Goal: Information Seeking & Learning: Compare options

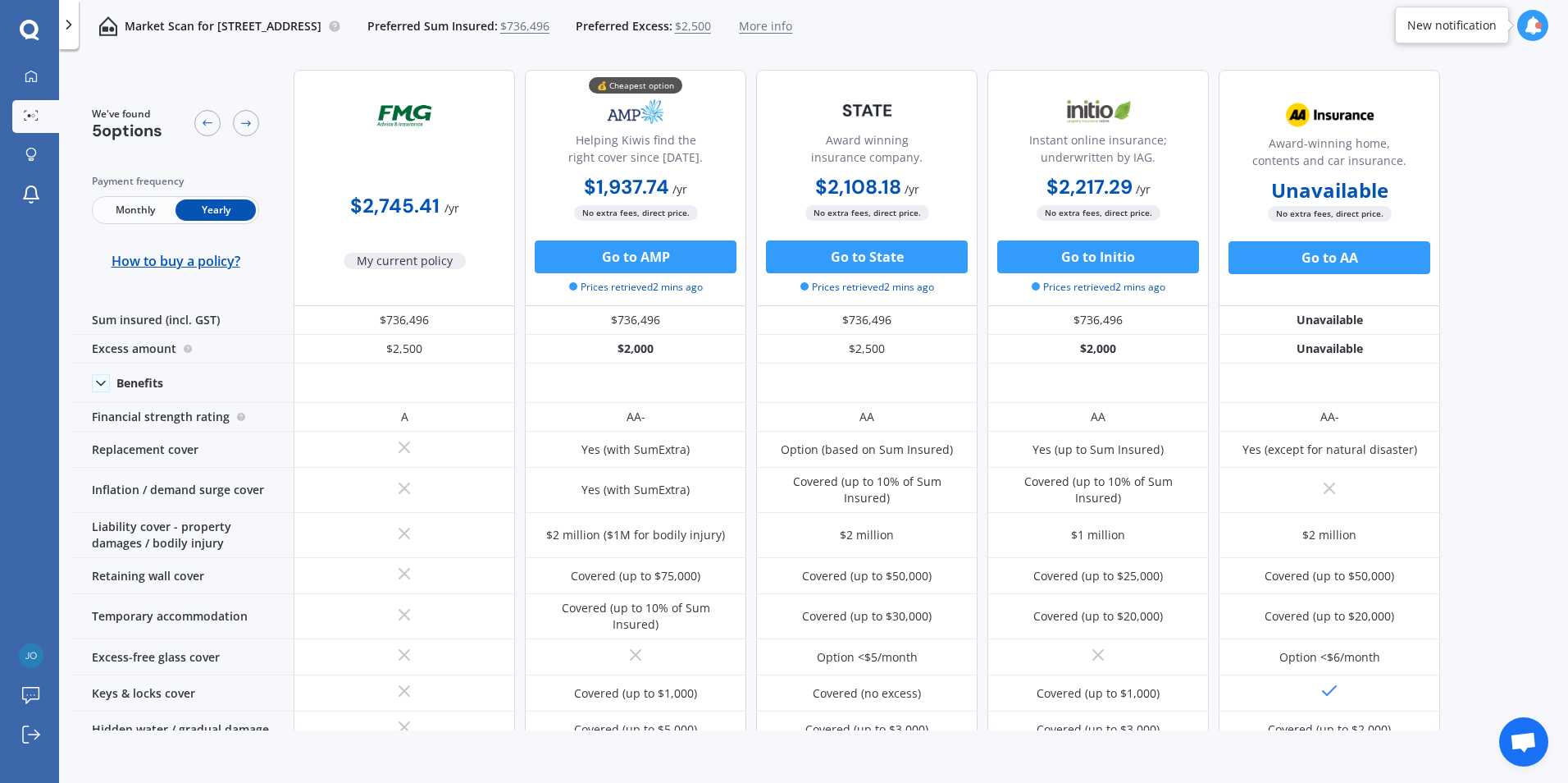
click at [132, 210] on span "Monthly" at bounding box center [135, 210] width 81 height 22
click at [210, 205] on span "Yearly" at bounding box center [216, 210] width 81 height 22
click at [204, 121] on icon at bounding box center [208, 123] width 9 height 6
click at [550, 26] on span "$736,496" at bounding box center [524, 25] width 49 height 16
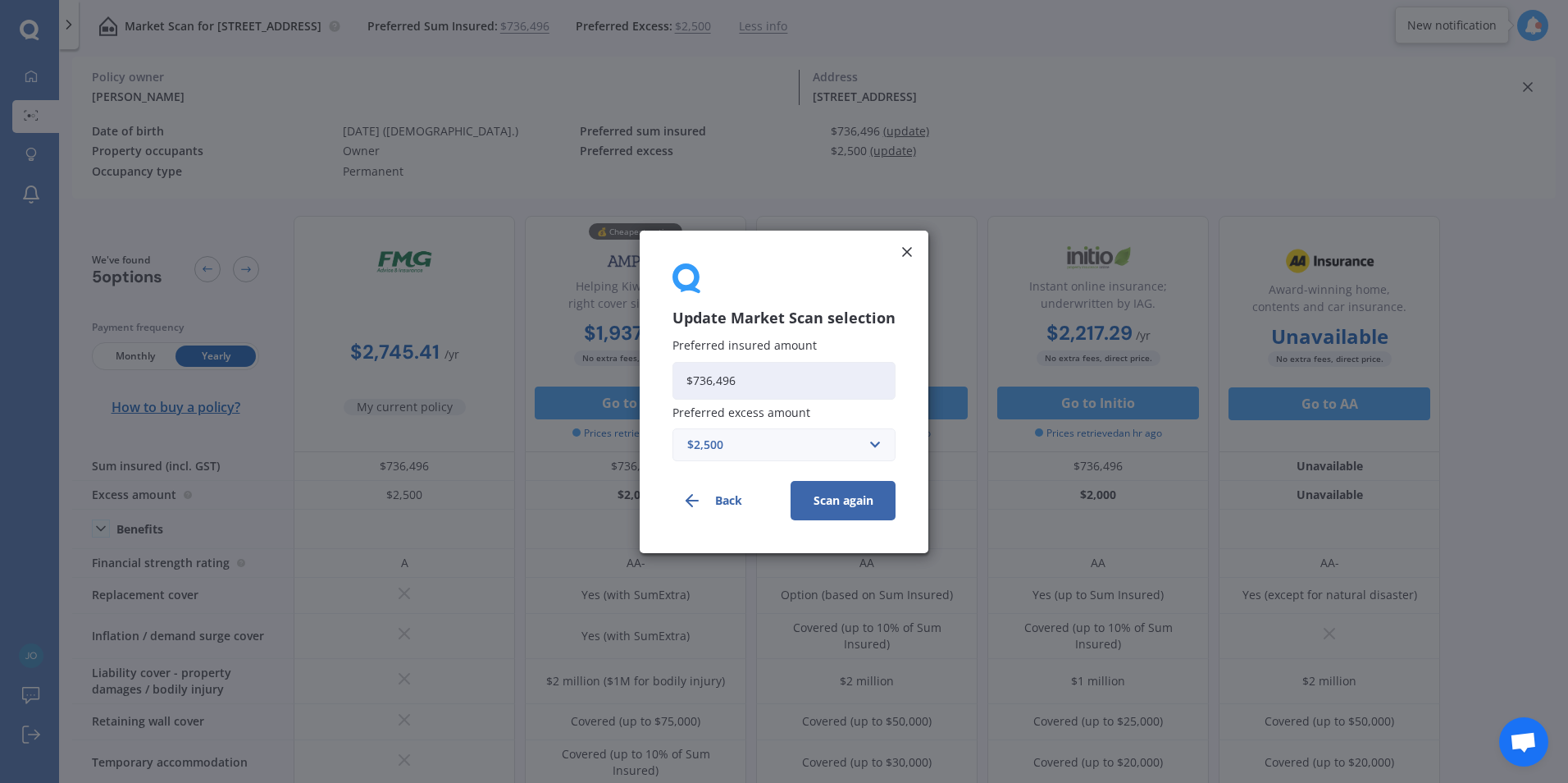
drag, startPoint x: 687, startPoint y: 383, endPoint x: 641, endPoint y: 384, distance: 46.0
click at [641, 384] on div "Update Market Scan selection Preferred insured amount $736,496 Preferred excess…" at bounding box center [784, 391] width 1568 height 783
type input "$811,069"
click at [868, 446] on input "text" at bounding box center [779, 444] width 209 height 31
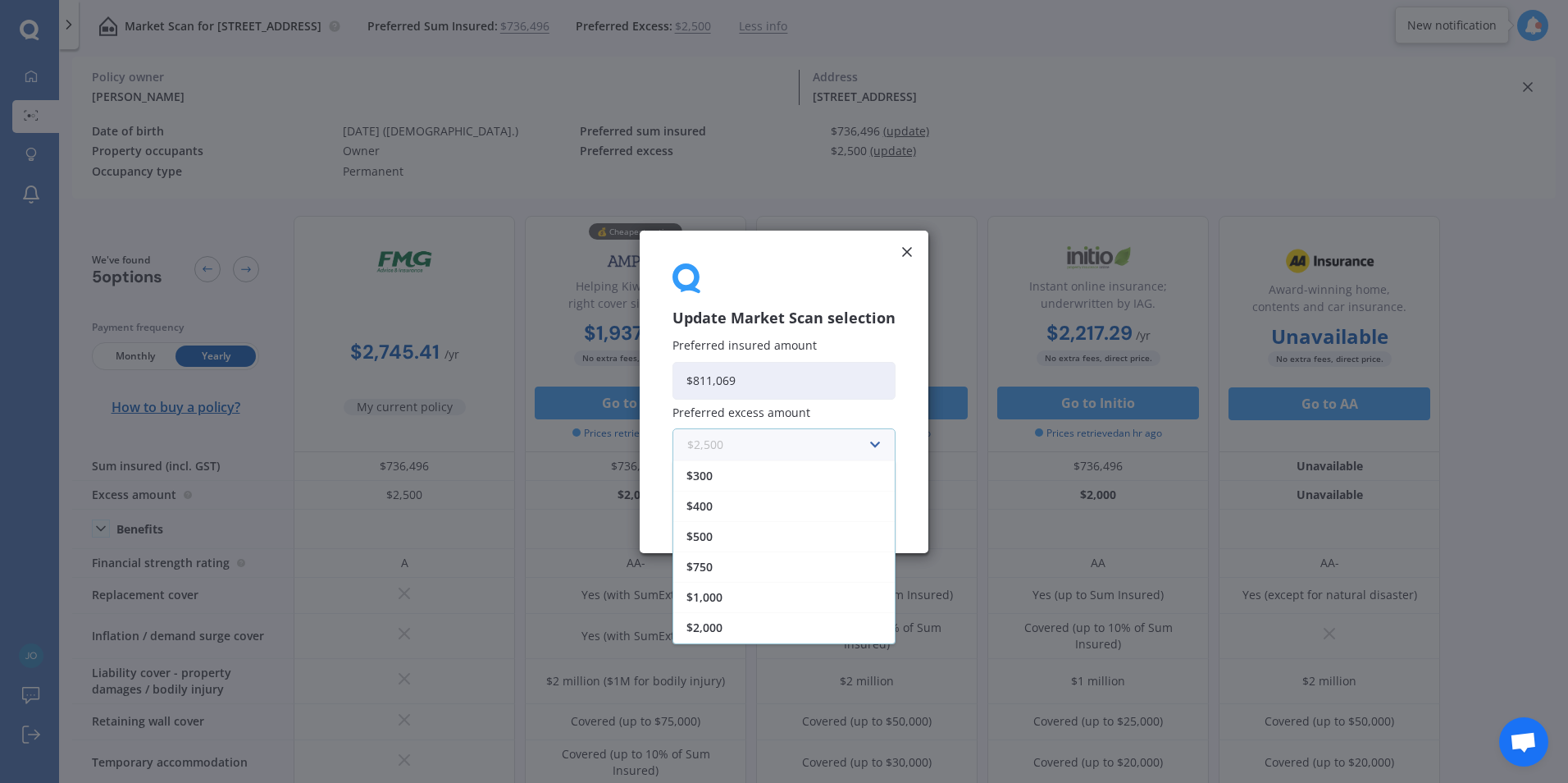
scroll to position [29, 0]
click at [722, 590] on div "$2,000" at bounding box center [784, 598] width 222 height 30
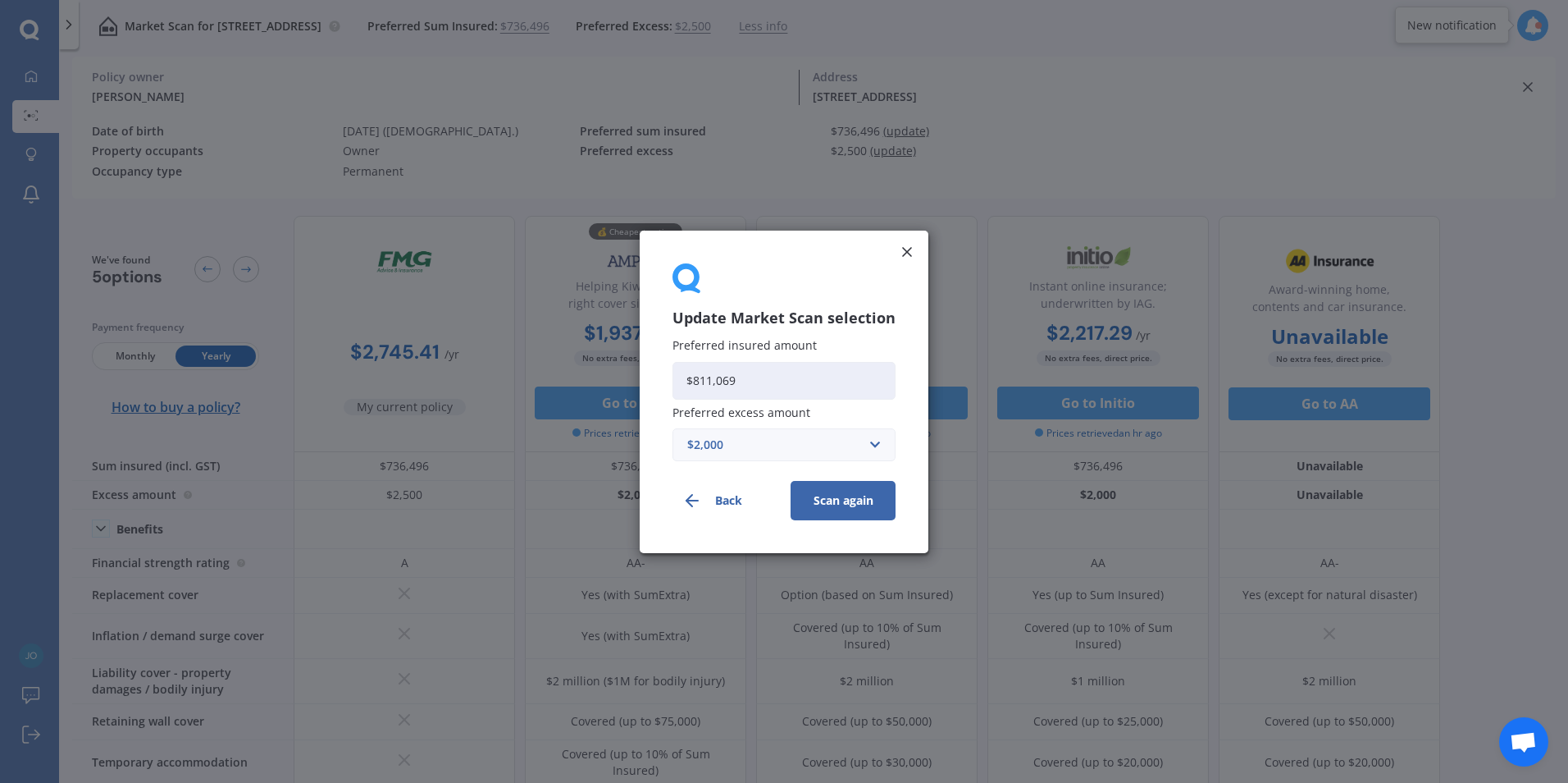
click at [843, 495] on button "Scan again" at bounding box center [844, 500] width 105 height 39
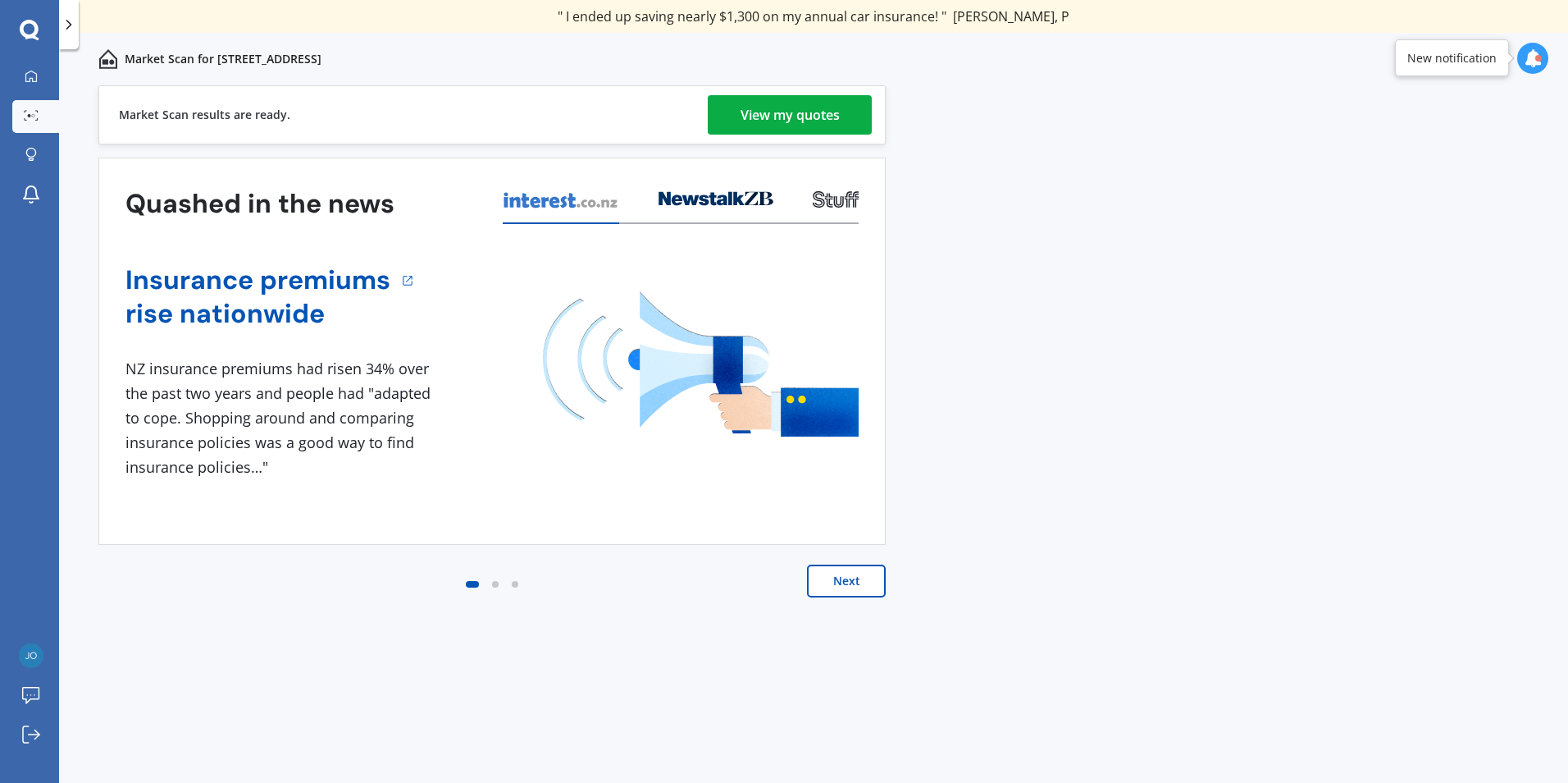
click at [778, 115] on div "View my quotes" at bounding box center [790, 115] width 100 height 39
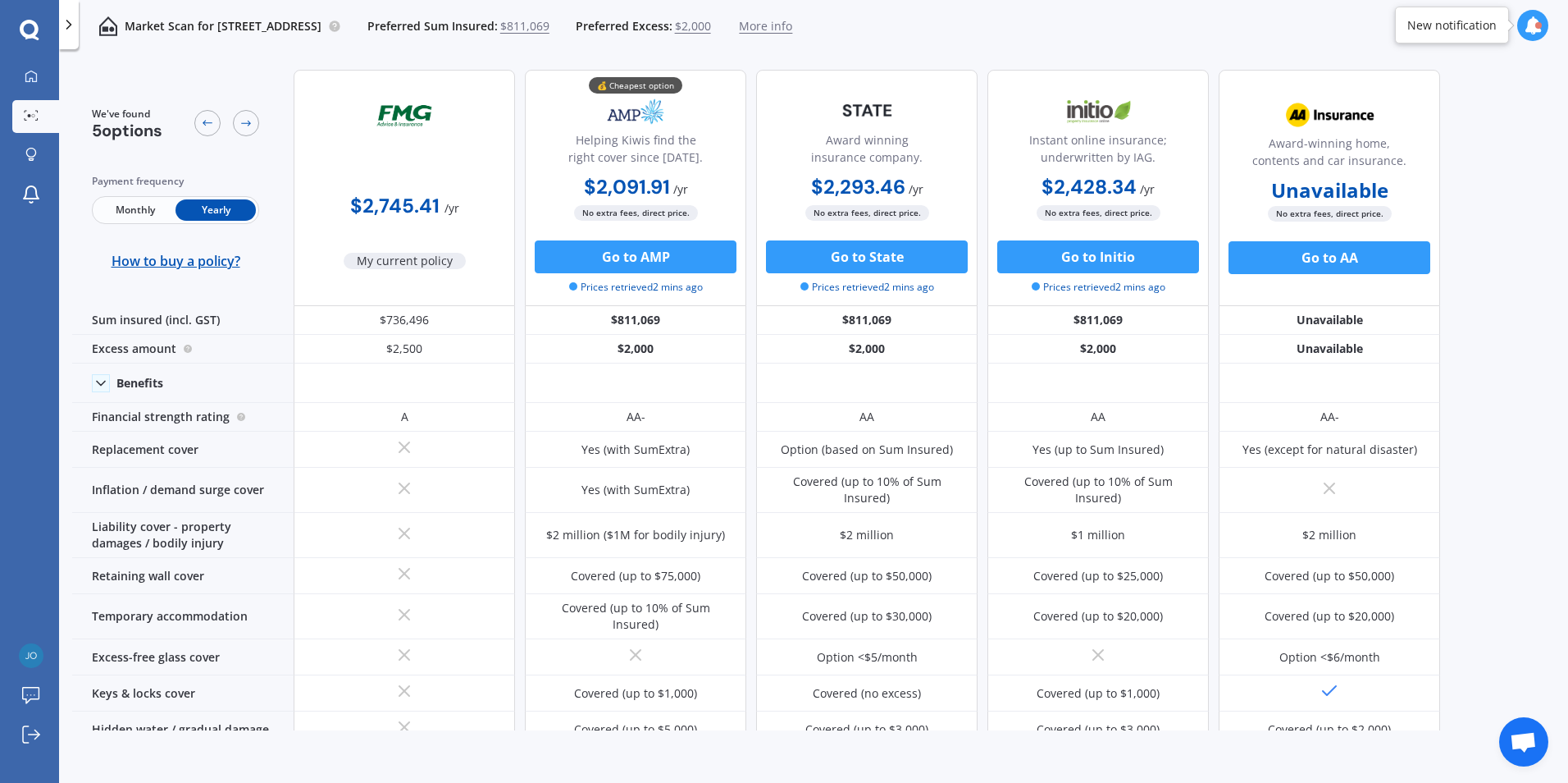
click at [398, 257] on span "My current policy" at bounding box center [405, 260] width 122 height 16
click at [201, 117] on icon at bounding box center [208, 123] width 13 height 13
click at [143, 205] on span "Monthly" at bounding box center [135, 210] width 81 height 22
click at [203, 211] on span "Yearly" at bounding box center [216, 210] width 81 height 22
click at [34, 75] on icon at bounding box center [31, 76] width 13 height 13
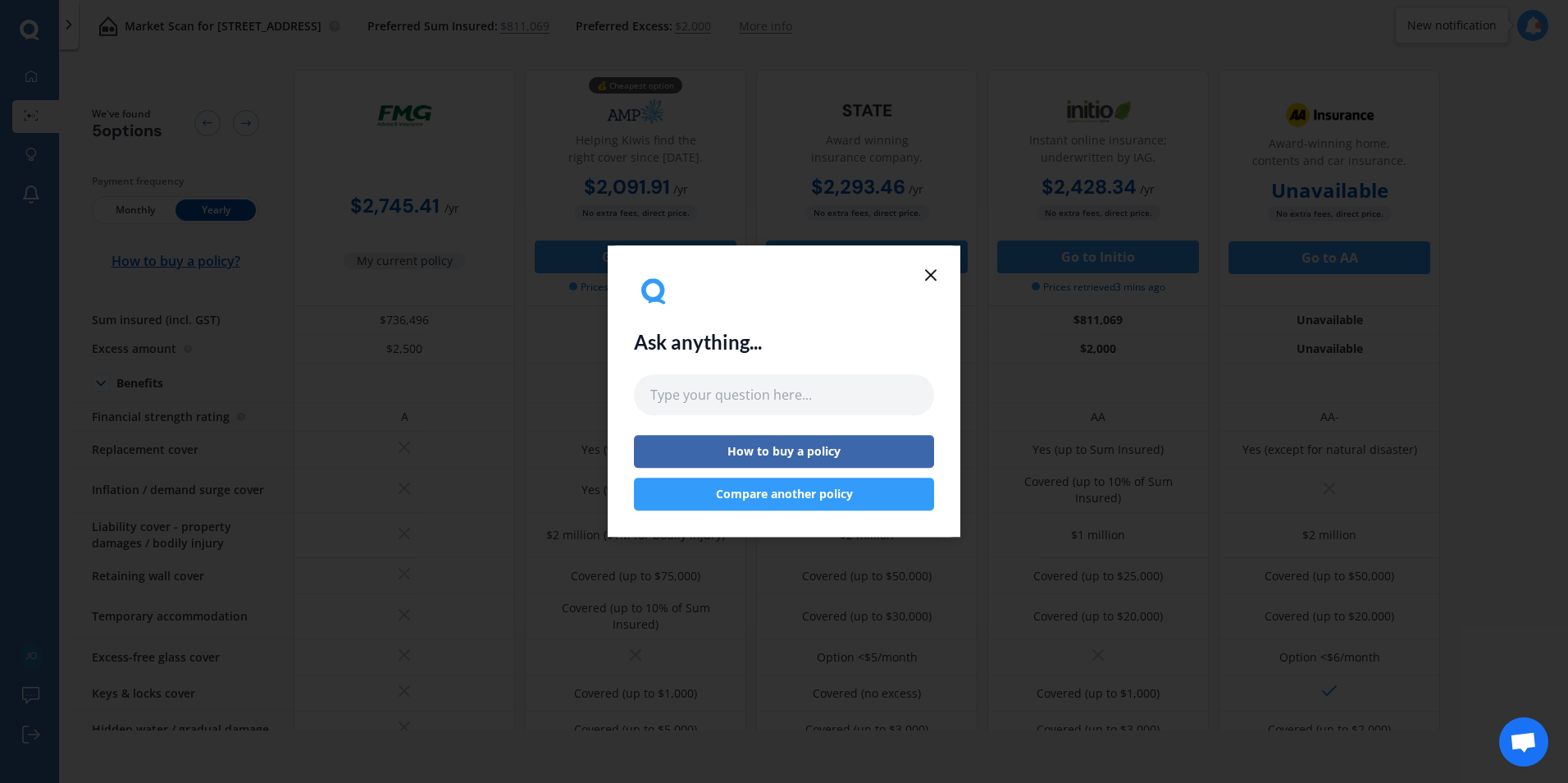
click at [927, 272] on line at bounding box center [931, 274] width 9 height 9
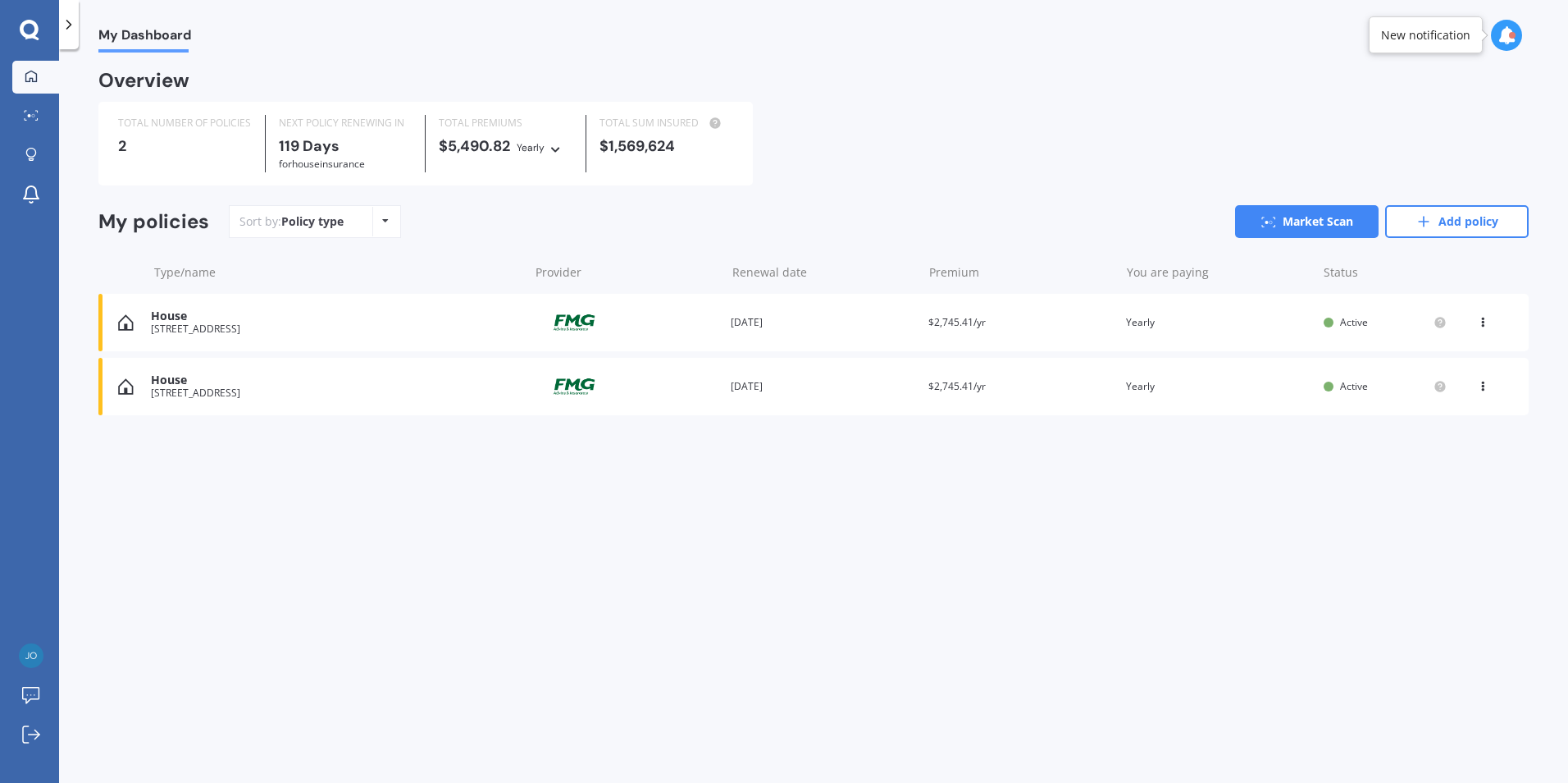
click at [1483, 319] on icon at bounding box center [1483, 319] width 11 height 9
click at [1456, 353] on div "View policy" at bounding box center [1446, 353] width 163 height 33
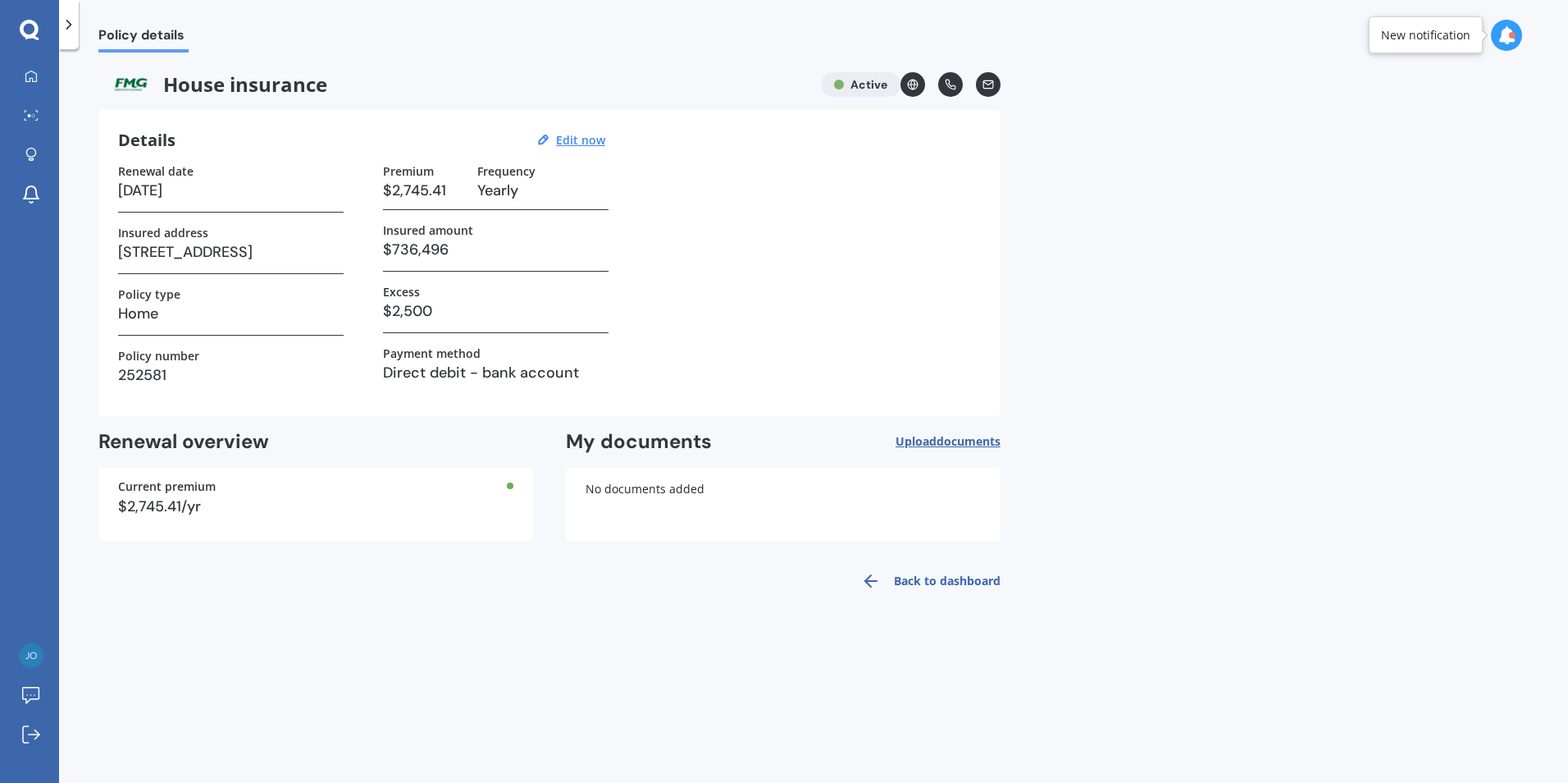
click at [458, 243] on h3 "$736,496" at bounding box center [496, 249] width 225 height 24
click at [448, 249] on h3 "$736,496" at bounding box center [496, 249] width 225 height 24
click at [578, 139] on u "Edit now" at bounding box center [581, 140] width 49 height 16
select select "01"
select select "02"
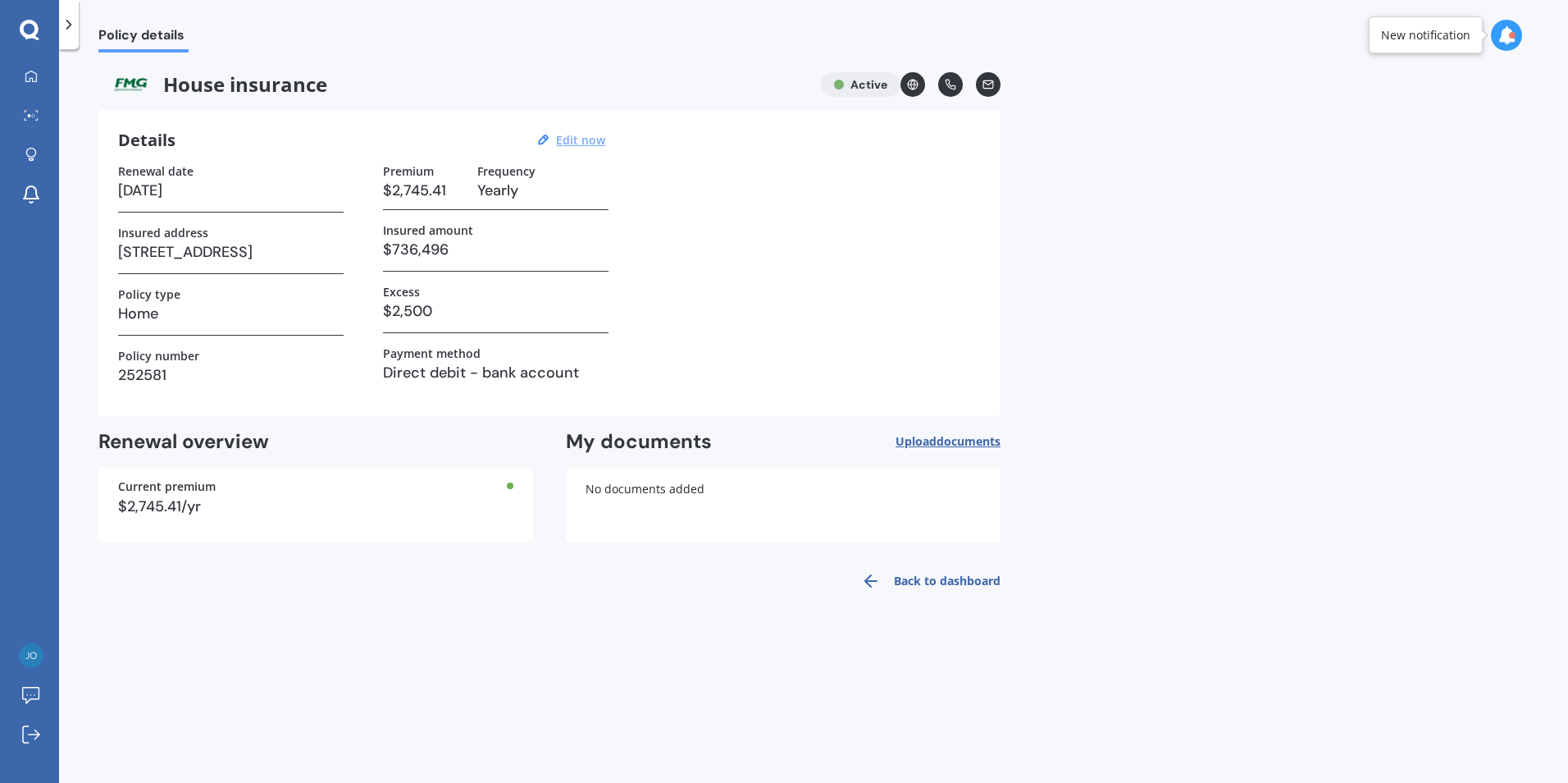
select select "2026"
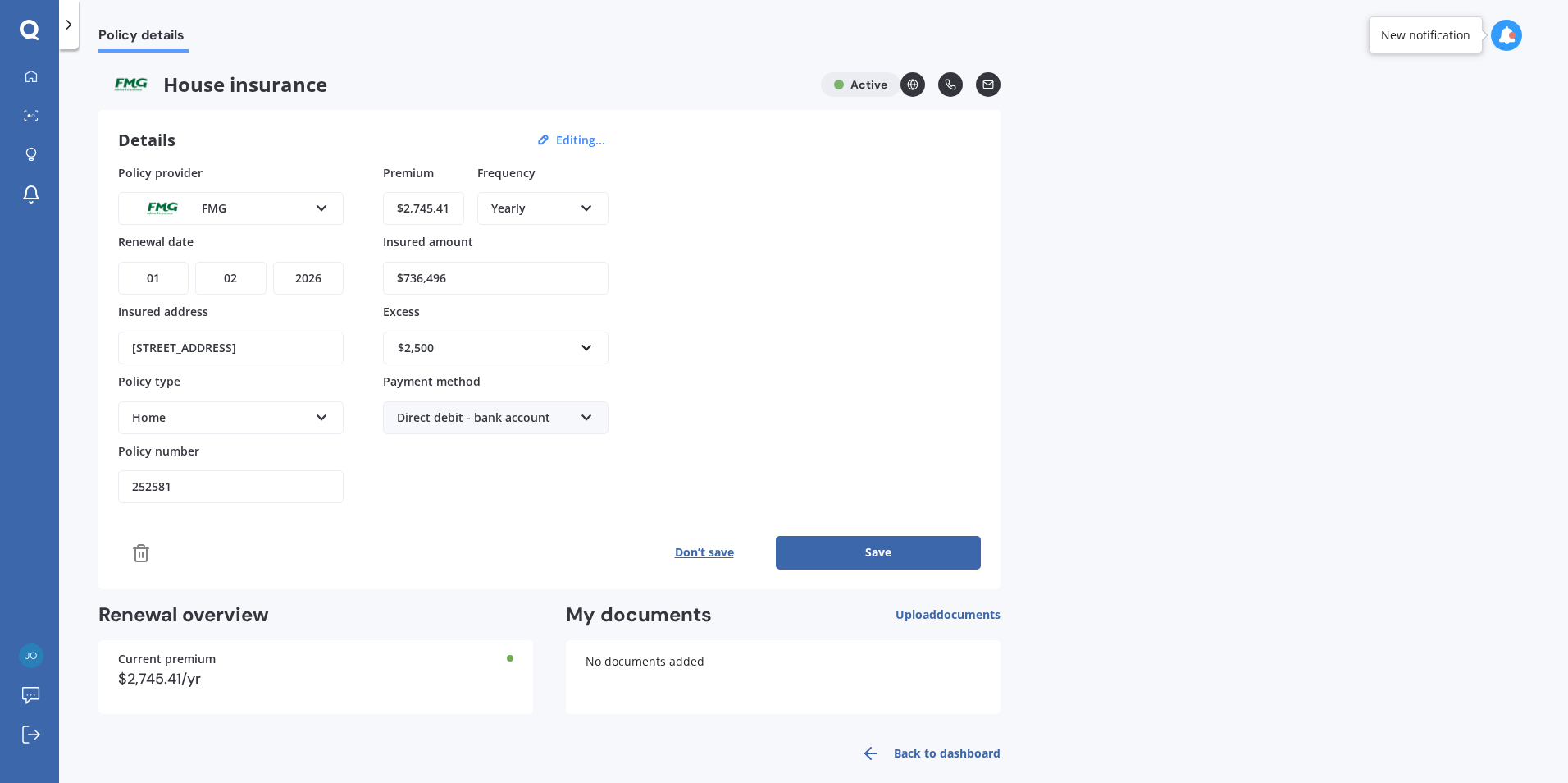
drag, startPoint x: 503, startPoint y: 285, endPoint x: 373, endPoint y: 282, distance: 130.0
click at [373, 282] on div "Policy provider FMG AA AMI AMP ANZ ASB Ando BNZ Co-Operative Bank FMG Initio Ki…" at bounding box center [550, 334] width 862 height 339
click at [466, 278] on input "$736,496" at bounding box center [496, 277] width 225 height 33
drag, startPoint x: 478, startPoint y: 278, endPoint x: 395, endPoint y: 278, distance: 83.0
click at [395, 278] on input "$736,496" at bounding box center [496, 277] width 225 height 33
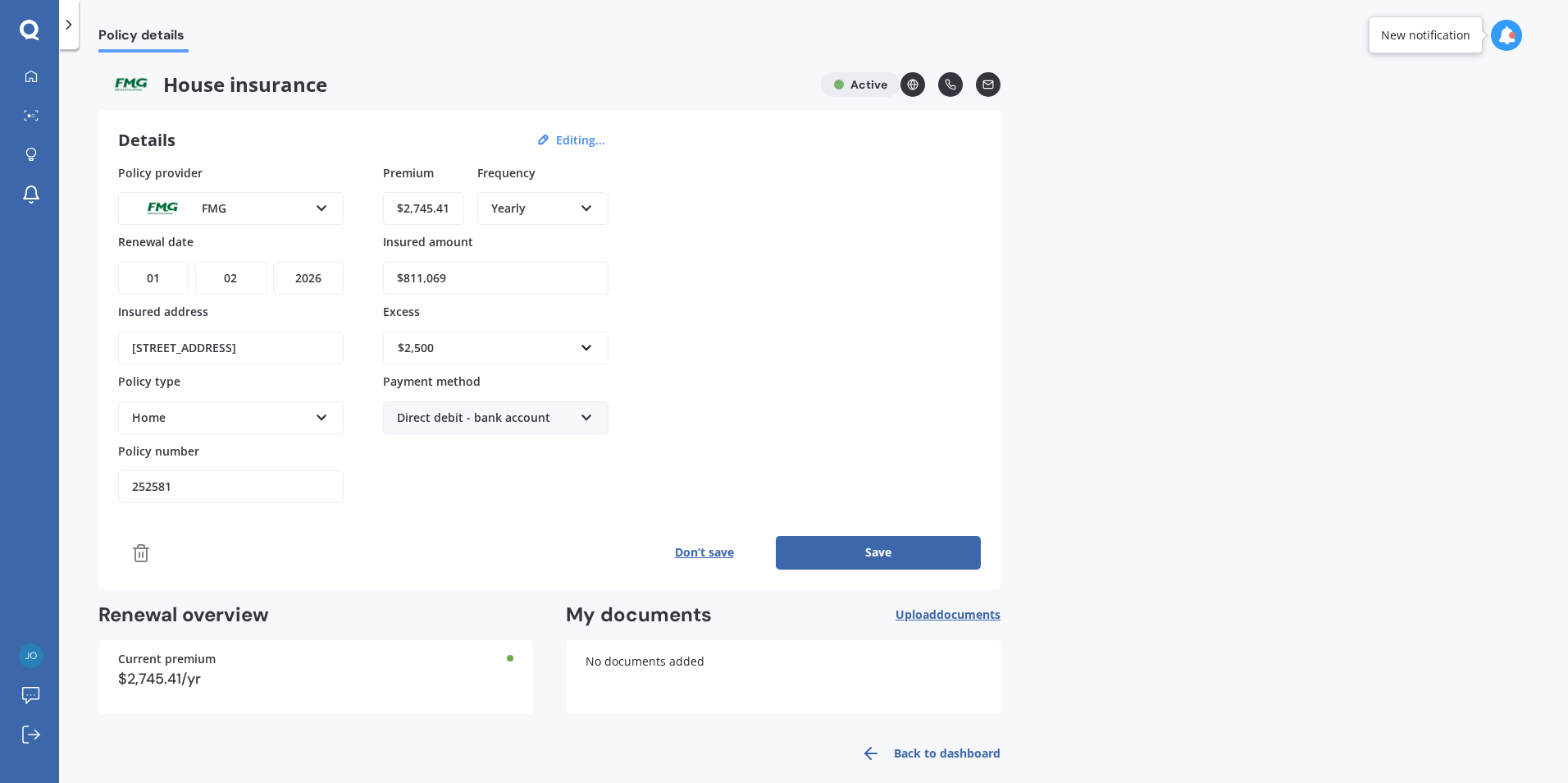
type input "$811,069"
click at [466, 347] on div "$2,500" at bounding box center [486, 348] width 177 height 18
click at [423, 415] on span "$500" at bounding box center [410, 411] width 26 height 16
click at [585, 344] on input "text" at bounding box center [489, 348] width 210 height 31
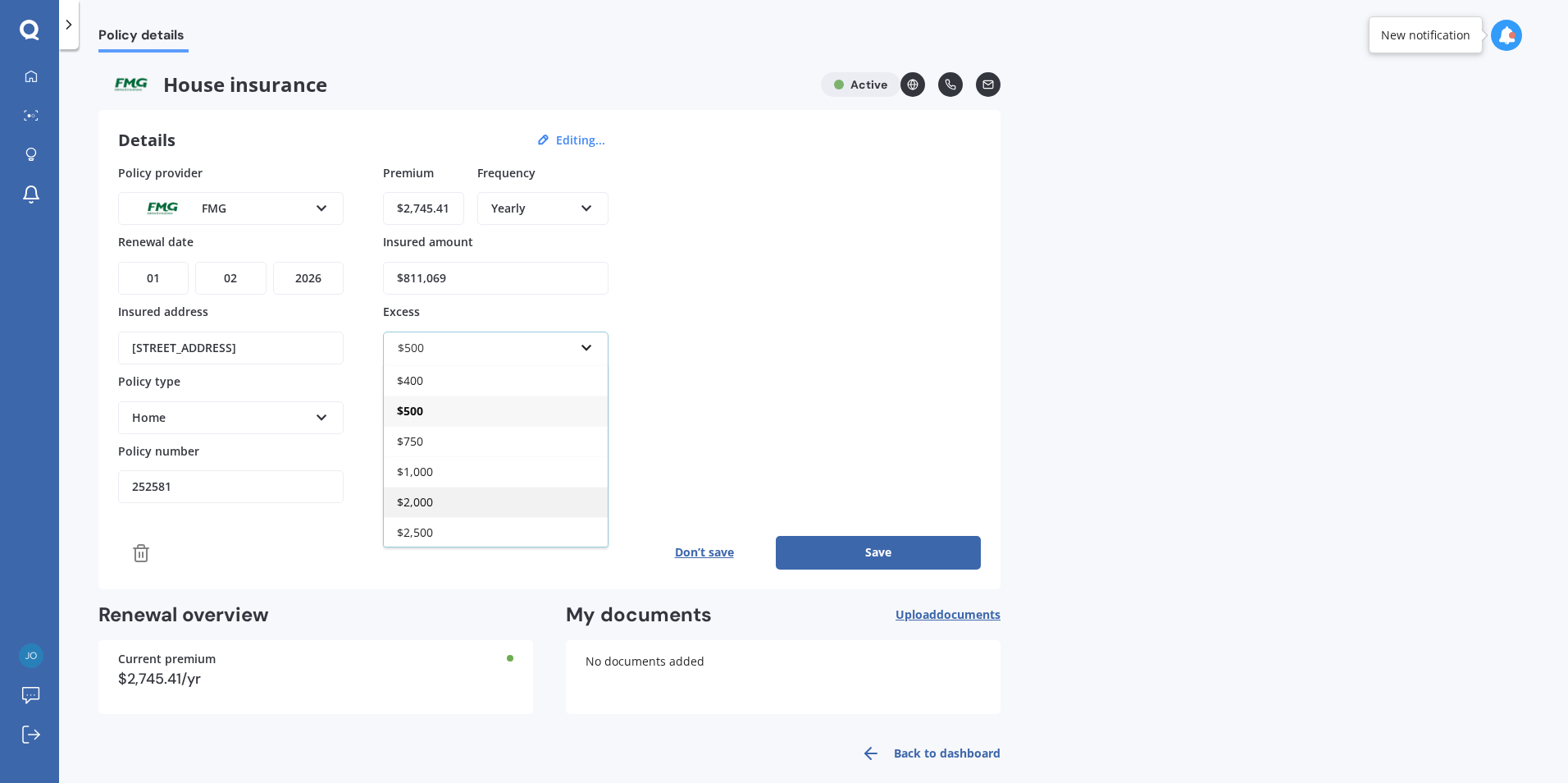
click at [430, 503] on span "$2,000" at bounding box center [414, 502] width 36 height 16
drag, startPoint x: 455, startPoint y: 210, endPoint x: 401, endPoint y: 211, distance: 54.0
click at [402, 211] on input "$2,745.41" at bounding box center [424, 208] width 81 height 33
click at [447, 215] on input "$2,745.41" at bounding box center [424, 208] width 81 height 33
drag, startPoint x: 451, startPoint y: 211, endPoint x: 395, endPoint y: 205, distance: 56.3
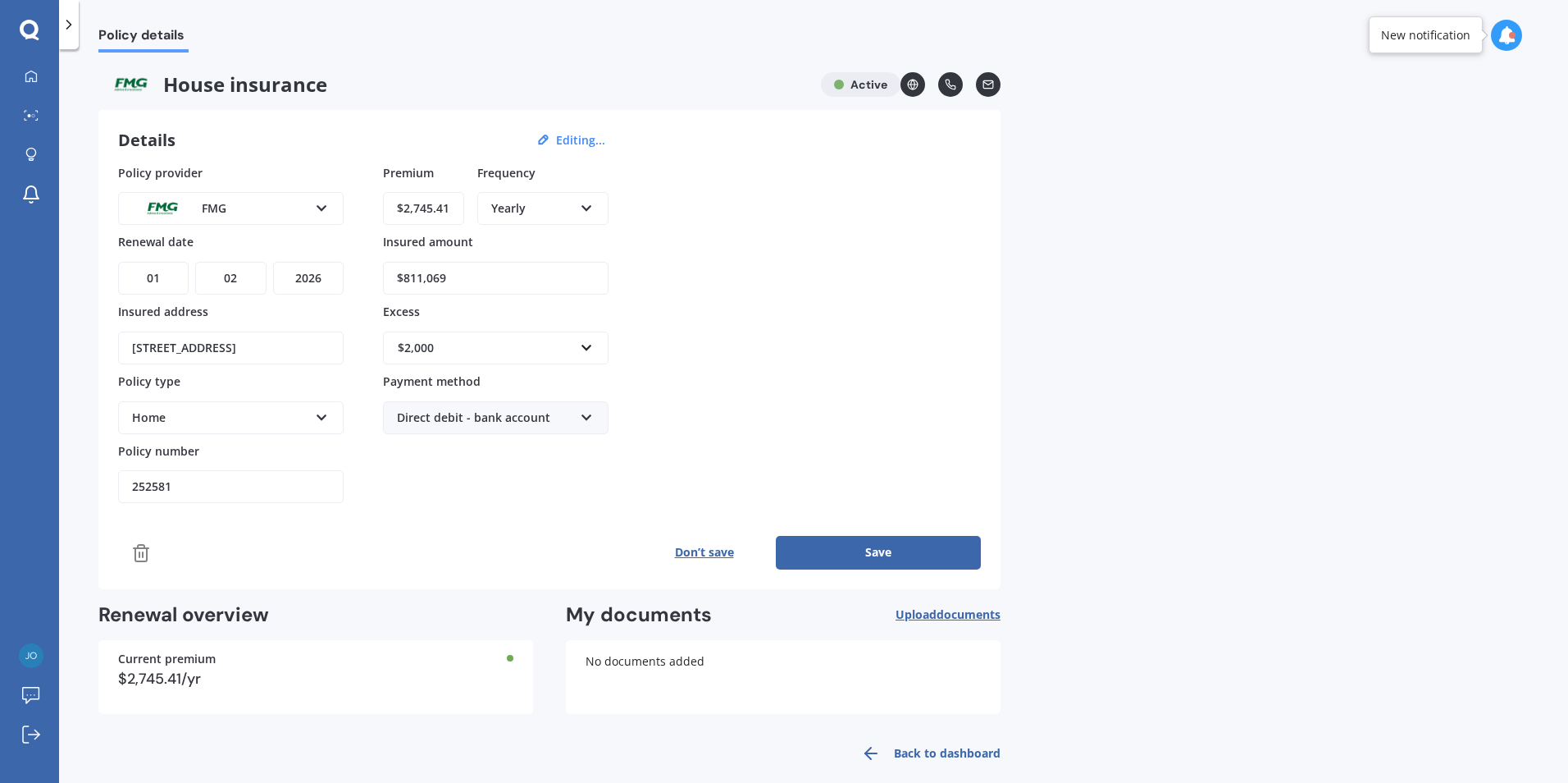
click at [395, 205] on input "$2,745.41" at bounding box center [424, 208] width 81 height 33
type input "$3,229.96"
click at [472, 267] on input "$811,069" at bounding box center [496, 277] width 225 height 33
click at [455, 340] on div "$2,000" at bounding box center [486, 348] width 177 height 18
click at [681, 360] on div "Policy provider FMG AA AMI AMP ANZ ASB Ando BNZ Co-Operative Bank FMG Initio Ki…" at bounding box center [550, 334] width 862 height 339
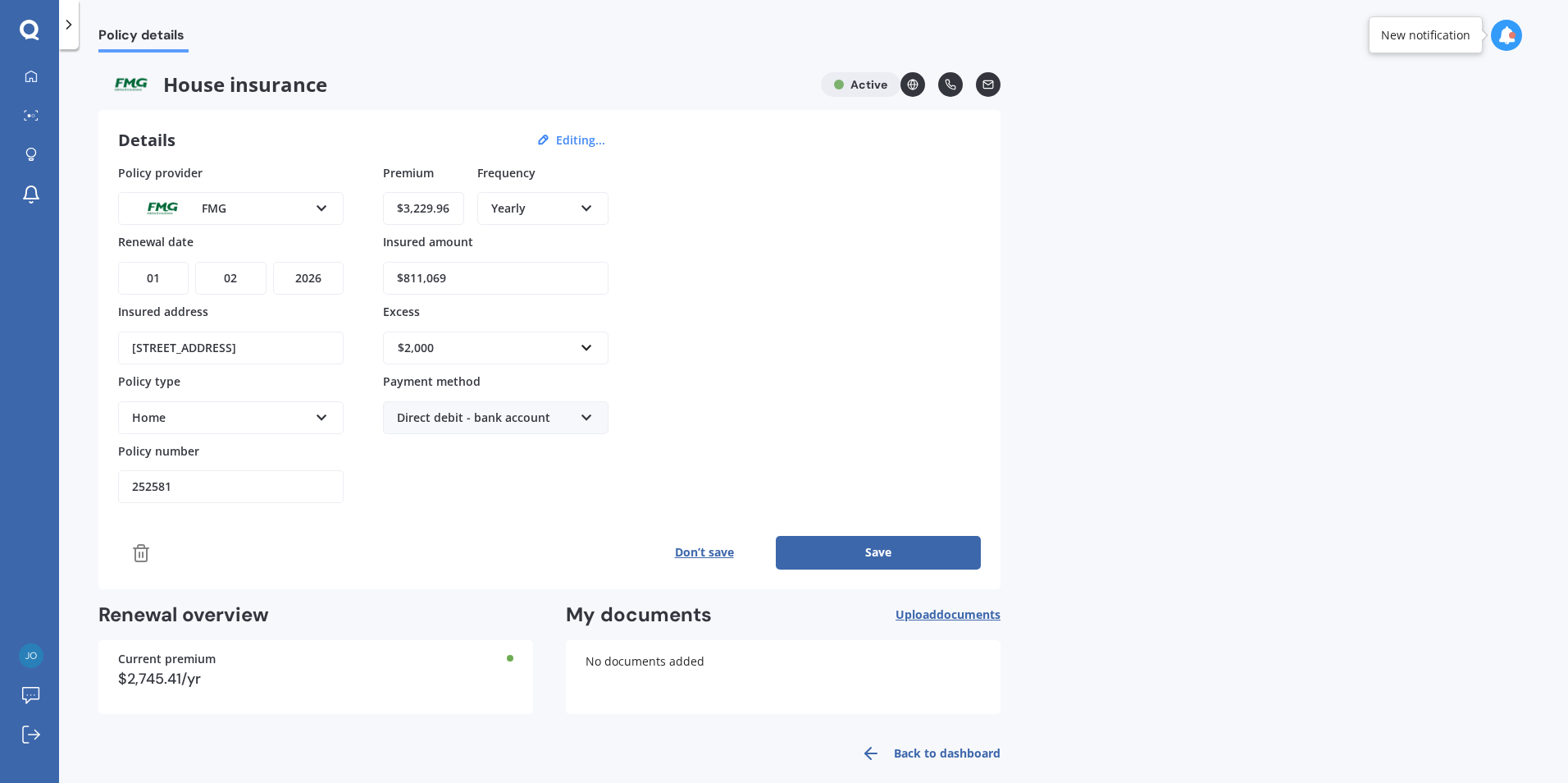
click at [884, 556] on button "Save" at bounding box center [878, 552] width 205 height 33
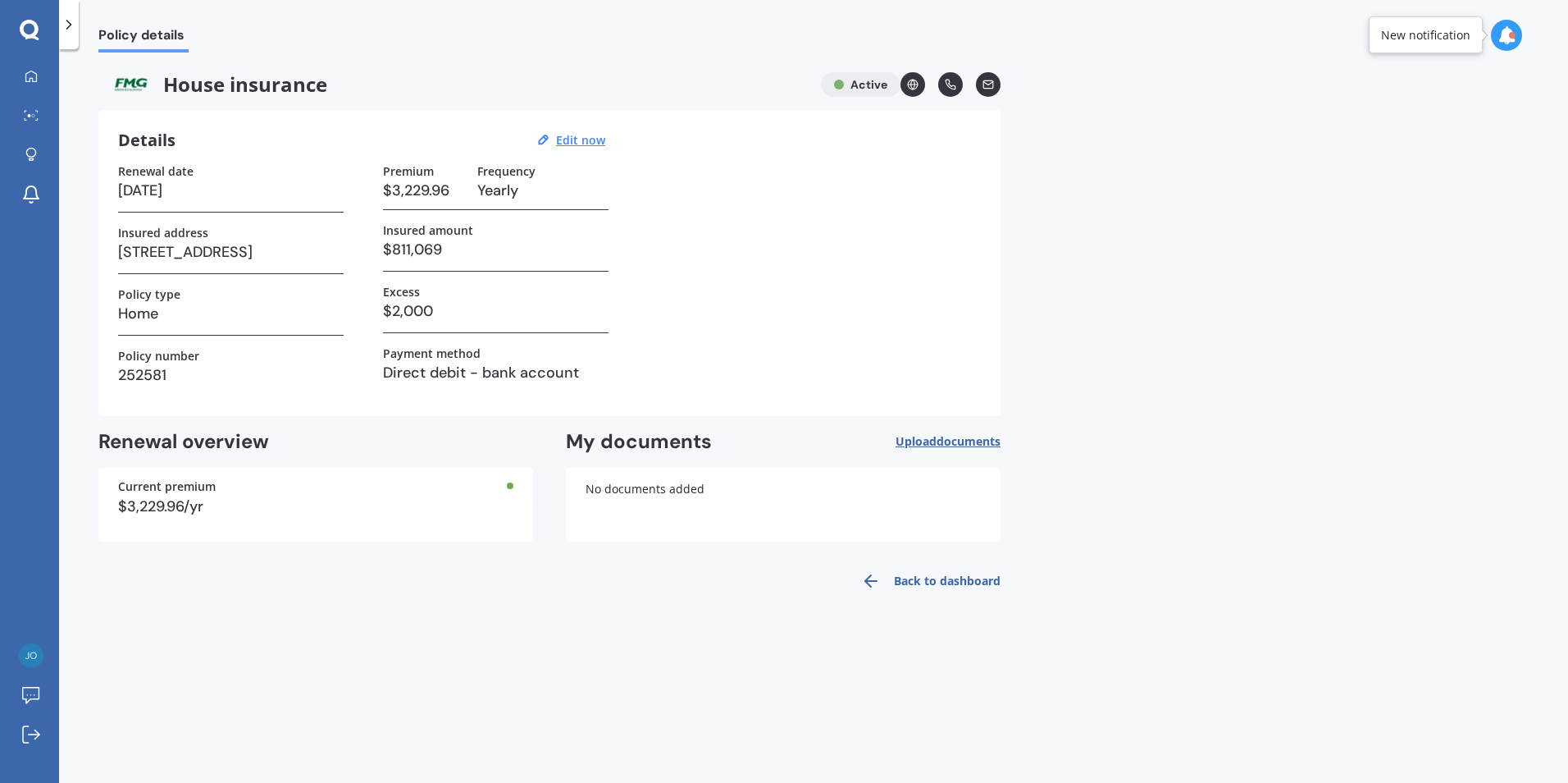
click at [924, 585] on link "Back to dashboard" at bounding box center [925, 581] width 149 height 39
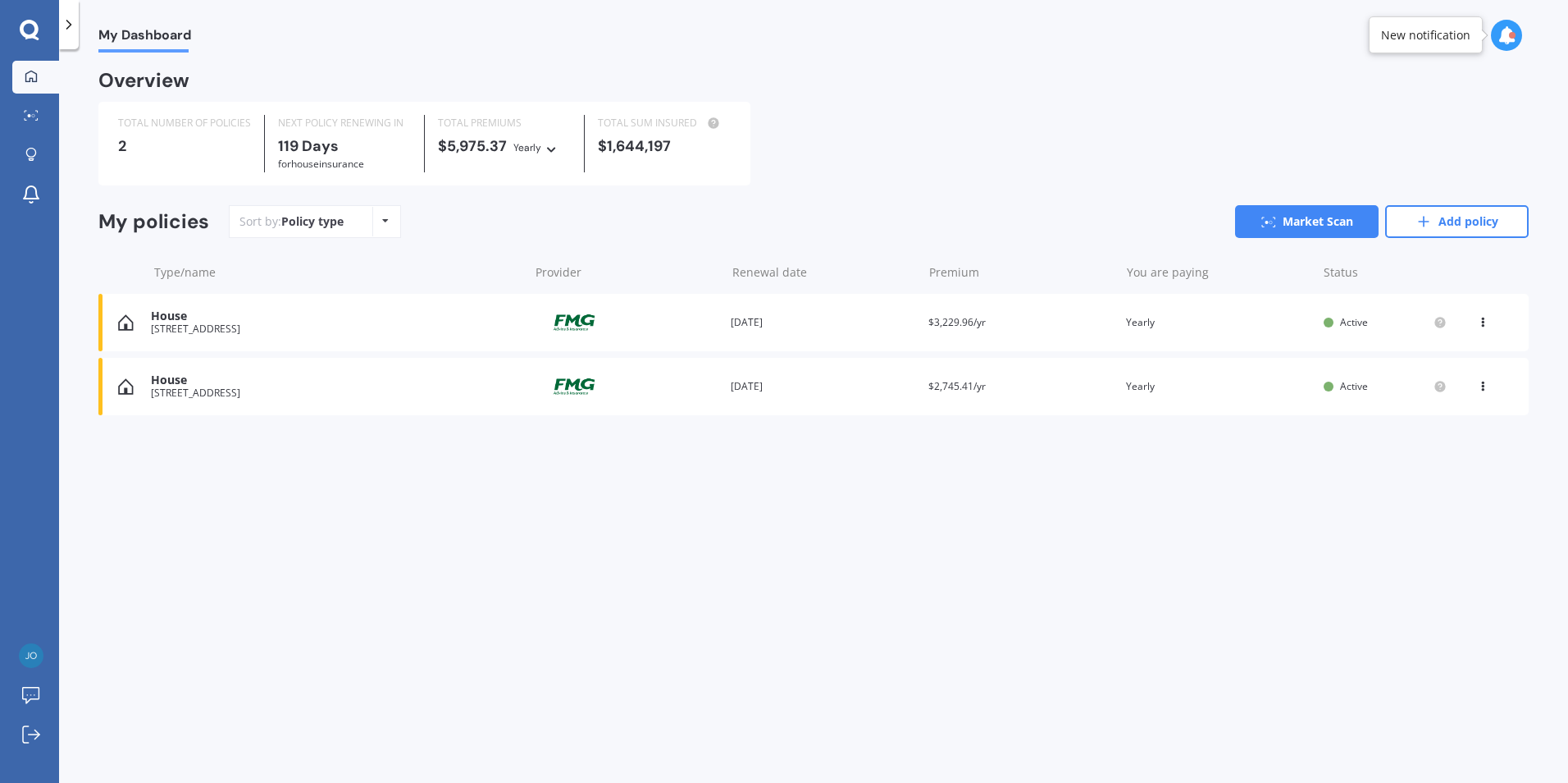
click at [1484, 324] on icon at bounding box center [1483, 319] width 11 height 9
click at [1464, 358] on div "View policy" at bounding box center [1446, 353] width 163 height 33
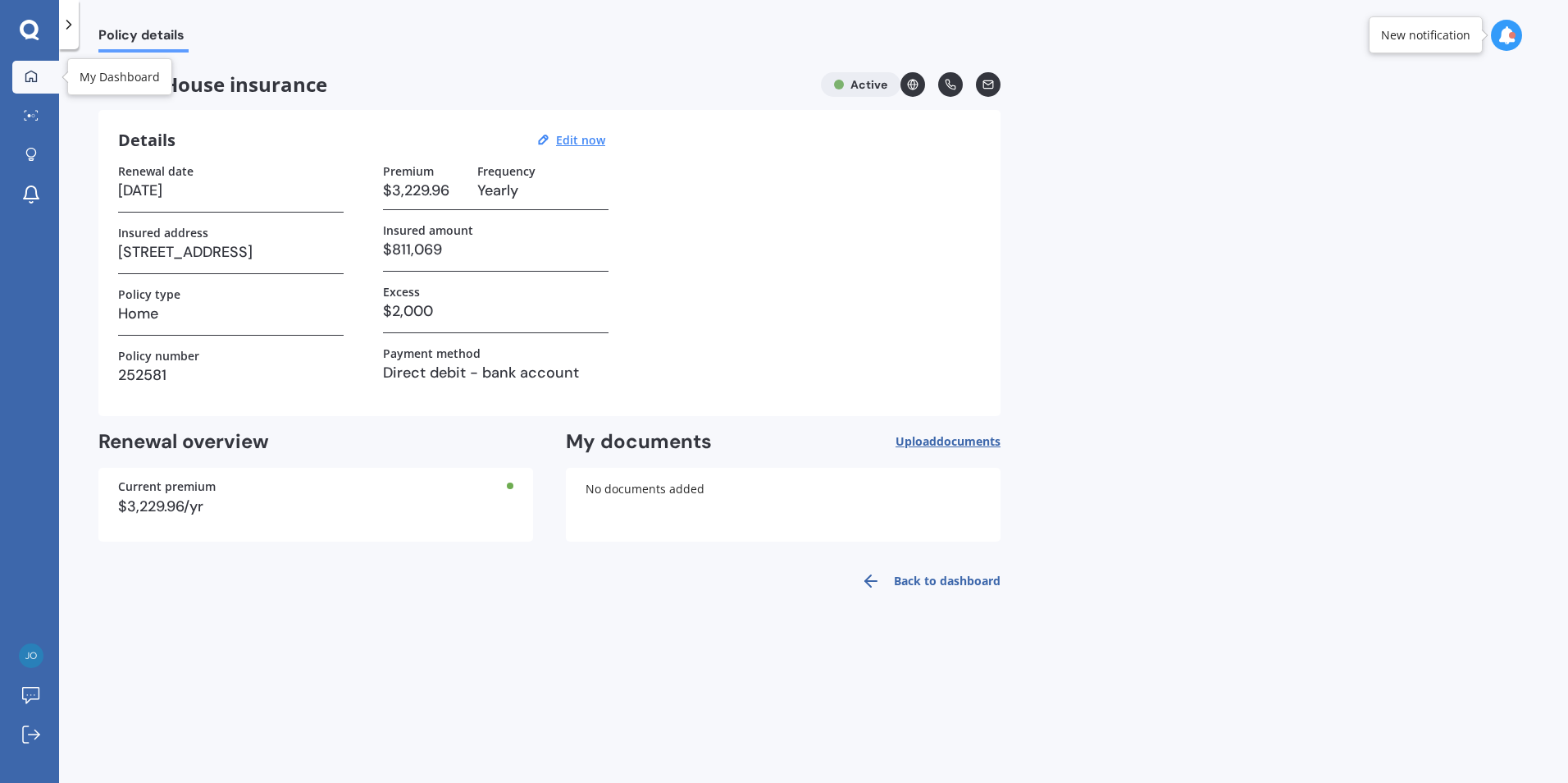
click at [34, 86] on link "My Dashboard" at bounding box center [36, 77] width 47 height 33
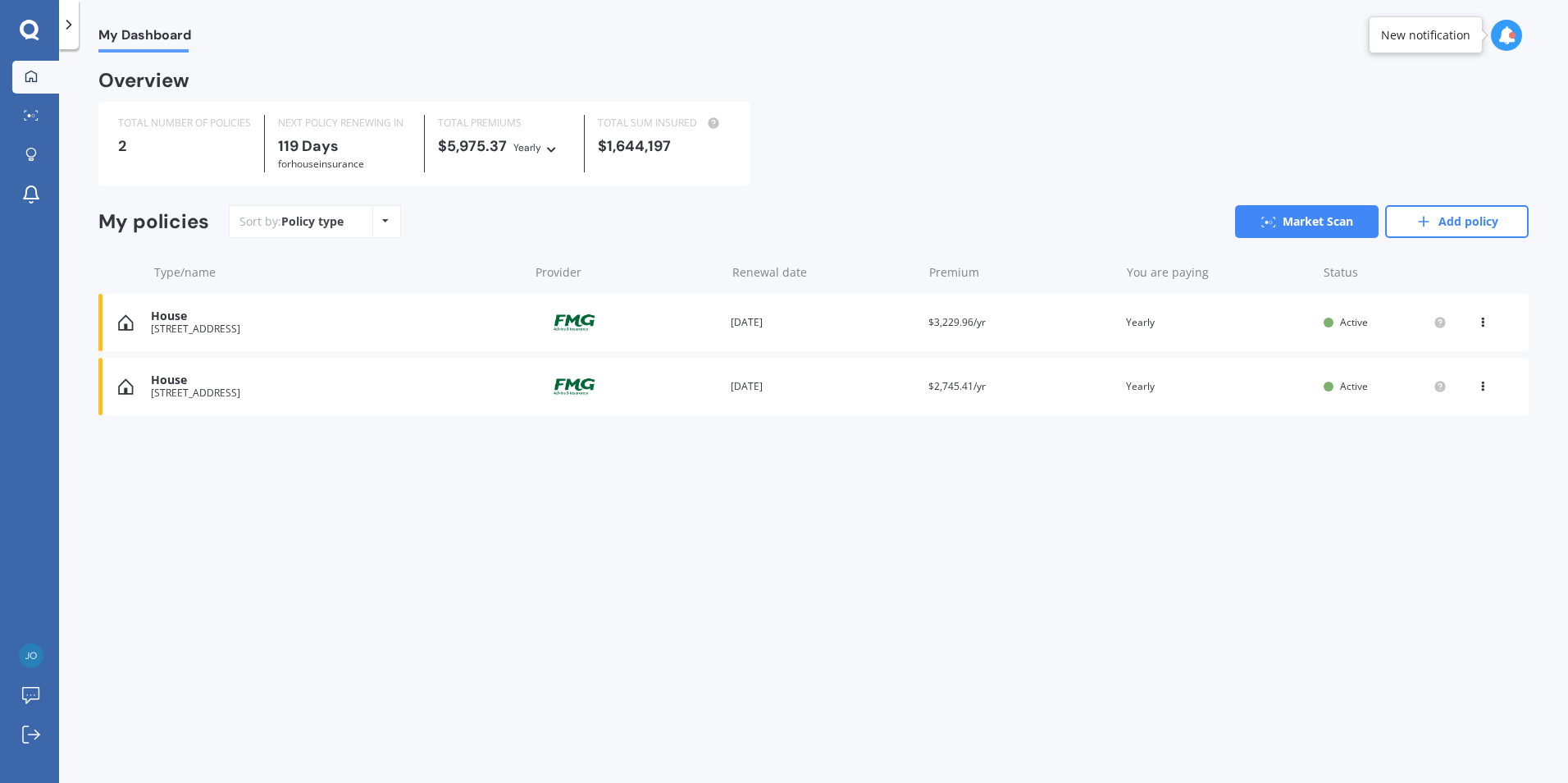
click at [1482, 386] on icon at bounding box center [1483, 383] width 11 height 9
click at [1465, 416] on div "View policy" at bounding box center [1446, 417] width 163 height 33
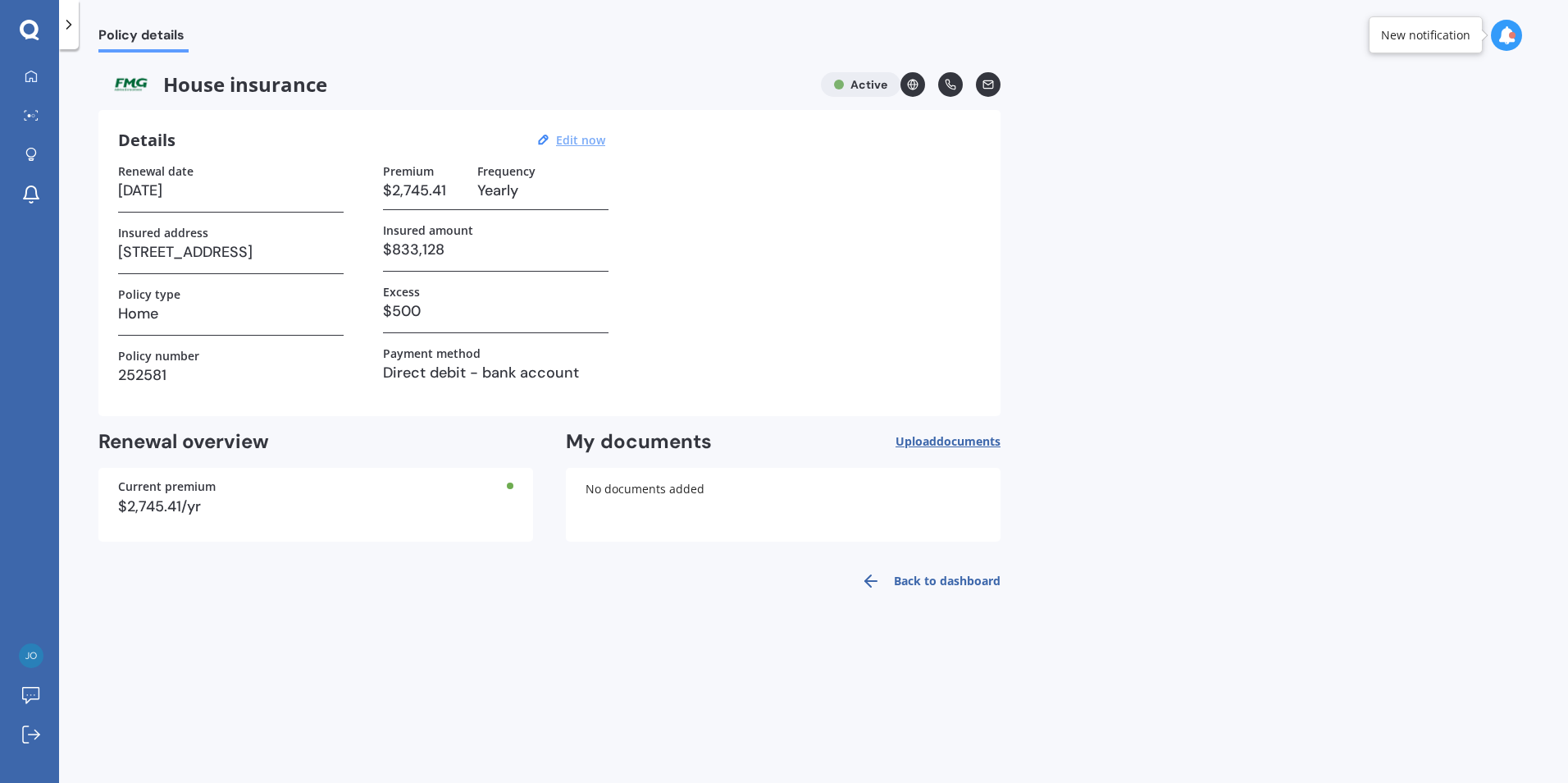
click at [574, 141] on u "Edit now" at bounding box center [581, 140] width 49 height 16
select select "01"
select select "02"
select select "2026"
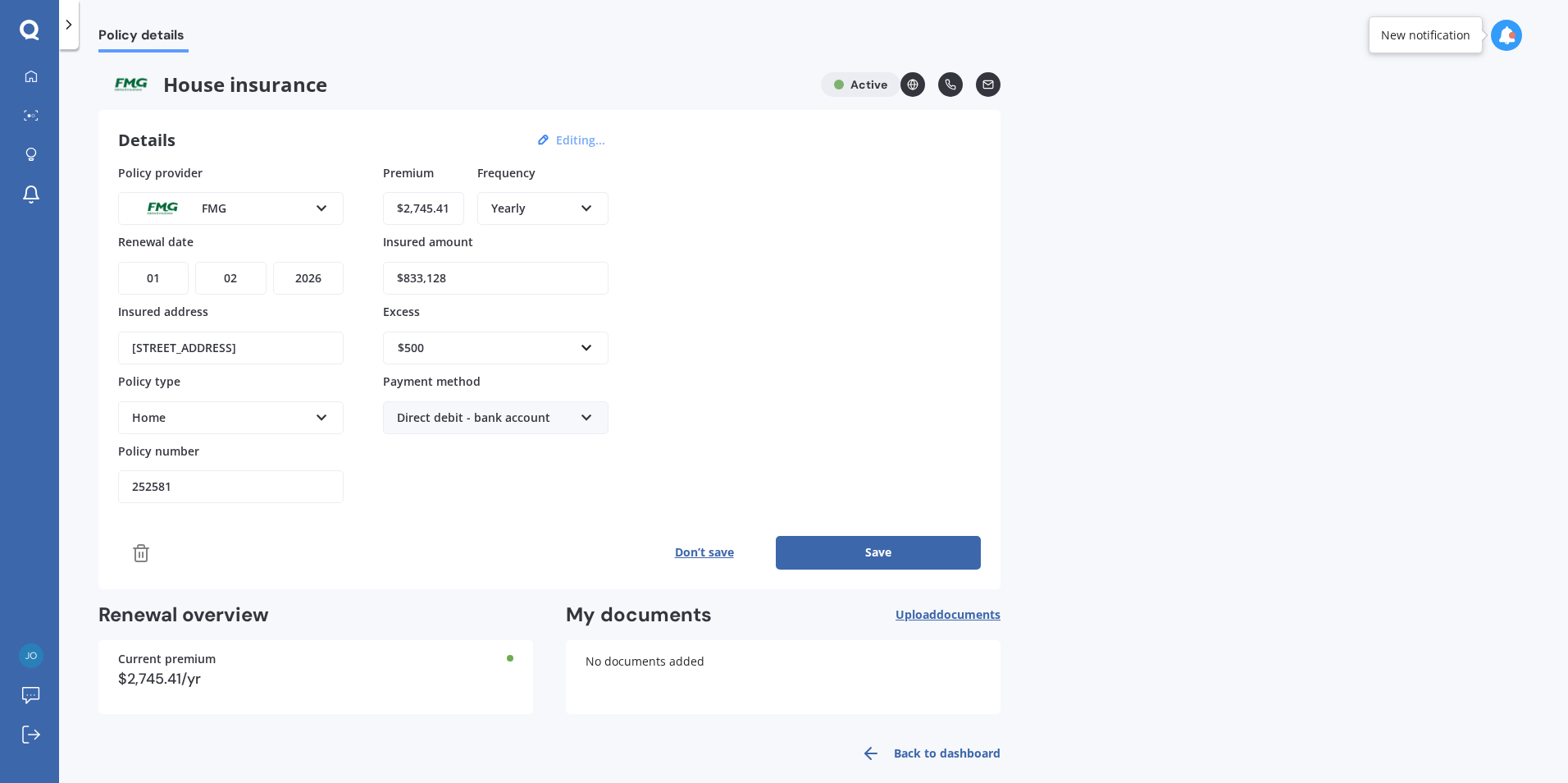
click at [146, 551] on icon at bounding box center [141, 553] width 20 height 20
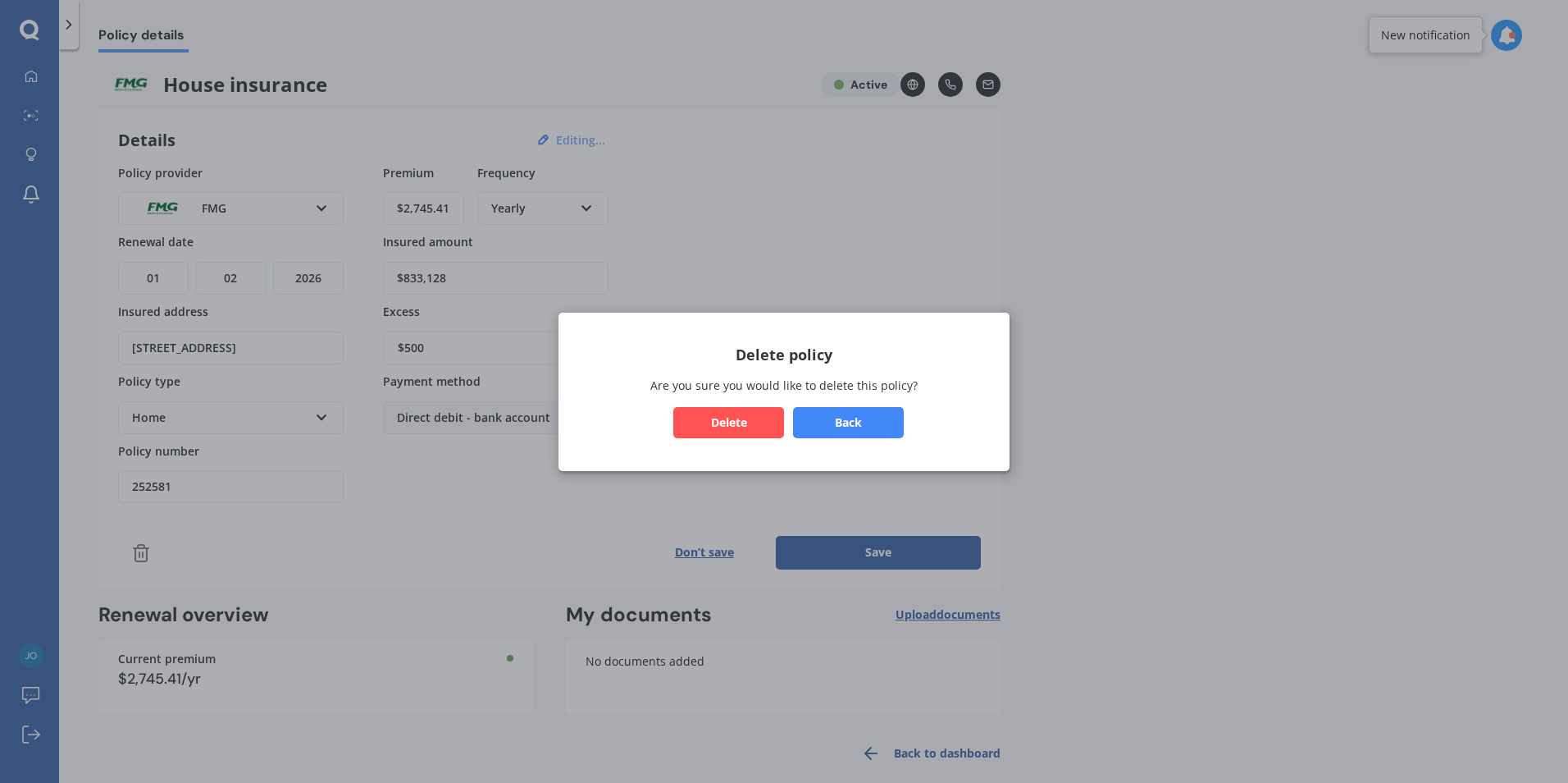
click at [744, 425] on button "Delete" at bounding box center [729, 421] width 111 height 31
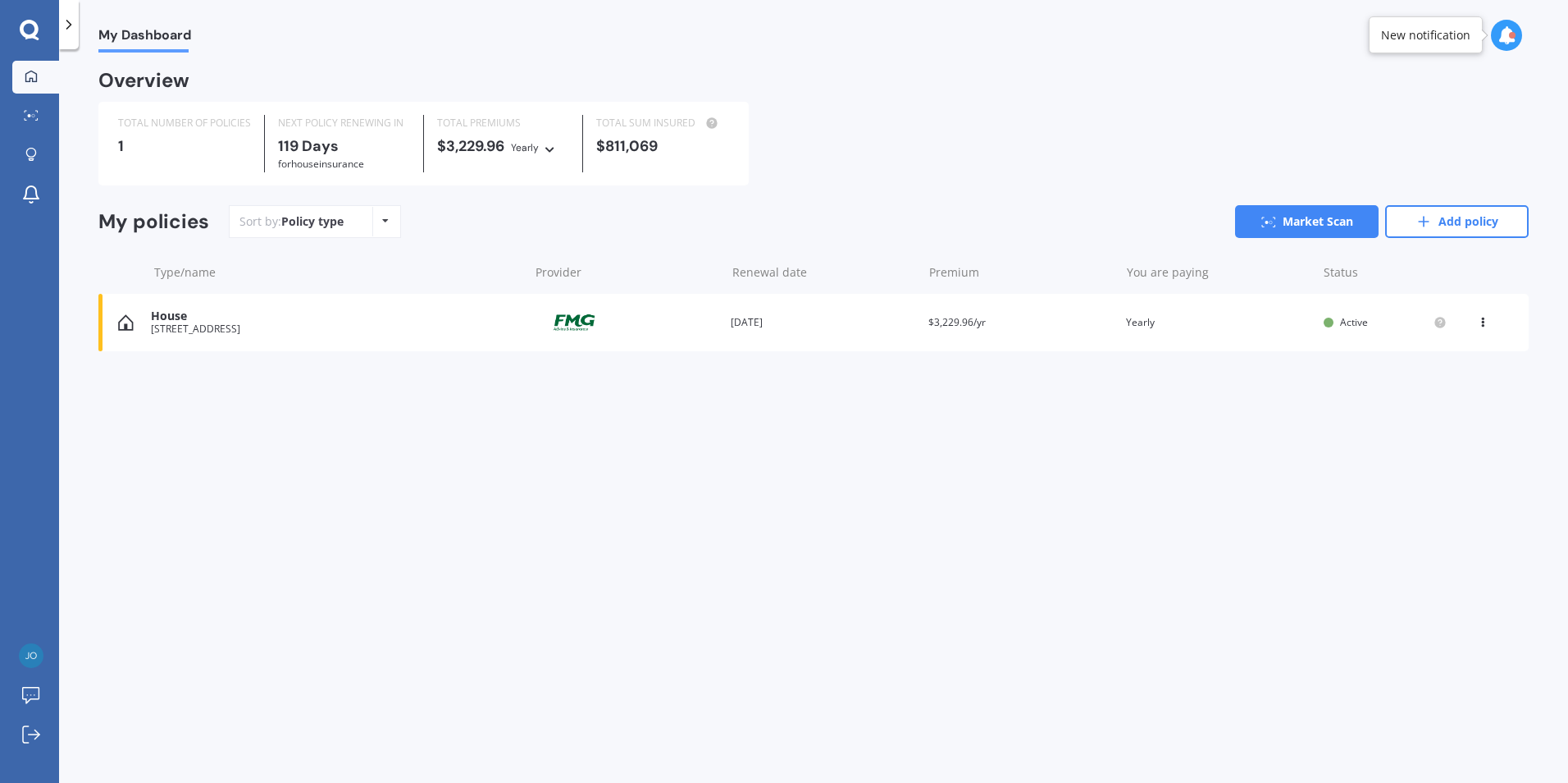
click at [1481, 323] on icon at bounding box center [1483, 319] width 11 height 9
click at [1466, 350] on div "View policy" at bounding box center [1446, 353] width 163 height 33
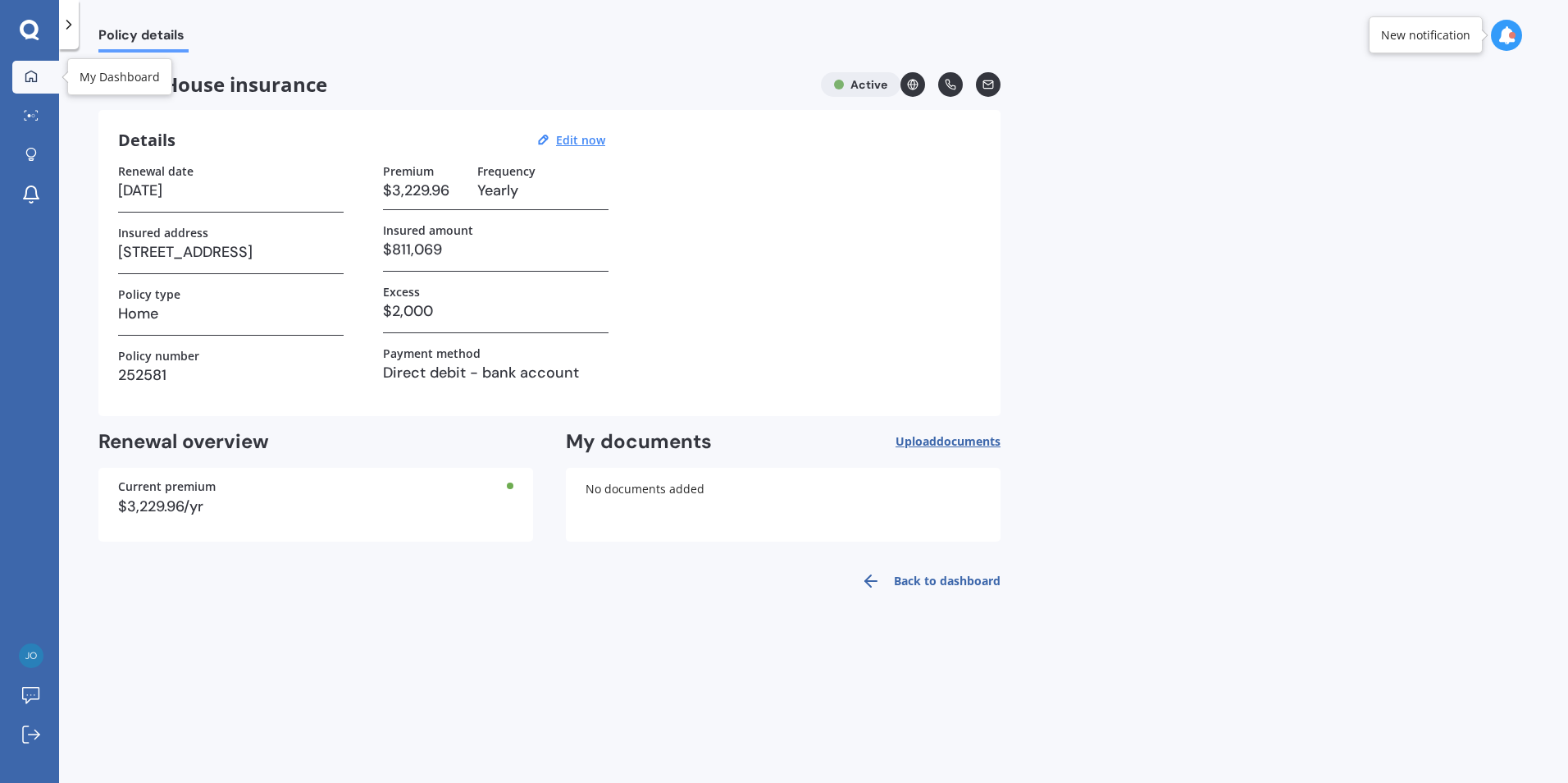
click at [26, 74] on icon at bounding box center [31, 75] width 11 height 11
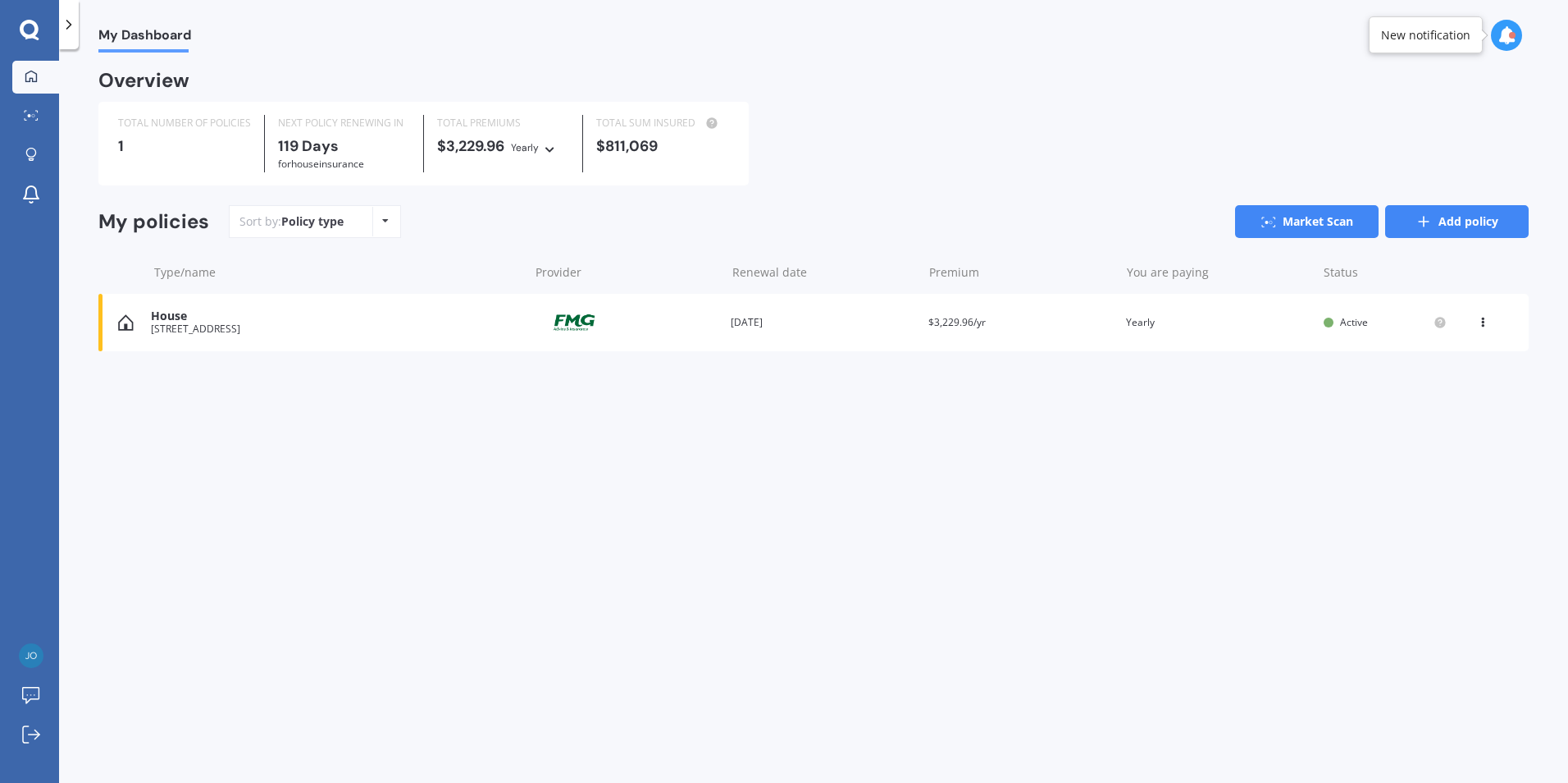
click at [1454, 220] on link "Add policy" at bounding box center [1456, 221] width 144 height 33
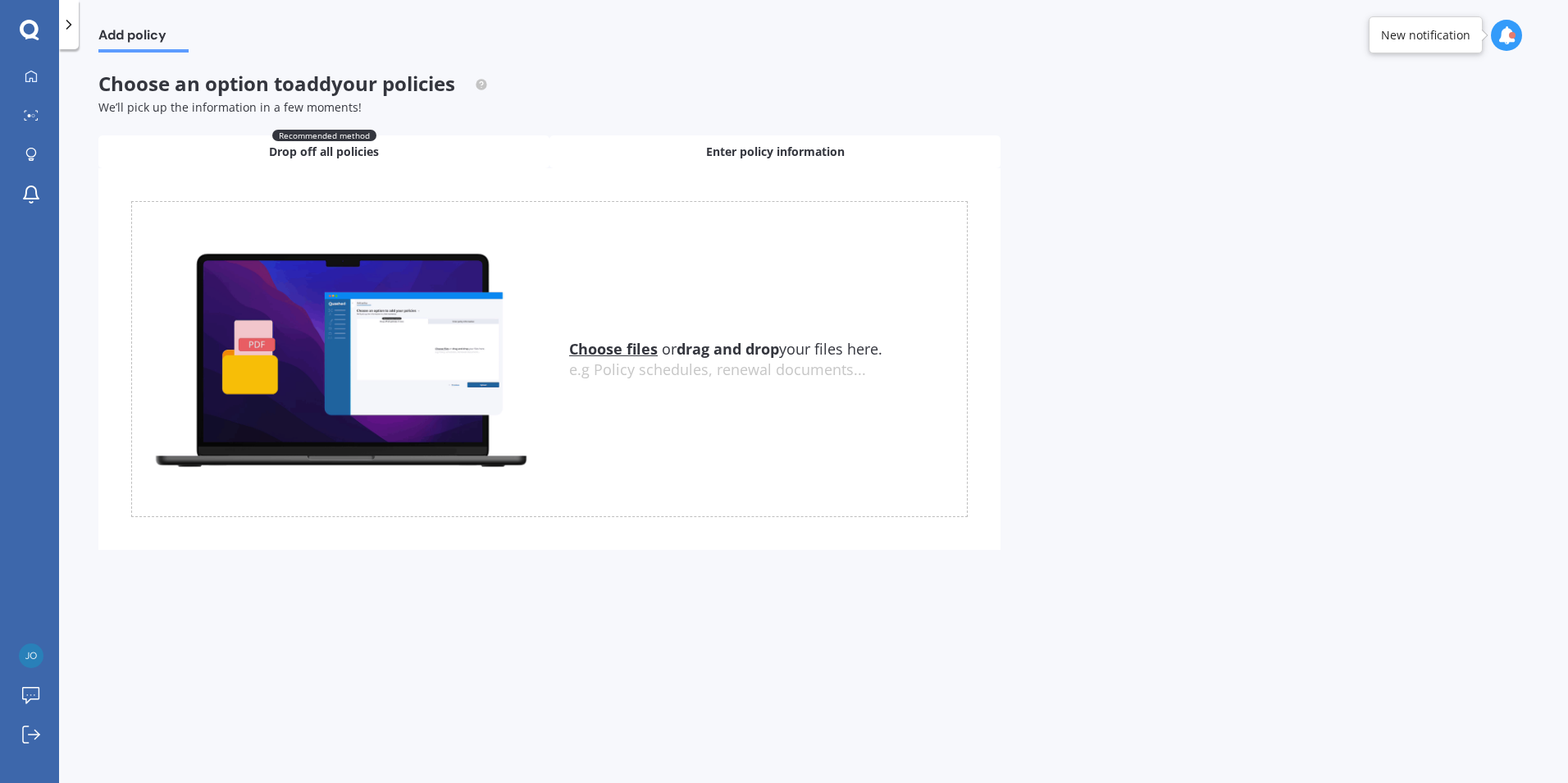
click at [746, 151] on span "Enter policy information" at bounding box center [776, 151] width 139 height 16
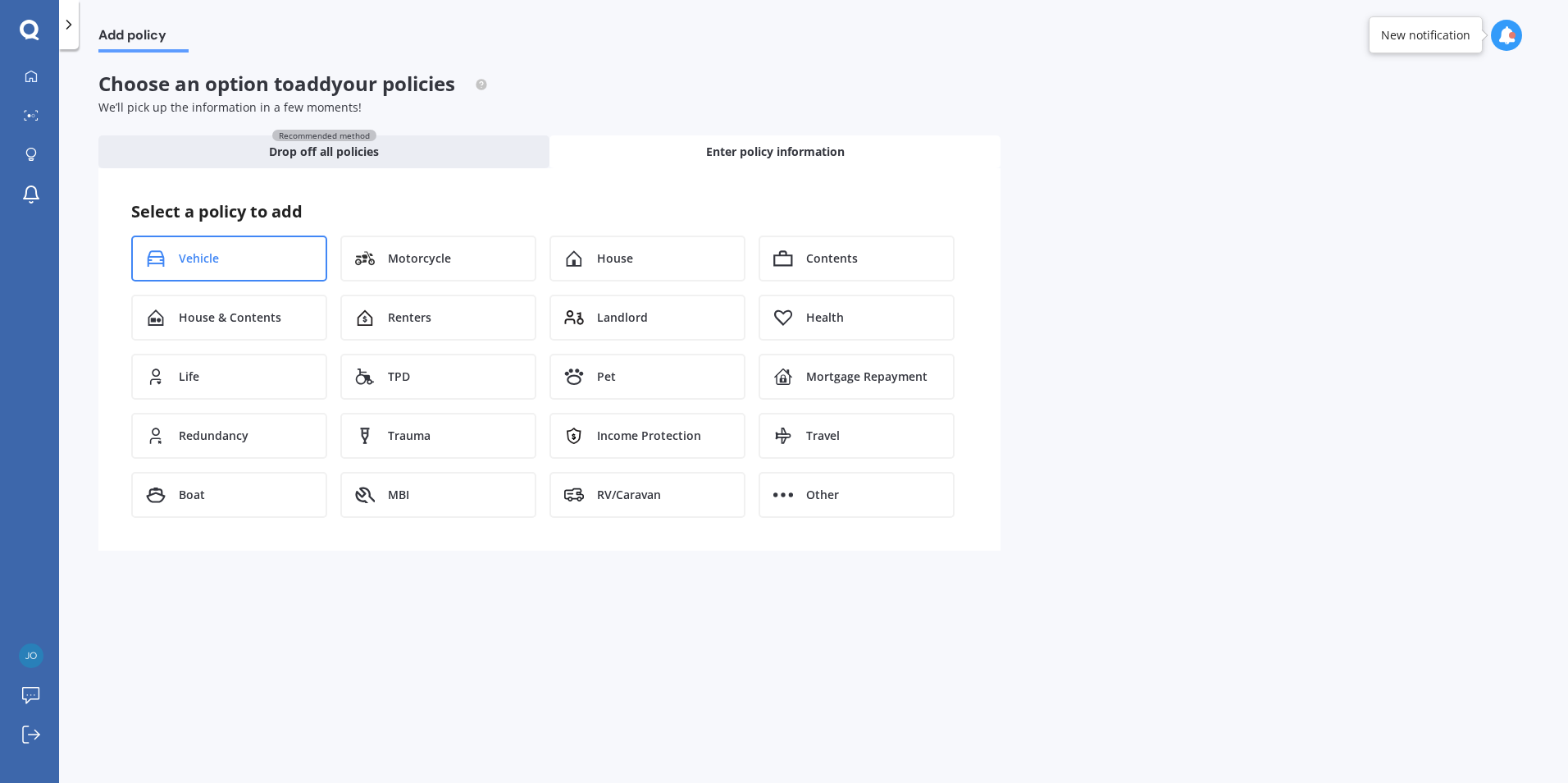
click at [252, 270] on div "Vehicle" at bounding box center [229, 258] width 196 height 46
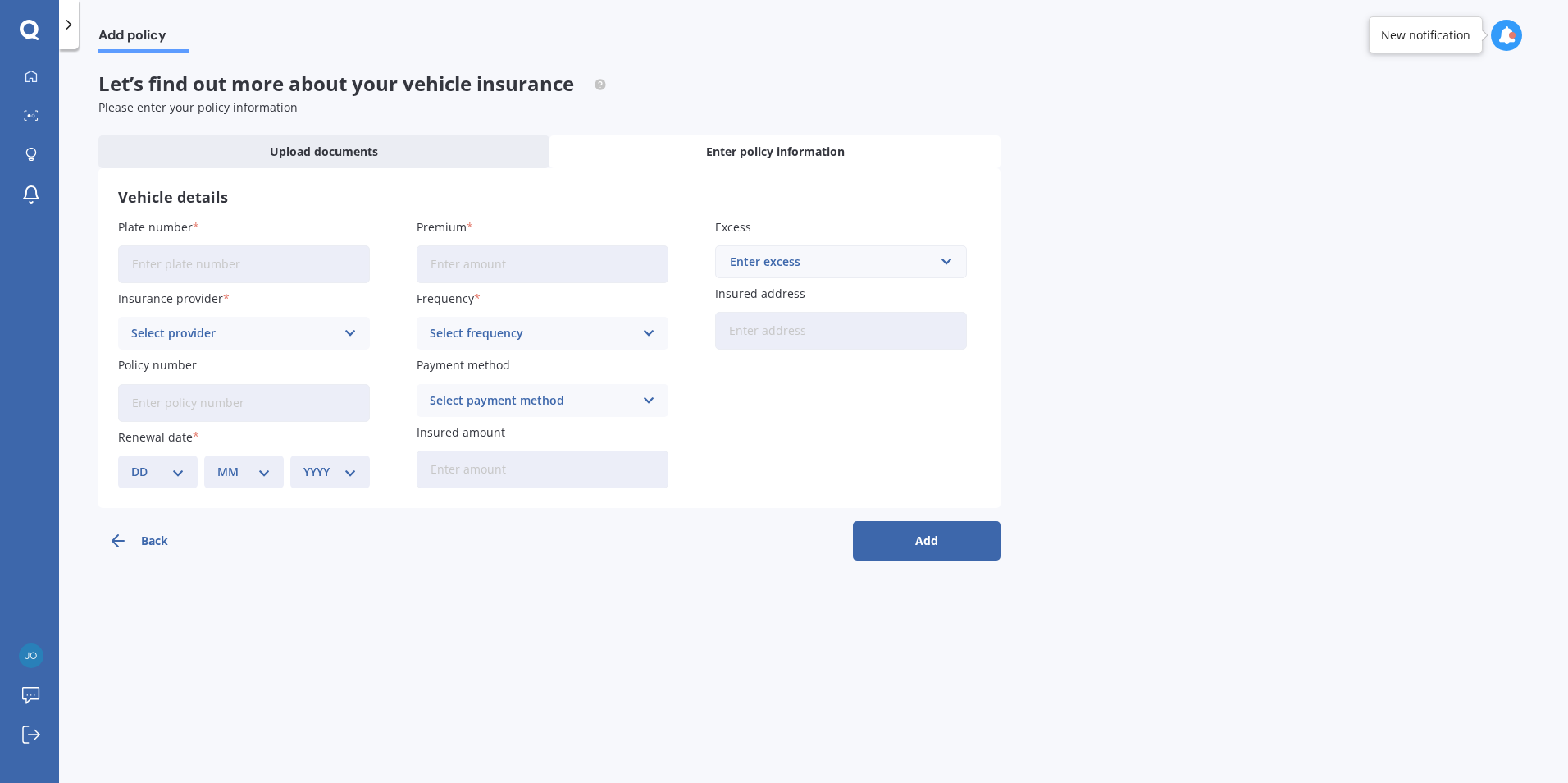
click at [180, 258] on input "Plate number" at bounding box center [244, 264] width 252 height 38
type input "EZT658"
click at [487, 258] on input "Premium" at bounding box center [542, 264] width 252 height 38
type input "$178.92"
click at [943, 261] on input "text" at bounding box center [835, 261] width 237 height 31
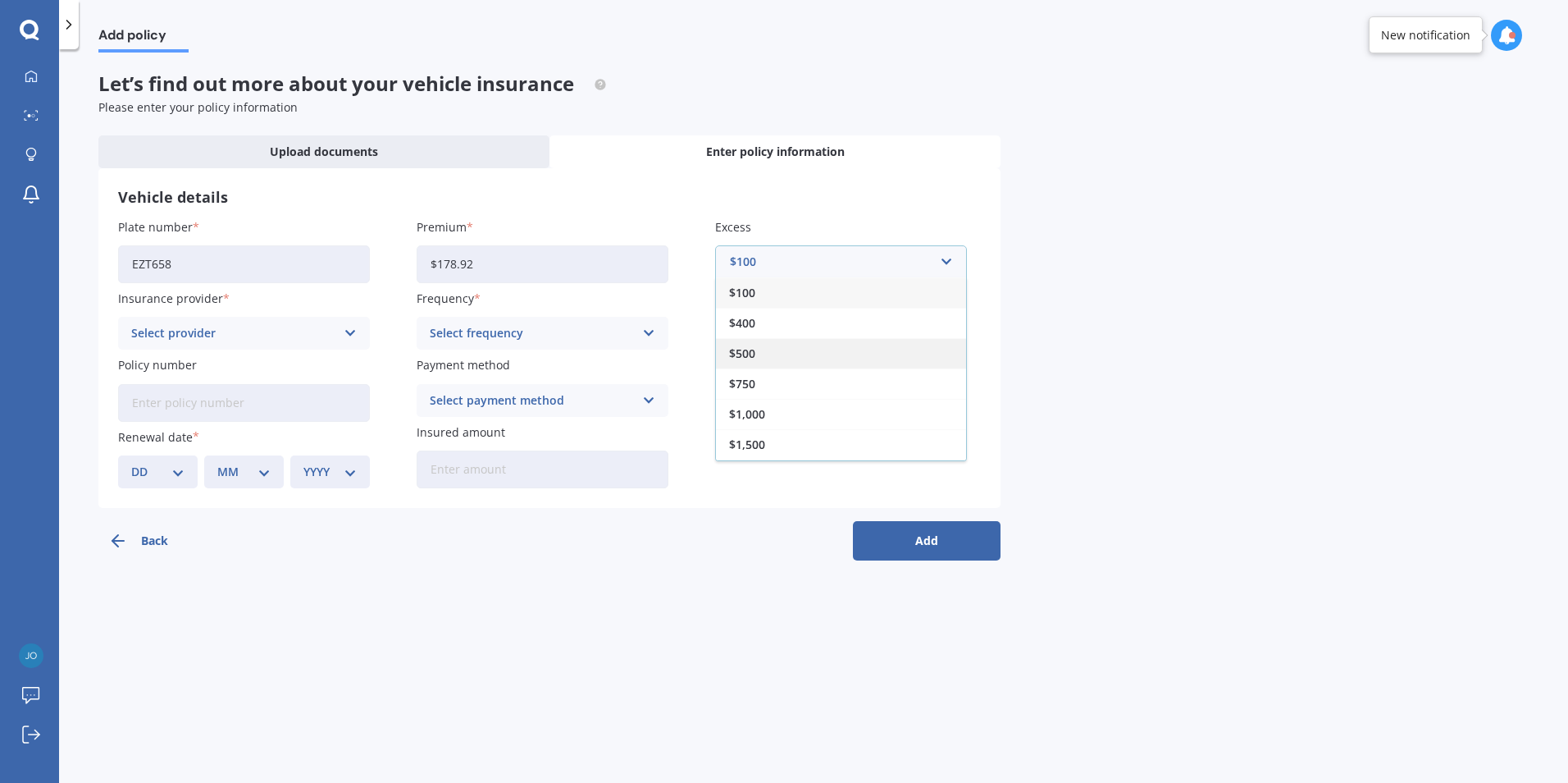
click at [836, 346] on div "$500" at bounding box center [841, 353] width 250 height 30
click at [348, 333] on icon at bounding box center [350, 333] width 14 height 18
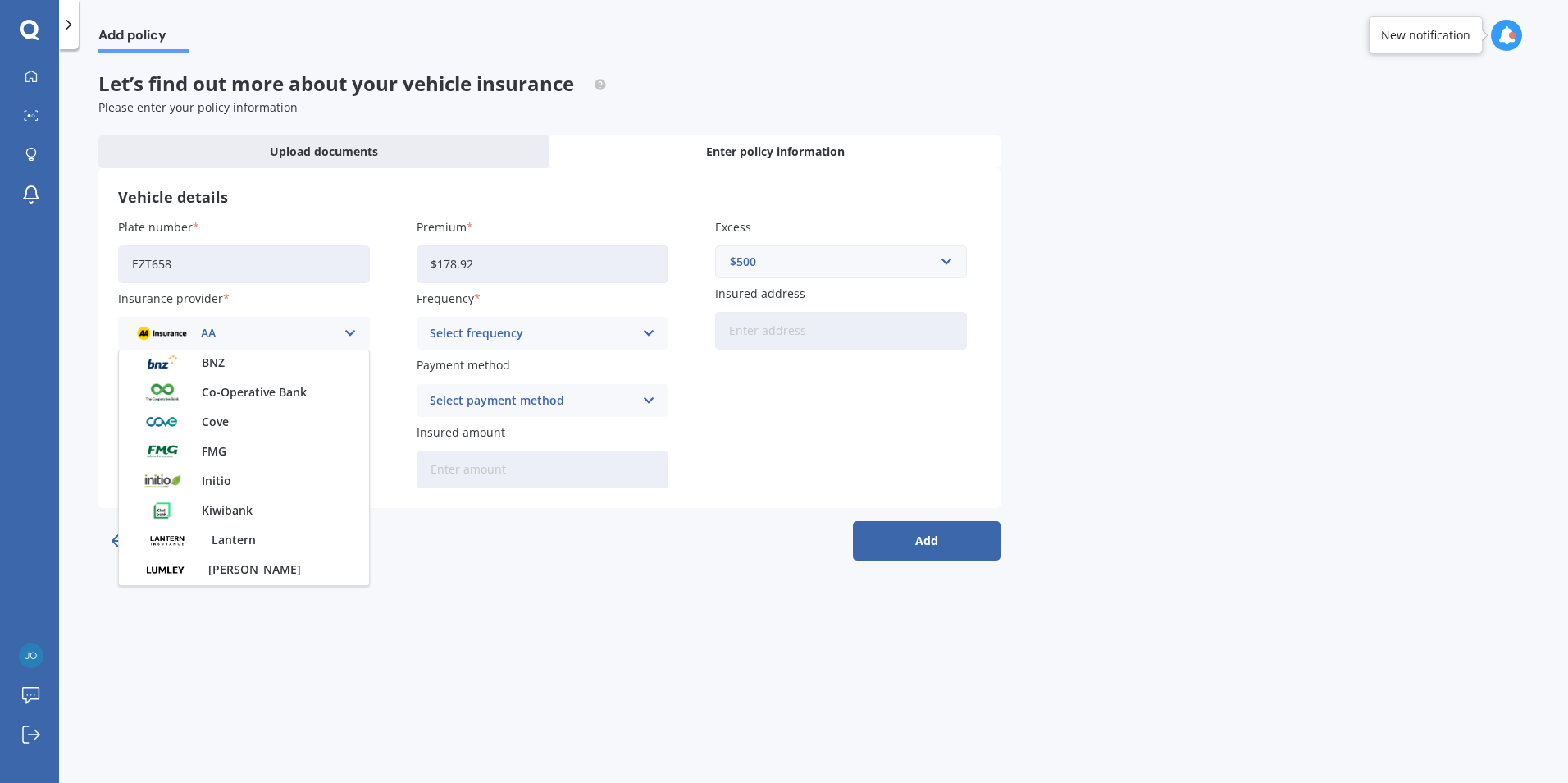
scroll to position [328, 0]
click at [231, 397] on div "FMG" at bounding box center [244, 391] width 250 height 29
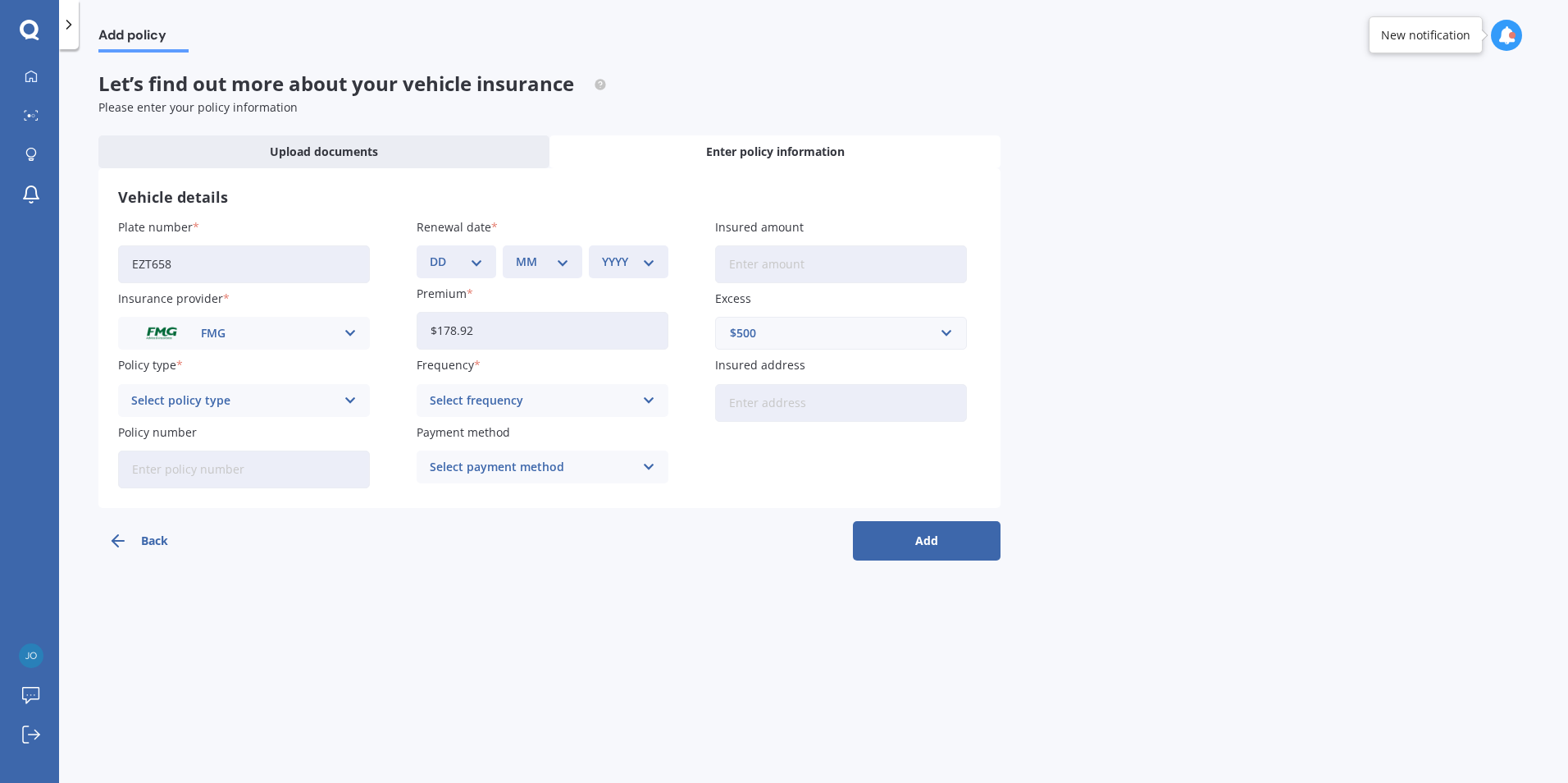
click at [649, 406] on icon at bounding box center [649, 399] width 14 height 18
click at [474, 426] on div "Yearly" at bounding box center [542, 431] width 250 height 29
click at [655, 470] on icon at bounding box center [649, 466] width 14 height 18
click at [560, 494] on span "Direct debit - bank account" at bounding box center [506, 499] width 153 height 11
click at [351, 406] on icon at bounding box center [350, 399] width 14 height 18
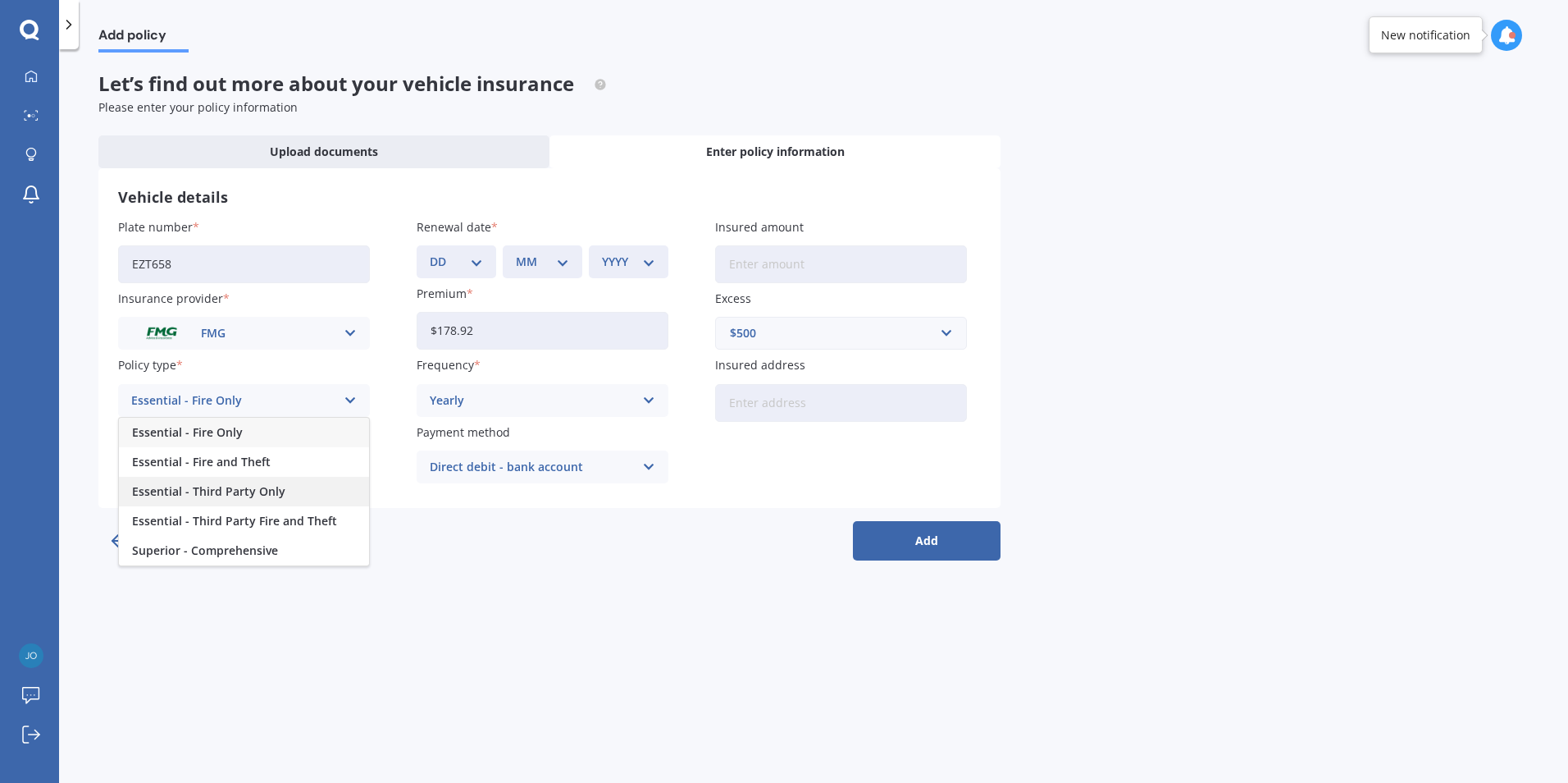
click at [216, 492] on span "Essential - Third Party Only" at bounding box center [209, 492] width 153 height 11
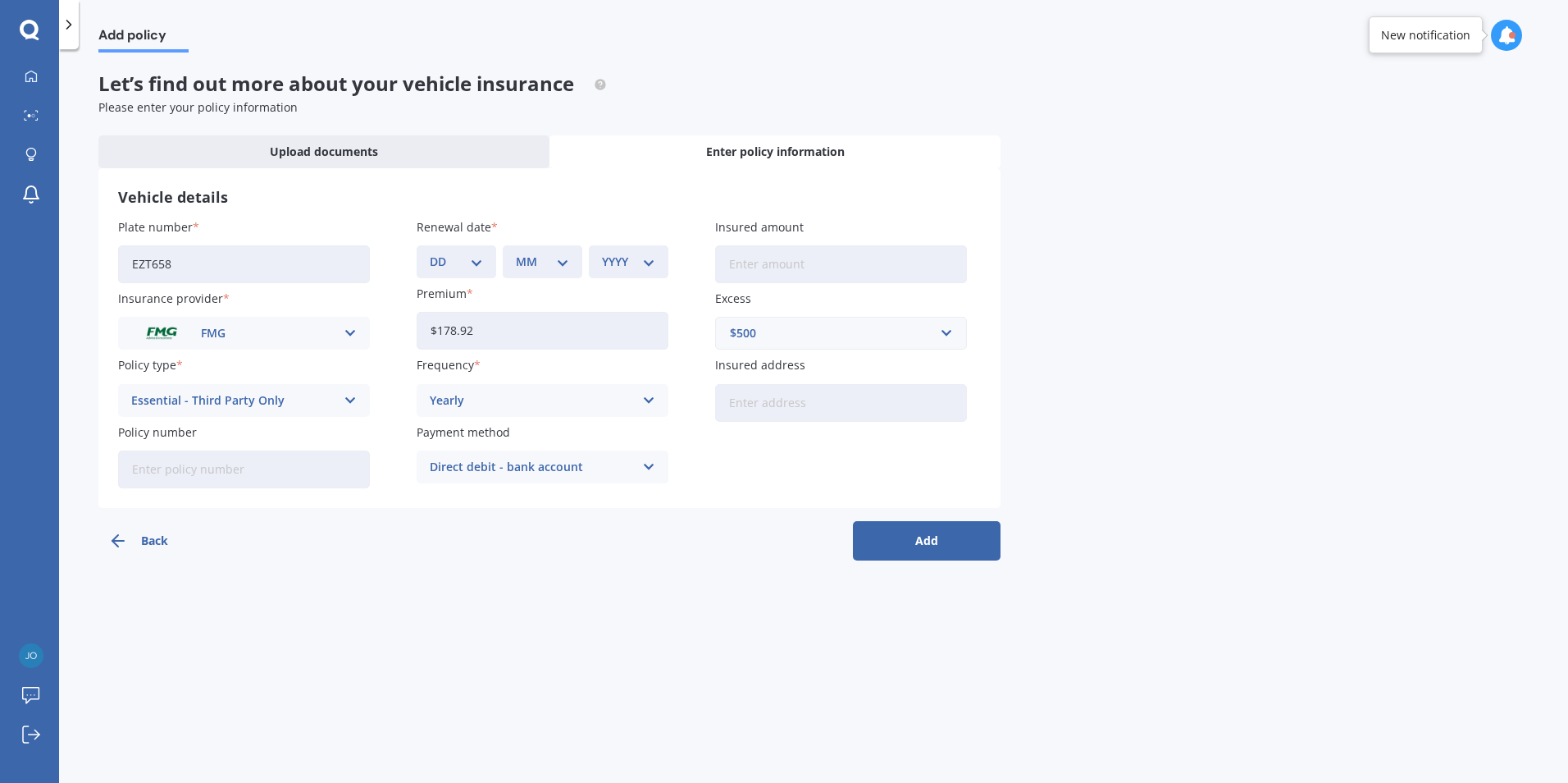
click at [204, 465] on input "Policy number" at bounding box center [244, 469] width 252 height 38
click at [188, 472] on input "Policy number" at bounding box center [244, 469] width 252 height 38
type input "252581"
click at [322, 633] on div "Add policy Let’s find out more about your vehicle insurance Please enter your p…" at bounding box center [814, 419] width 1509 height 733
click at [934, 535] on button "Add" at bounding box center [926, 540] width 147 height 39
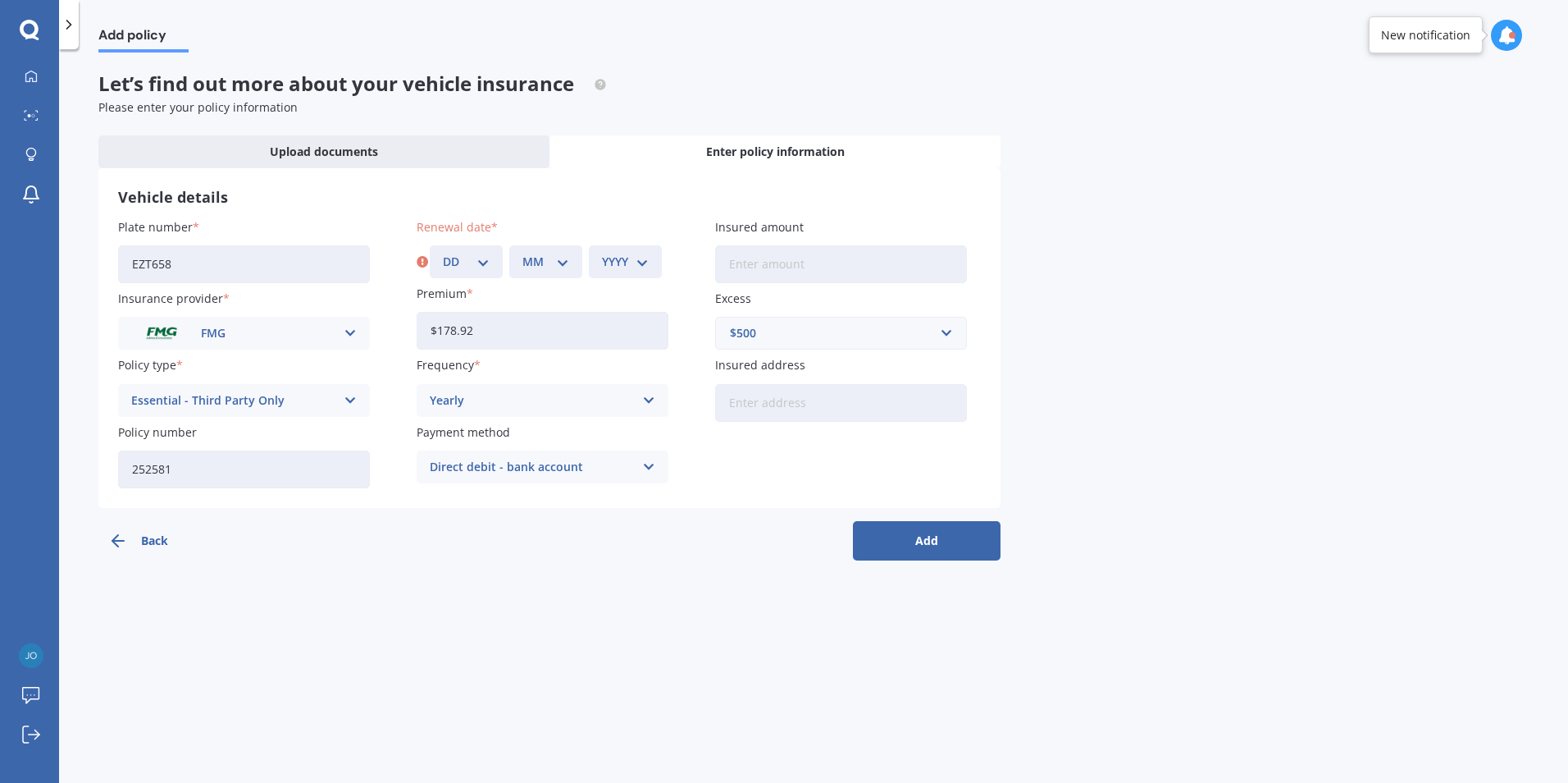
click at [487, 261] on select "DD 01 02 03 04 05 06 07 08 09 10 11 12 13 14 15 16 17 18 19 20 21 22 23 24 25 2…" at bounding box center [466, 261] width 47 height 18
select select "01"
click at [442, 253] on select "DD 01 02 03 04 05 06 07 08 09 10 11 12 13 14 15 16 17 18 19 20 21 22 23 24 25 2…" at bounding box center [466, 261] width 47 height 18
click at [564, 264] on select "MM 01 02 03 04 05 06 07 08 09 10 11 12" at bounding box center [546, 261] width 47 height 18
select select "02"
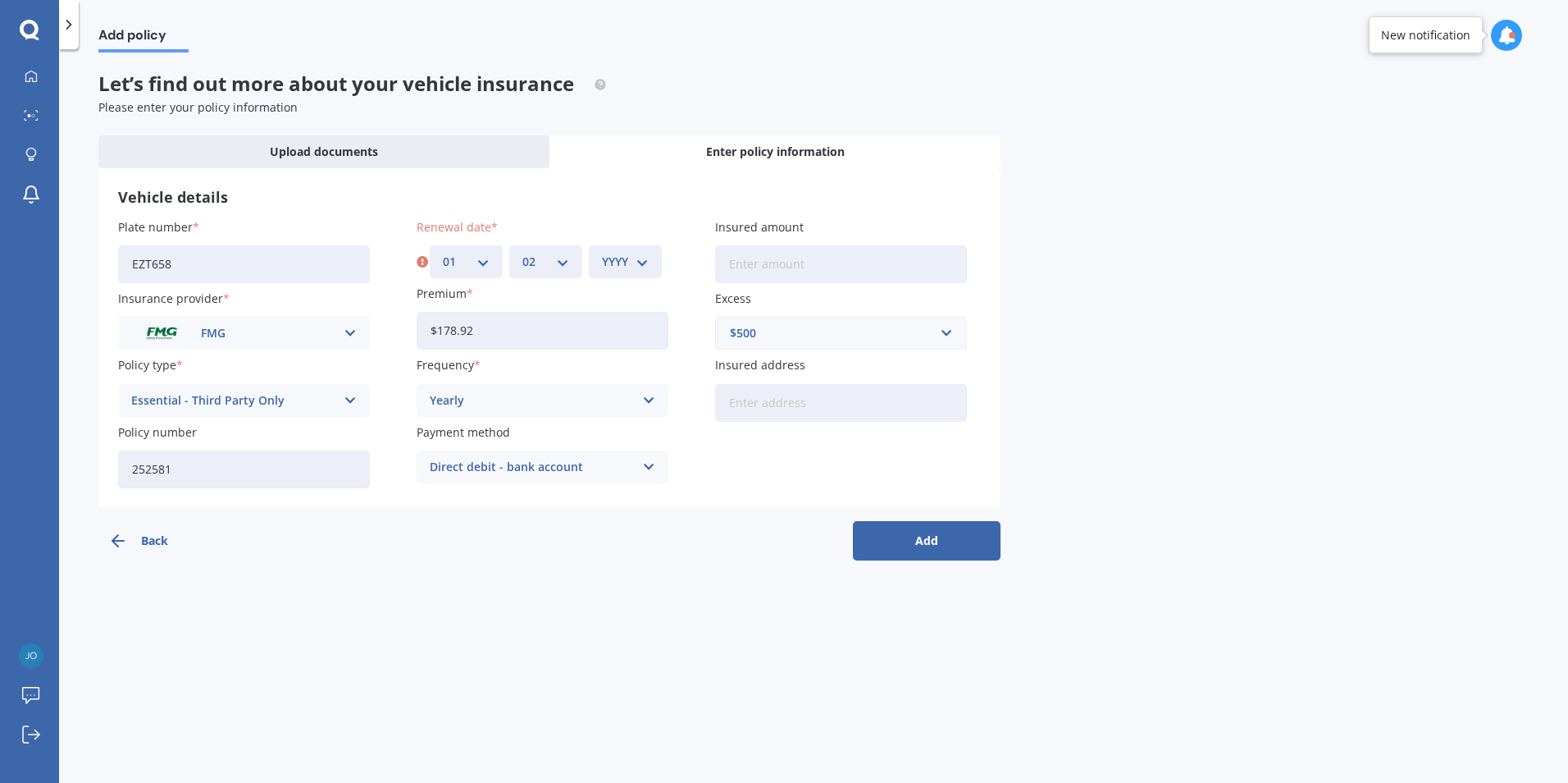
click at [522, 253] on select "MM 01 02 03 04 05 06 07 08 09 10 11 12" at bounding box center [546, 261] width 47 height 18
click at [652, 262] on div "YYYY 2027 2026 2025 2024 2023 2022 2021 2020 2019 2018 2017 2016 2015 2014 2013…" at bounding box center [626, 261] width 73 height 33
click at [643, 266] on select "YYYY 2027 2026 2025 2024 2023 2022 2021 2020 2019 2018 2017 2016 2015 2014 2013…" at bounding box center [626, 261] width 47 height 18
select select "2026"
click at [602, 253] on select "YYYY 2027 2026 2025 2024 2023 2022 2021 2020 2019 2018 2017 2016 2015 2014 2013…" at bounding box center [626, 261] width 47 height 18
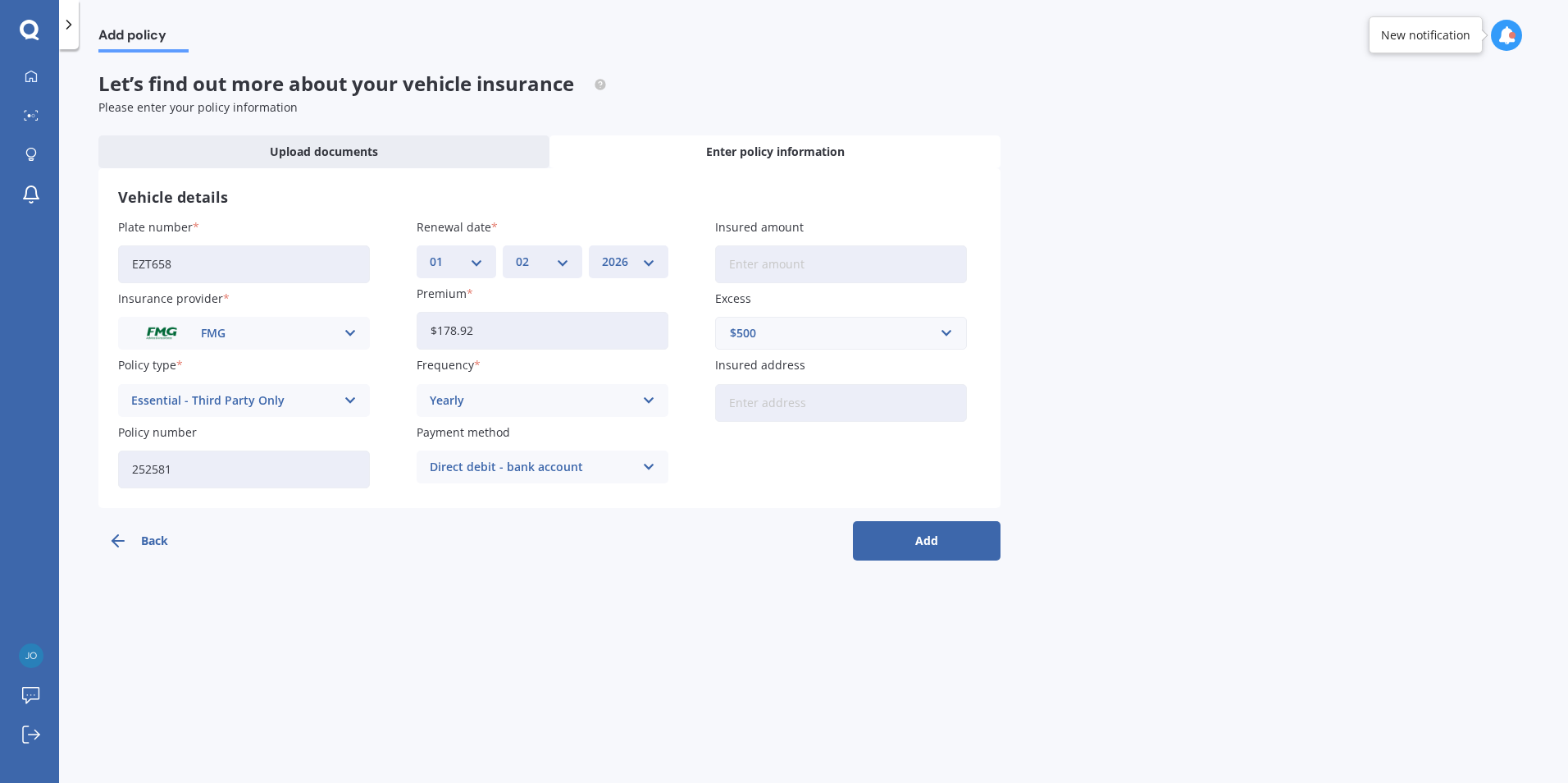
click at [922, 537] on button "Add" at bounding box center [926, 540] width 147 height 39
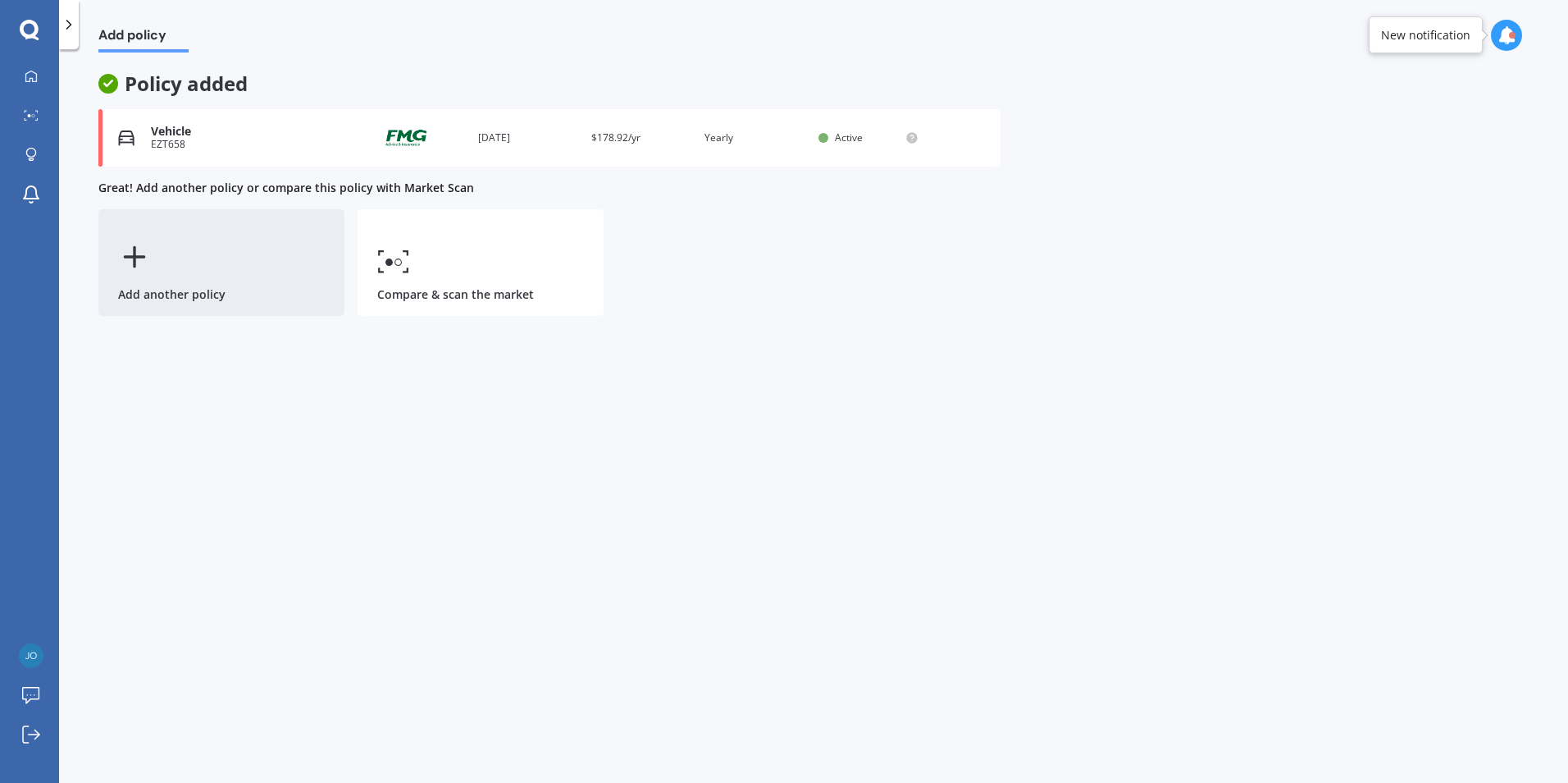
click at [173, 258] on div "Add another policy" at bounding box center [222, 262] width 246 height 106
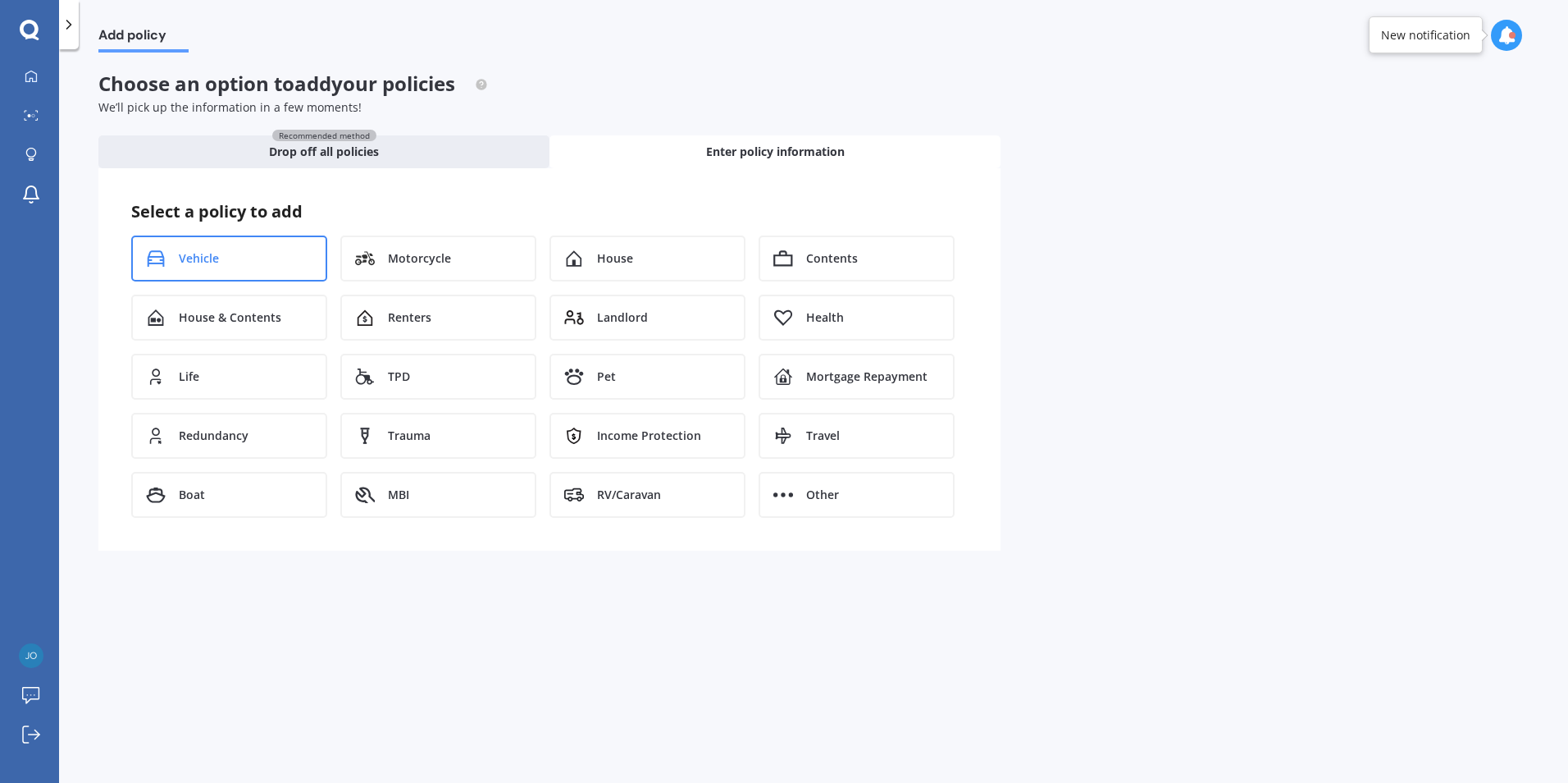
click at [223, 243] on div "Vehicle" at bounding box center [229, 258] width 196 height 46
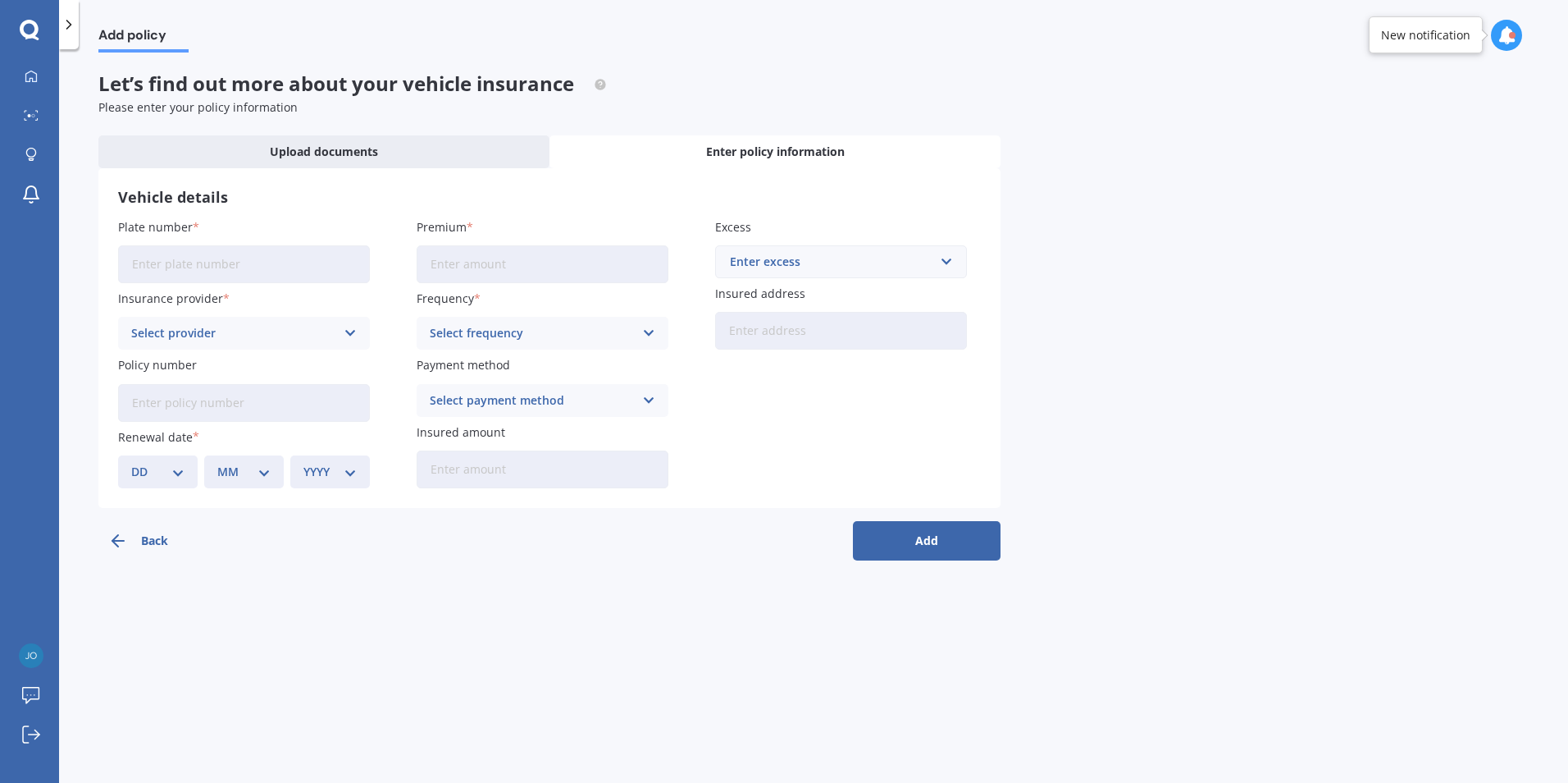
click at [275, 273] on input "Plate number" at bounding box center [244, 264] width 252 height 38
type input "PMG679"
click at [479, 267] on input "Premium" at bounding box center [542, 264] width 252 height 38
click at [505, 269] on input "Premium" at bounding box center [542, 264] width 252 height 38
type input "$766.53"
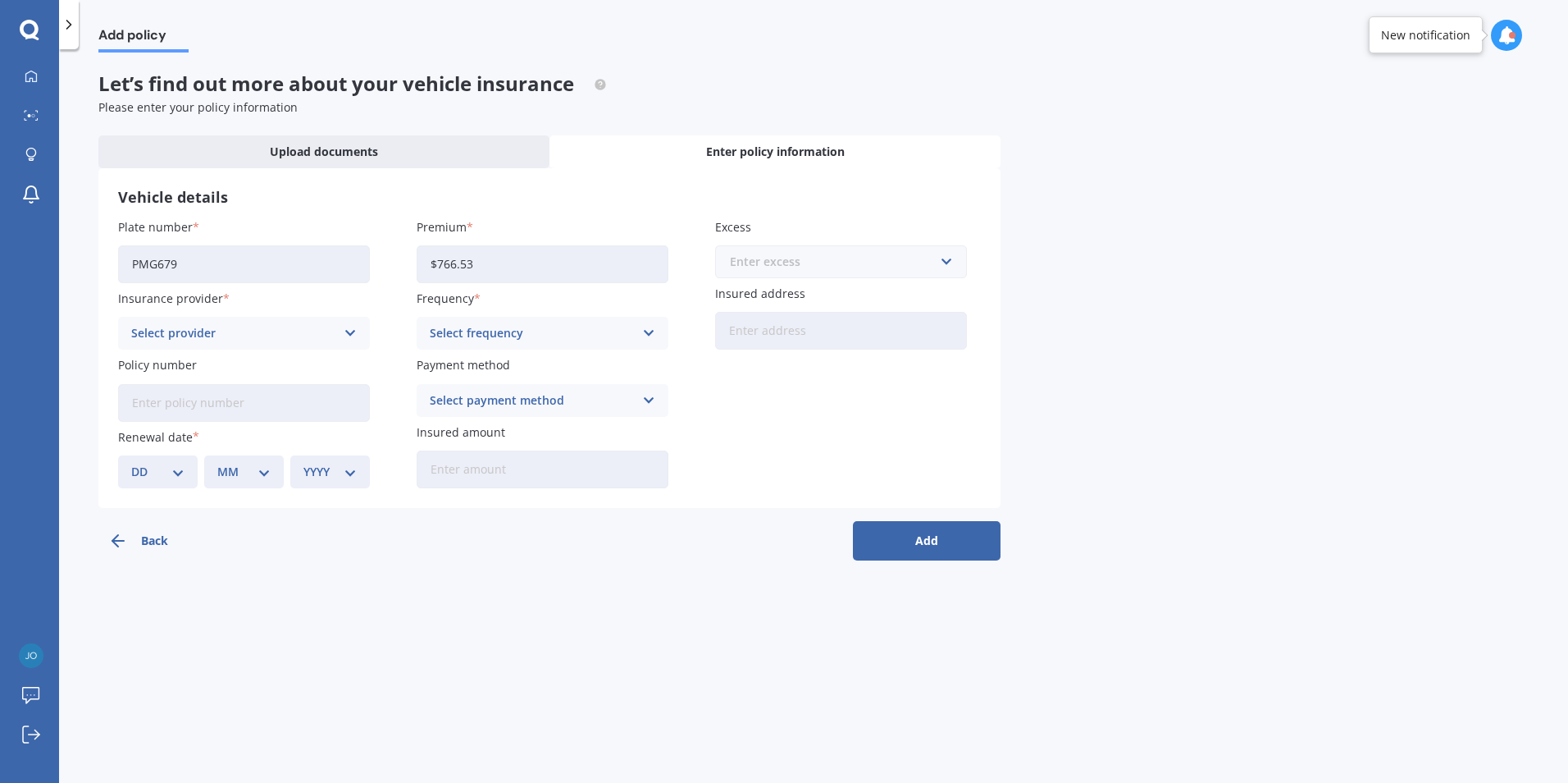
click at [946, 259] on input "text" at bounding box center [835, 261] width 237 height 31
click at [802, 407] on div "$1,000" at bounding box center [841, 414] width 250 height 30
click at [245, 329] on div "Select provider" at bounding box center [233, 333] width 204 height 18
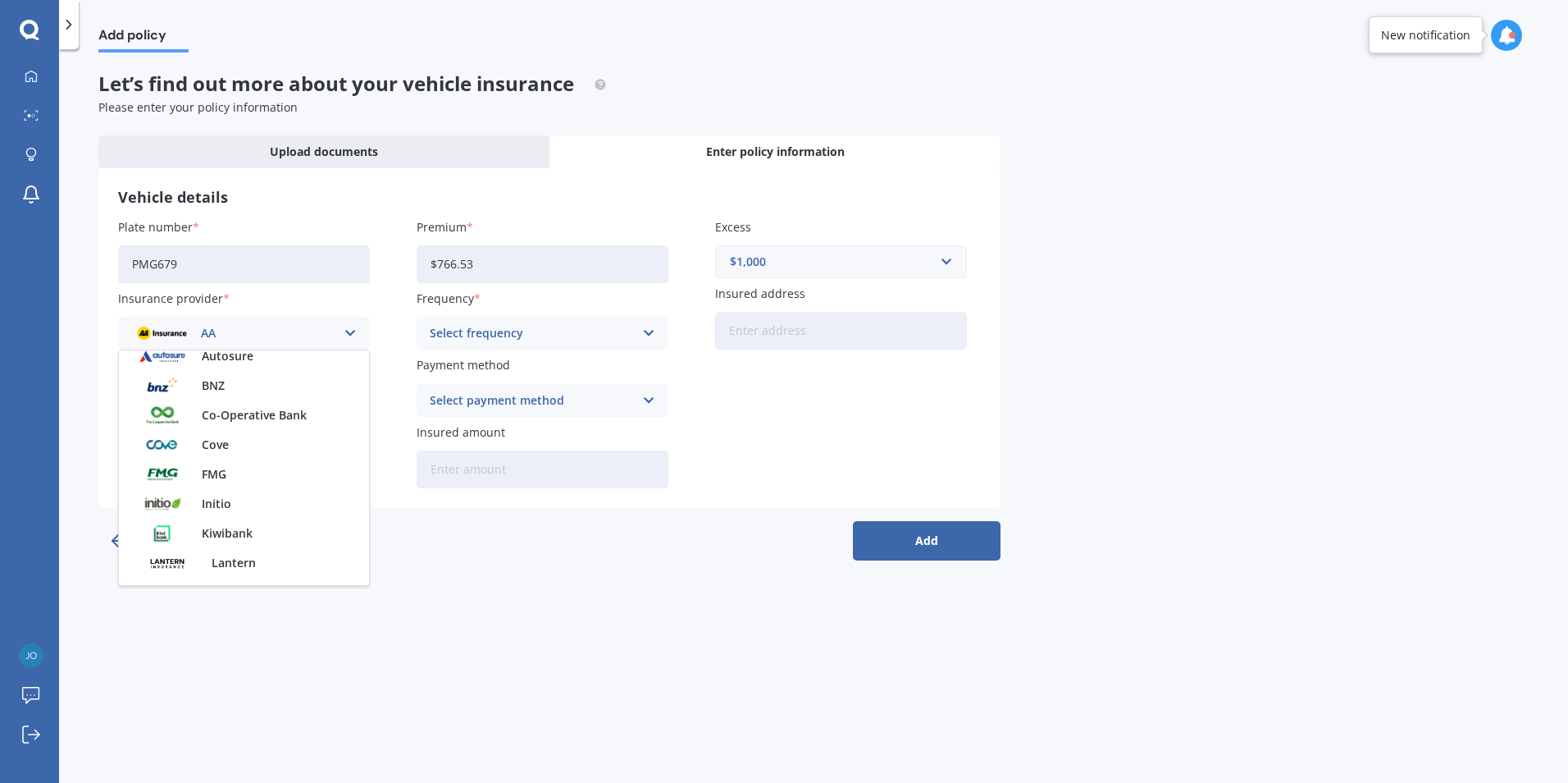
scroll to position [246, 0]
click at [231, 473] on div "FMG" at bounding box center [244, 473] width 250 height 29
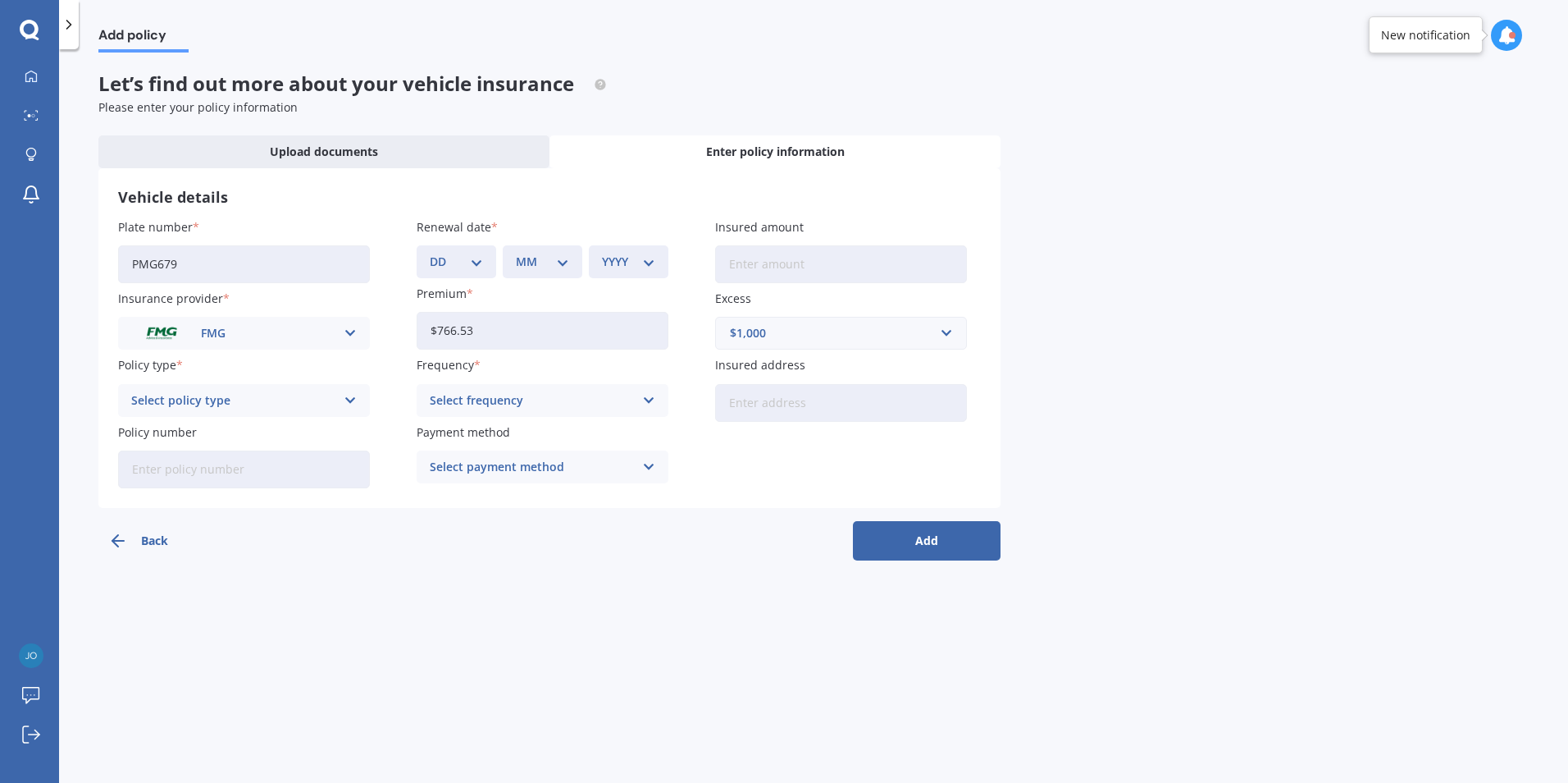
click at [349, 401] on icon at bounding box center [350, 399] width 14 height 18
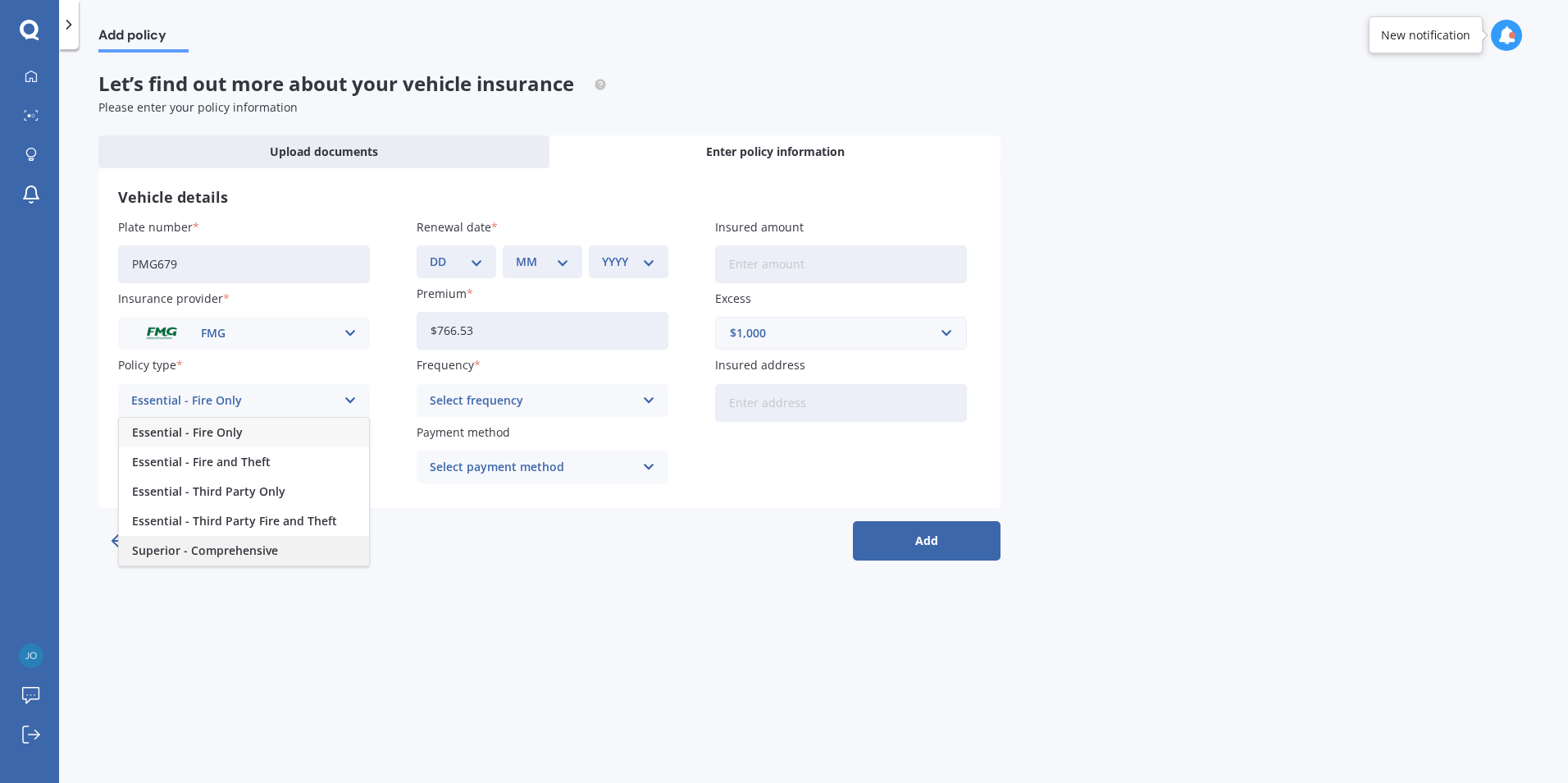
click at [267, 547] on span "Superior - Comprehensive" at bounding box center [205, 551] width 146 height 11
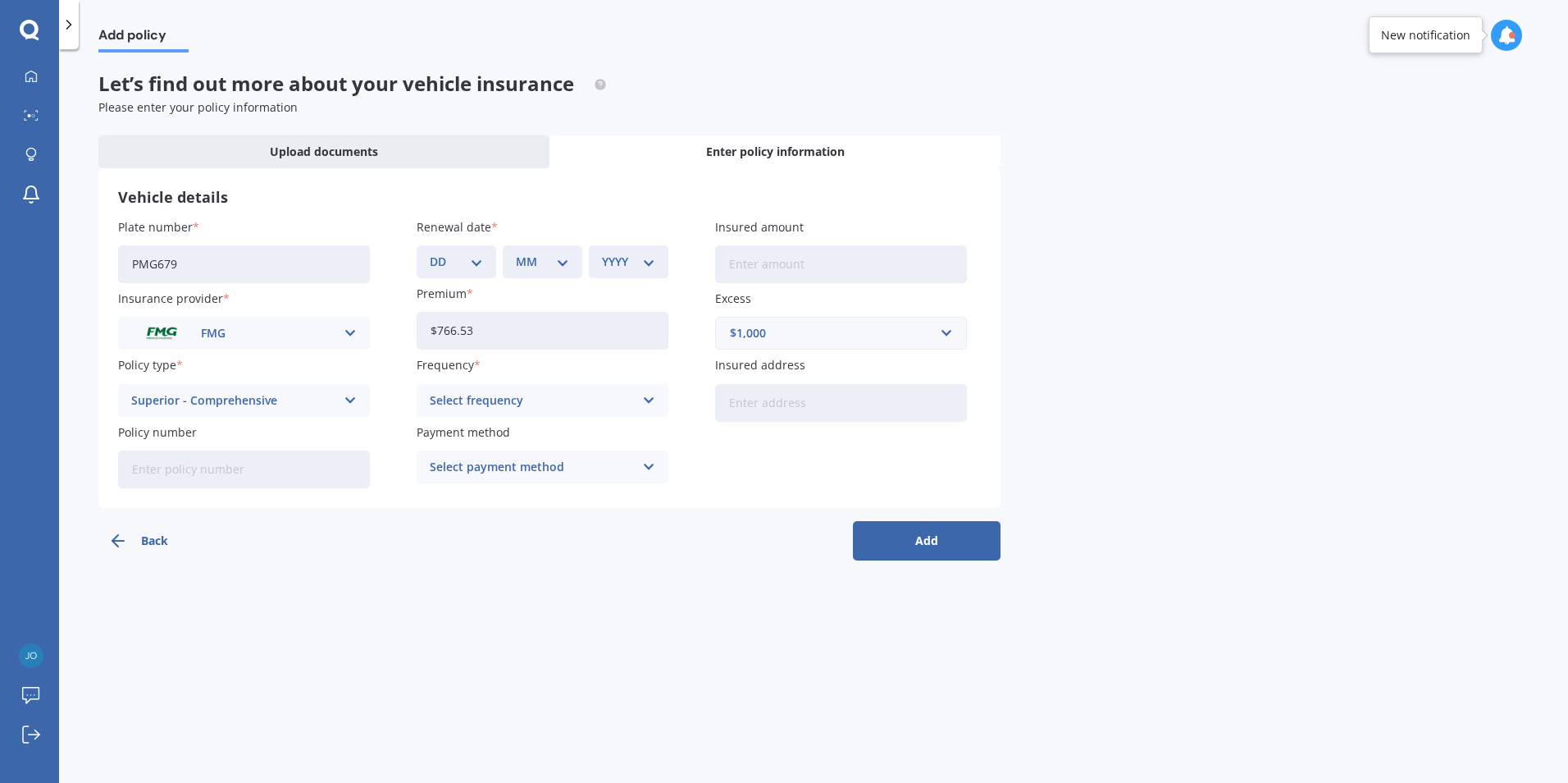
click at [654, 399] on icon at bounding box center [649, 399] width 14 height 18
click at [452, 430] on span "Yearly" at bounding box center [447, 432] width 35 height 11
click at [644, 459] on icon at bounding box center [649, 466] width 14 height 18
click at [560, 499] on span "Direct debit - bank account" at bounding box center [506, 499] width 153 height 11
click at [268, 474] on input "Policy number" at bounding box center [244, 469] width 252 height 38
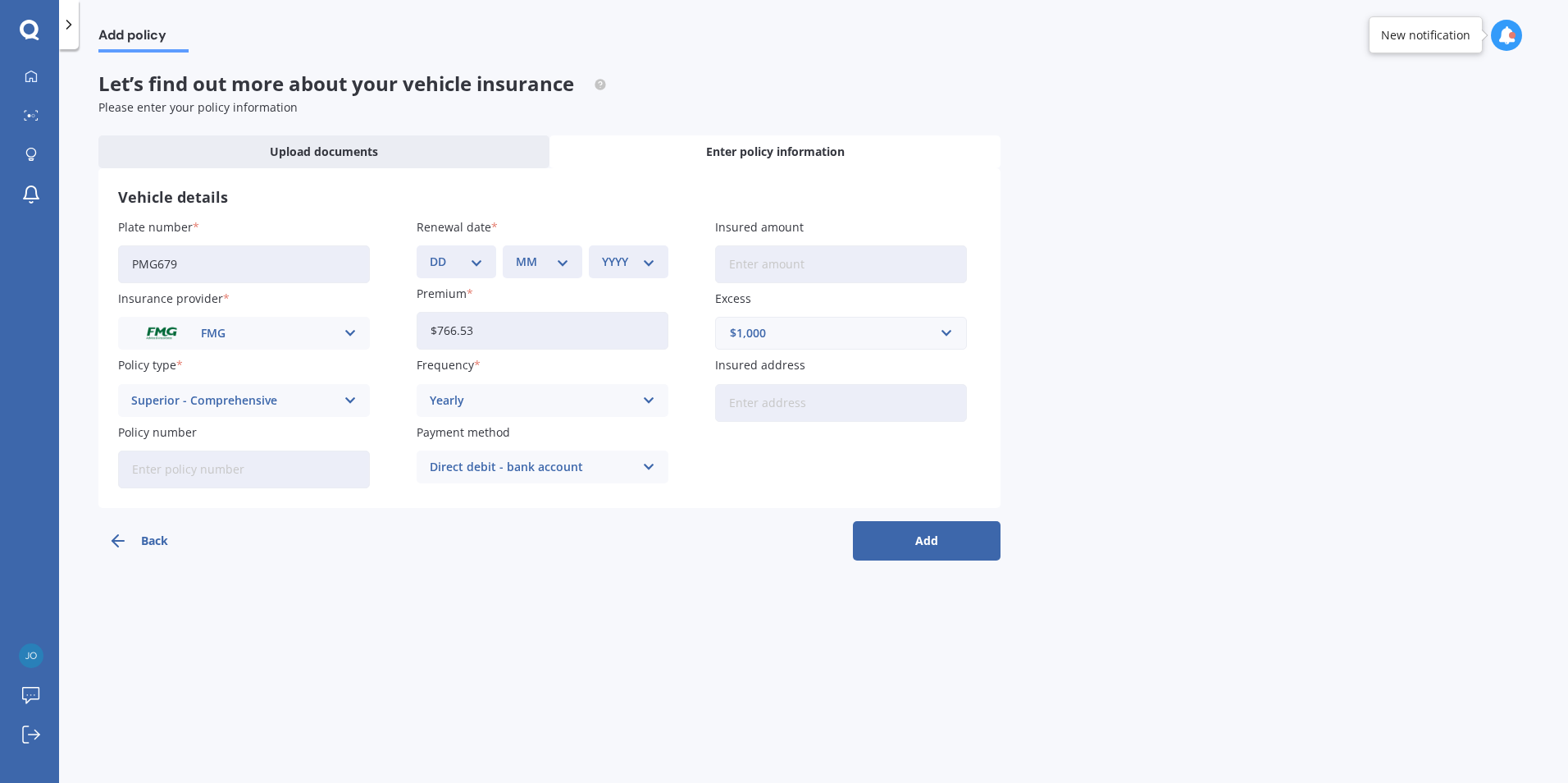
click at [227, 471] on input "Policy number" at bounding box center [244, 469] width 252 height 38
type input "252581"
click at [486, 262] on div "DD 01 02 03 04 05 06 07 08 09 10 11 12 13 14 15 16 17 18 19 20 21 22 23 24 25 2…" at bounding box center [456, 261] width 80 height 33
click at [476, 259] on select "DD 01 02 03 04 05 06 07 08 09 10 11 12 13 14 15 16 17 18 19 20 21 22 23 24 25 2…" at bounding box center [456, 261] width 54 height 18
select select "01"
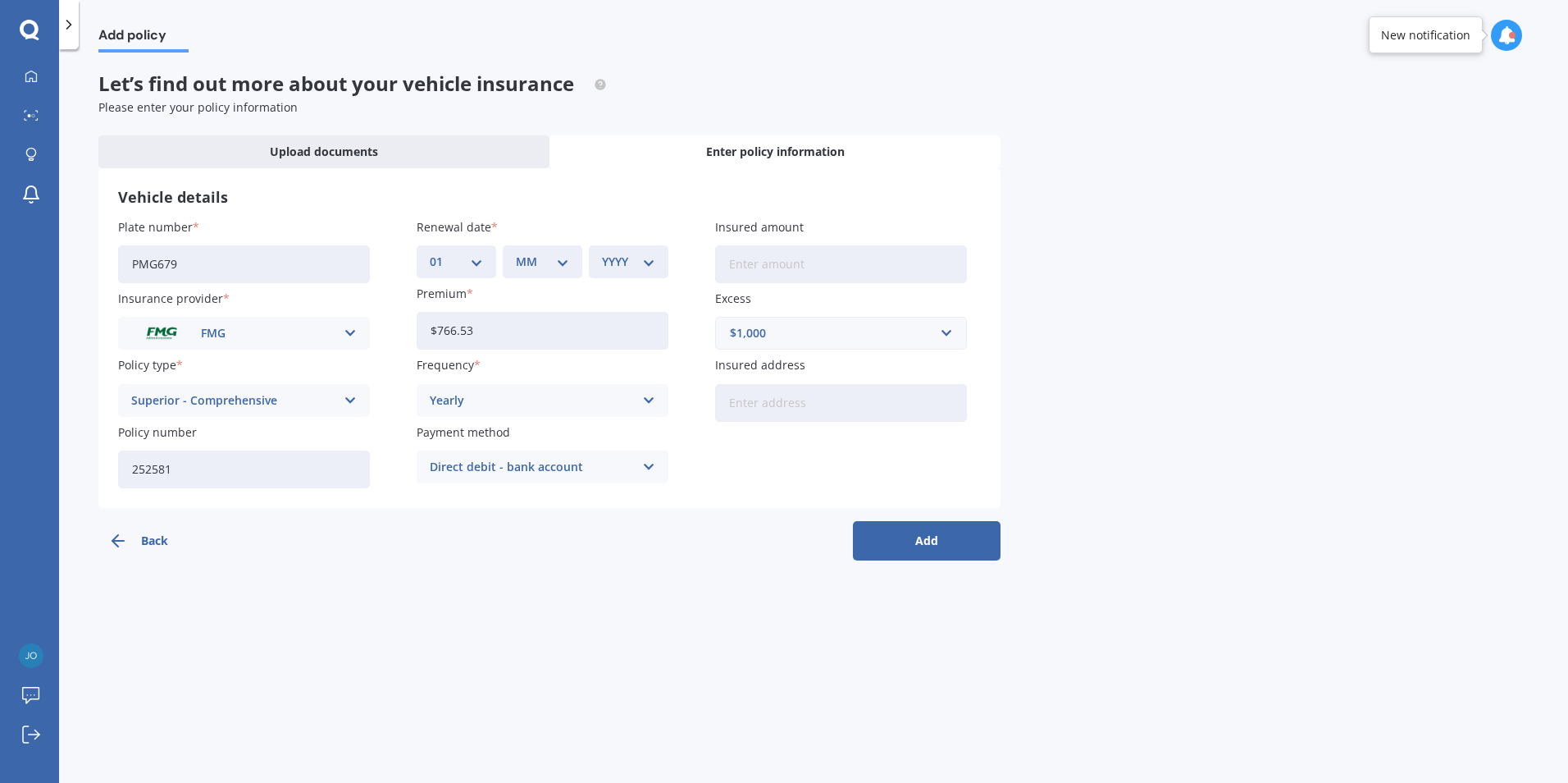
click at [429, 253] on select "DD 01 02 03 04 05 06 07 08 09 10 11 12 13 14 15 16 17 18 19 20 21 22 23 24 25 2…" at bounding box center [456, 261] width 54 height 18
click at [561, 261] on select "MM 01 02 03 04 05 06 07 08 09 10 11 12" at bounding box center [542, 261] width 54 height 18
select select "02"
click at [516, 253] on select "MM 01 02 03 04 05 06 07 08 09 10 11 12" at bounding box center [542, 261] width 54 height 18
click at [649, 256] on select "YYYY 2027 2026 2025 2024 2023 2022 2021 2020 2019 2018 2017 2016 2015 2014 2013…" at bounding box center [629, 261] width 54 height 18
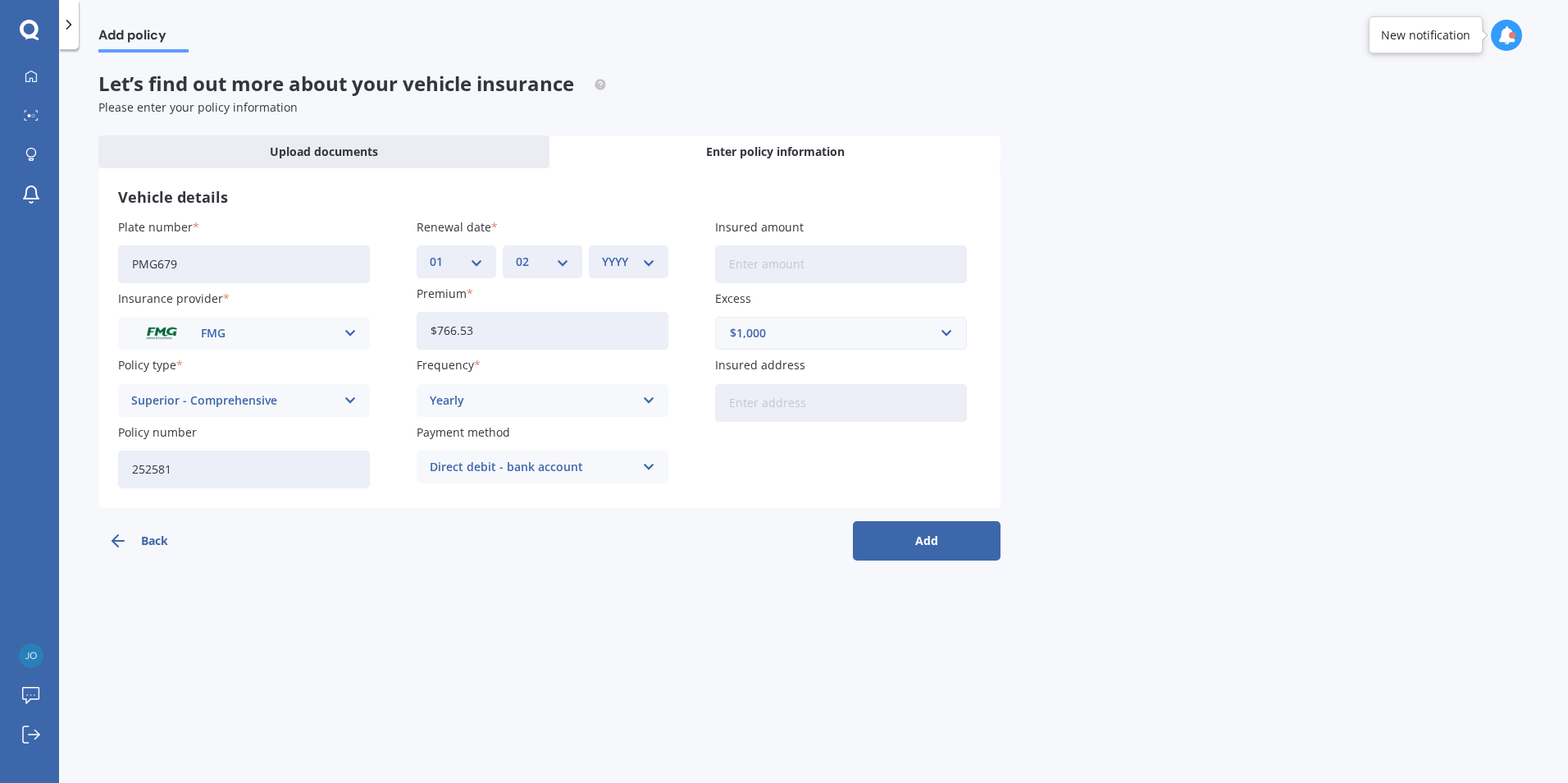
select select "2026"
click at [602, 253] on select "YYYY 2027 2026 2025 2024 2023 2022 2021 2020 2019 2018 2017 2016 2015 2014 2013…" at bounding box center [629, 261] width 54 height 18
click at [777, 273] on input "Insured amount" at bounding box center [841, 264] width 252 height 38
type input "$28,000"
click at [926, 535] on button "Add" at bounding box center [926, 540] width 147 height 39
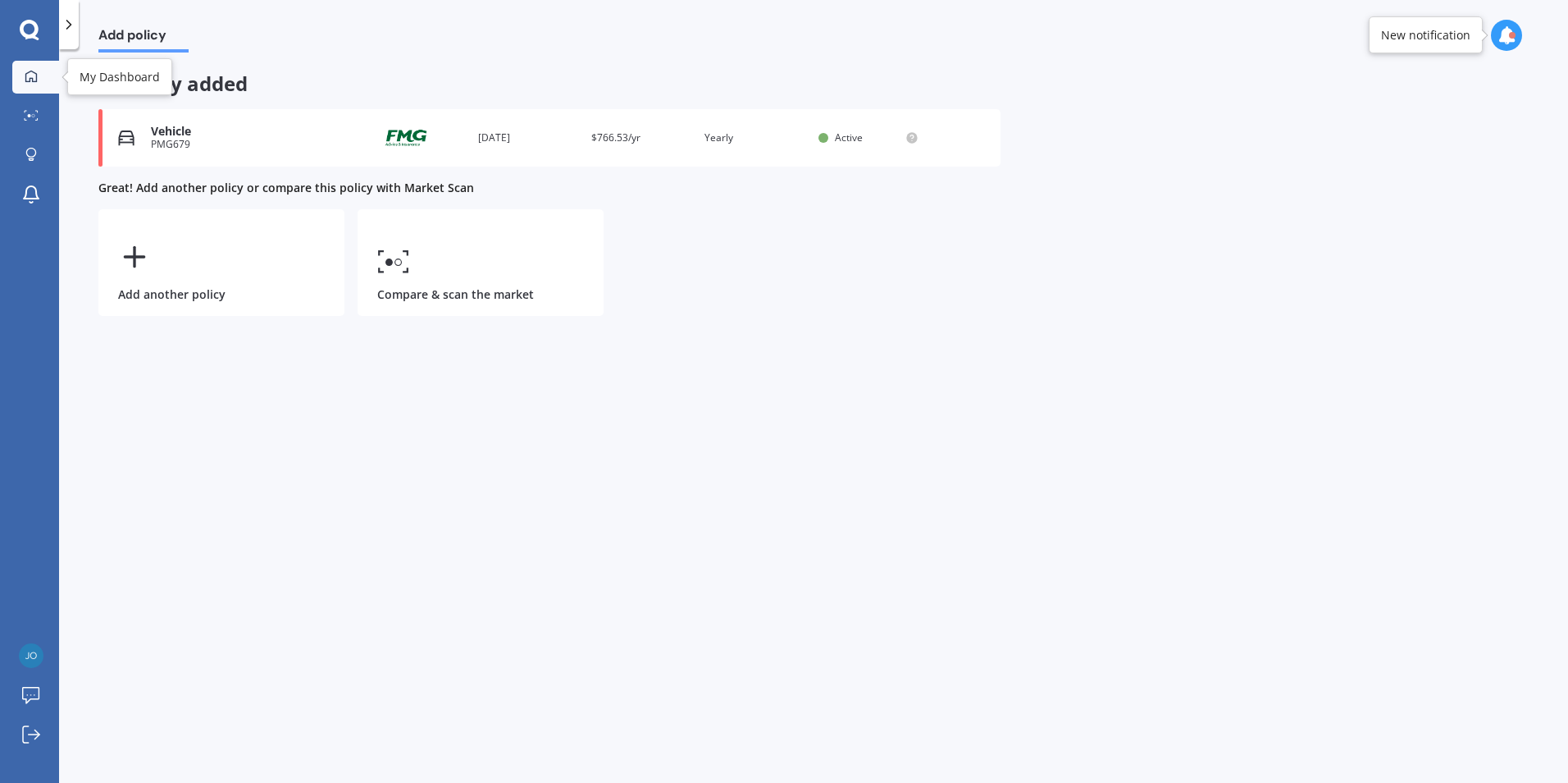
click at [29, 63] on link "My Dashboard" at bounding box center [36, 77] width 47 height 33
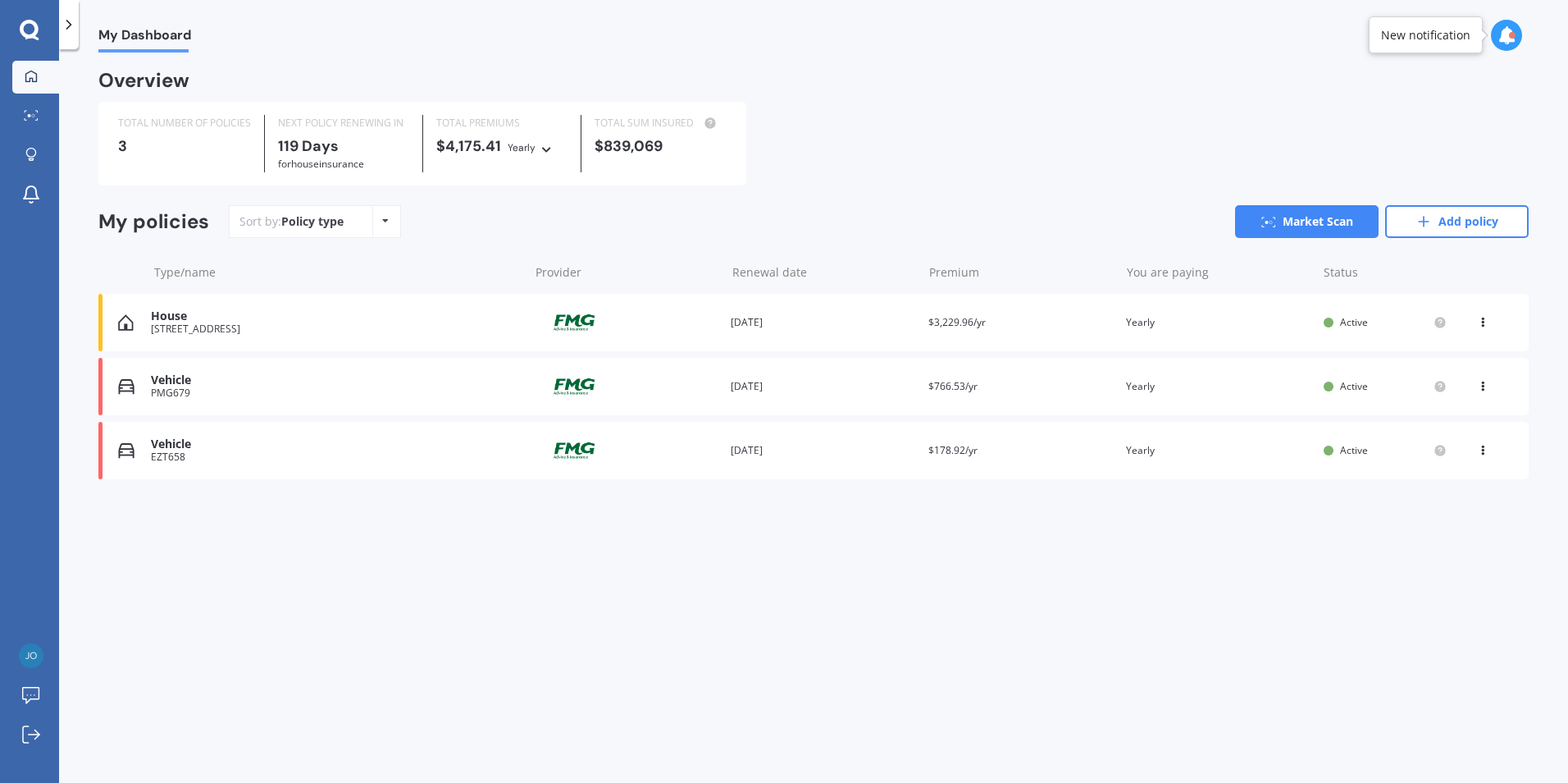
click at [1520, 37] on div at bounding box center [1506, 35] width 31 height 31
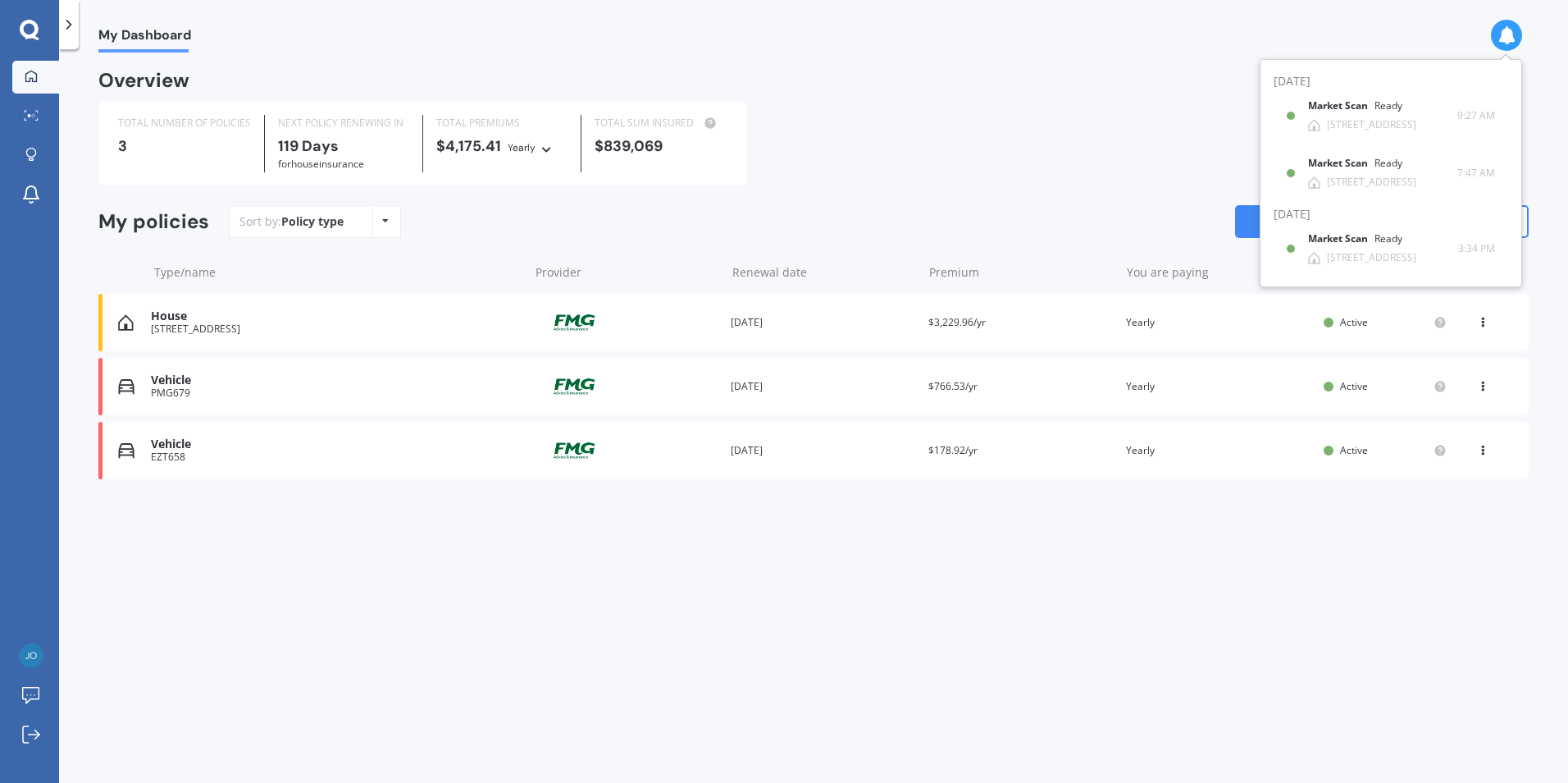
click at [1080, 74] on div "Overview" at bounding box center [814, 86] width 1430 height 29
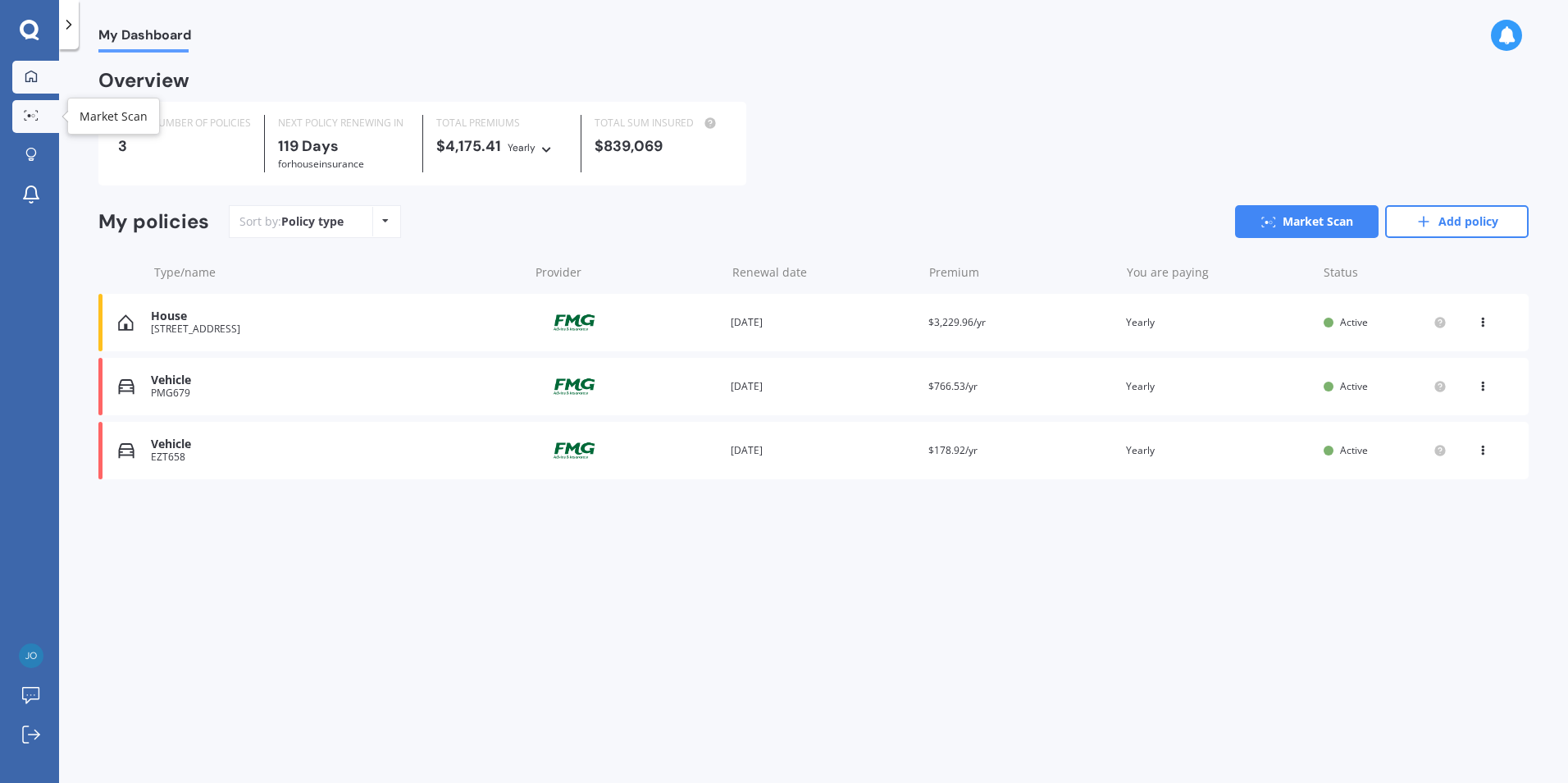
click at [30, 118] on icon at bounding box center [31, 115] width 15 height 10
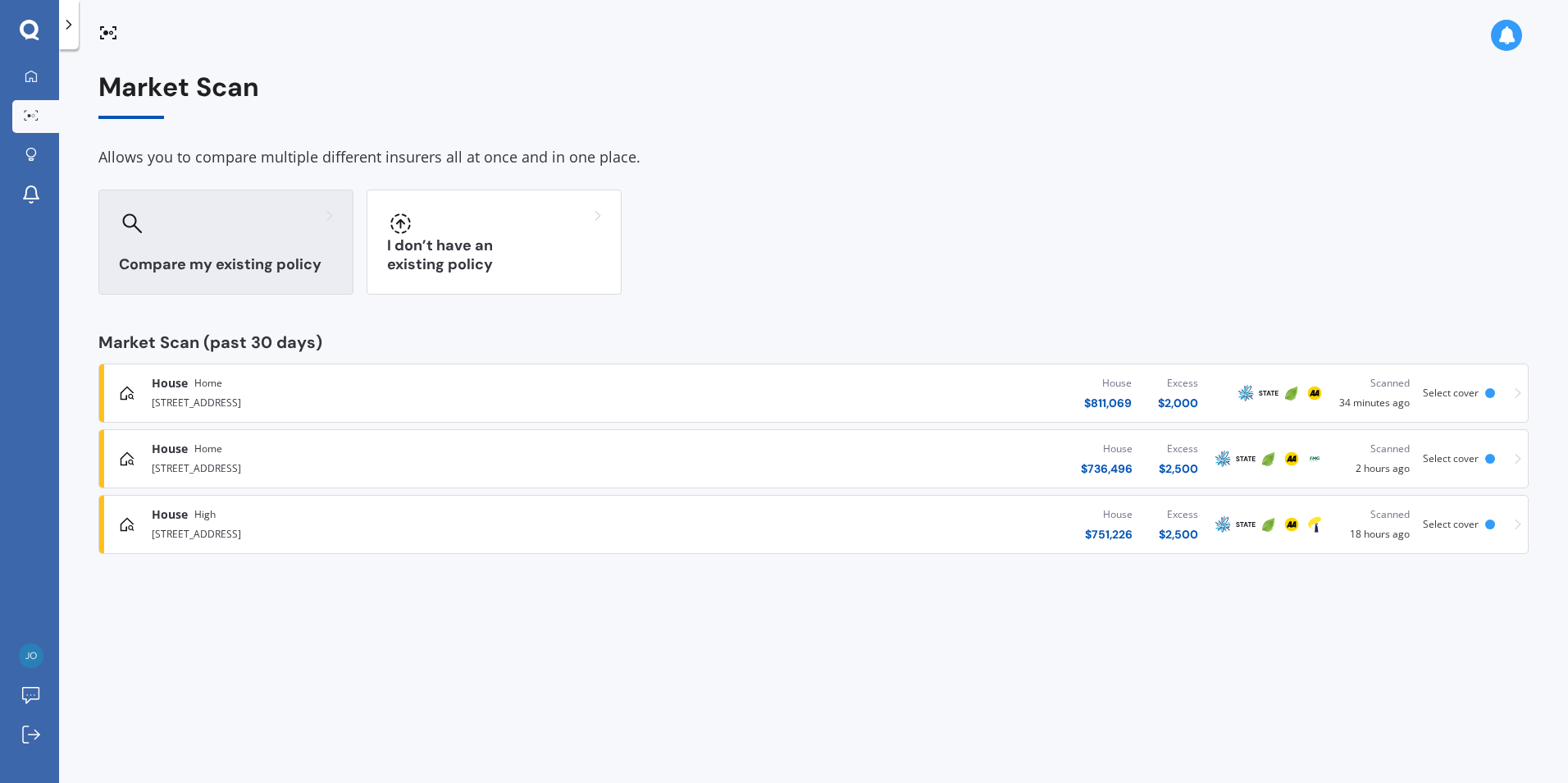
click at [303, 229] on div at bounding box center [226, 223] width 214 height 26
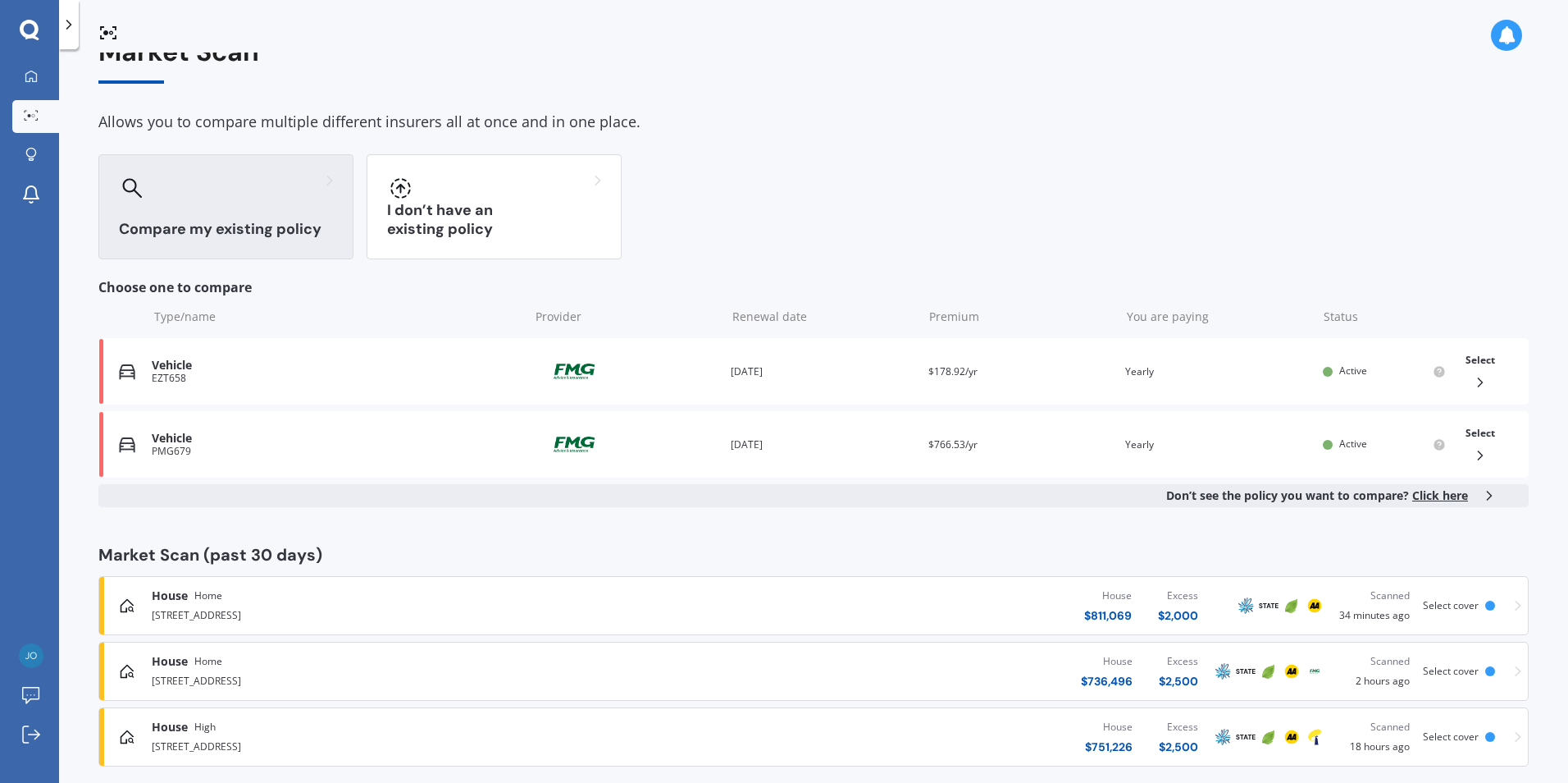
scroll to position [55, 0]
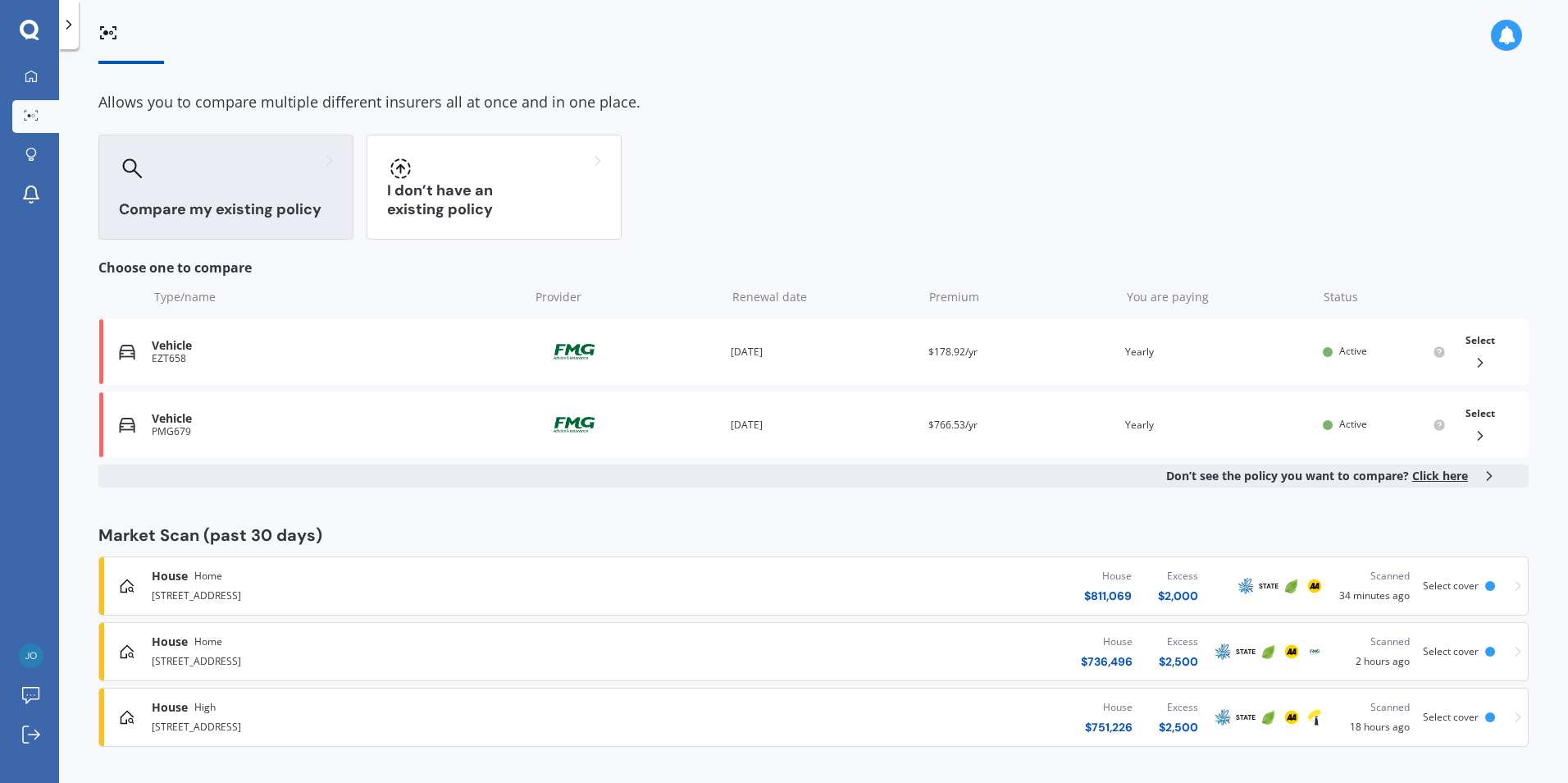
click at [939, 581] on div "House $ 811,069 Excess $ 2,000" at bounding box center [938, 586] width 546 height 49
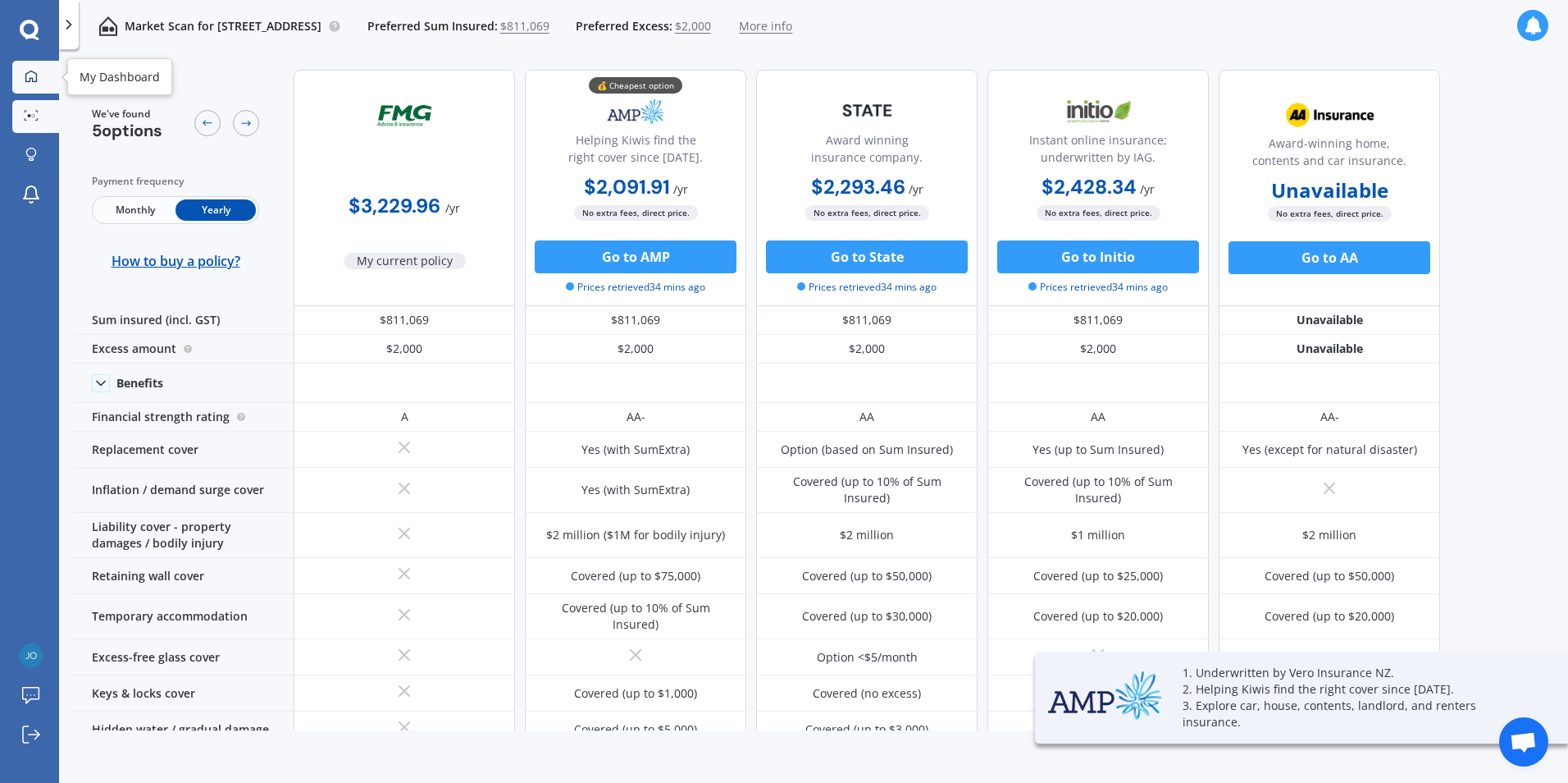
click at [36, 79] on icon at bounding box center [31, 76] width 13 height 13
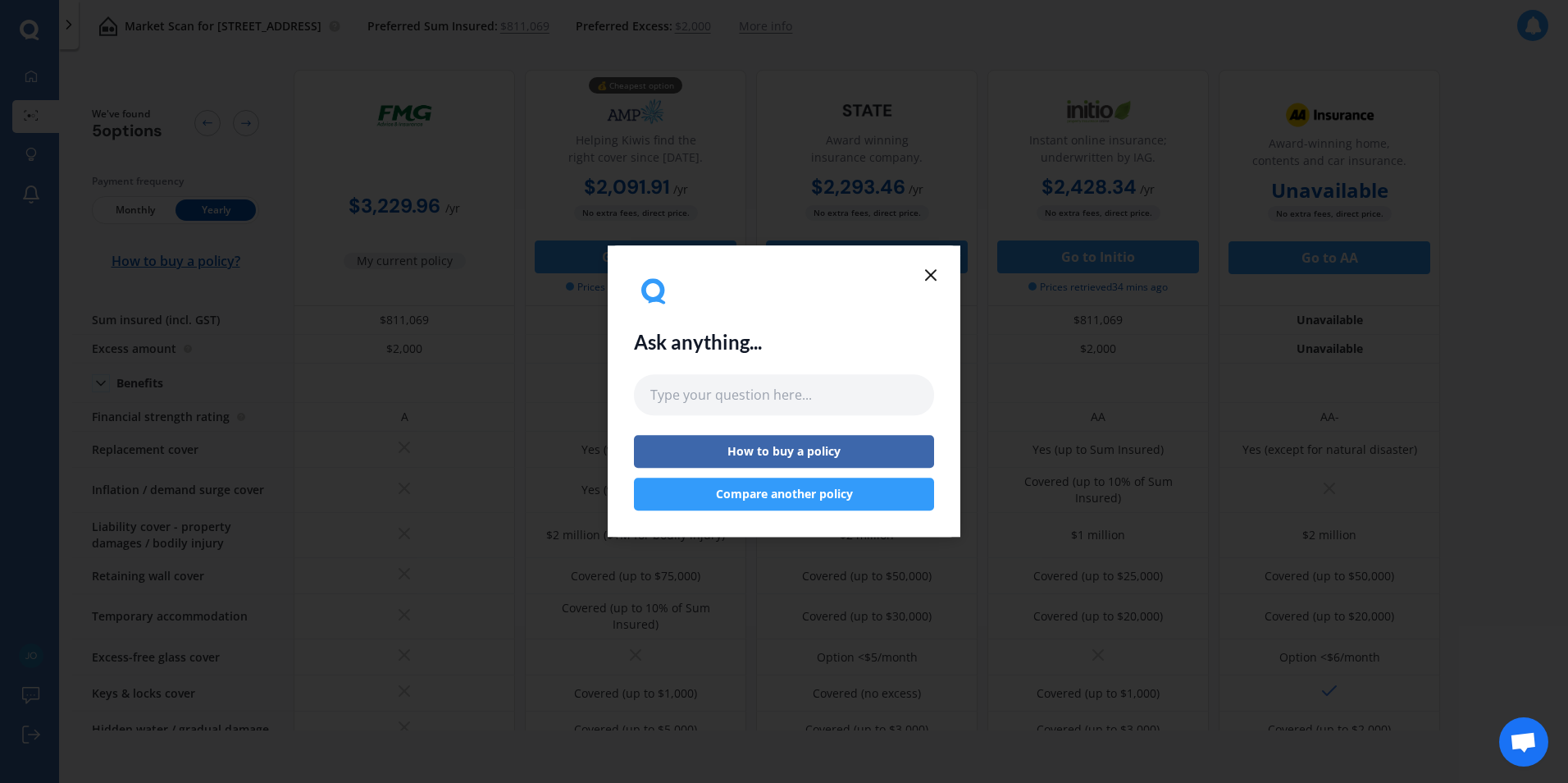
click at [933, 274] on icon at bounding box center [930, 274] width 20 height 20
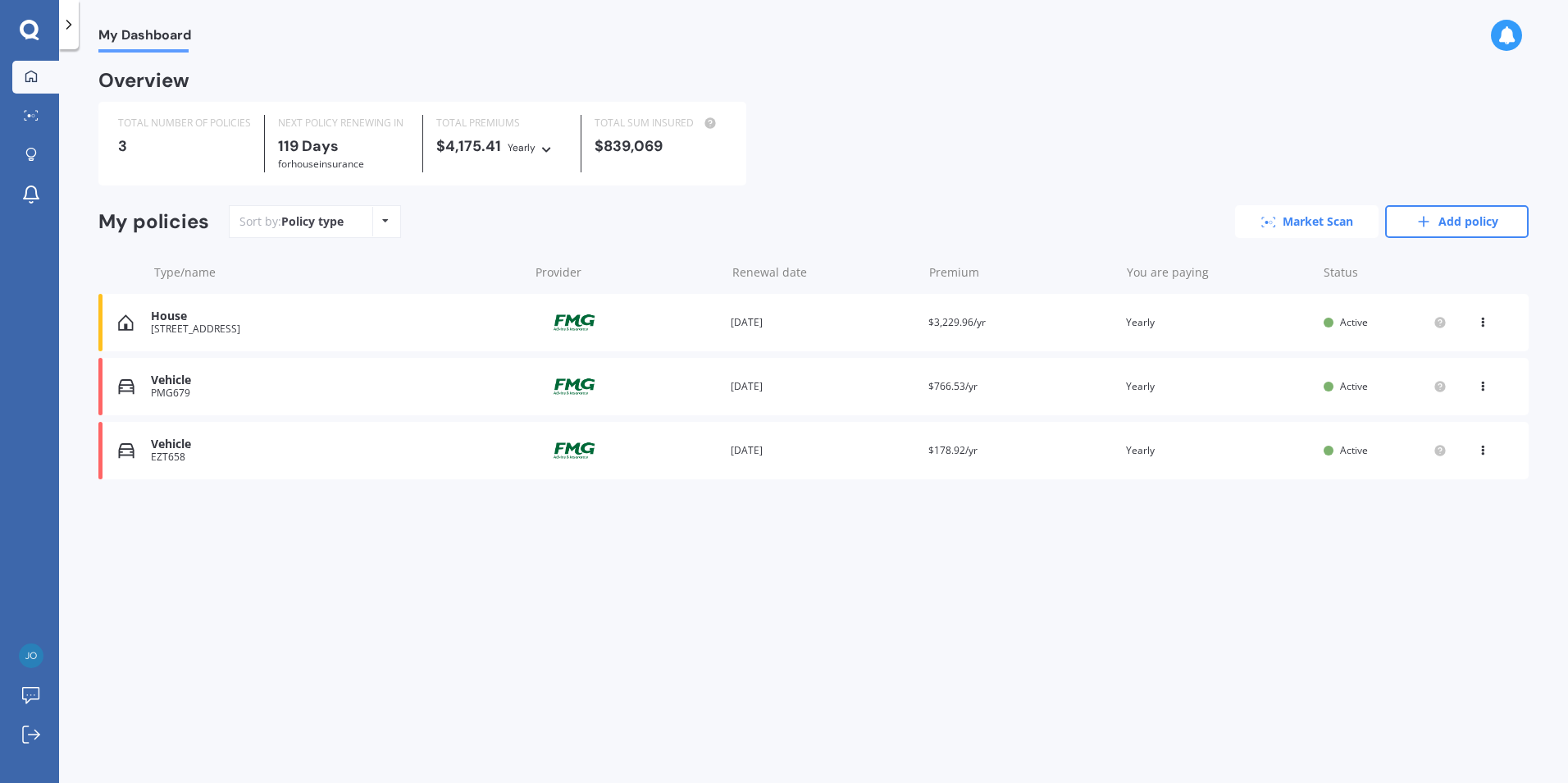
click at [1302, 219] on link "Market Scan" at bounding box center [1307, 221] width 144 height 33
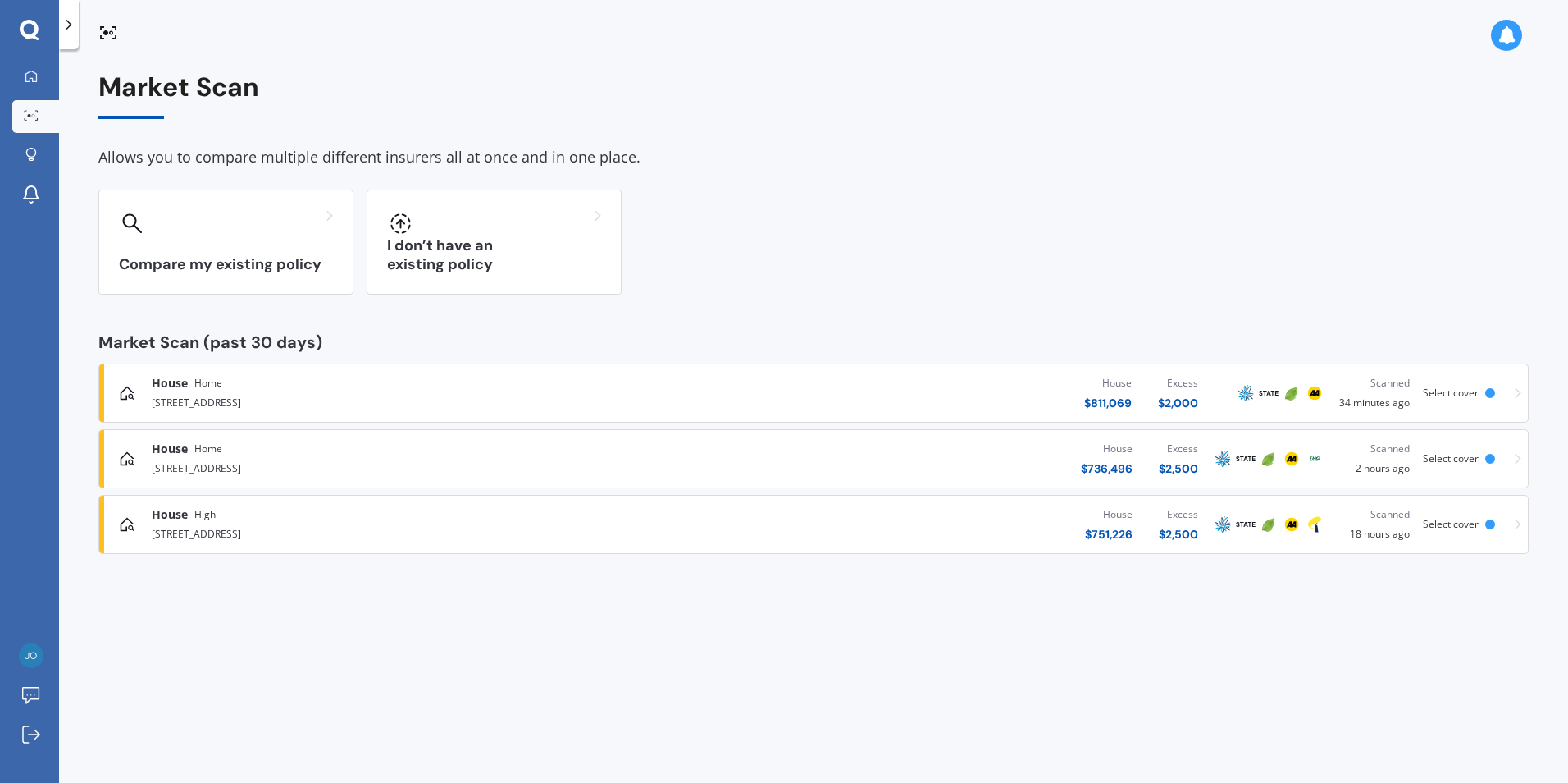
click at [1513, 457] on div "House Home [STREET_ADDRESS][GEOGRAPHIC_DATA] $ 736,496 Excess $ 2,500 Scanned 2…" at bounding box center [814, 459] width 1416 height 49
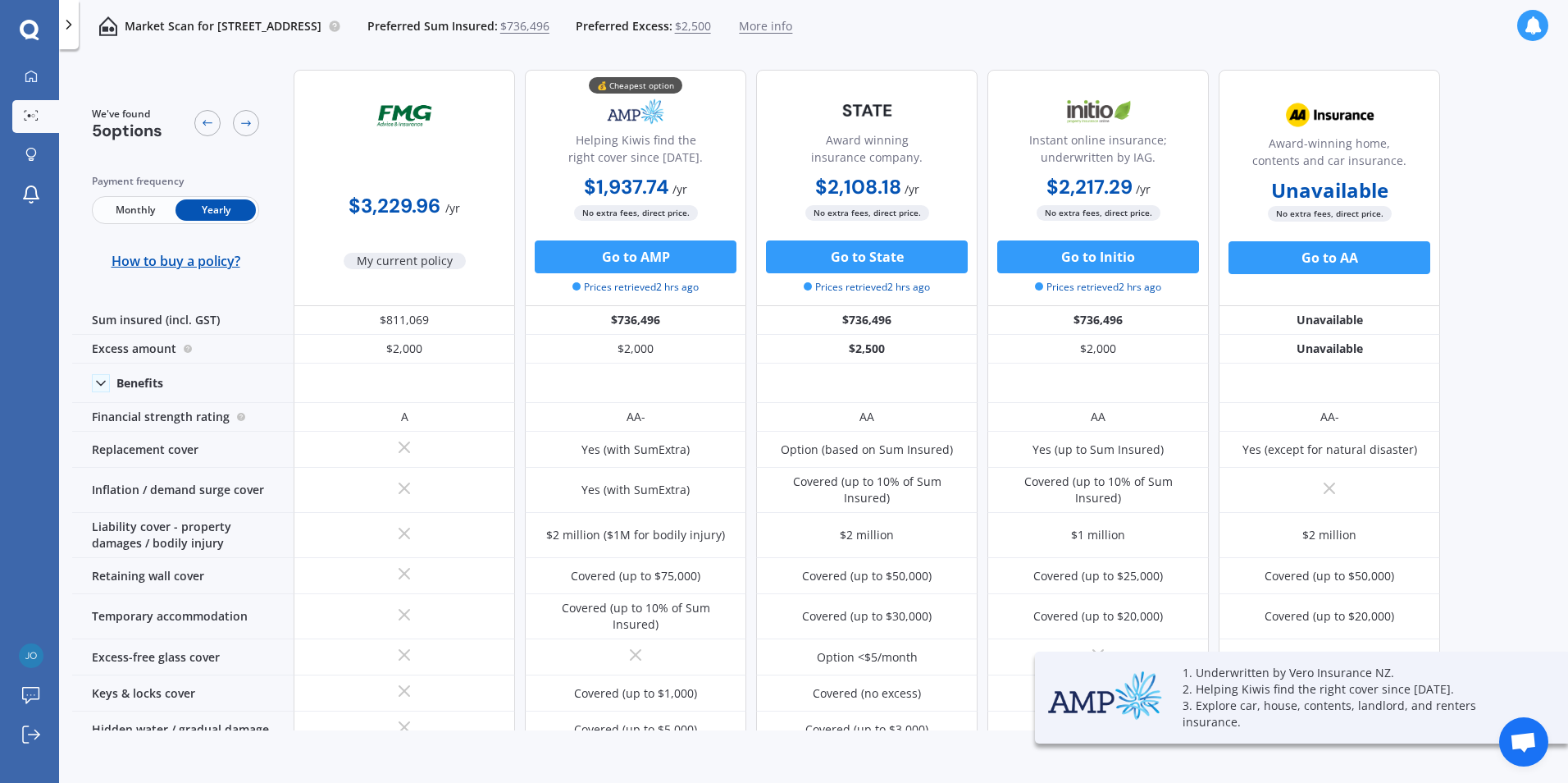
click at [792, 27] on span "More info" at bounding box center [766, 25] width 54 height 16
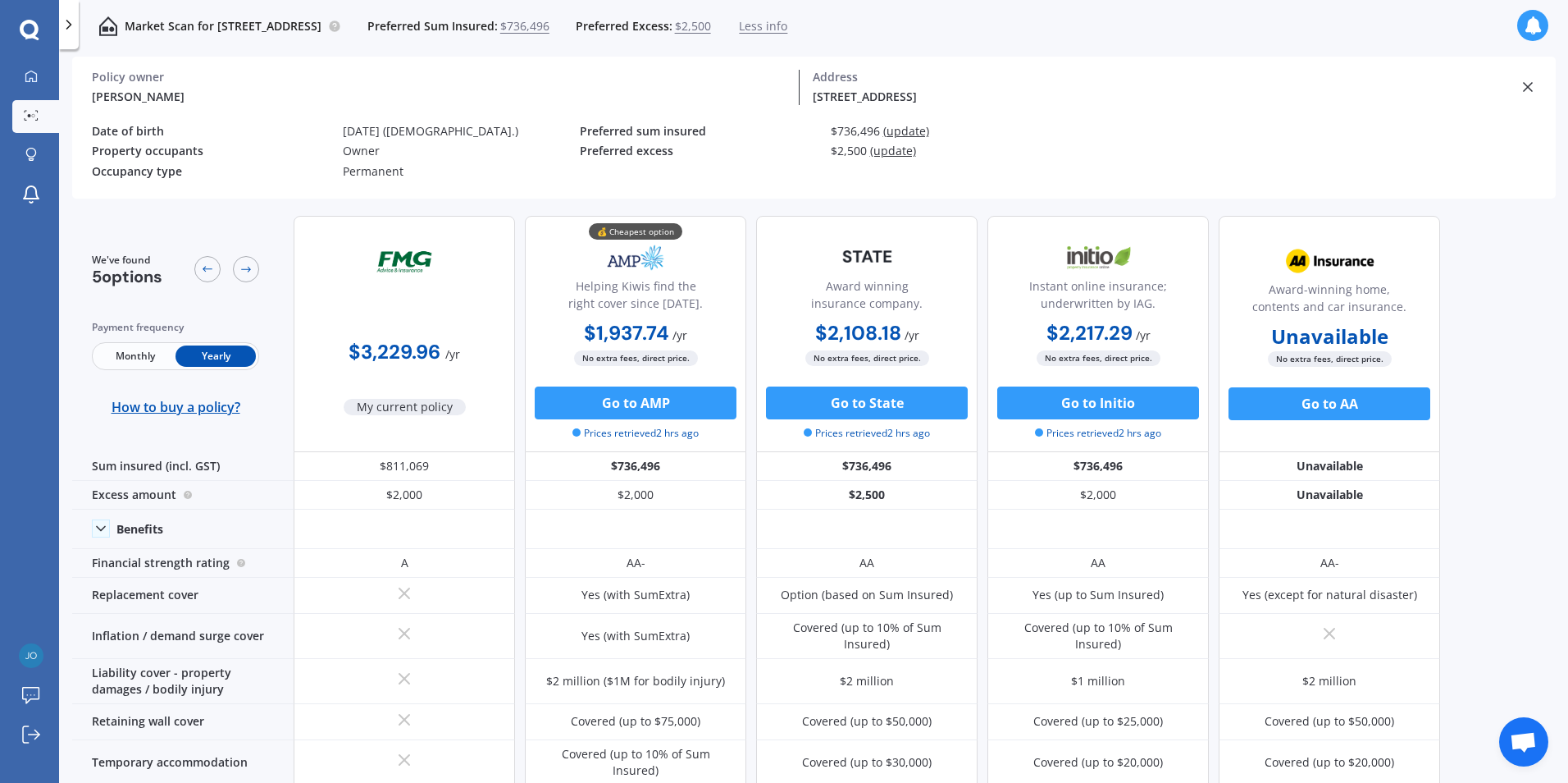
click at [1524, 86] on icon at bounding box center [1528, 86] width 16 height 16
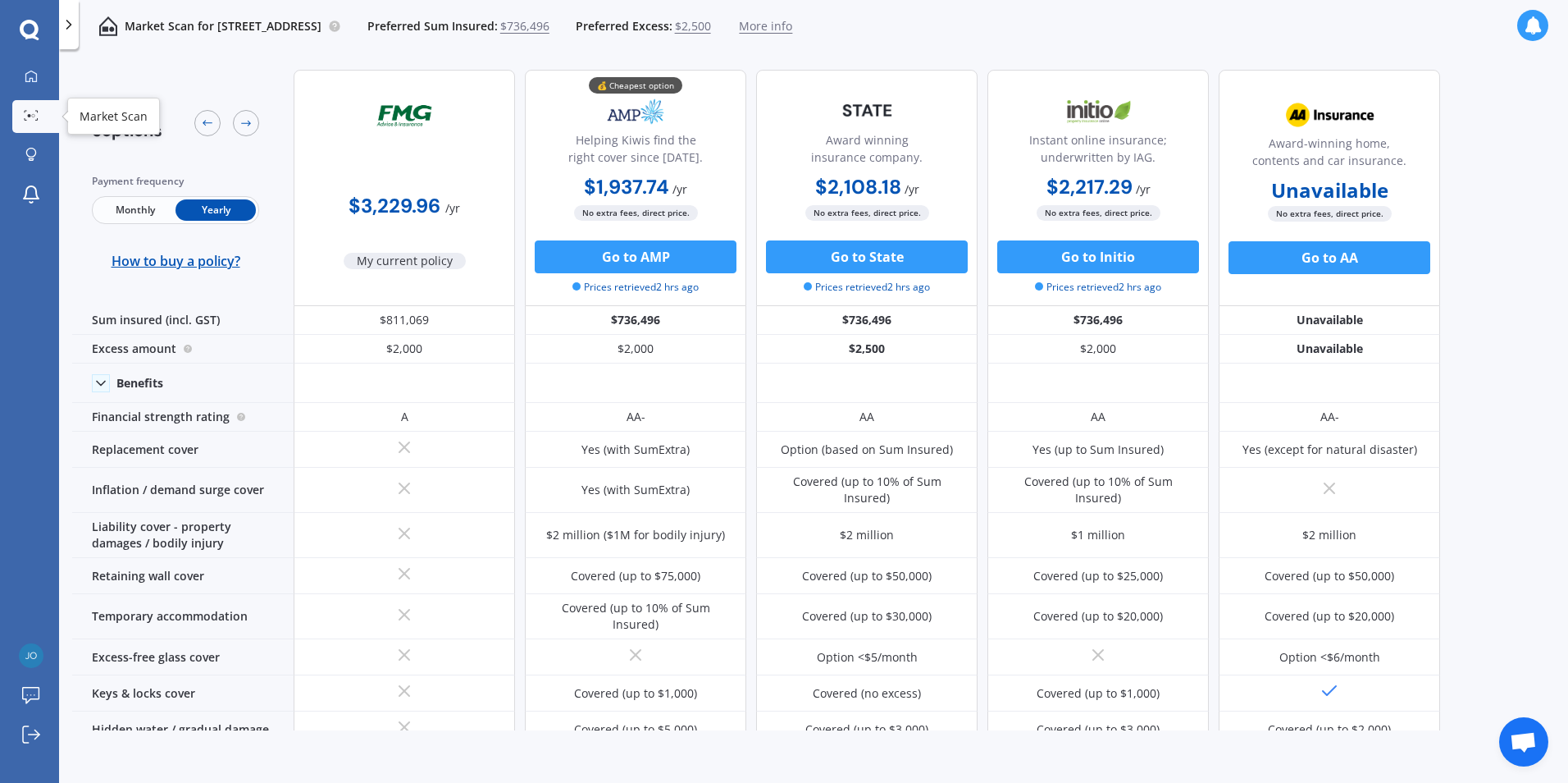
click at [28, 106] on link "Market Scan" at bounding box center [36, 116] width 47 height 33
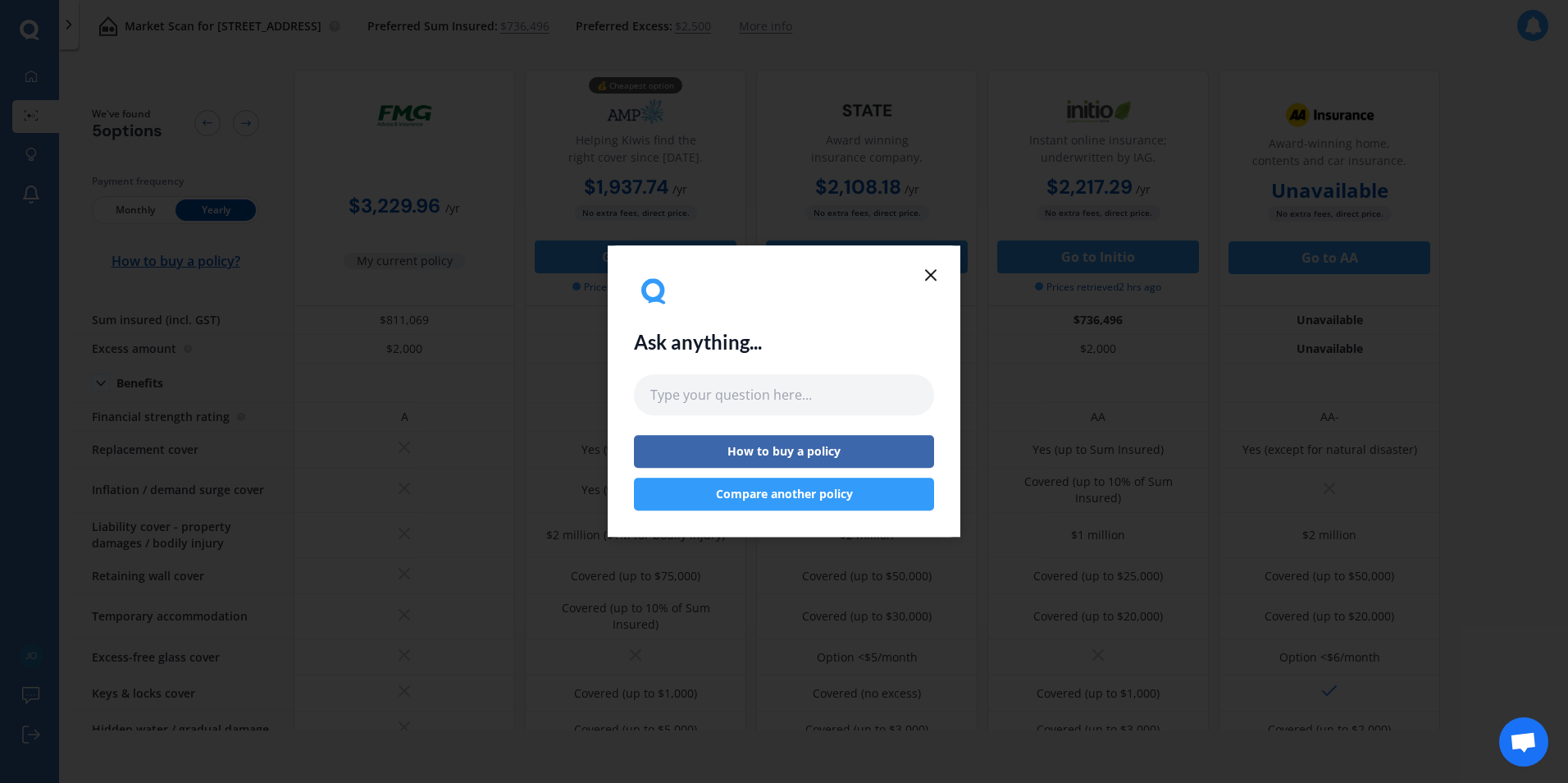
click at [928, 275] on icon at bounding box center [930, 274] width 20 height 20
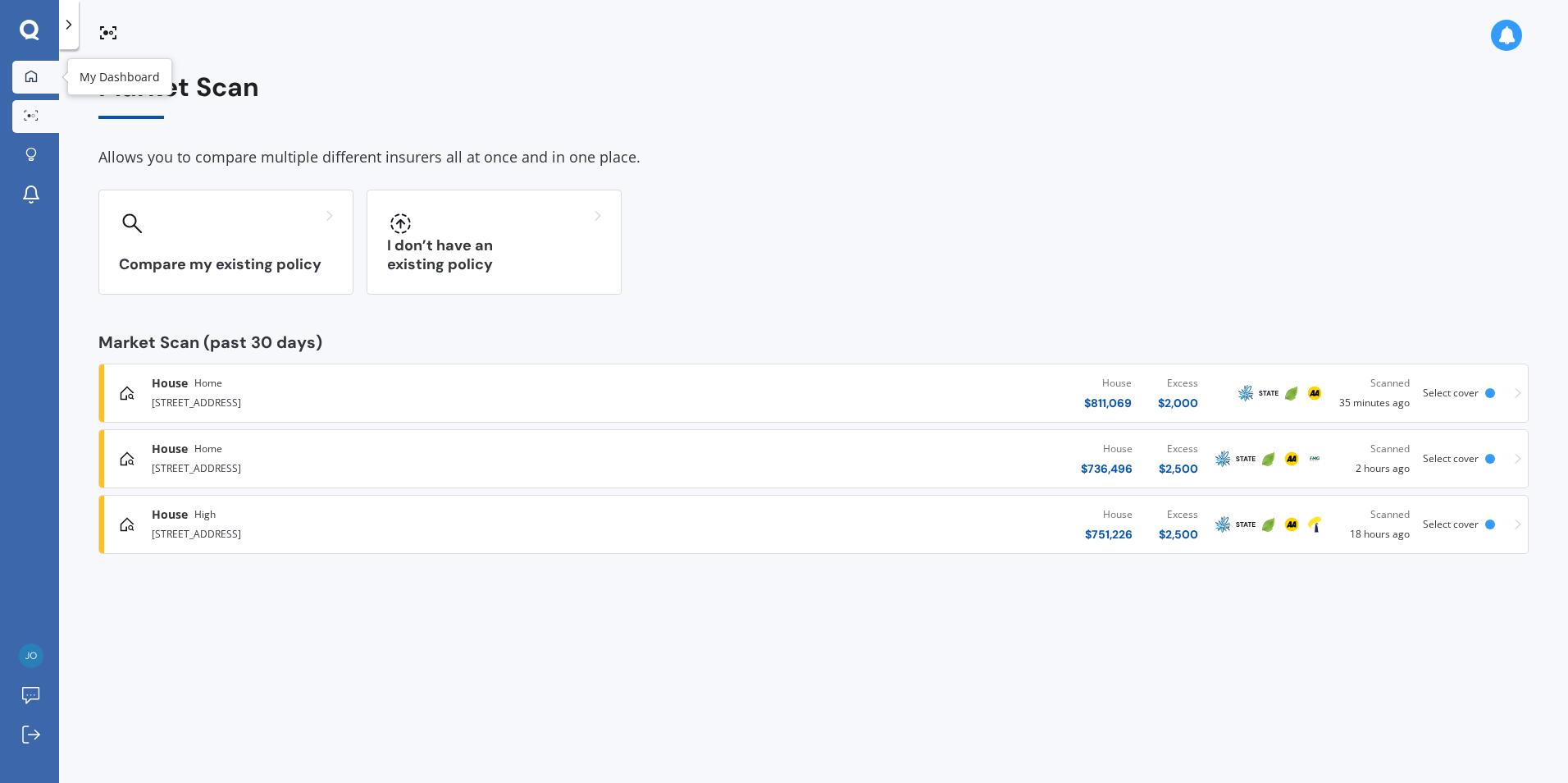
click at [36, 73] on icon at bounding box center [31, 75] width 11 height 11
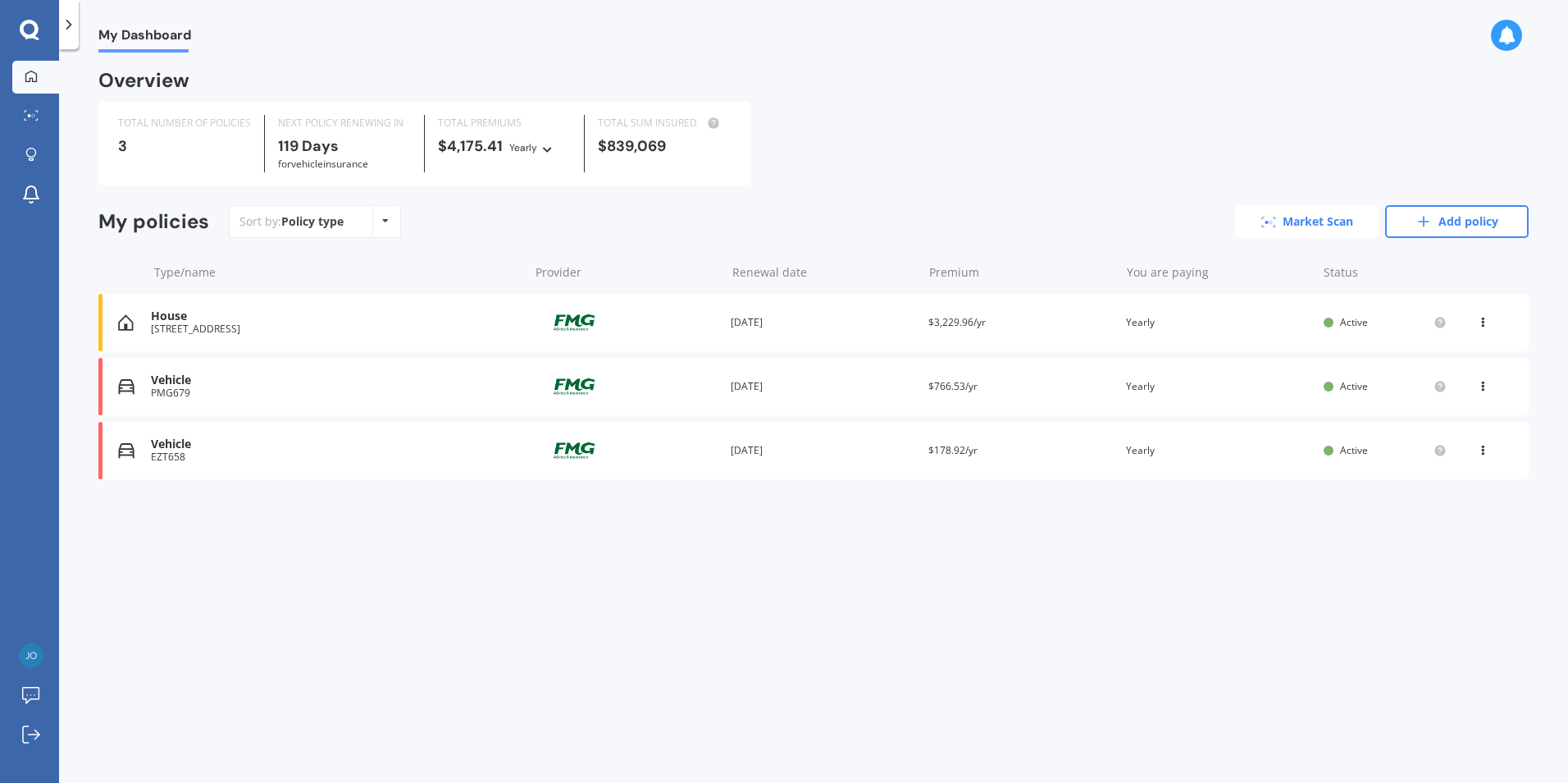
click at [1342, 216] on link "Market Scan" at bounding box center [1307, 221] width 144 height 33
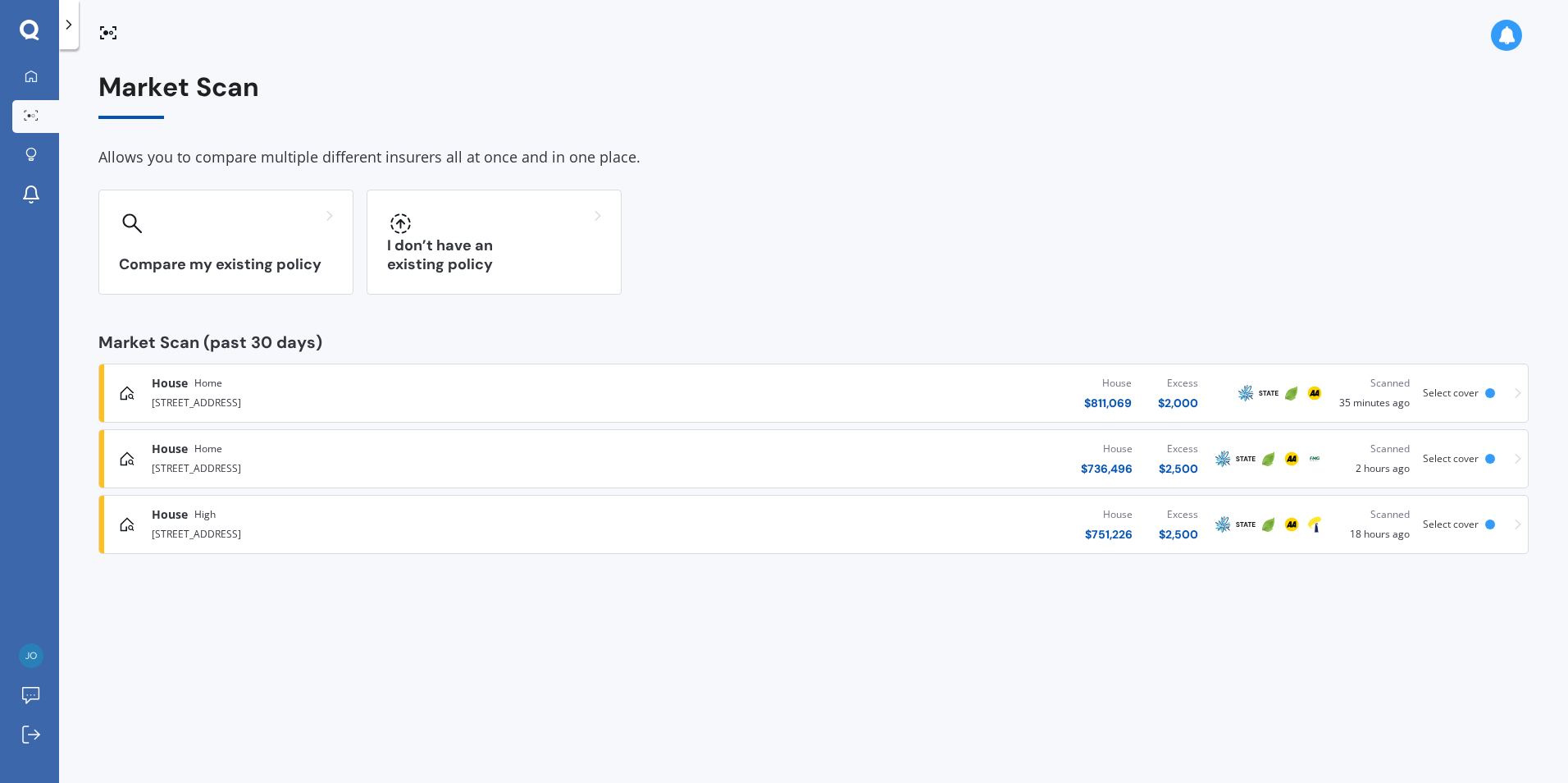
drag, startPoint x: 597, startPoint y: 467, endPoint x: 272, endPoint y: 690, distance: 394.1
click at [272, 690] on div "Market Scan Allows you to compare multiple different insurers all at once and i…" at bounding box center [814, 419] width 1509 height 733
click at [178, 459] on div "[STREET_ADDRESS]" at bounding box center [408, 466] width 513 height 20
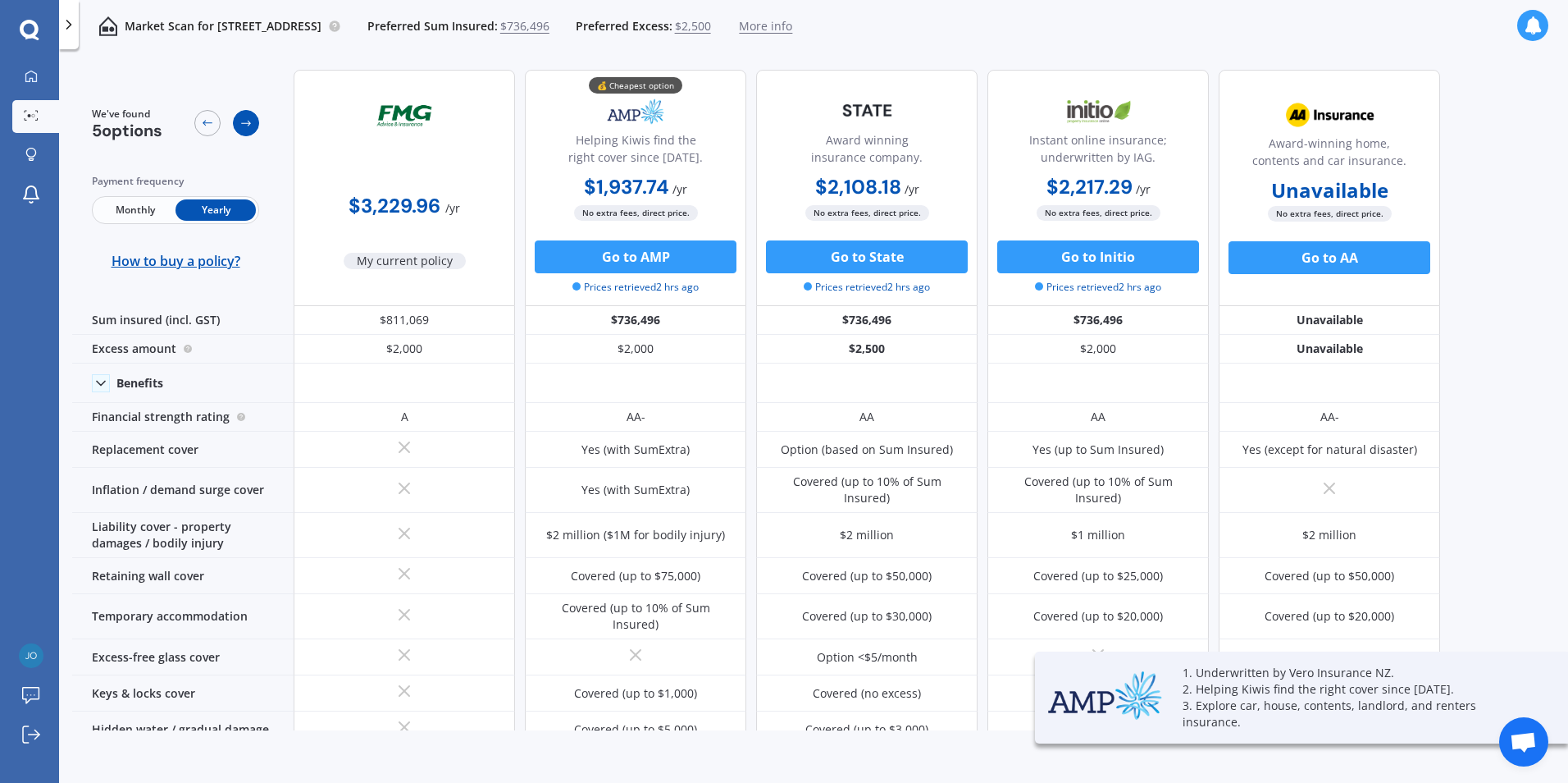
click at [244, 124] on icon at bounding box center [246, 123] width 9 height 6
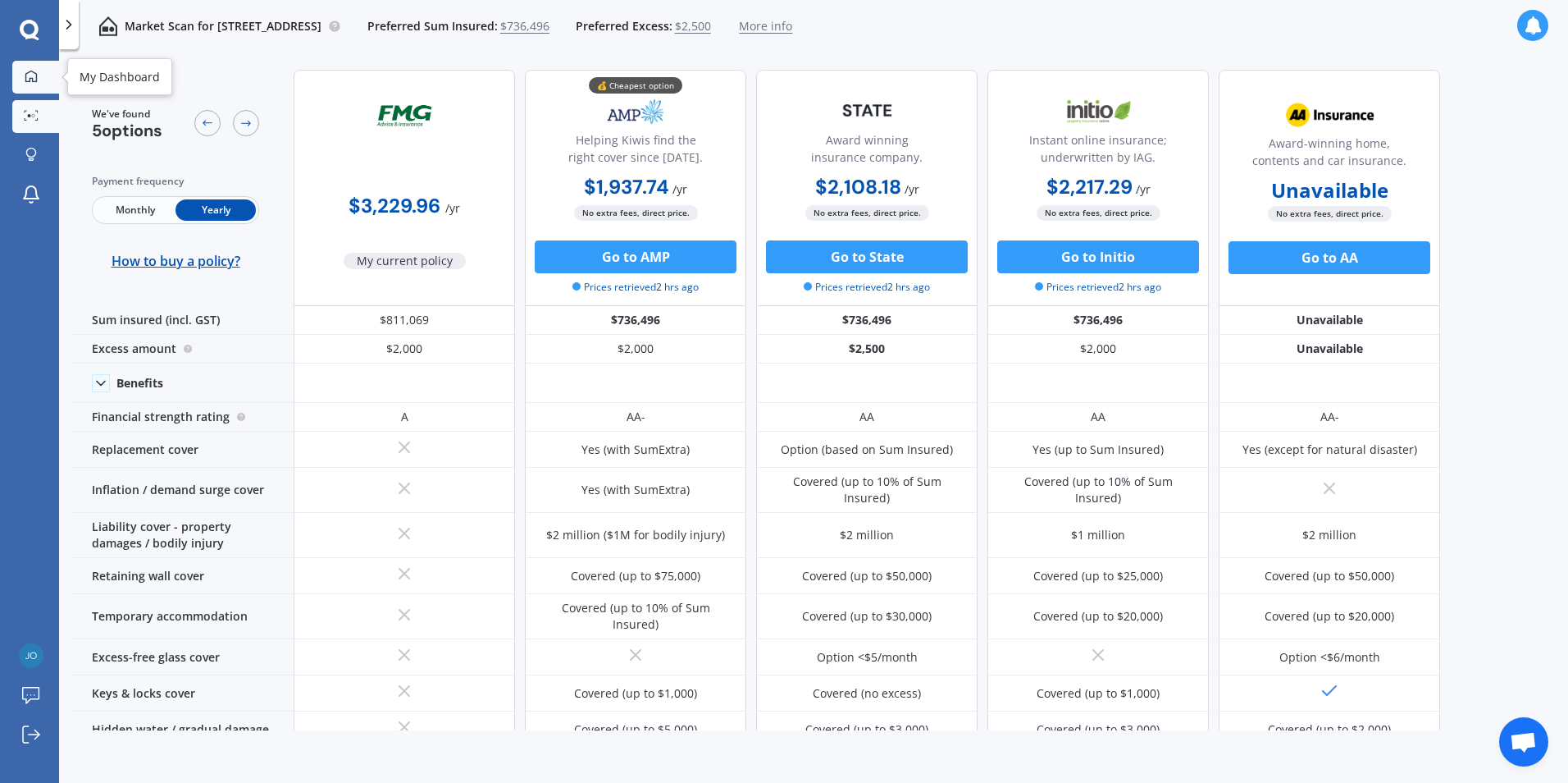
click at [35, 84] on div at bounding box center [31, 77] width 24 height 15
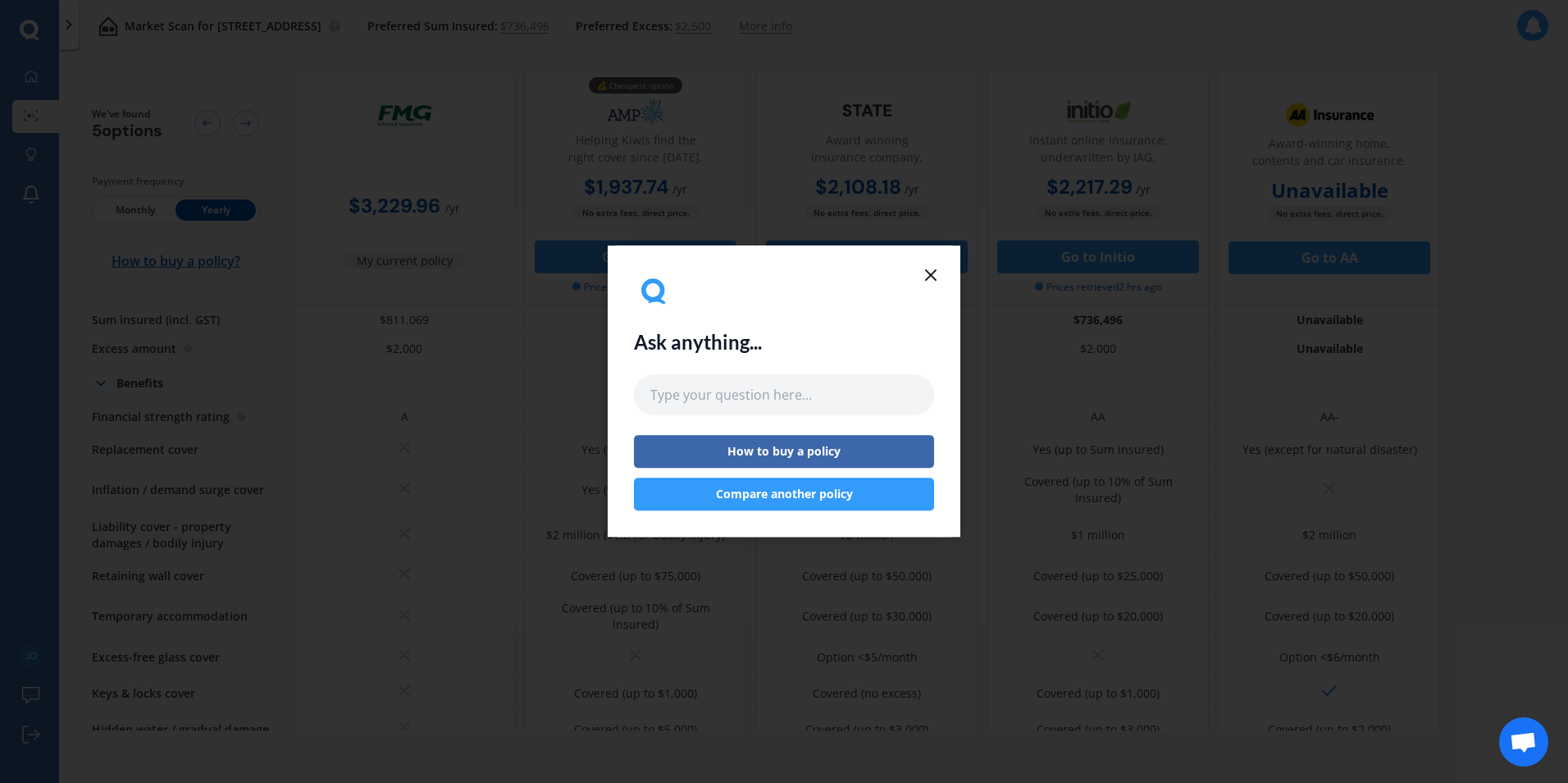
click at [932, 271] on icon at bounding box center [930, 274] width 20 height 20
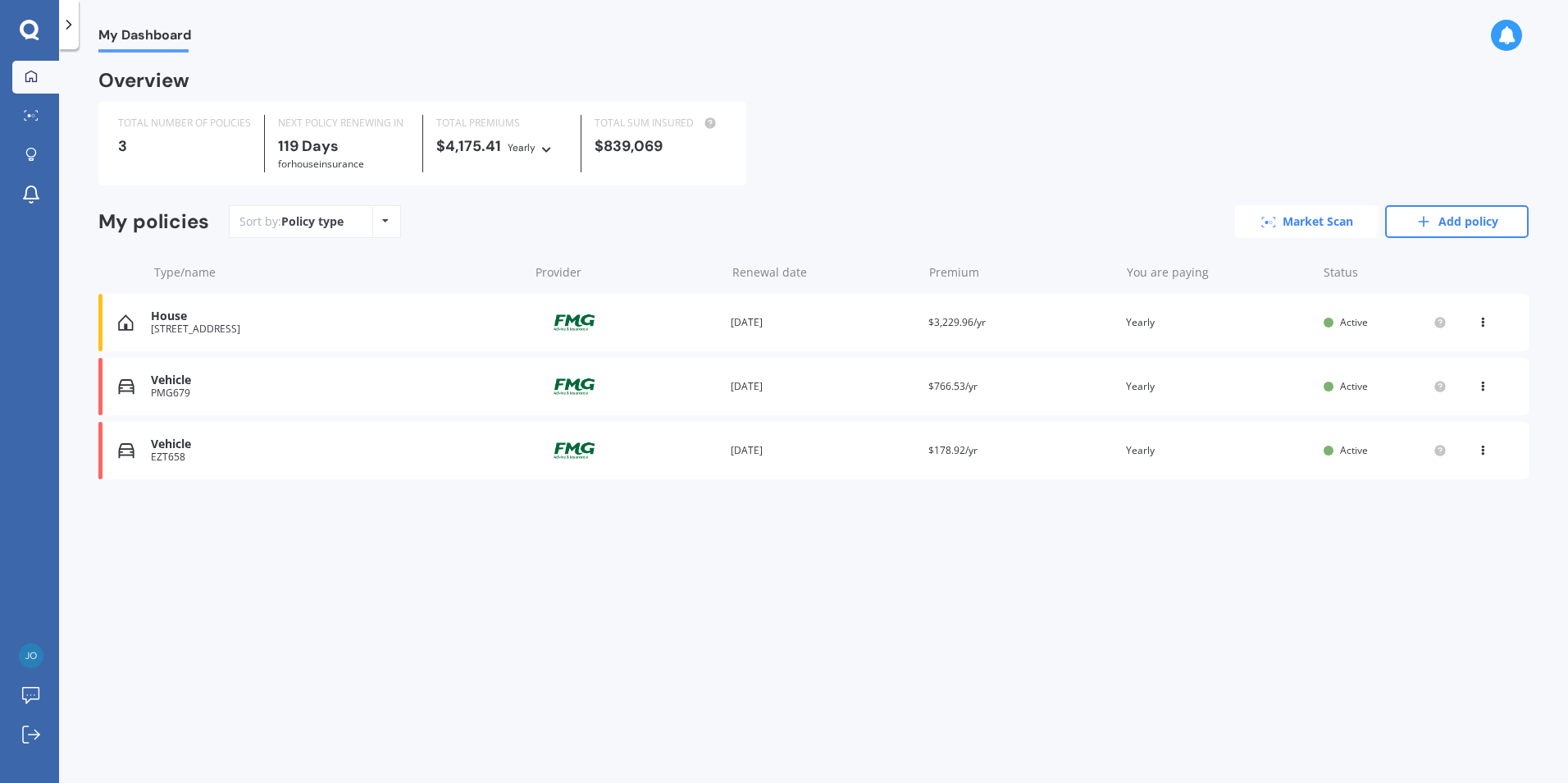
click at [1320, 233] on link "Market Scan" at bounding box center [1307, 221] width 144 height 33
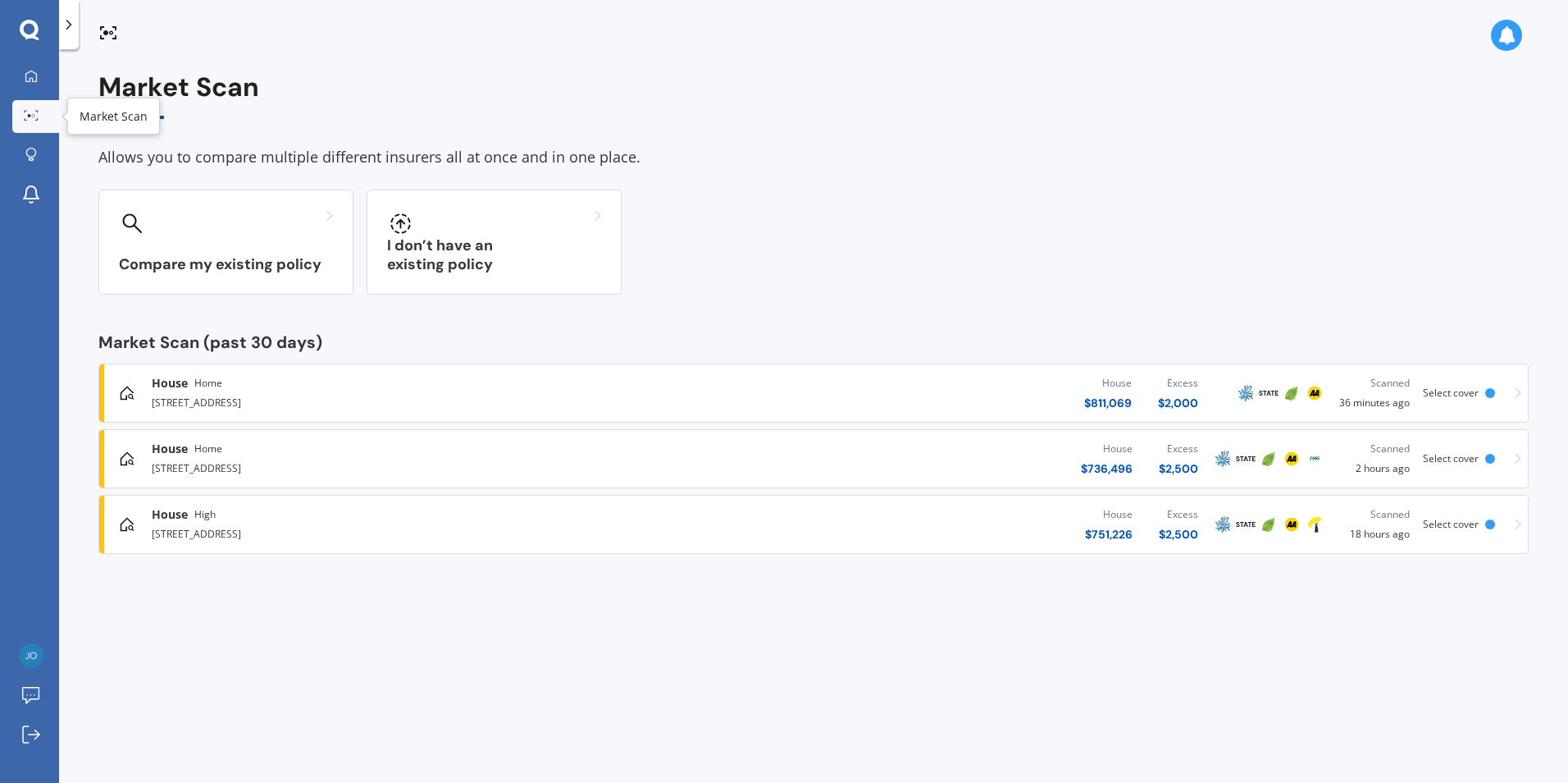
click at [26, 119] on icon at bounding box center [31, 115] width 15 height 10
click at [45, 83] on link "My Dashboard" at bounding box center [36, 77] width 47 height 33
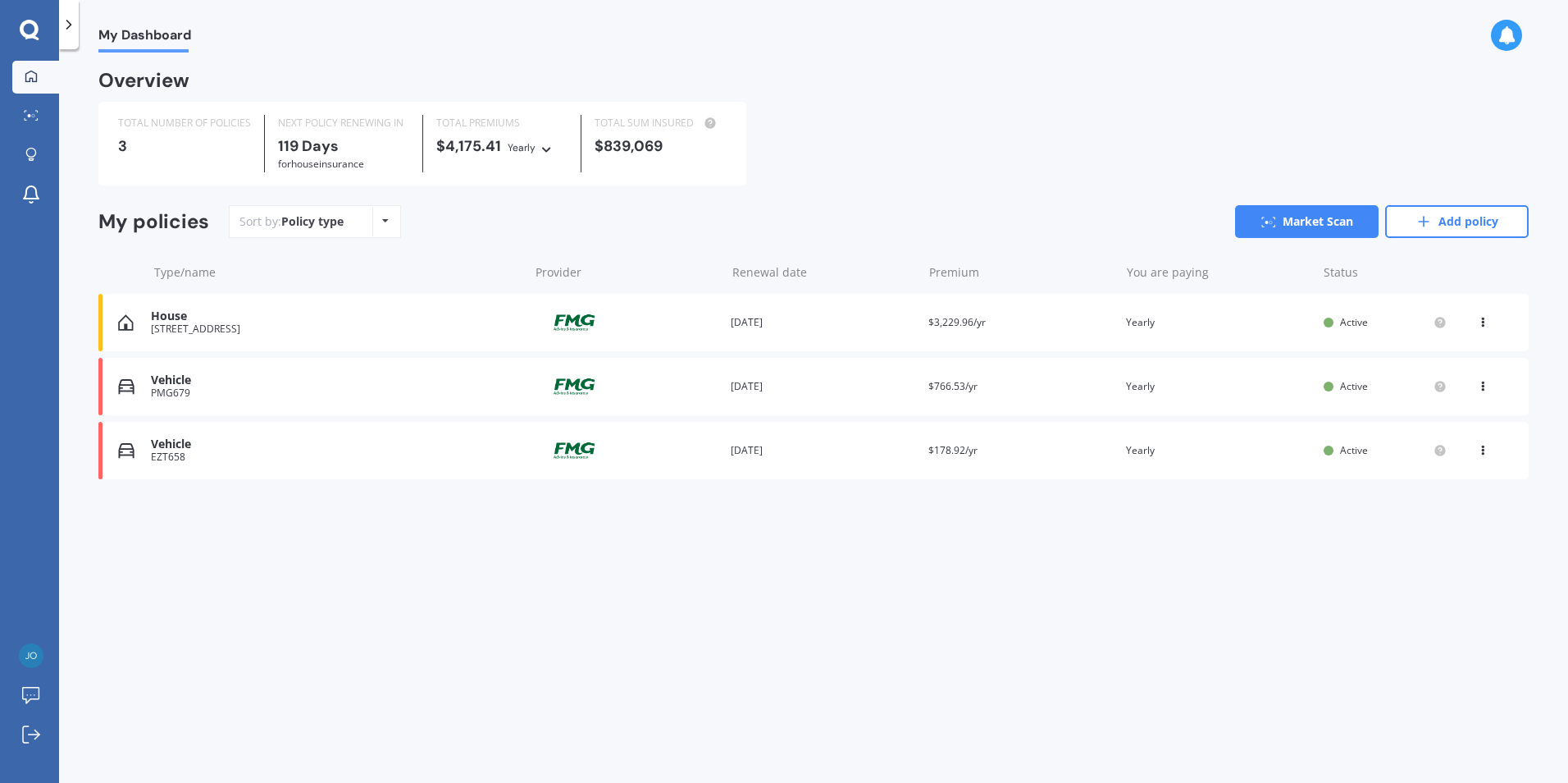
click at [220, 391] on div "PMG679" at bounding box center [335, 393] width 369 height 11
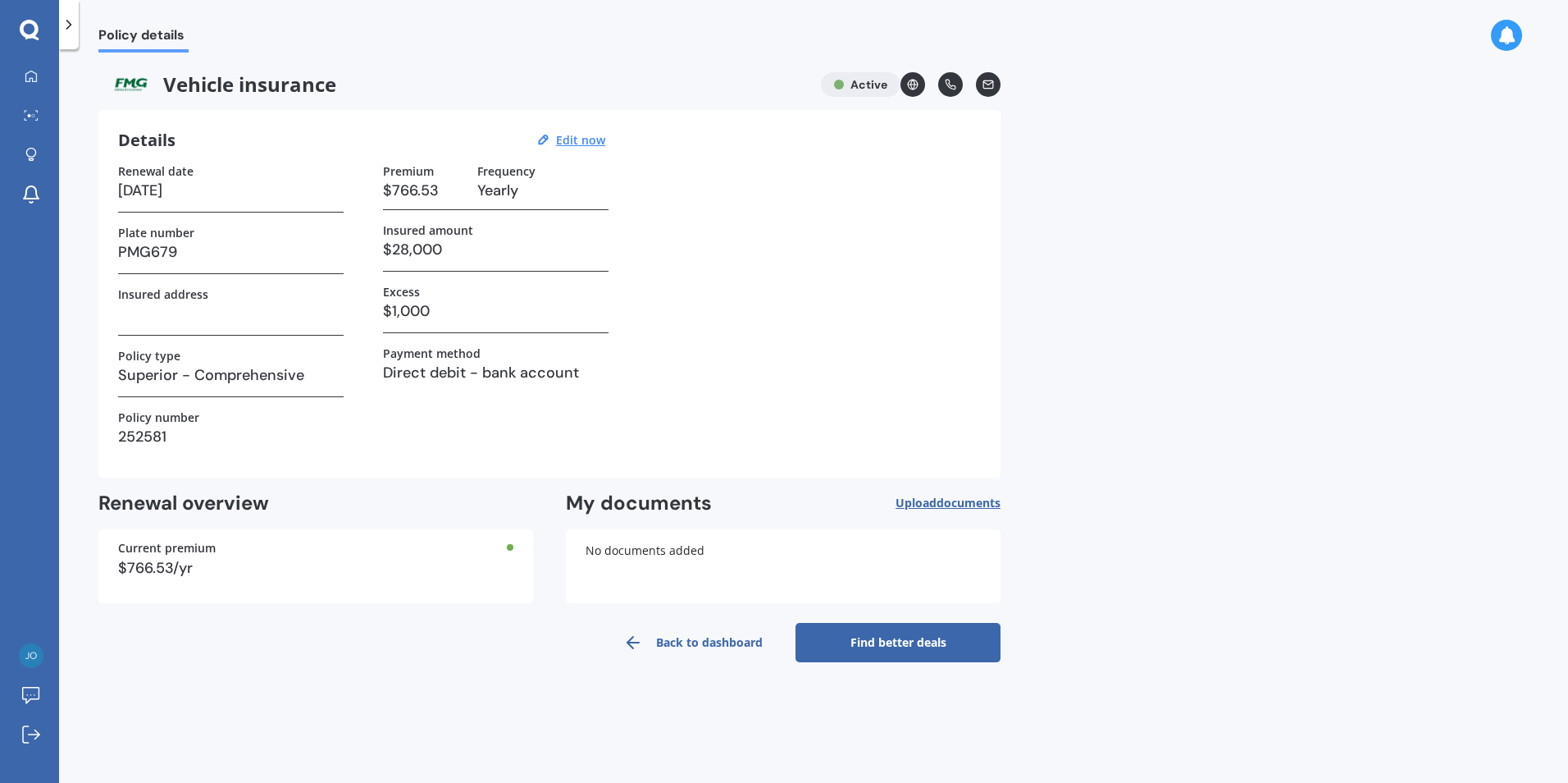
click at [911, 645] on link "Find better deals" at bounding box center [898, 643] width 205 height 39
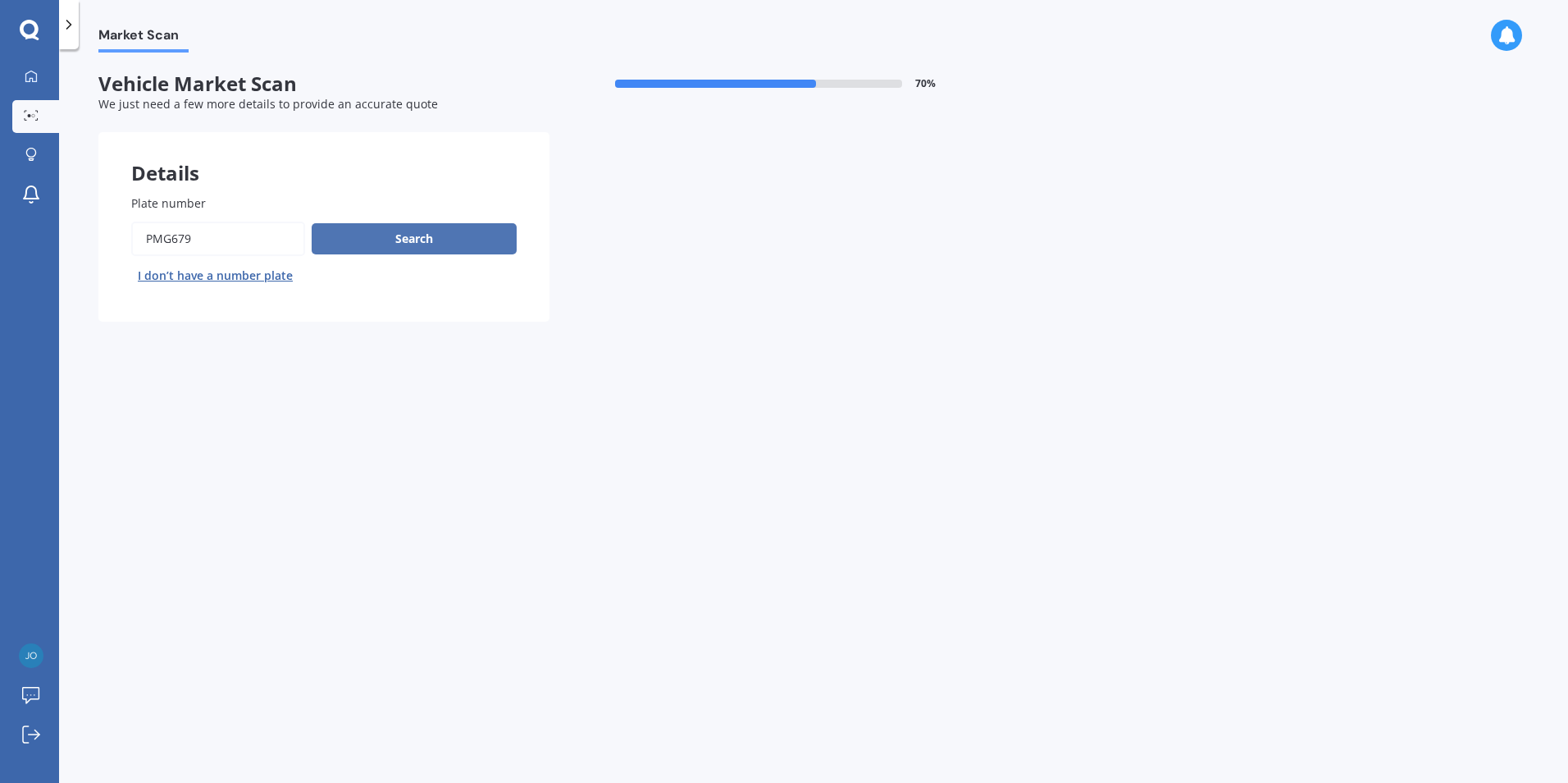
click at [416, 236] on button "Search" at bounding box center [414, 238] width 205 height 31
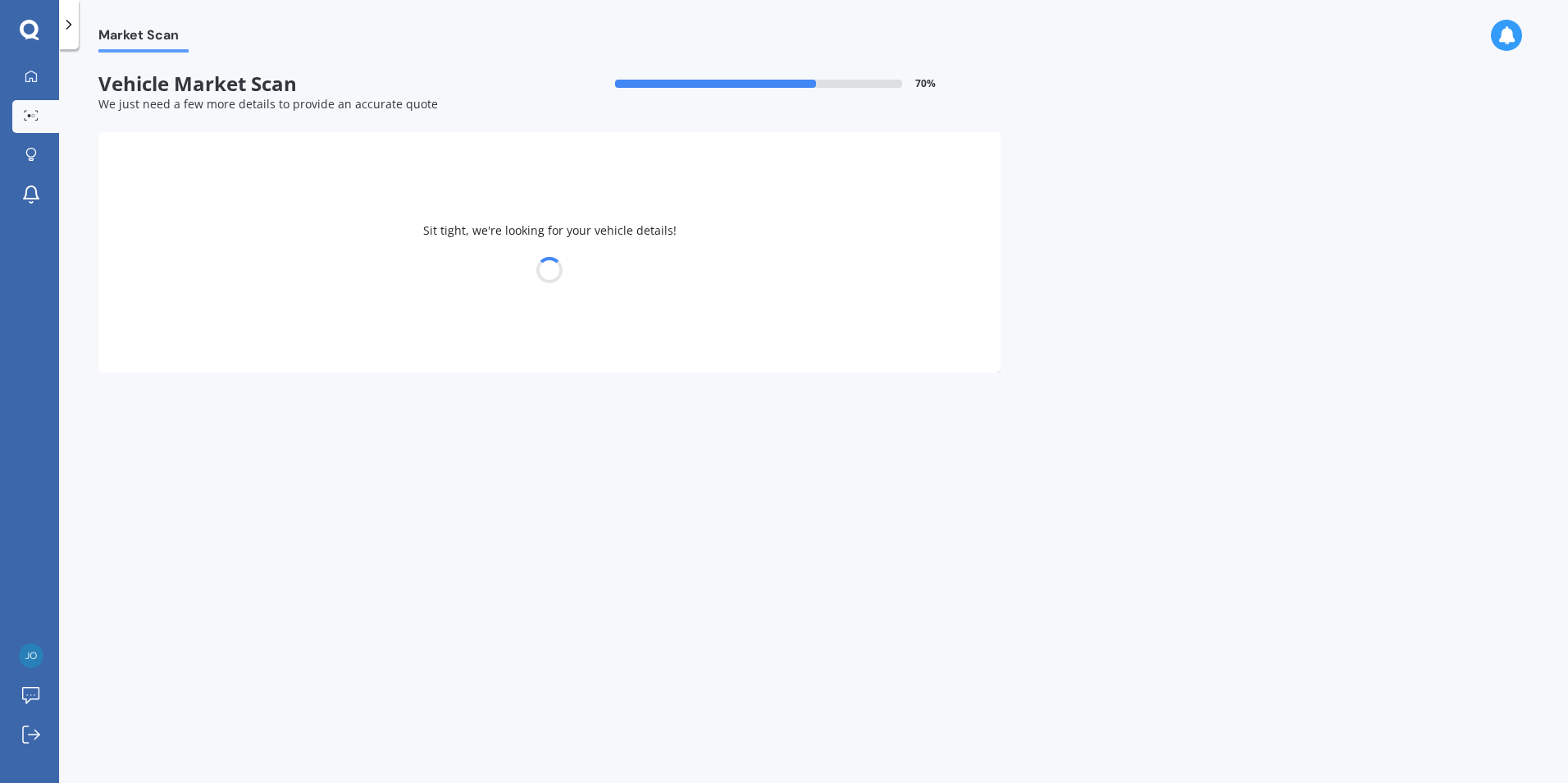
select select "TOYOTA"
select select "HILUX"
select select "05"
select select "01"
select select "1971"
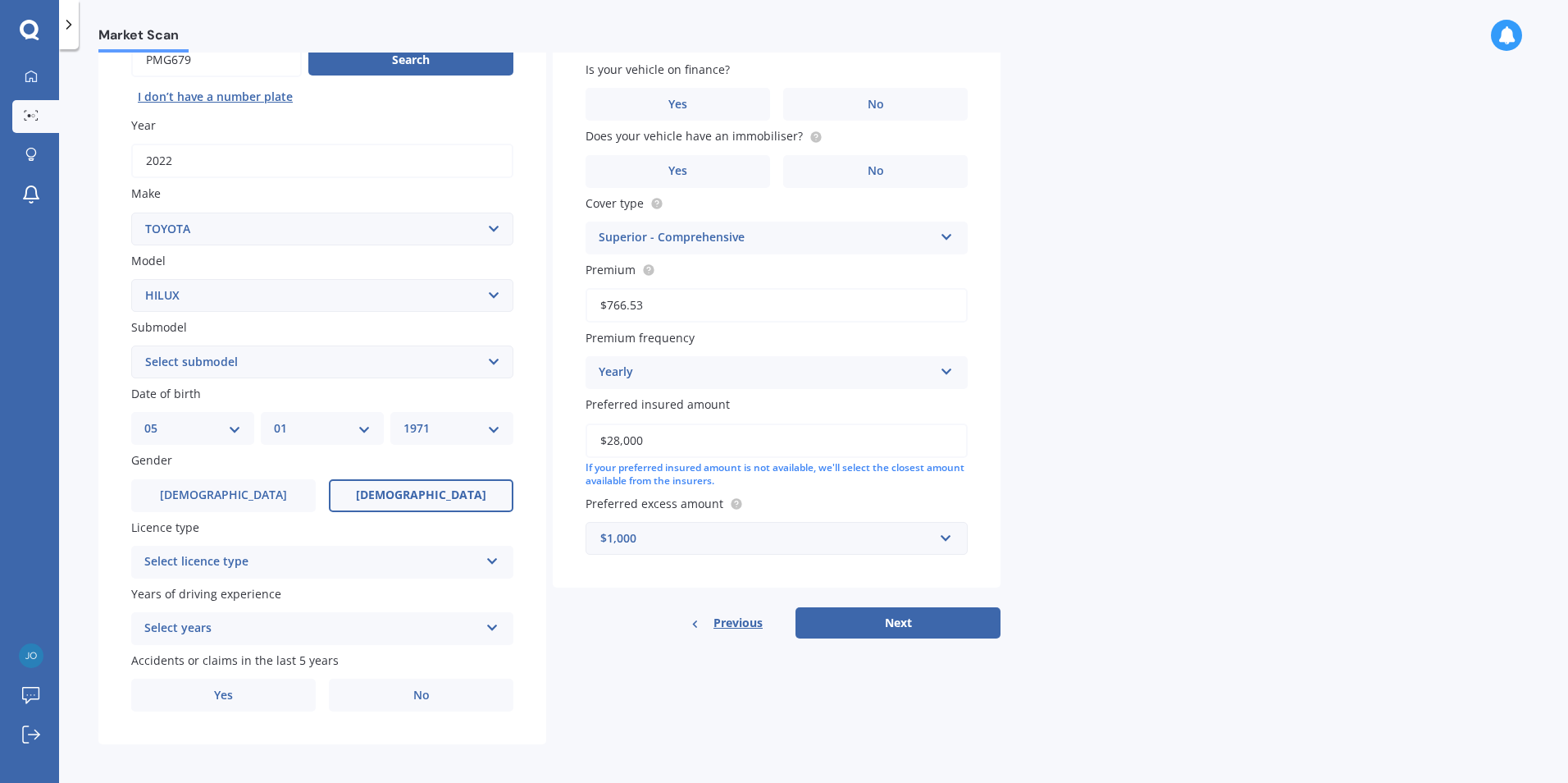
scroll to position [183, 0]
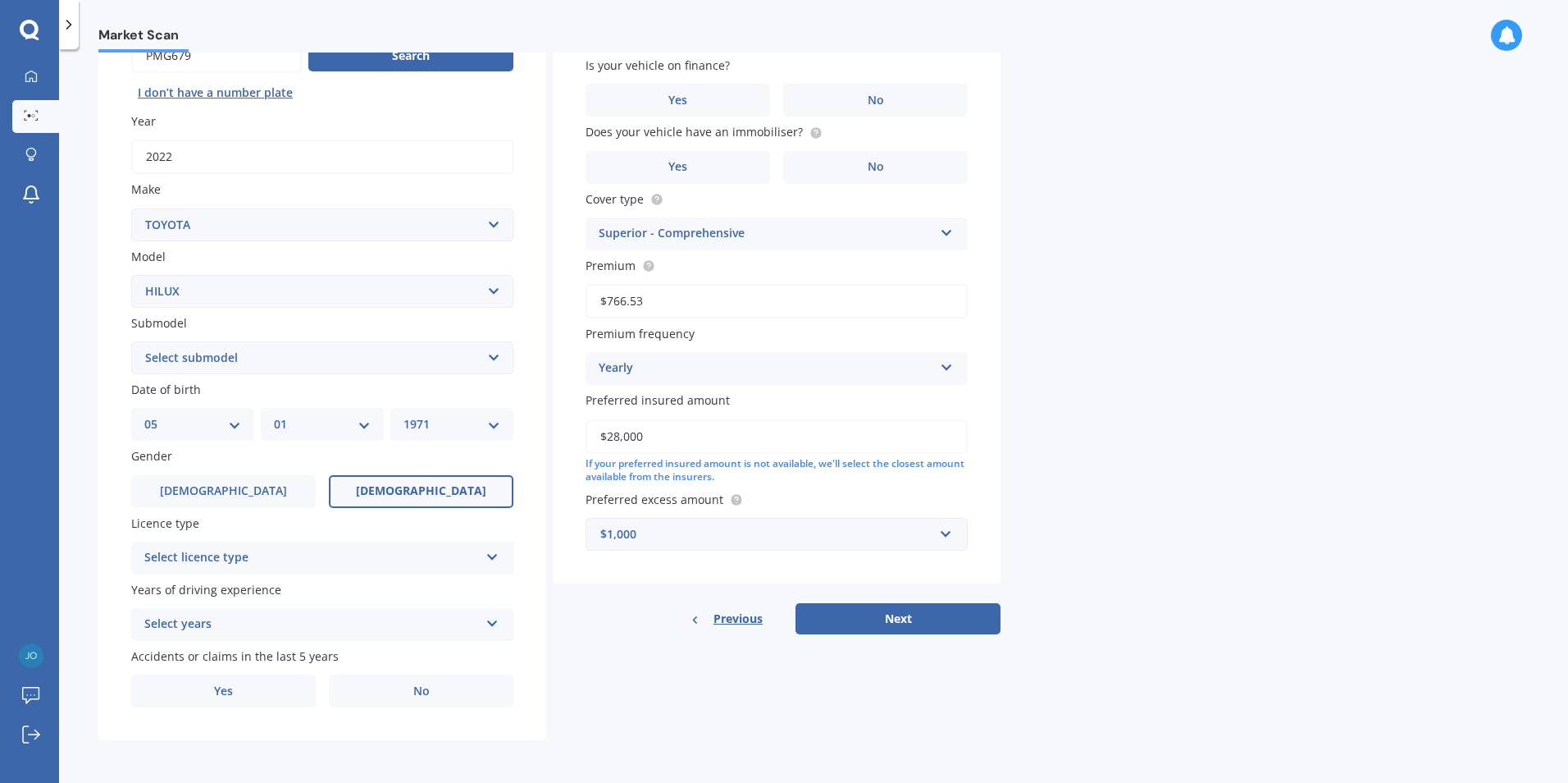
click at [233, 423] on select "DD 01 02 03 04 05 06 07 08 09 10 11 12 13 14 15 16 17 18 19 20 21 22 23 24 25 2…" at bounding box center [193, 424] width 97 height 18
click at [90, 431] on div "Market Scan Vehicle Market Scan 70 % We just need a few more details to provide…" at bounding box center [814, 419] width 1509 height 733
click at [497, 556] on icon at bounding box center [492, 554] width 14 height 11
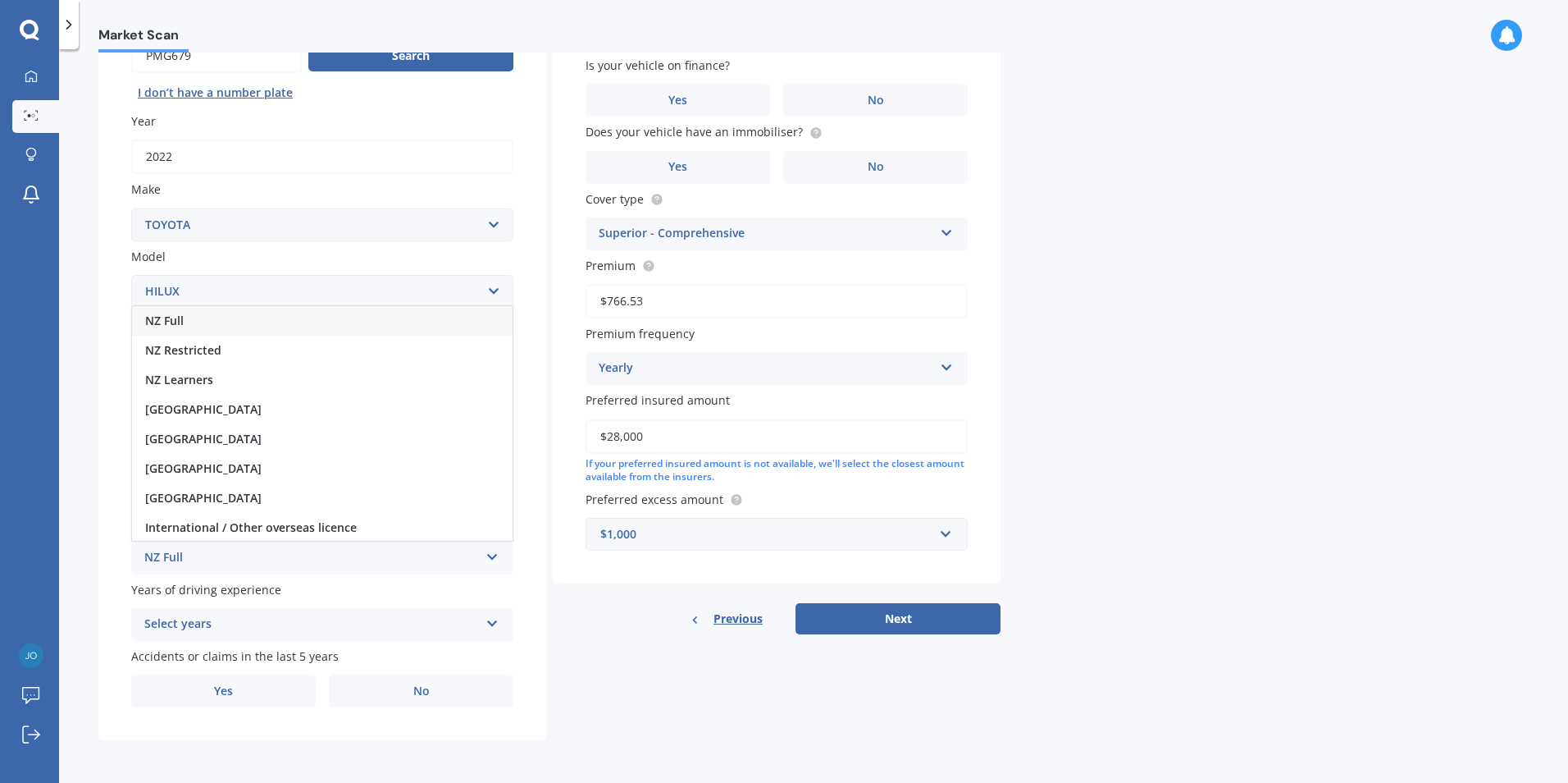
click at [497, 556] on icon at bounding box center [492, 554] width 14 height 11
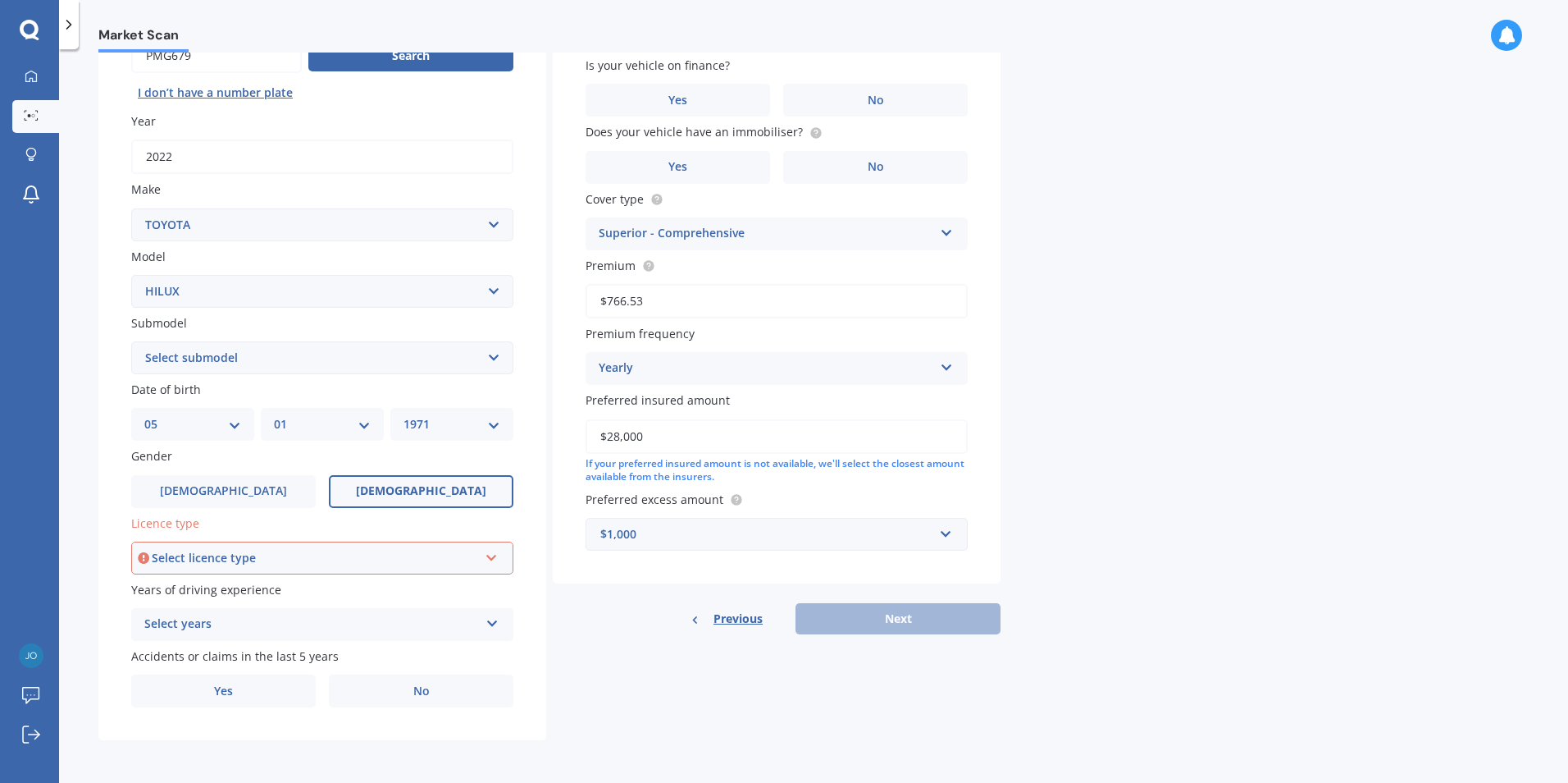
click at [497, 556] on icon at bounding box center [491, 555] width 14 height 11
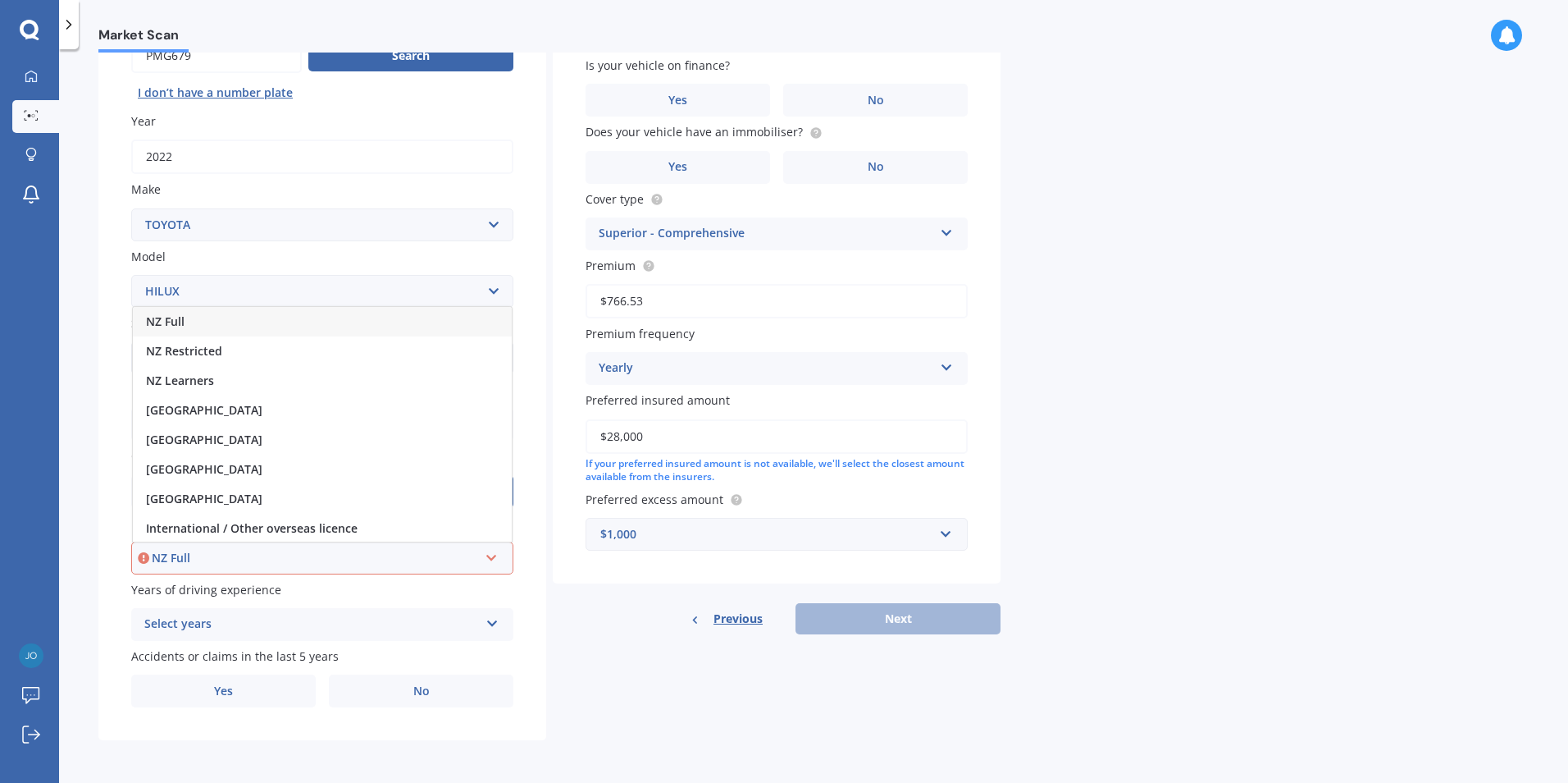
click at [178, 324] on span "NZ Full" at bounding box center [164, 321] width 39 height 16
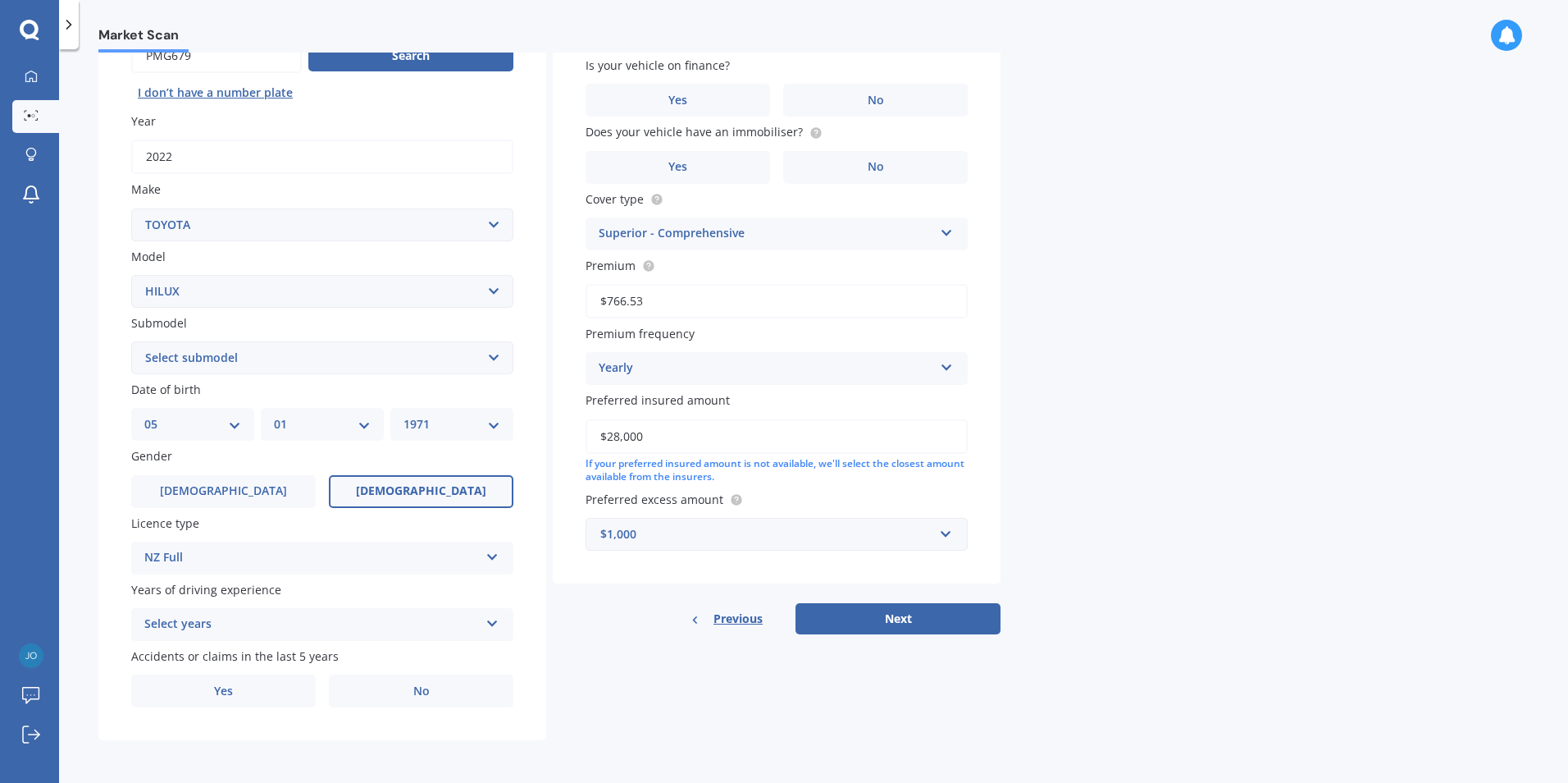
click at [494, 621] on icon at bounding box center [492, 620] width 14 height 11
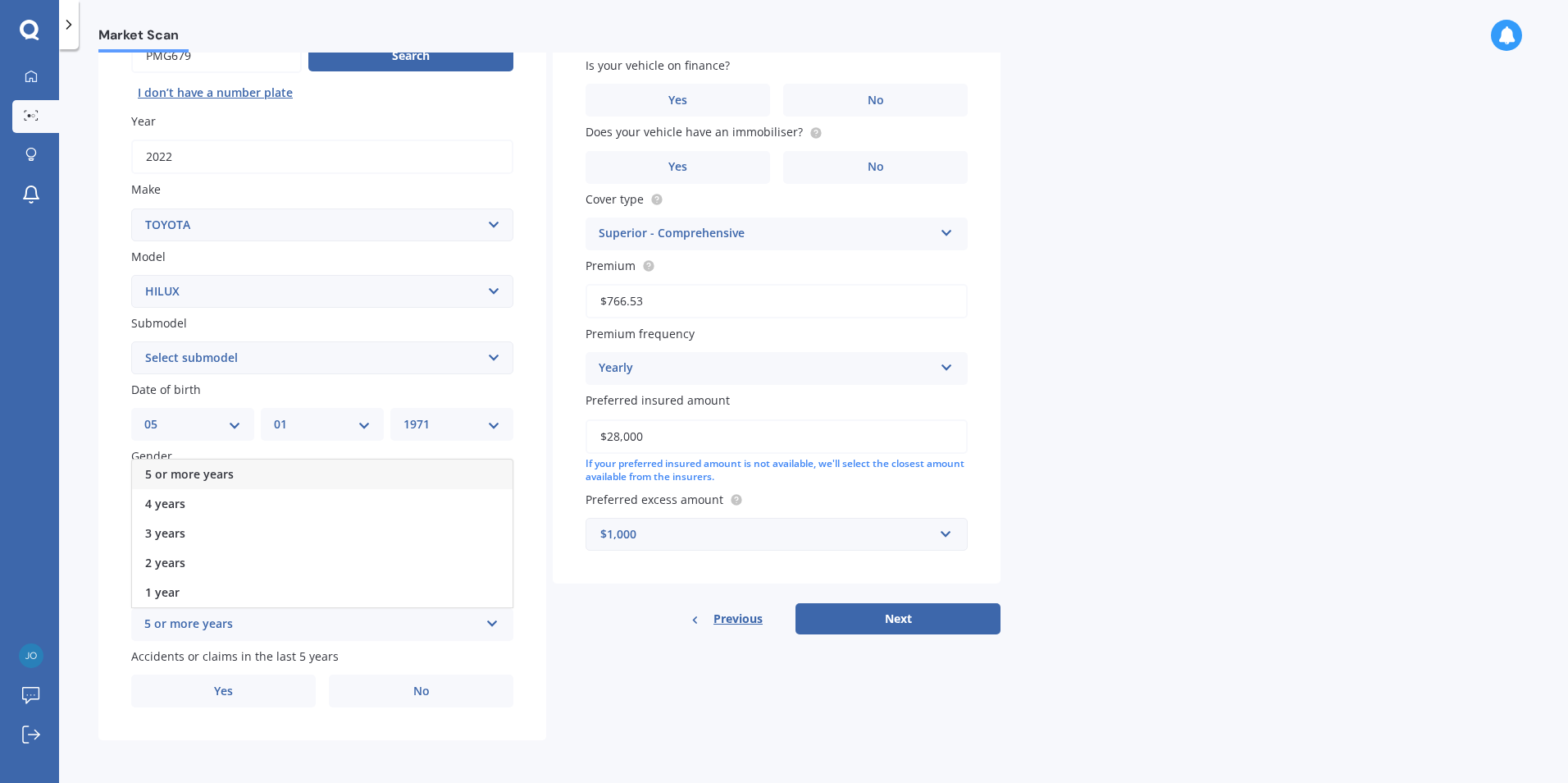
click at [231, 466] on span "5 or more years" at bounding box center [190, 474] width 88 height 16
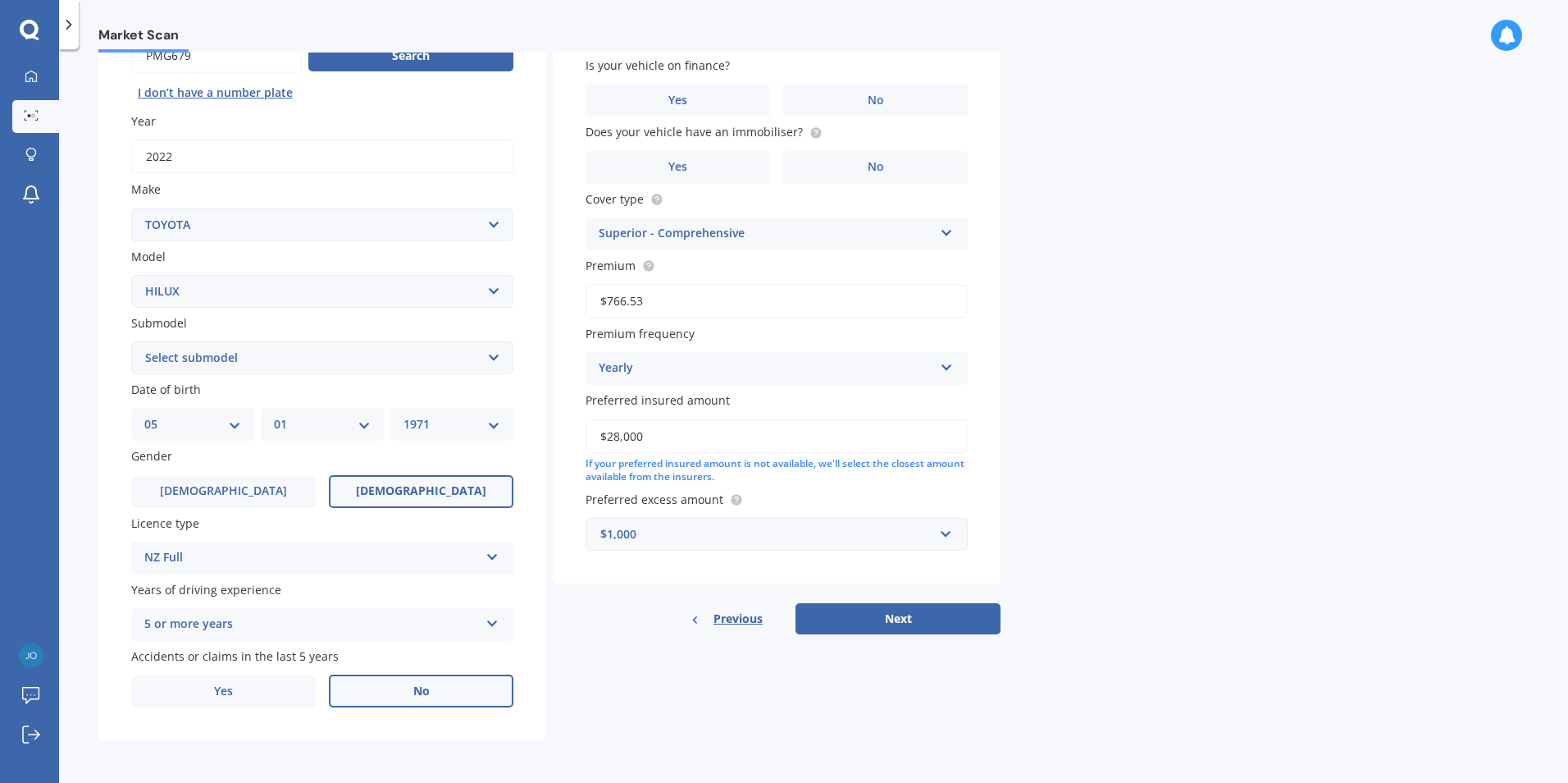
click at [424, 688] on span "No" at bounding box center [421, 691] width 16 height 14
click at [0, 0] on input "No" at bounding box center [0, 0] width 0 height 0
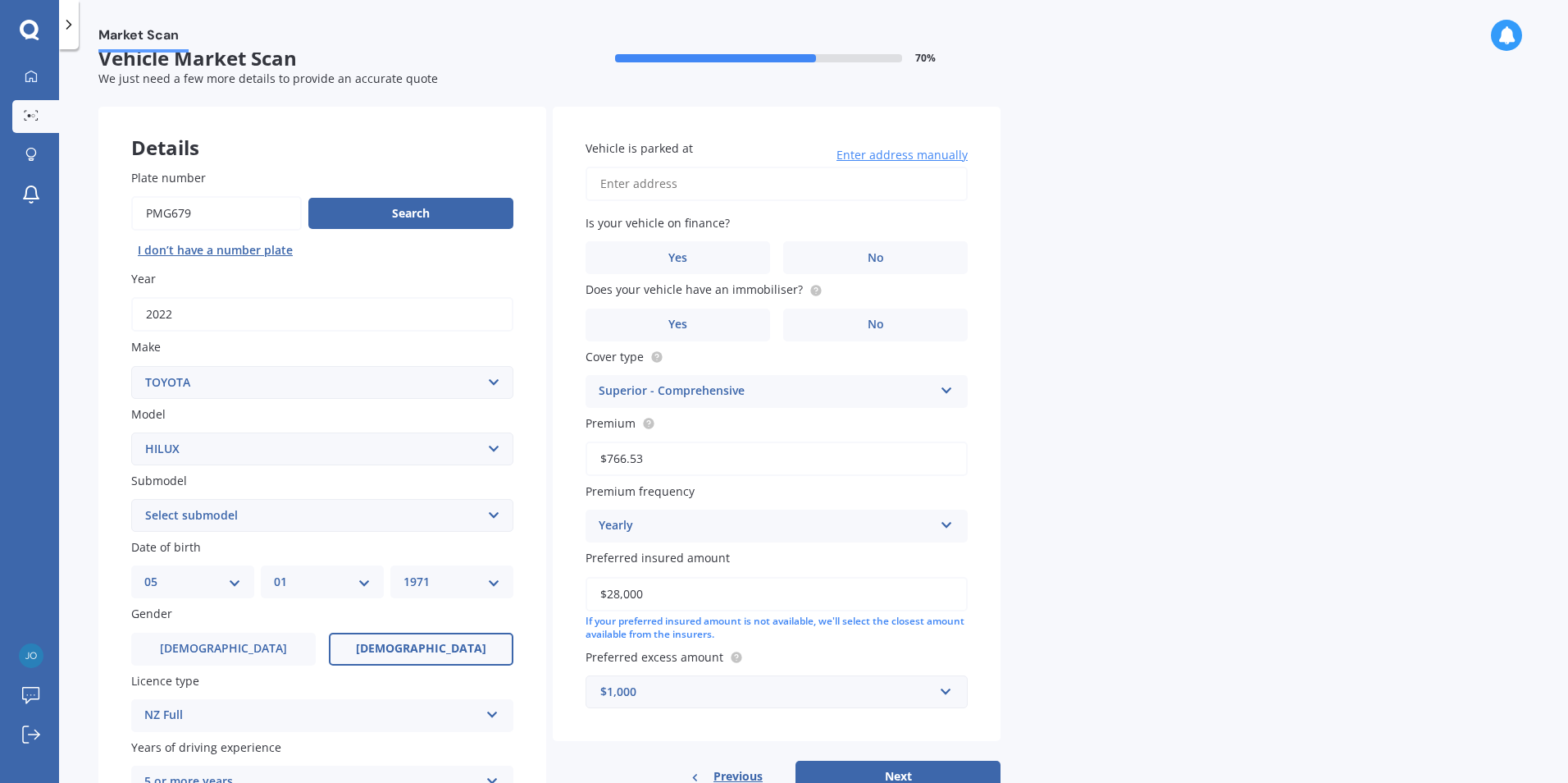
scroll to position [0, 0]
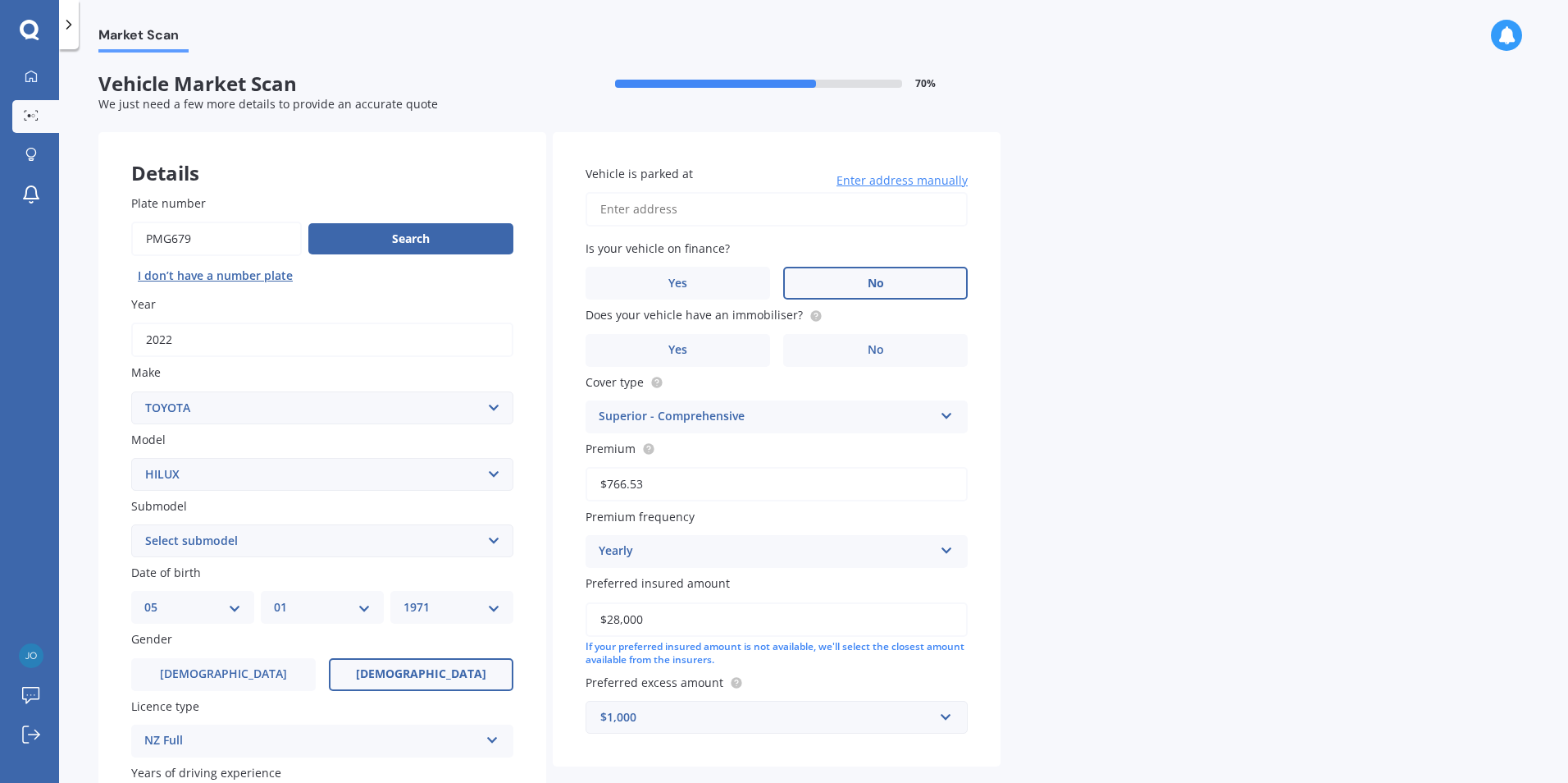
click at [866, 286] on label "No" at bounding box center [876, 283] width 184 height 33
click at [0, 0] on input "No" at bounding box center [0, 0] width 0 height 0
click at [882, 355] on span "No" at bounding box center [876, 350] width 16 height 14
click at [0, 0] on input "No" at bounding box center [0, 0] width 0 height 0
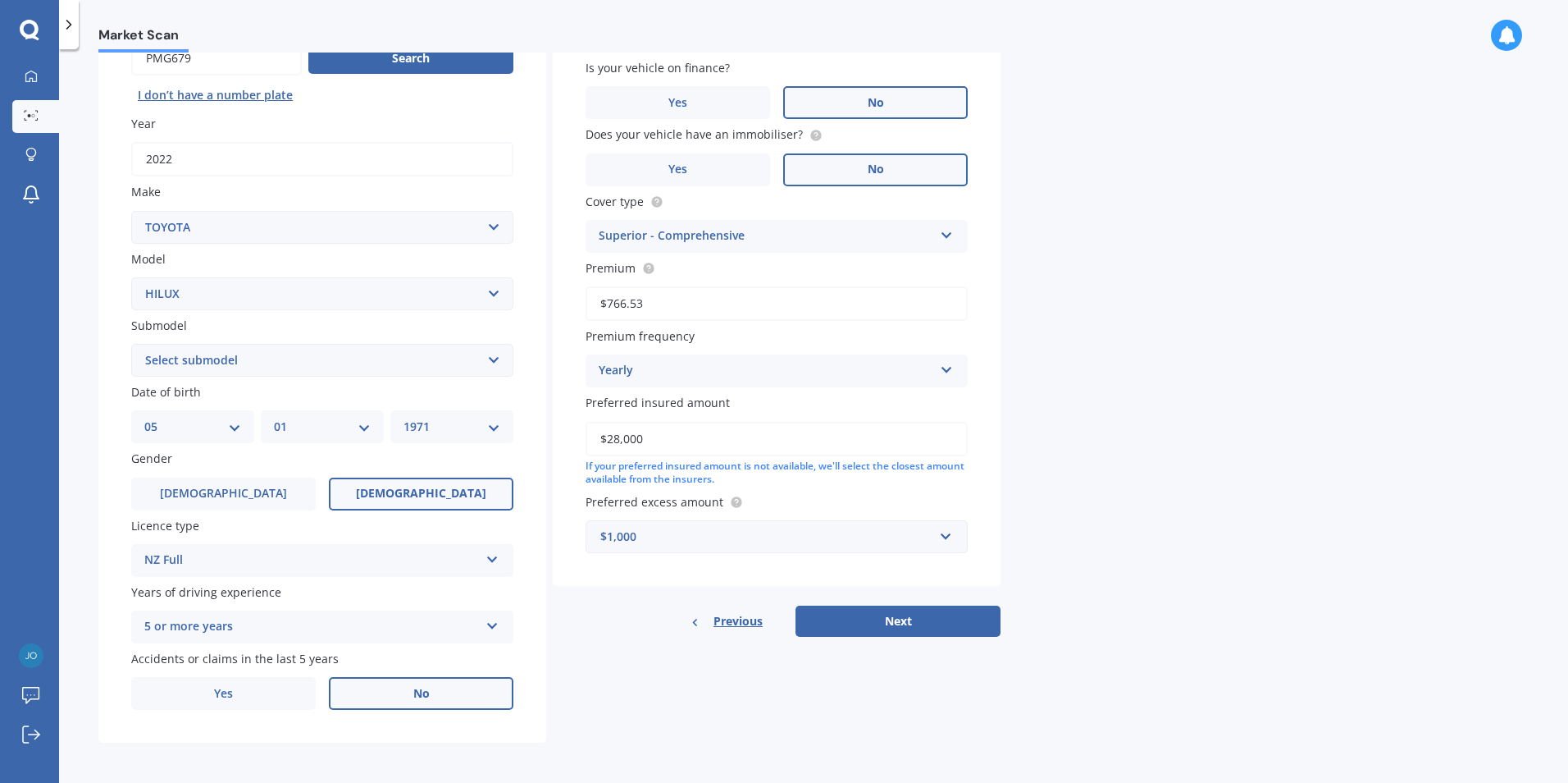
scroll to position [183, 0]
click at [908, 625] on button "Next" at bounding box center [898, 619] width 205 height 31
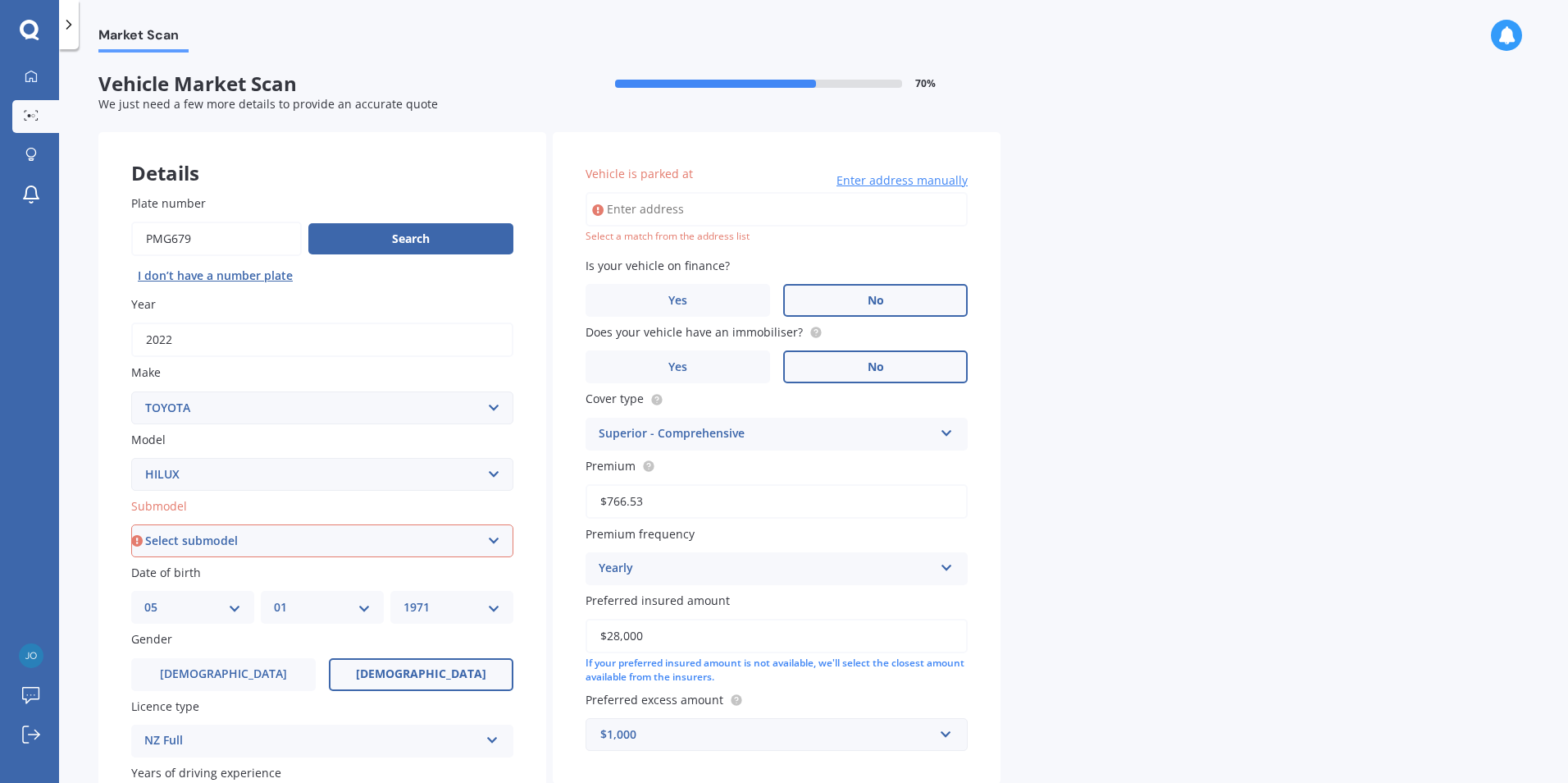
scroll to position [82, 0]
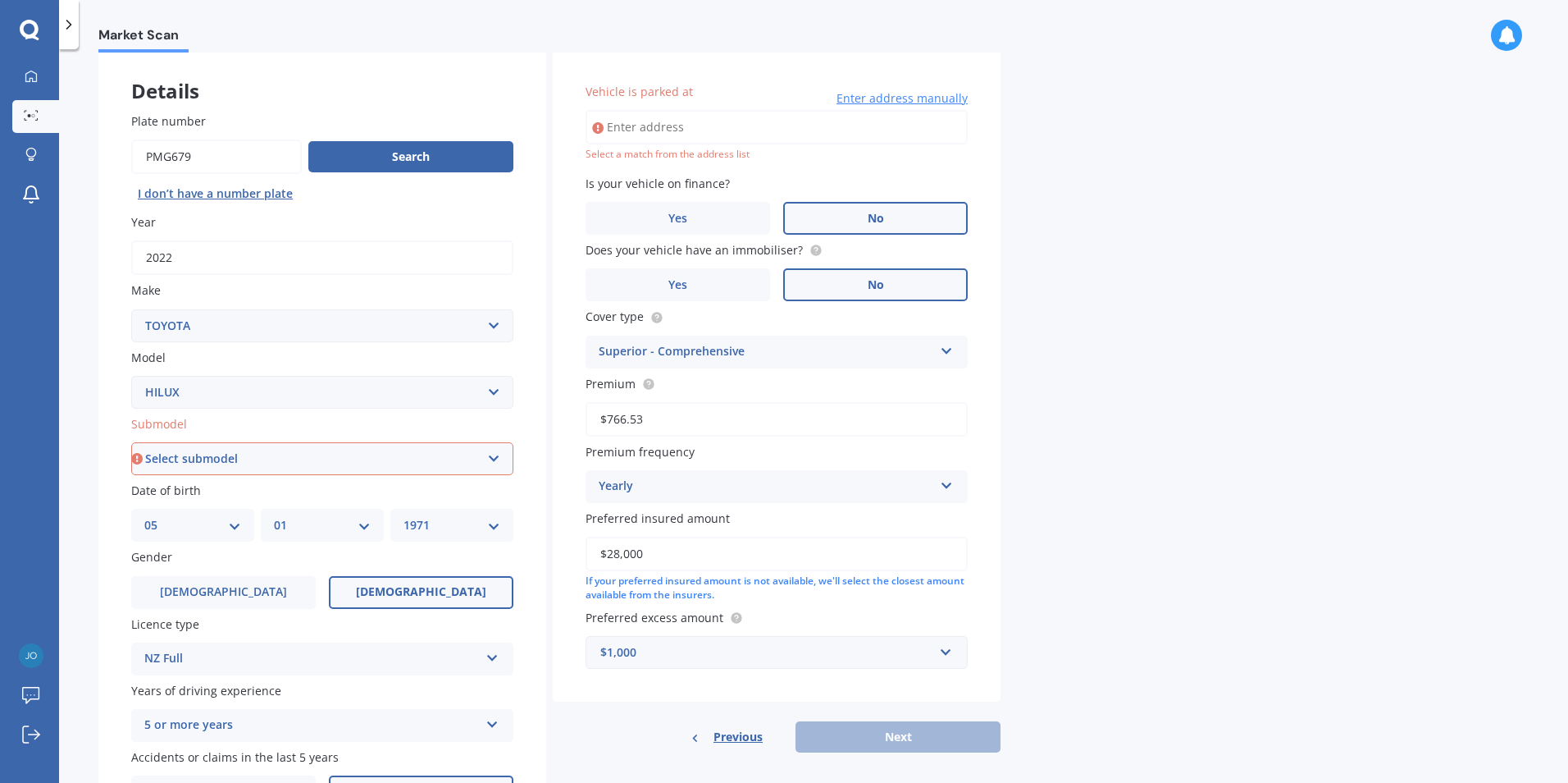
click at [494, 453] on select "Select submodel (All other) Diesel Diesel 4WD Petrol 4WD SR TD DC 2.8D/6AT/UT S…" at bounding box center [322, 459] width 382 height 33
select select "(ALL OTHER)"
click at [132, 443] on select "Select submodel (All other) Diesel Diesel 4WD Petrol 4WD SR TD DC 2.8D/6AT/UT S…" at bounding box center [322, 459] width 382 height 33
click at [765, 126] on input "Vehicle is parked at" at bounding box center [776, 127] width 382 height 35
type input "[STREET_ADDRESS]"
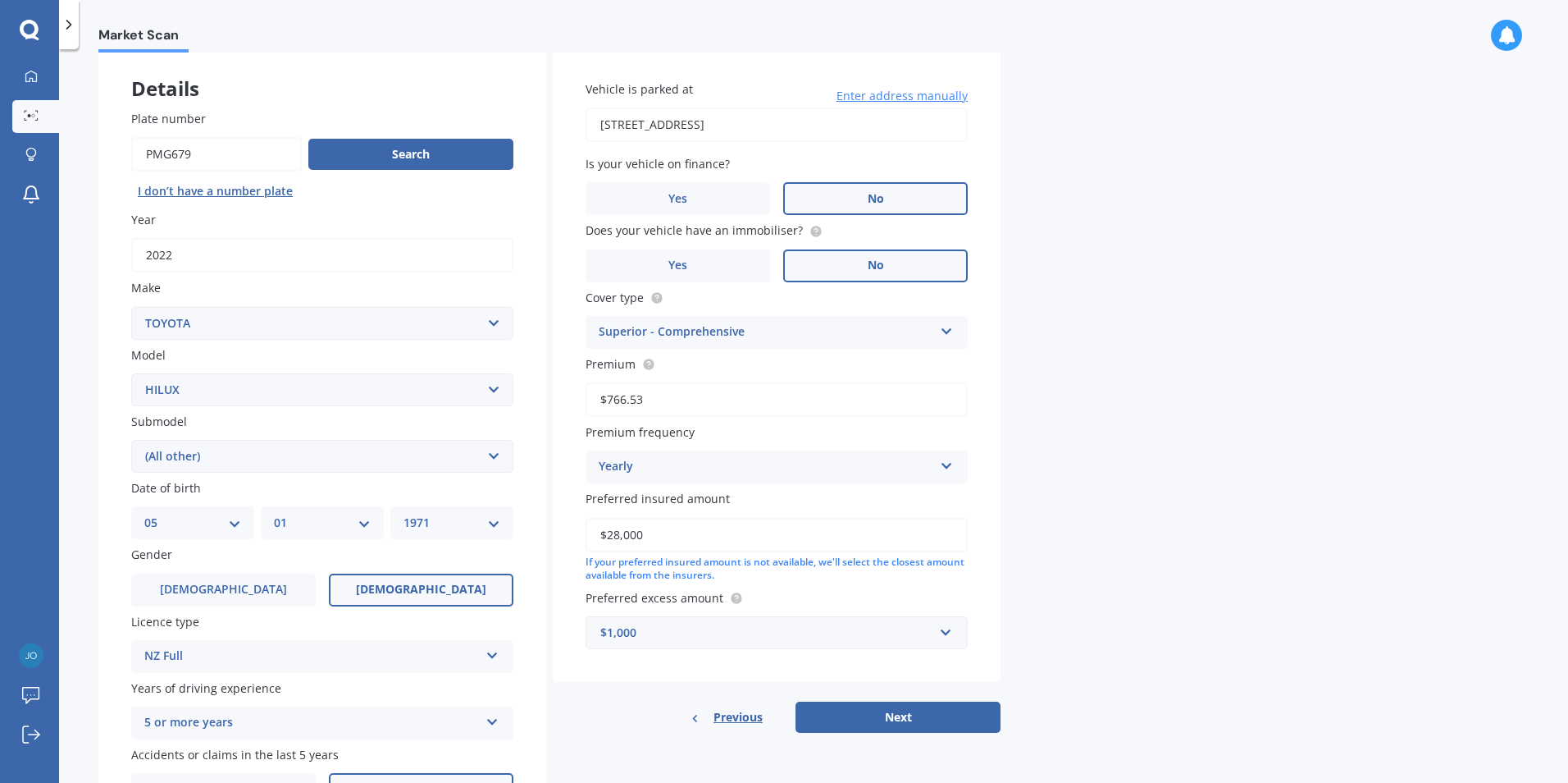
scroll to position [183, 0]
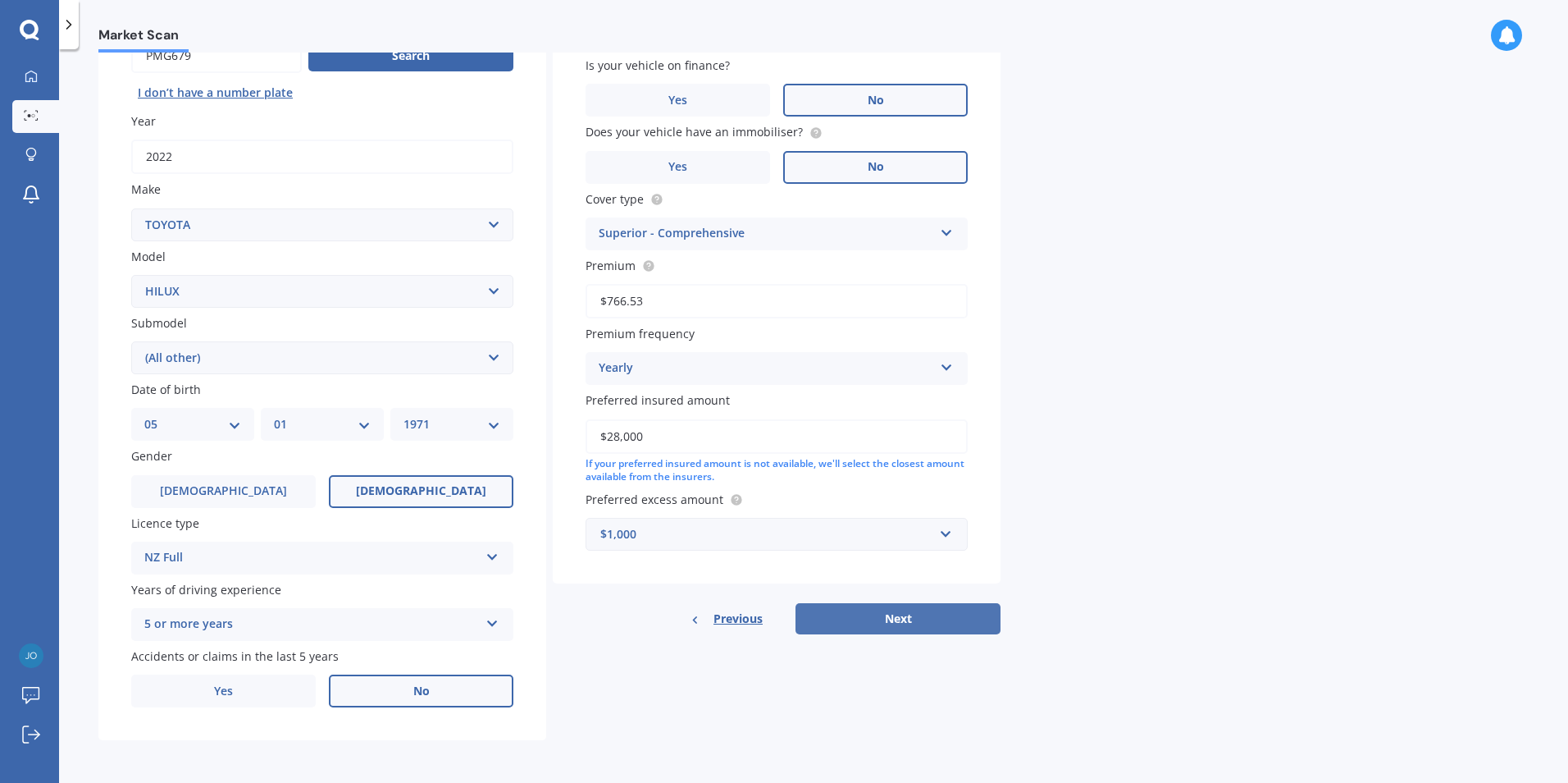
click at [916, 620] on button "Next" at bounding box center [898, 619] width 205 height 31
select select "05"
select select "01"
select select "1971"
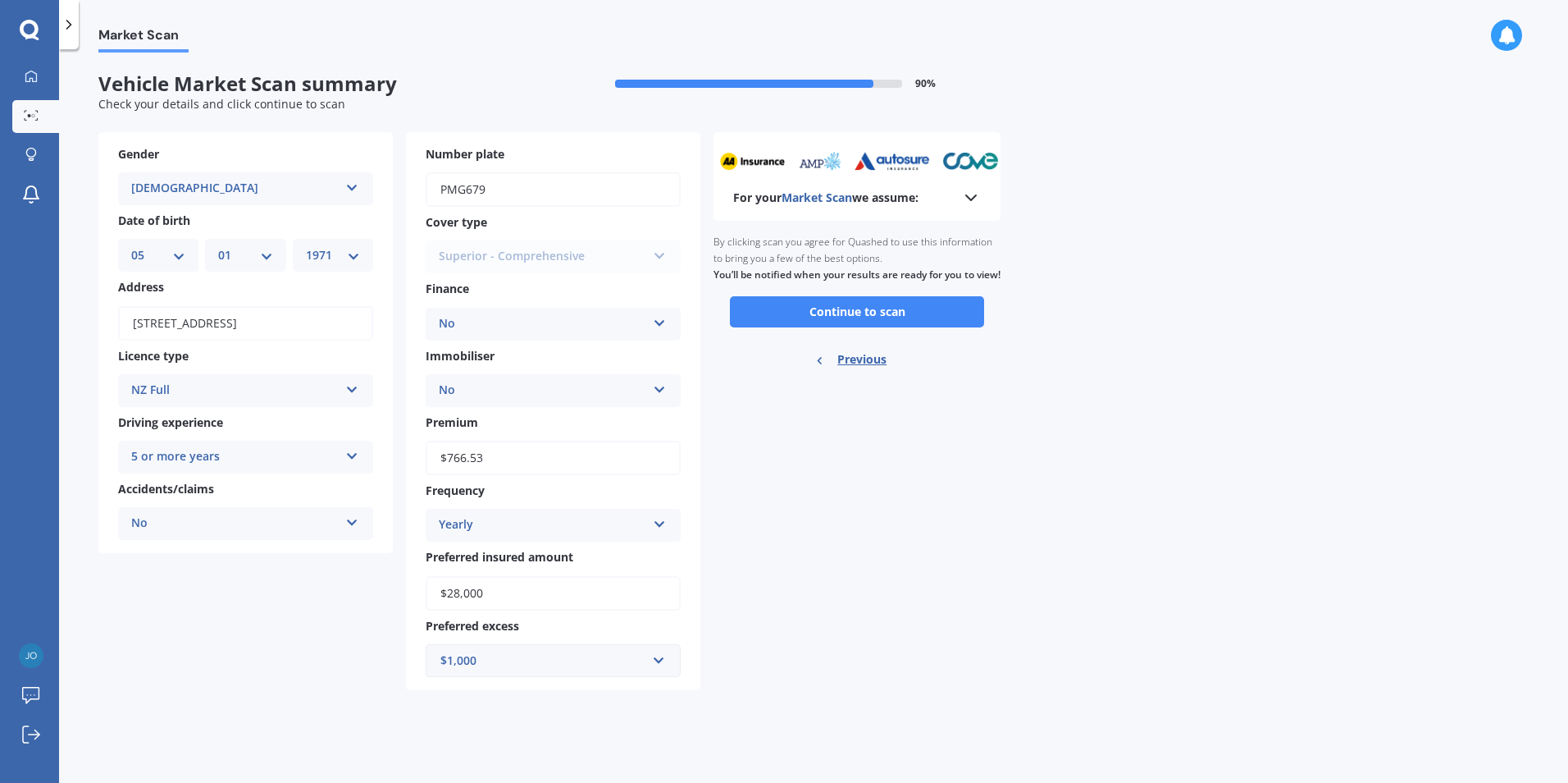
scroll to position [0, 0]
click at [870, 327] on button "Continue to scan" at bounding box center [857, 311] width 255 height 31
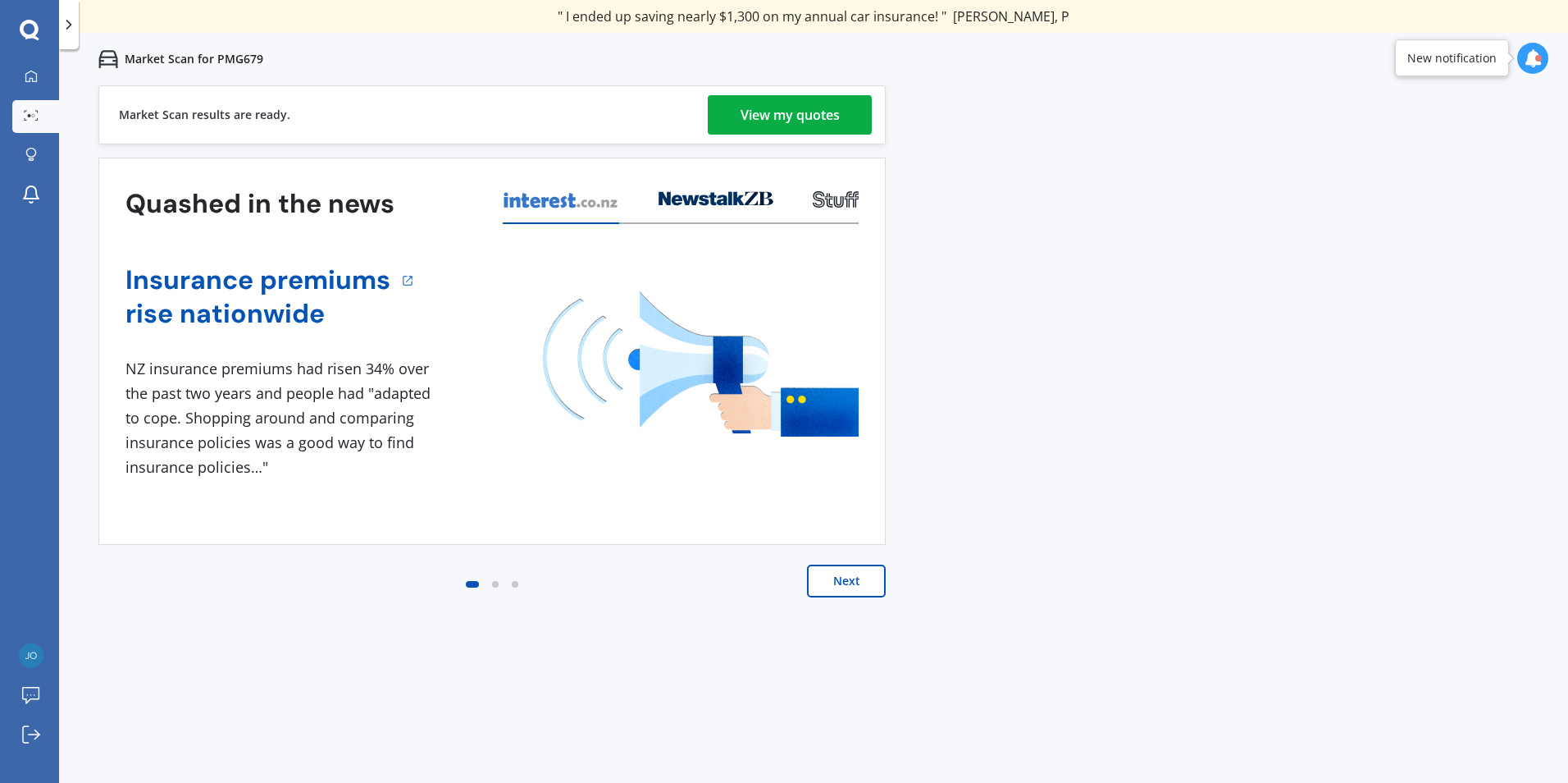
click at [777, 108] on div "View my quotes" at bounding box center [790, 115] width 100 height 39
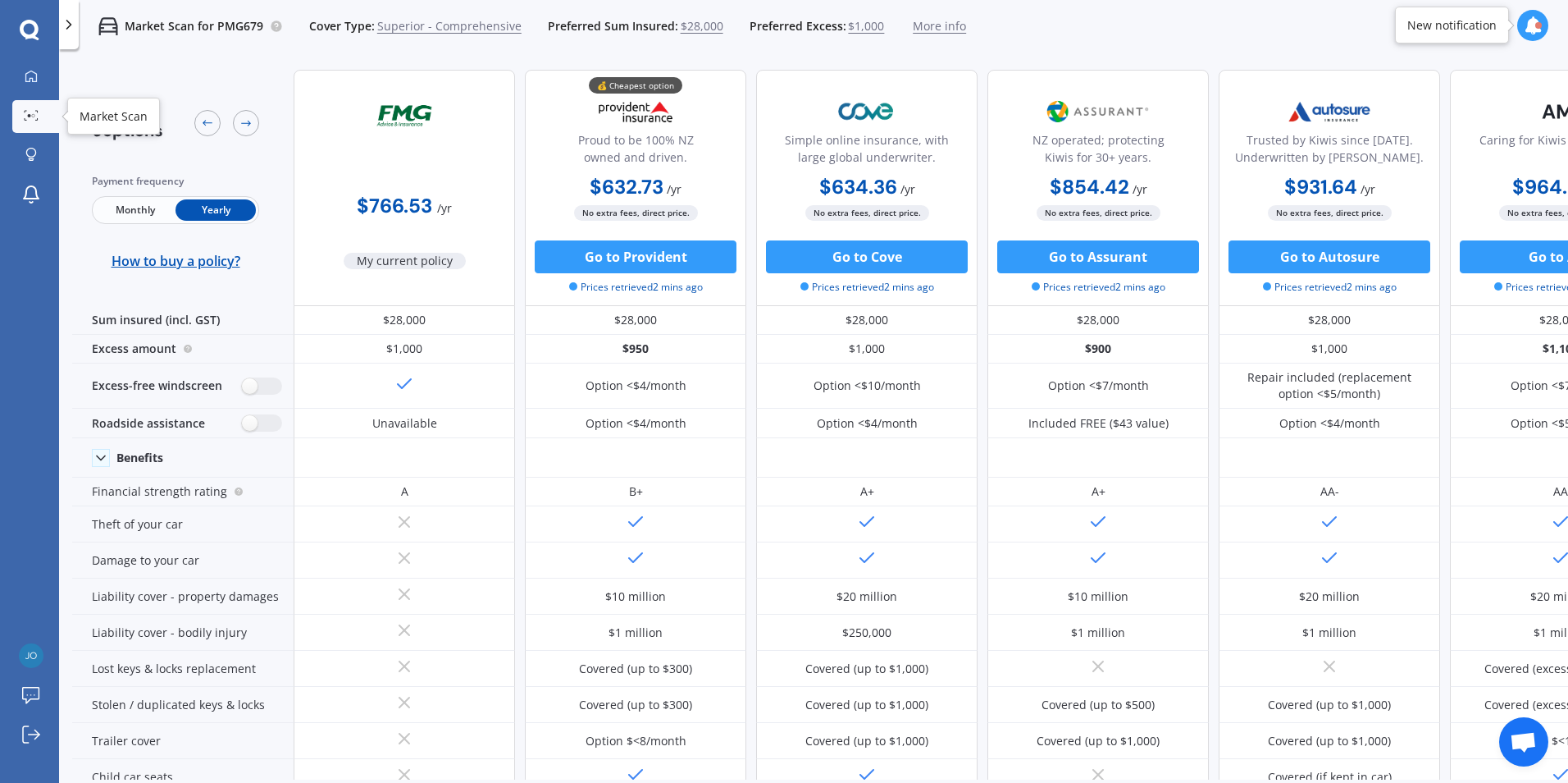
click at [32, 118] on icon at bounding box center [31, 115] width 15 height 10
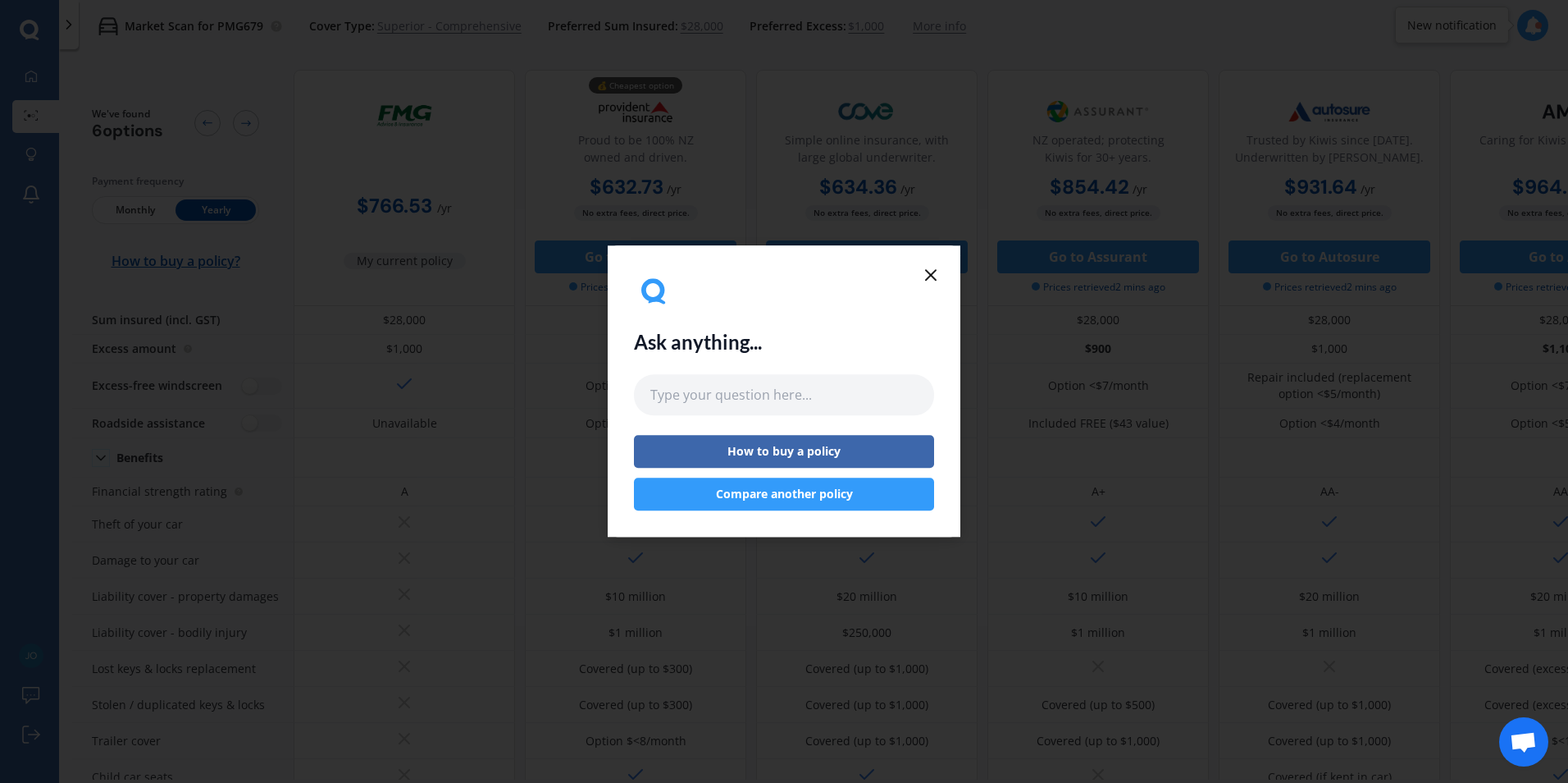
click at [933, 273] on line at bounding box center [931, 274] width 9 height 9
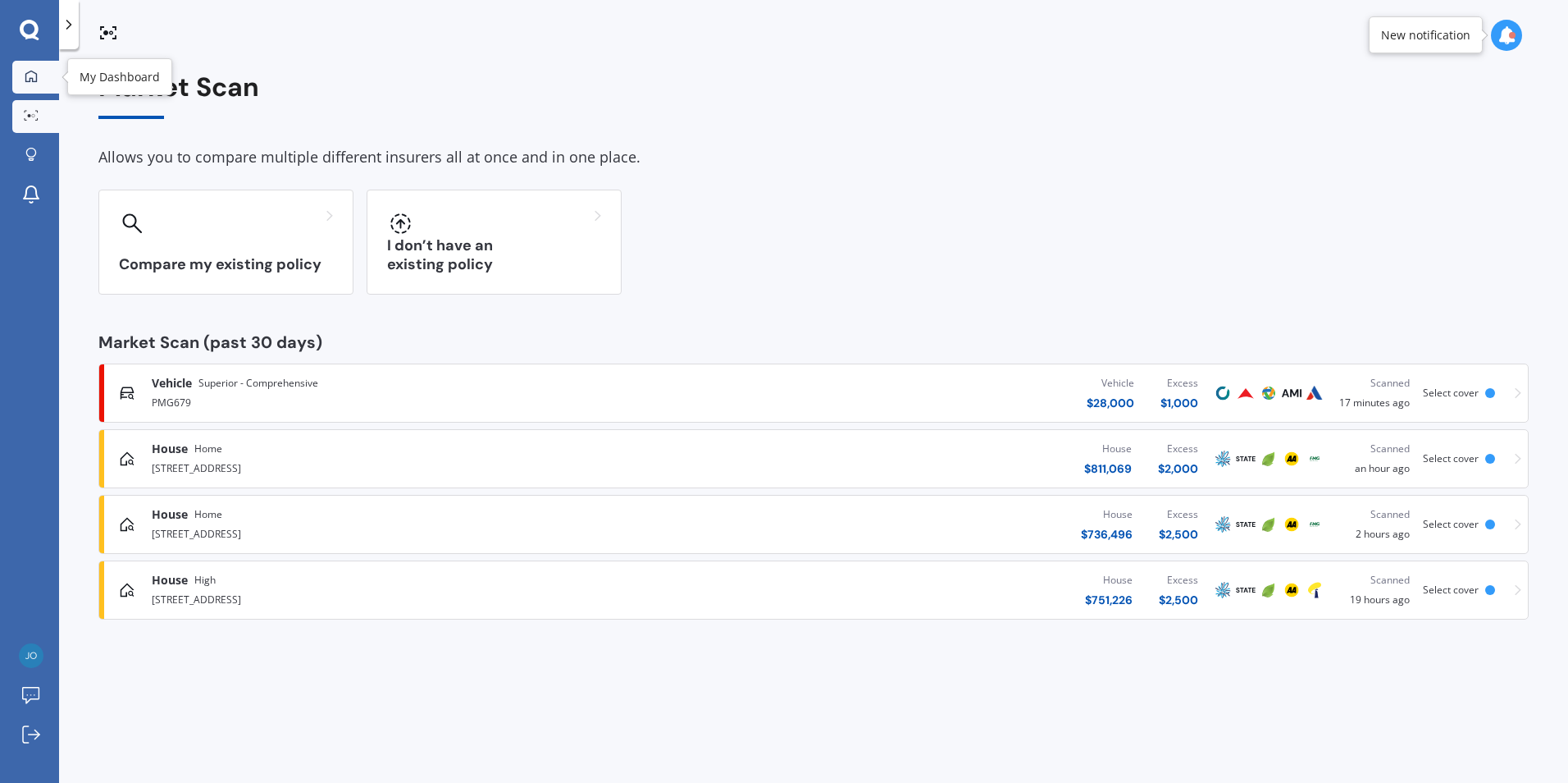
click at [34, 62] on link "My Dashboard" at bounding box center [36, 77] width 47 height 33
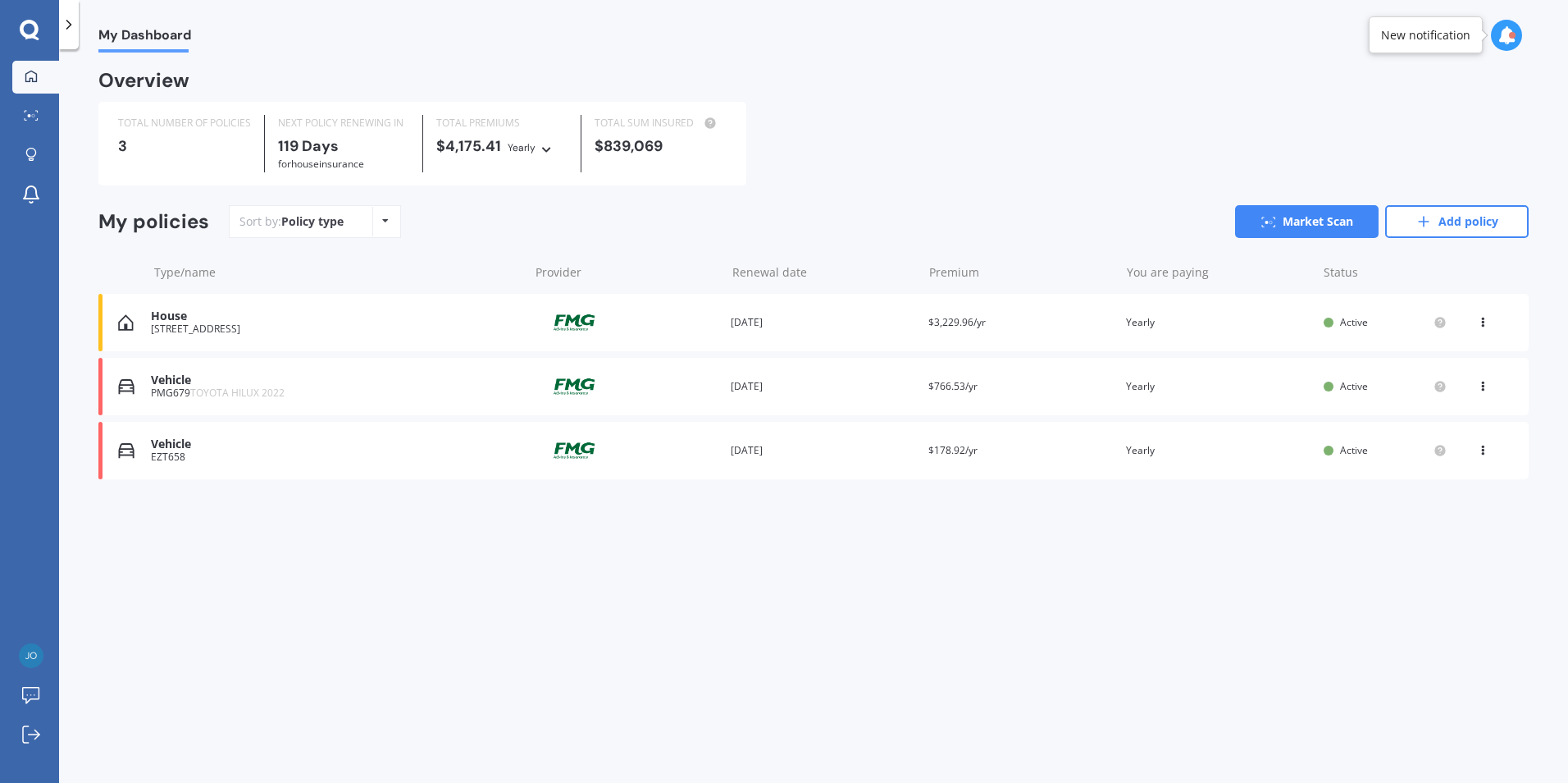
click at [225, 455] on div "EZT658" at bounding box center [335, 457] width 369 height 11
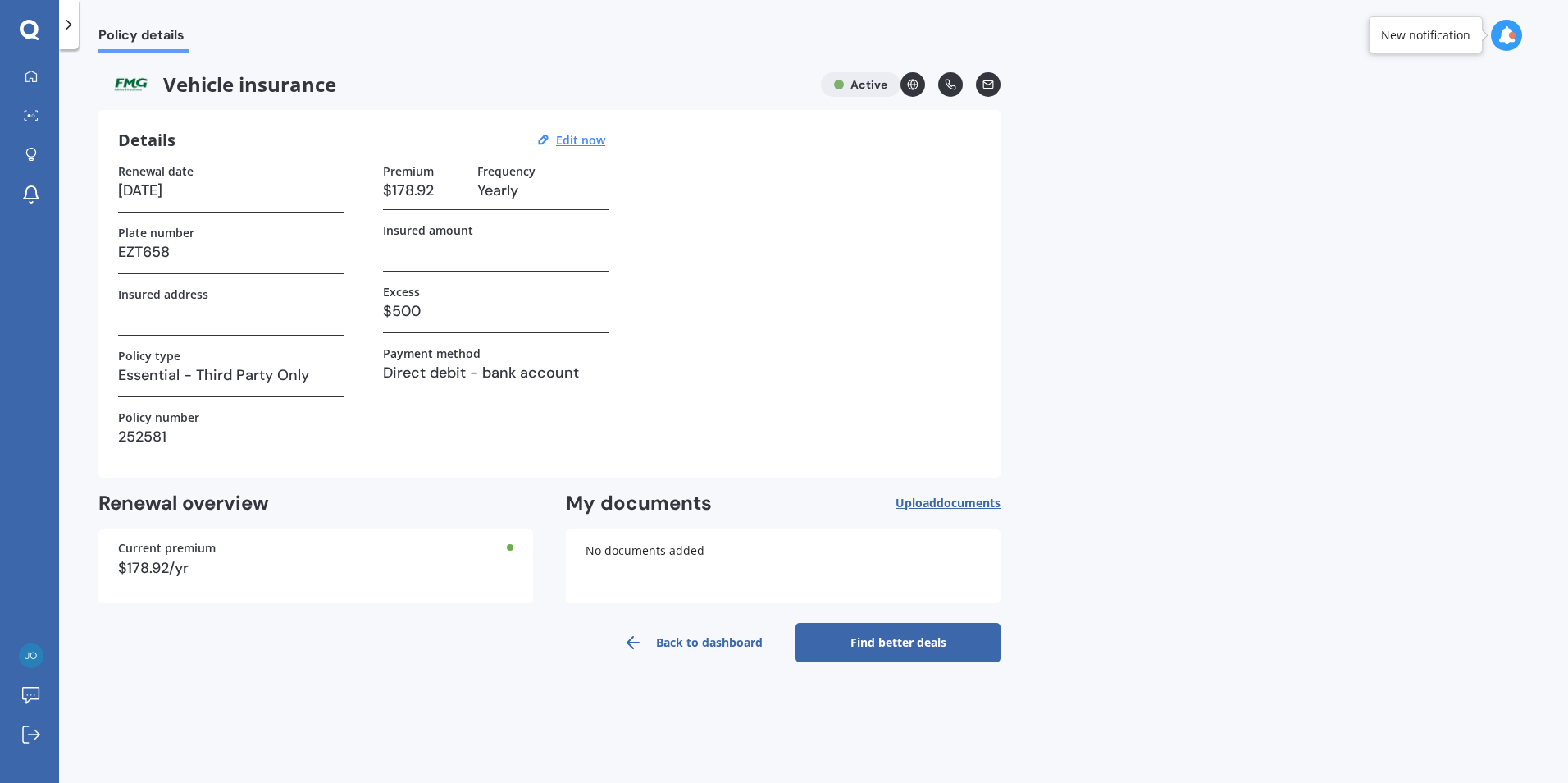
click at [920, 640] on link "Find better deals" at bounding box center [898, 643] width 205 height 39
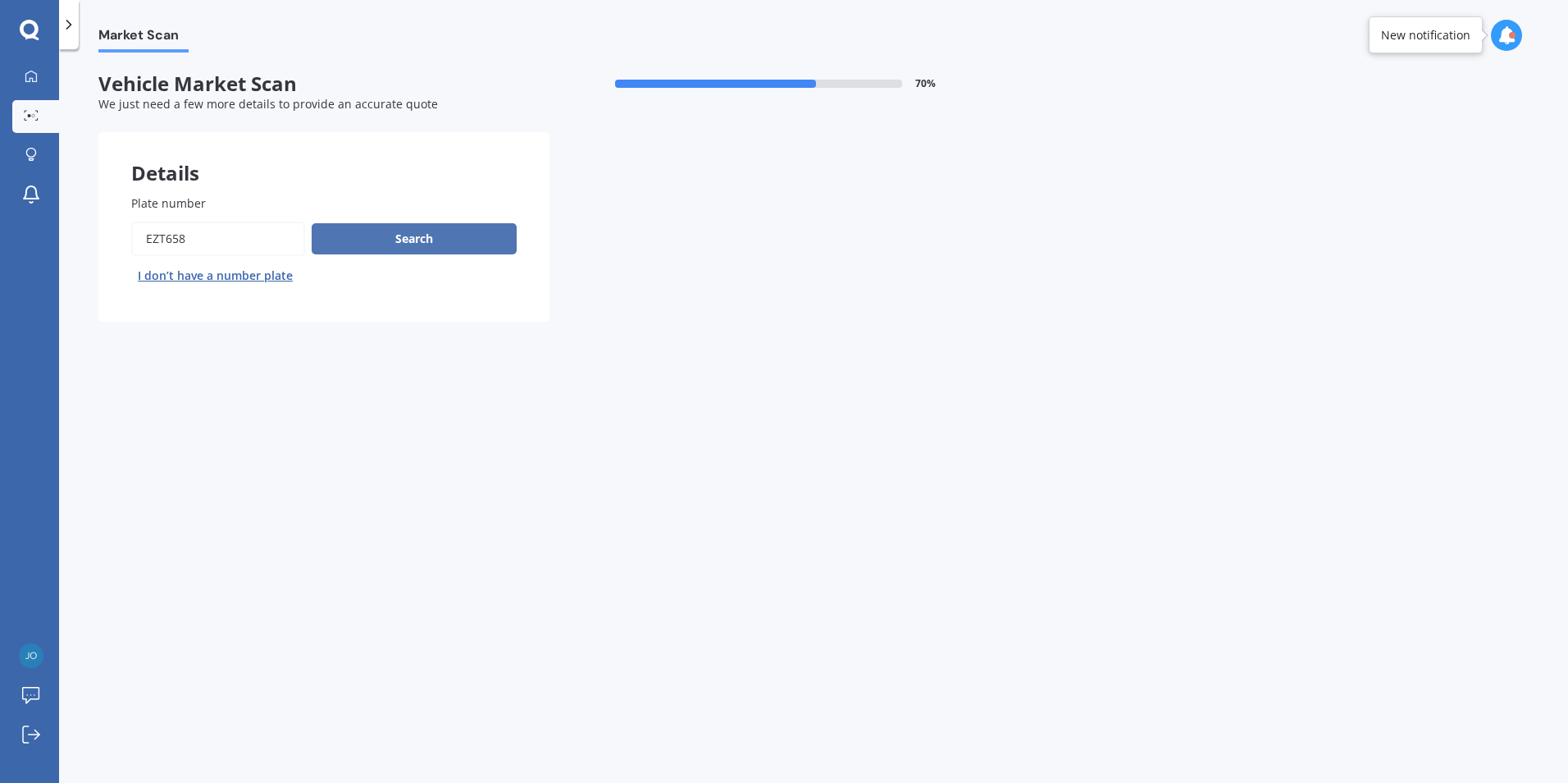
click at [398, 235] on button "Search" at bounding box center [414, 238] width 205 height 31
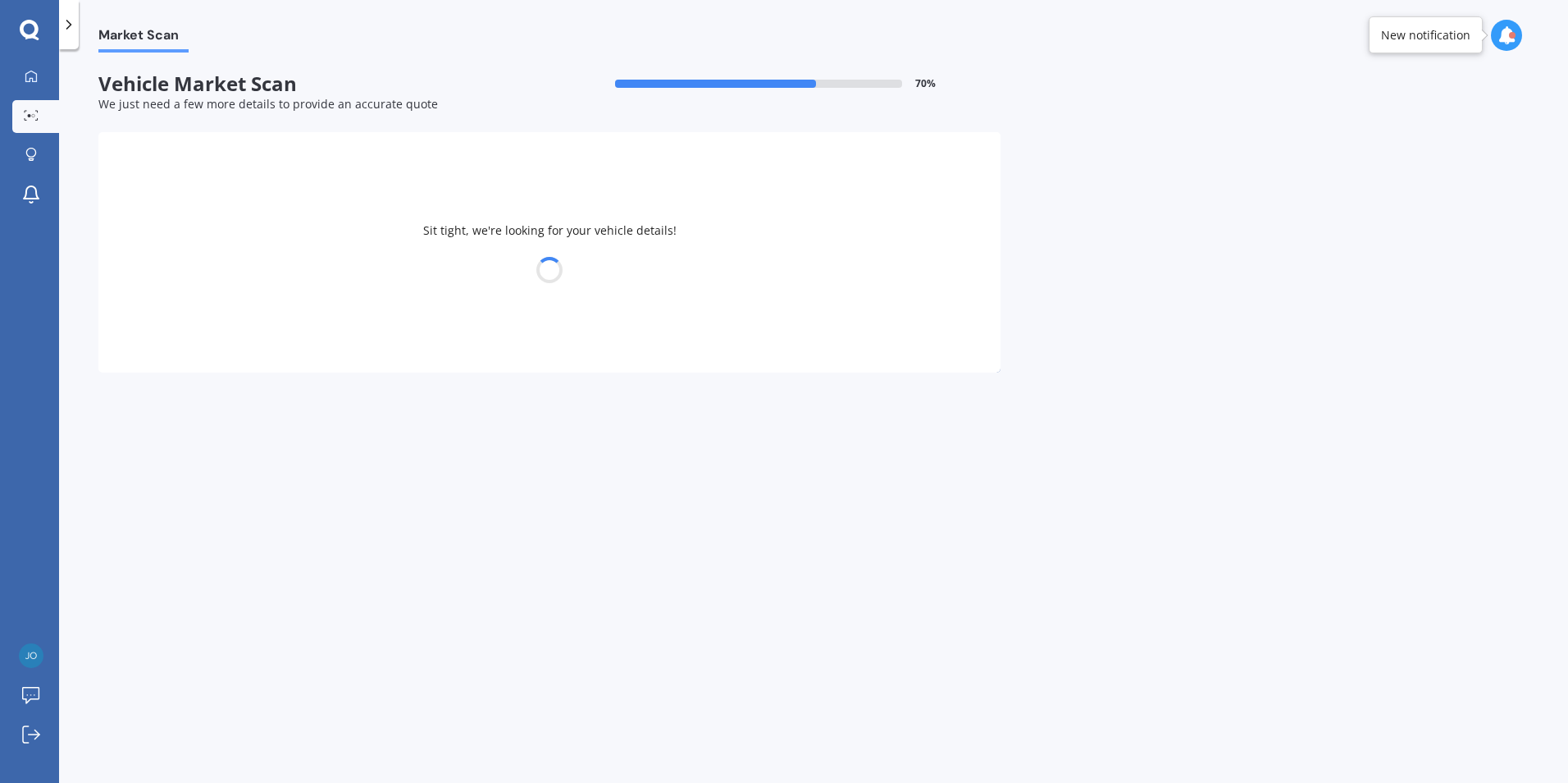
select select "TOYOTA"
select select "COROLLA"
select select "05"
select select "01"
select select "1971"
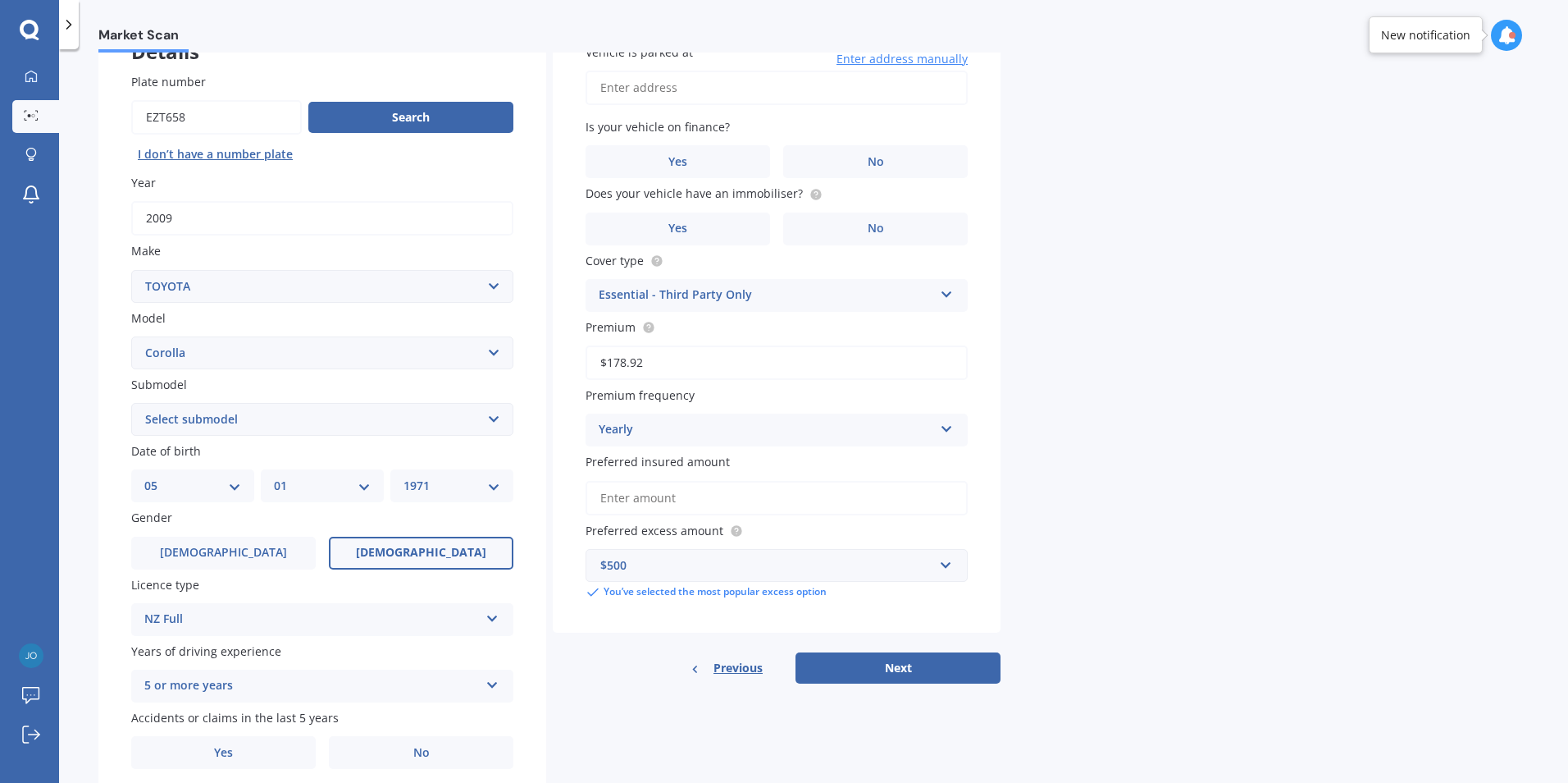
scroll to position [183, 0]
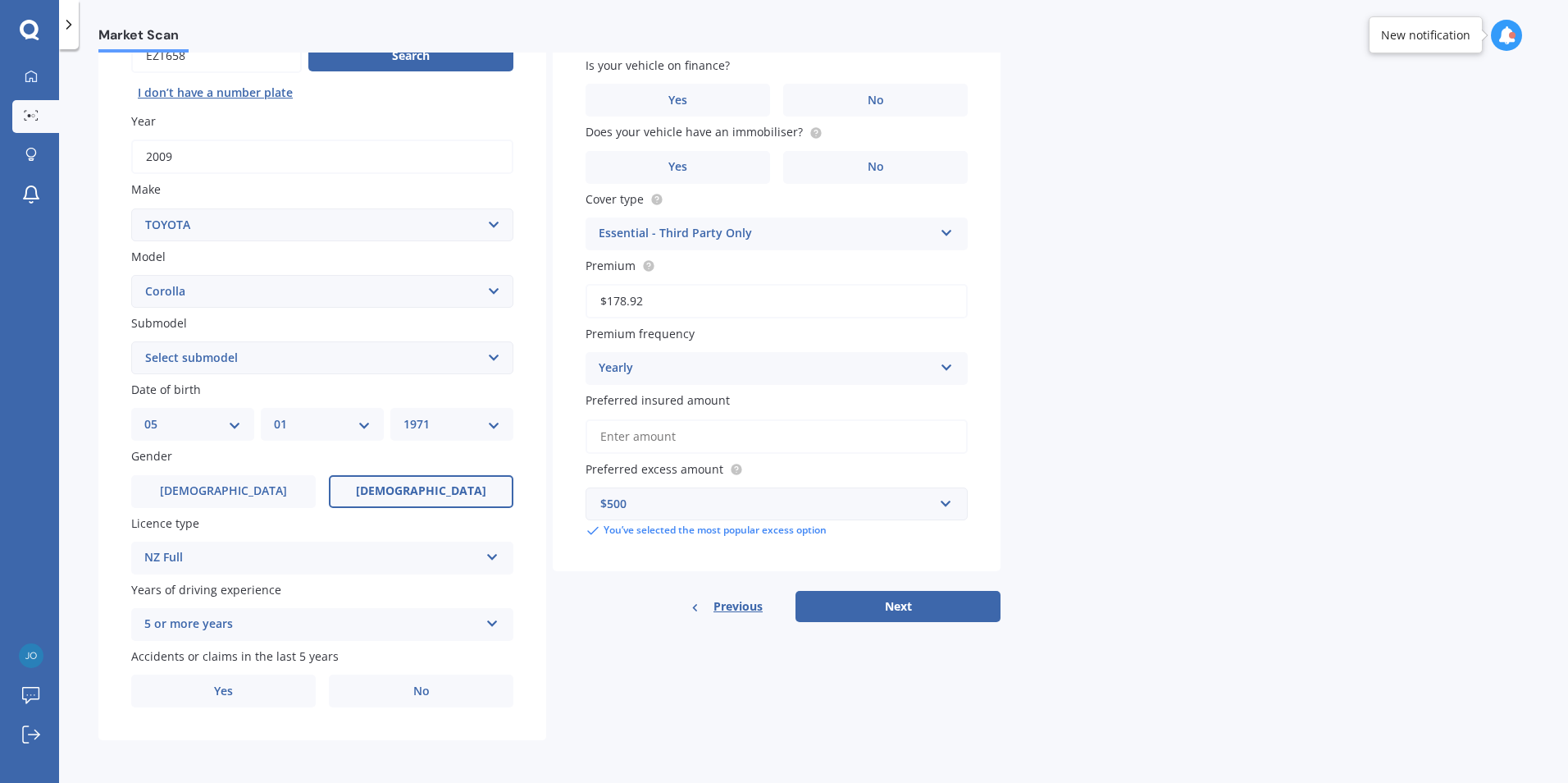
click at [500, 355] on select "Select submodel (All other) Axio Diesel [PERSON_NAME] 2WD [PERSON_NAME] 4WD FXG…" at bounding box center [322, 357] width 382 height 33
select select "(ALL OTHER)"
click at [132, 341] on select "Select submodel (All other) Axio Diesel [PERSON_NAME] 2WD [PERSON_NAME] 4WD FXG…" at bounding box center [322, 357] width 382 height 33
click at [447, 690] on label "No" at bounding box center [421, 691] width 184 height 33
click at [0, 0] on input "No" at bounding box center [0, 0] width 0 height 0
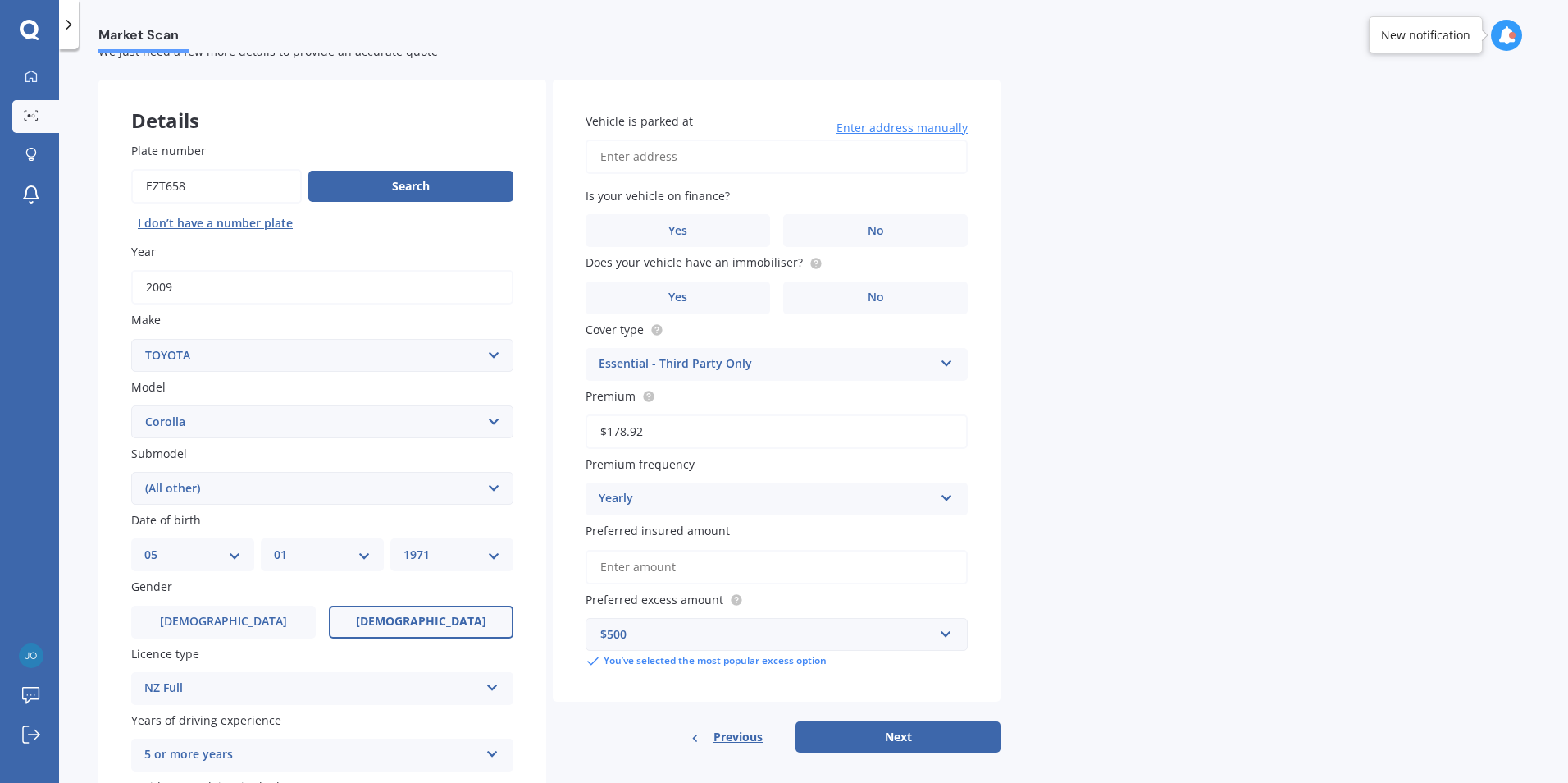
scroll to position [82, 0]
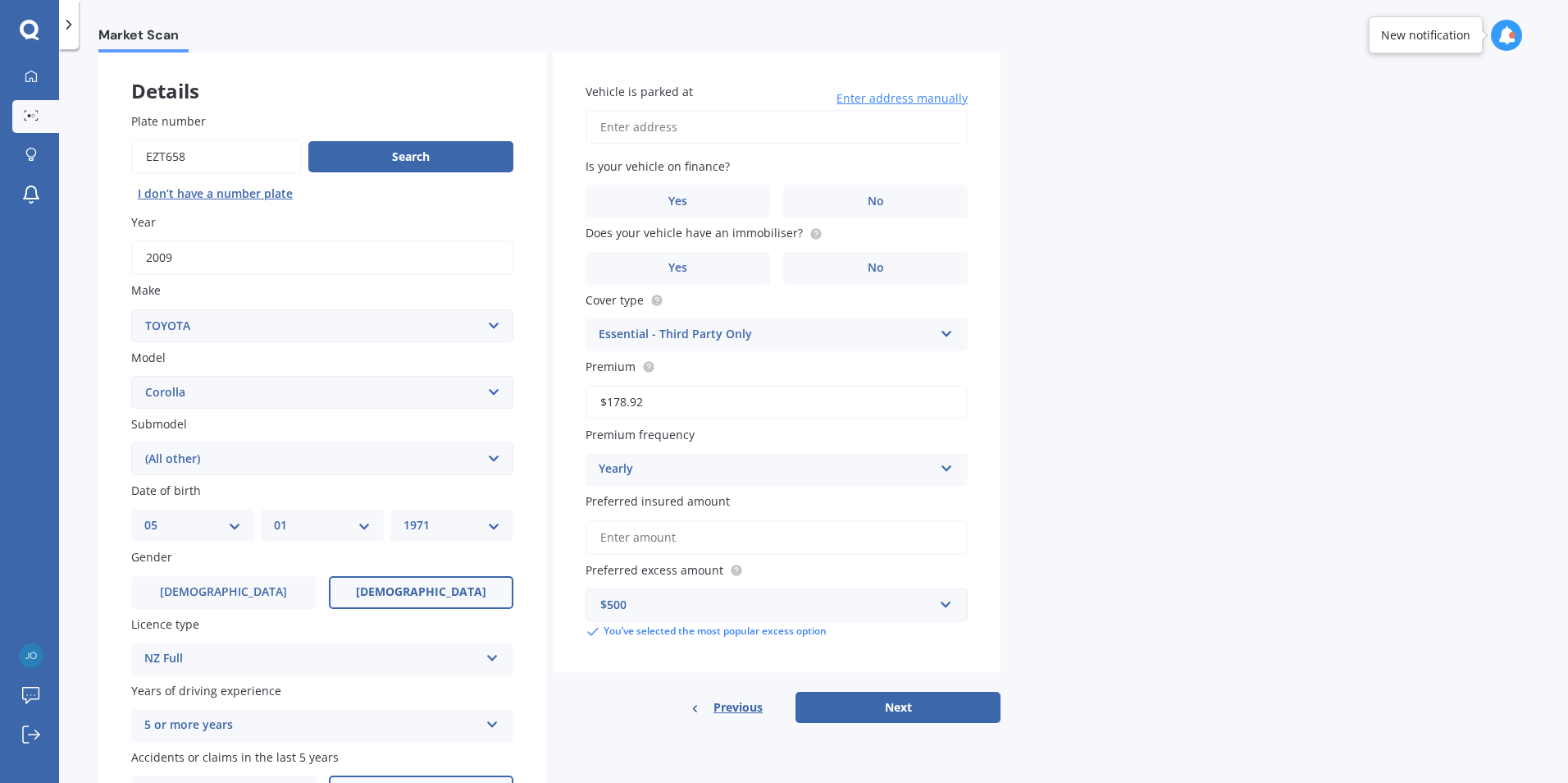
click at [693, 120] on input "Vehicle is parked at" at bounding box center [776, 127] width 382 height 35
type input "[STREET_ADDRESS]"
click at [871, 206] on span "No" at bounding box center [876, 201] width 16 height 14
click at [0, 0] on input "No" at bounding box center [0, 0] width 0 height 0
click at [877, 267] on span "No" at bounding box center [876, 268] width 16 height 14
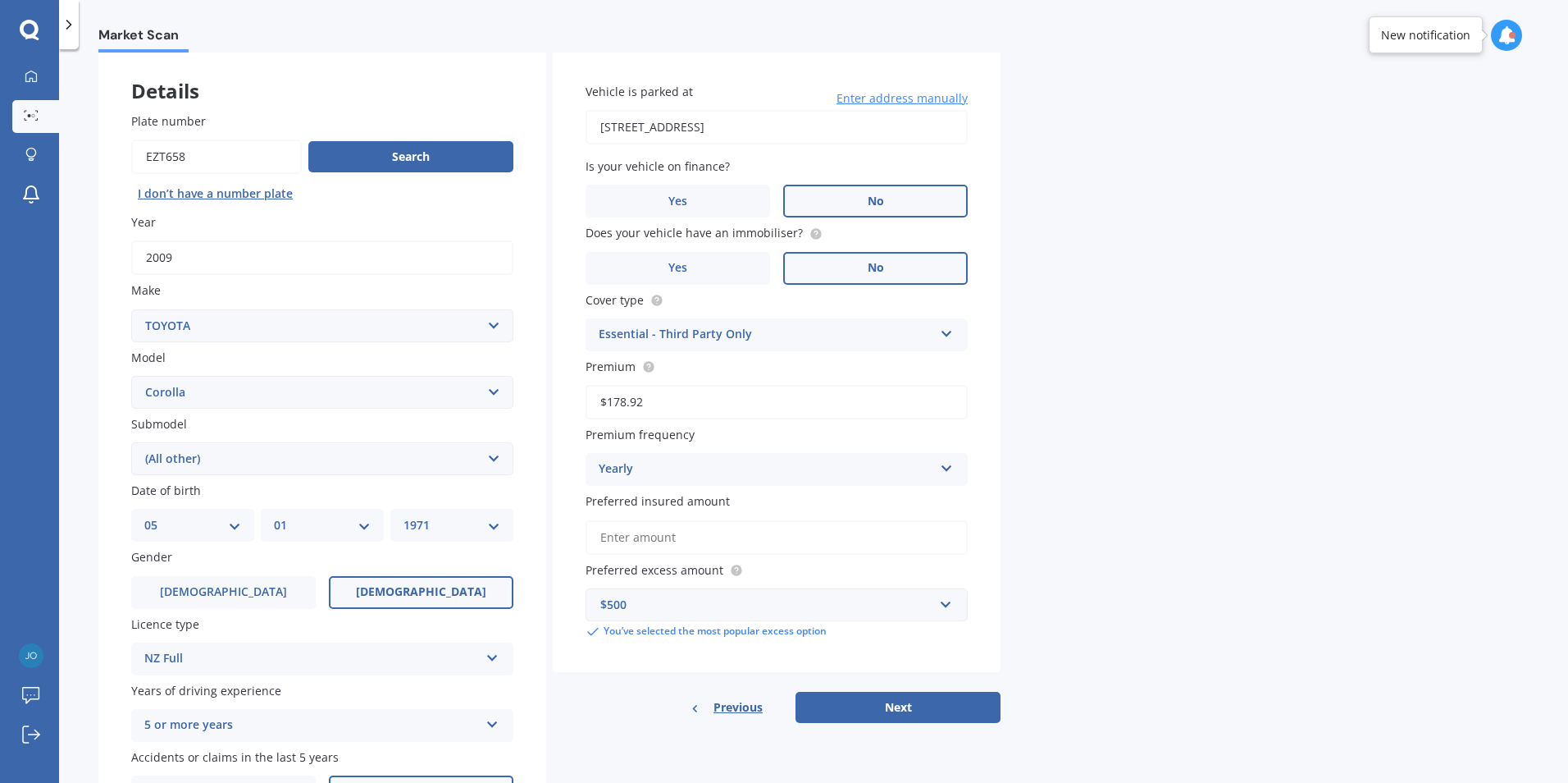
click at [0, 0] on input "No" at bounding box center [0, 0] width 0 height 0
click at [895, 702] on button "Next" at bounding box center [898, 707] width 205 height 31
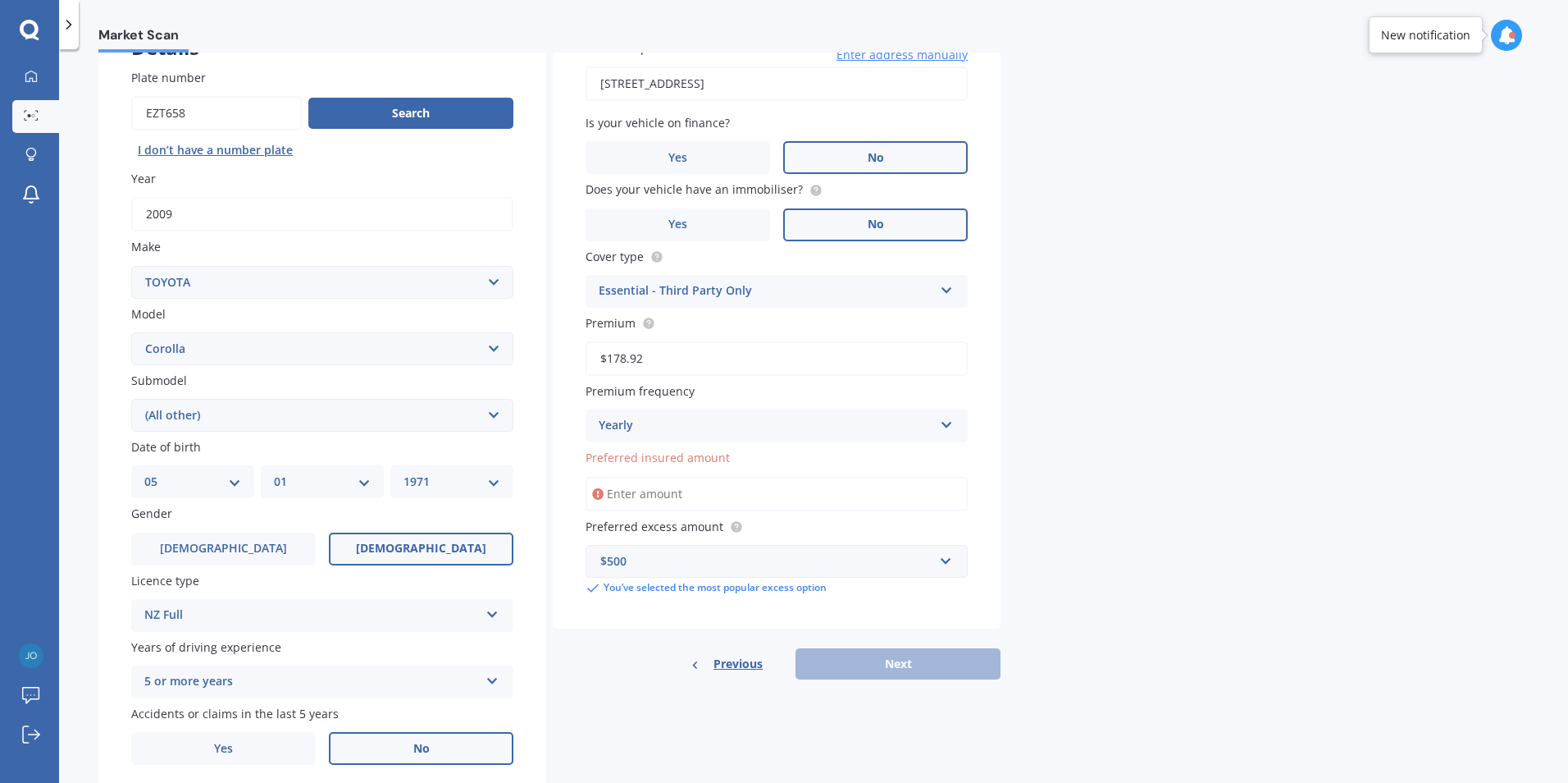
scroll to position [183, 0]
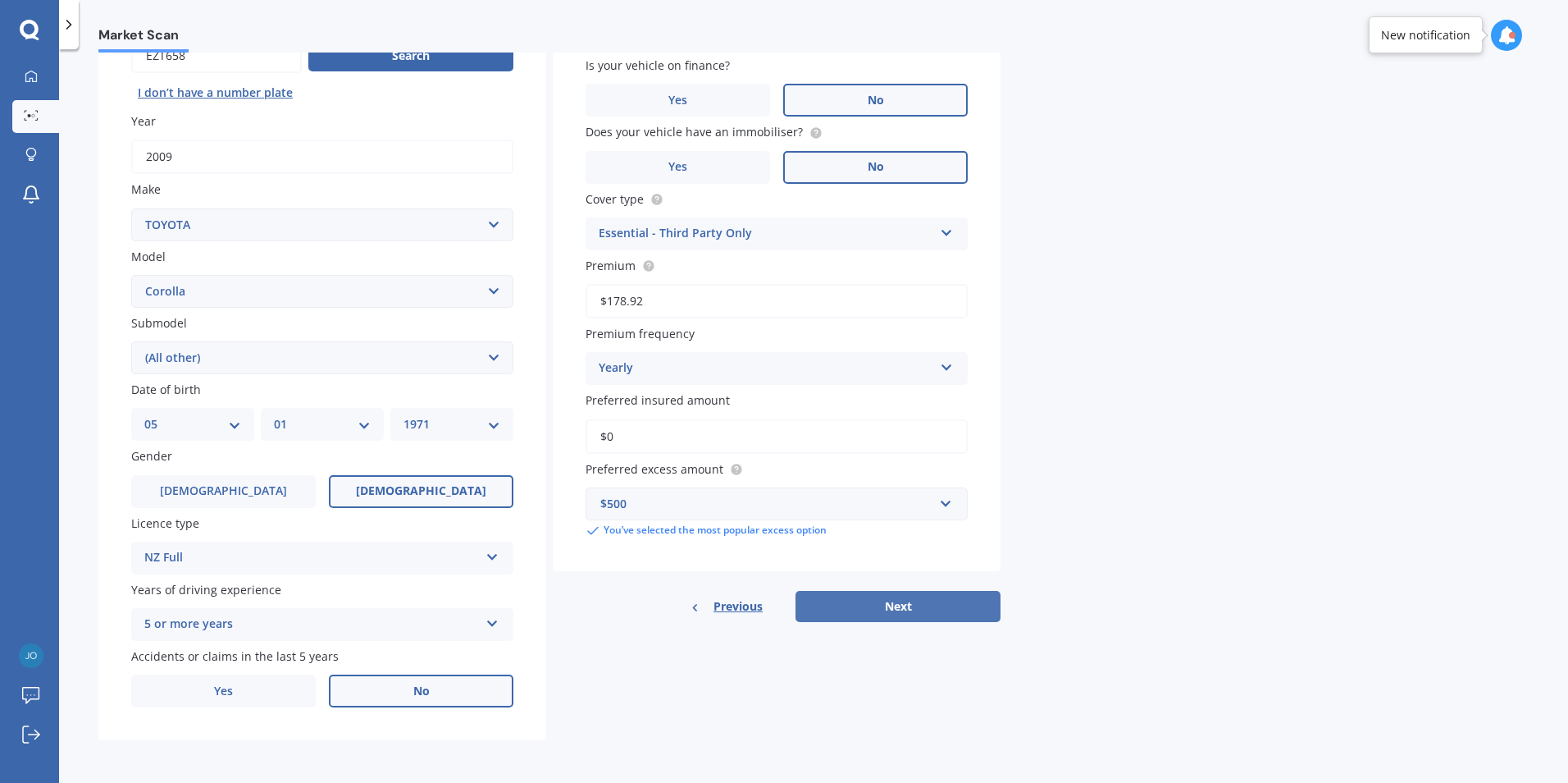
type input "$0"
click at [912, 610] on button "Next" at bounding box center [898, 606] width 205 height 31
select select "05"
select select "01"
select select "1971"
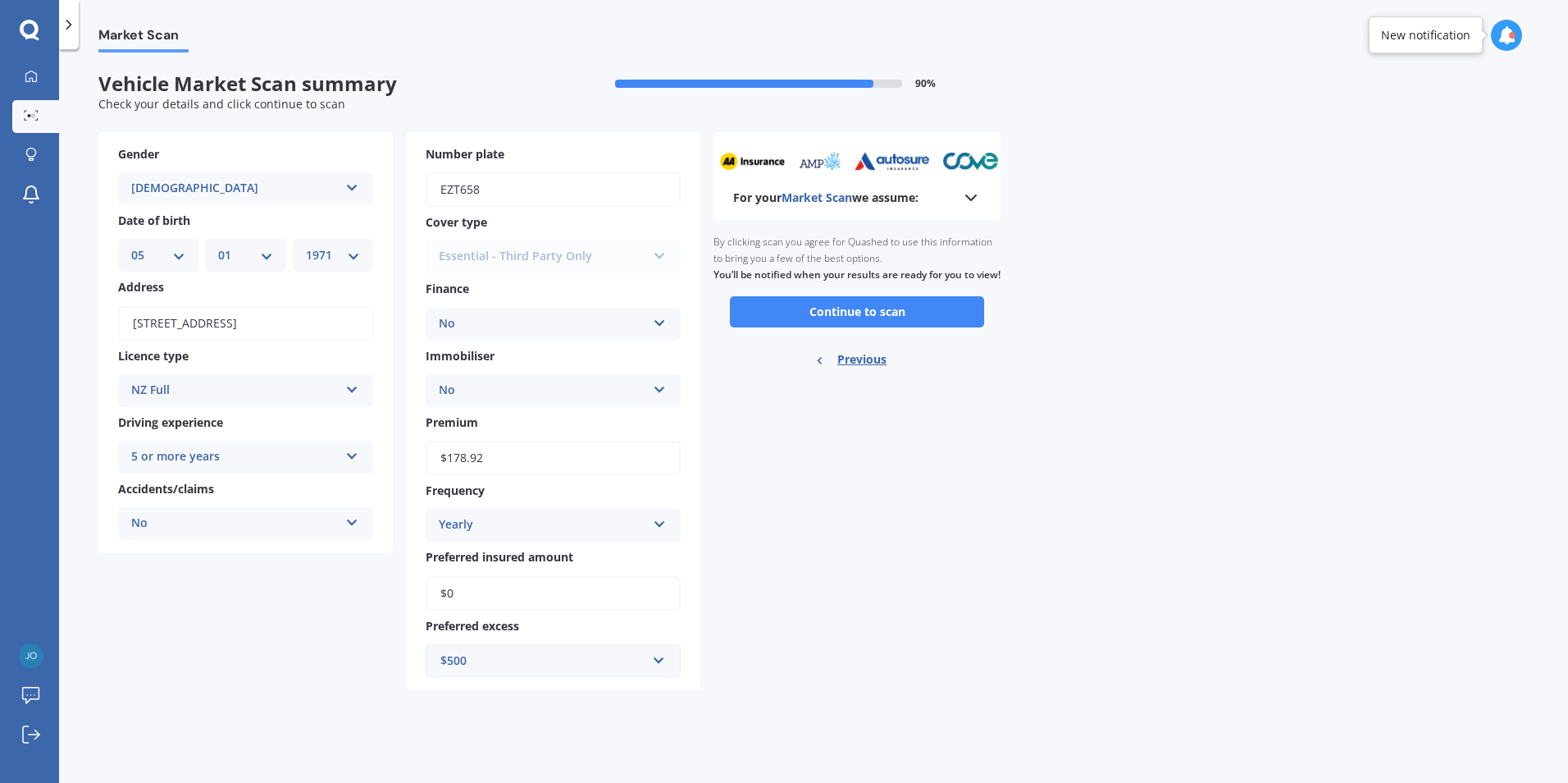
scroll to position [0, 0]
click at [836, 317] on button "Continue to scan" at bounding box center [857, 311] width 255 height 31
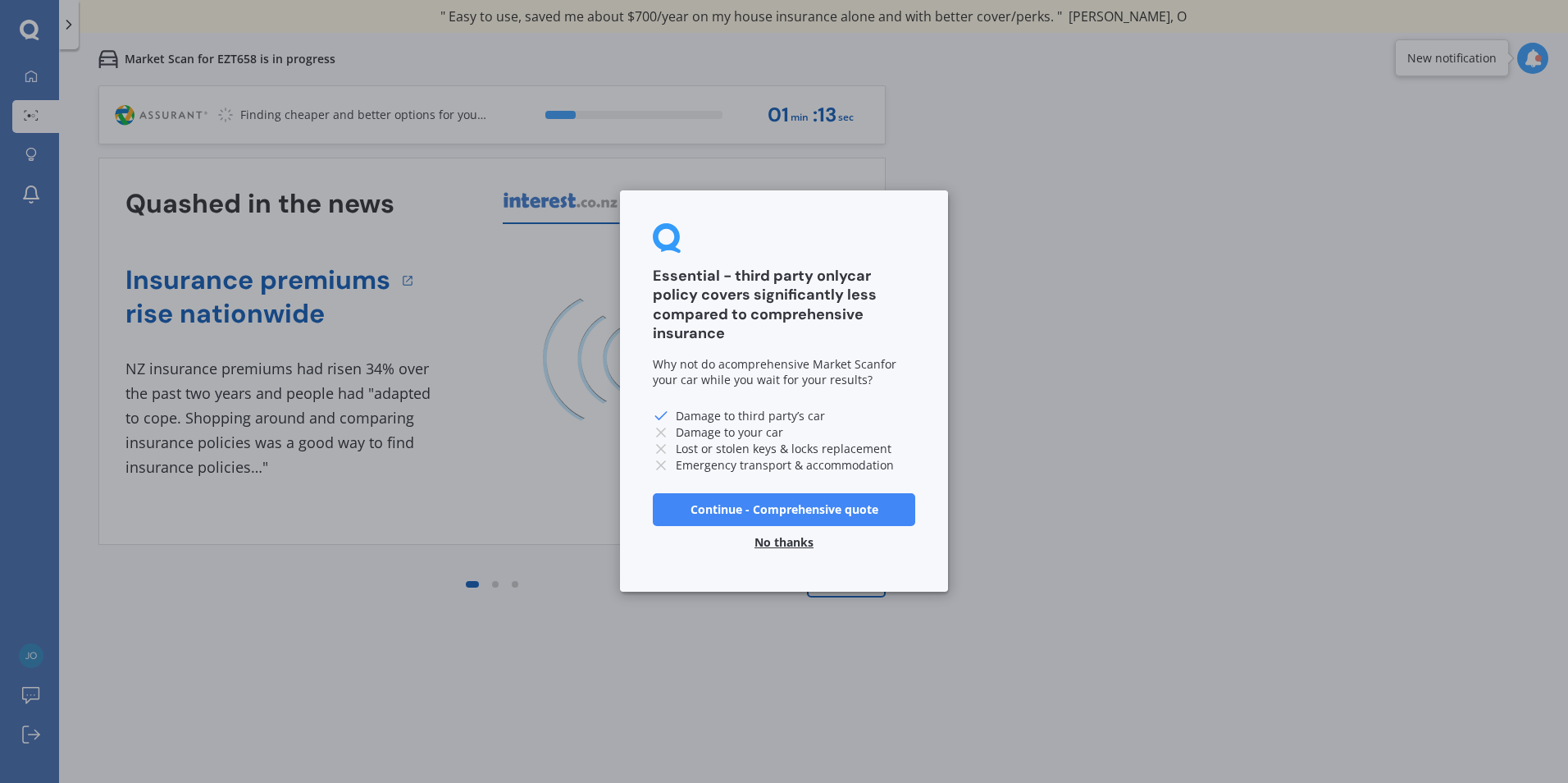
click at [786, 540] on button "No thanks" at bounding box center [784, 542] width 79 height 33
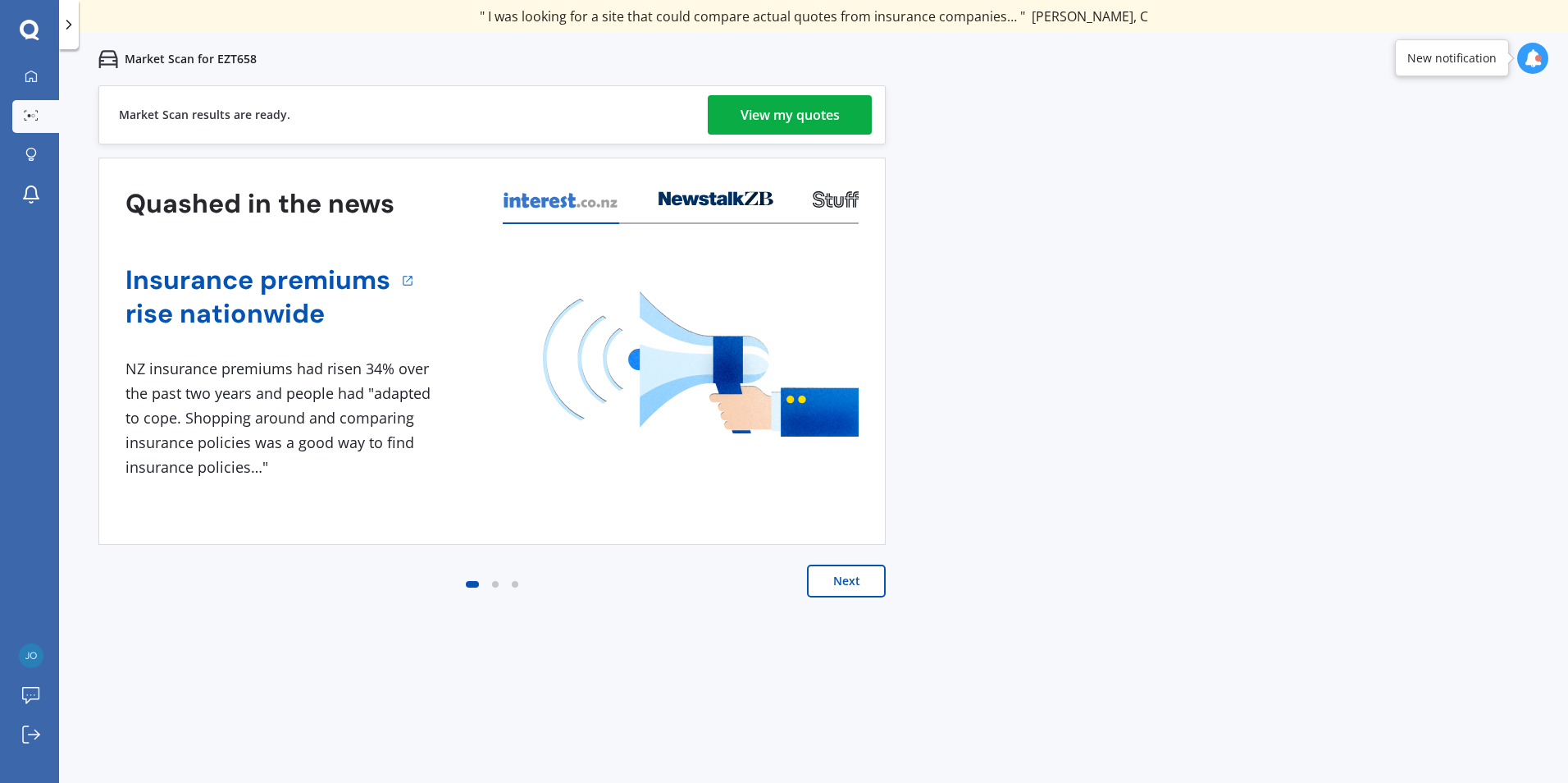
click at [810, 107] on div "View my quotes" at bounding box center [790, 115] width 100 height 39
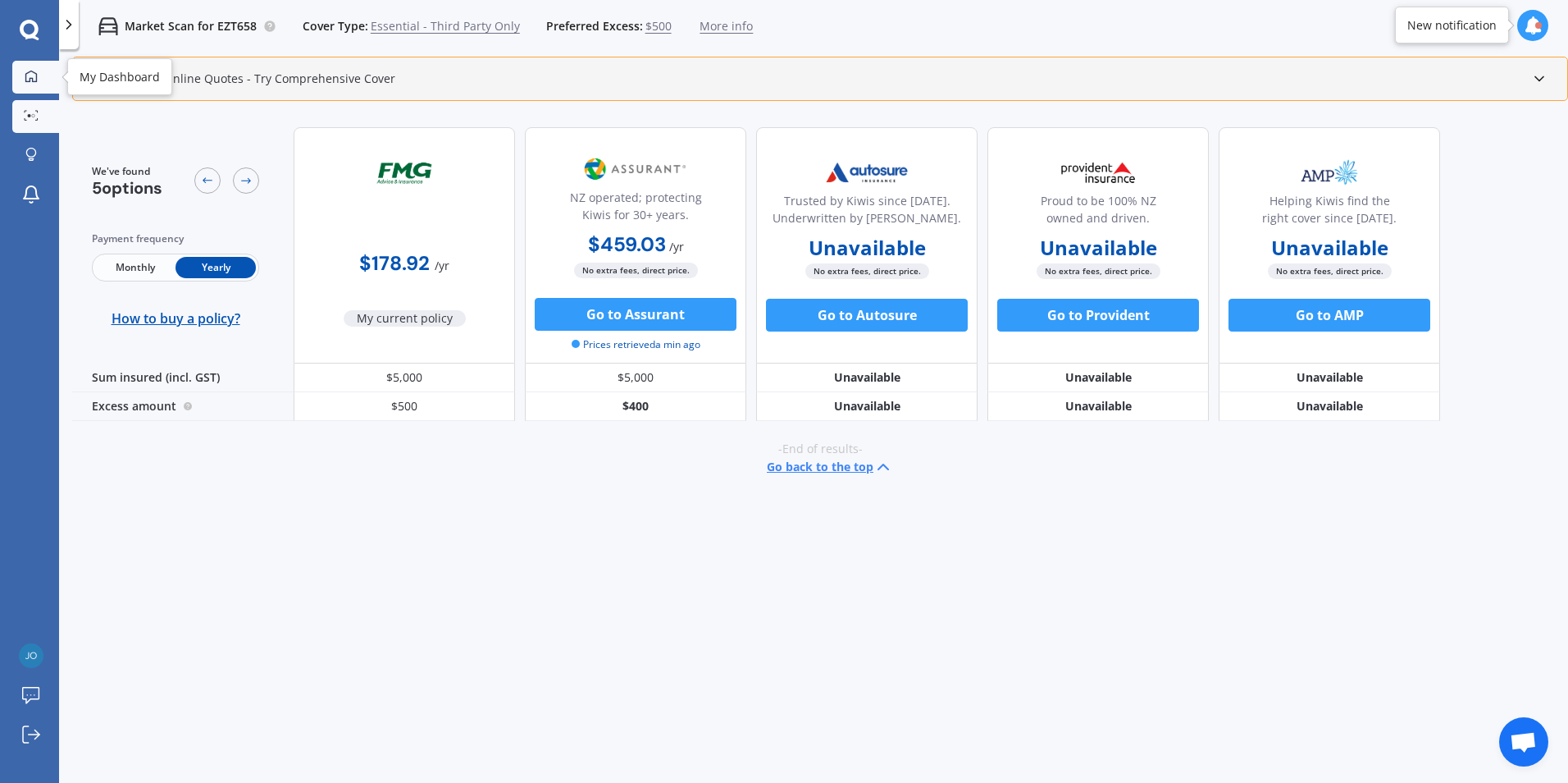
click at [28, 73] on icon at bounding box center [31, 75] width 11 height 11
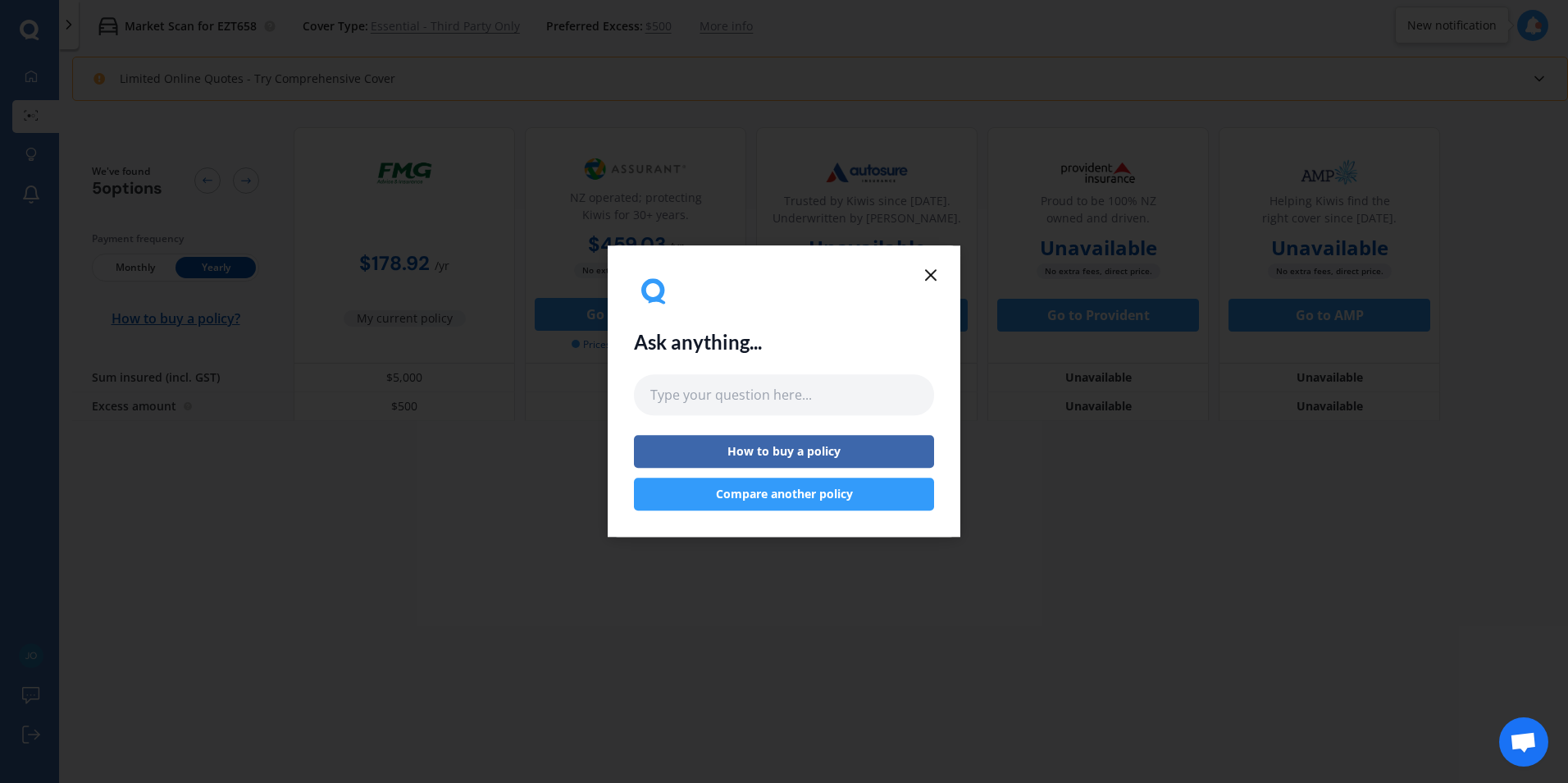
click at [931, 278] on icon at bounding box center [930, 274] width 20 height 20
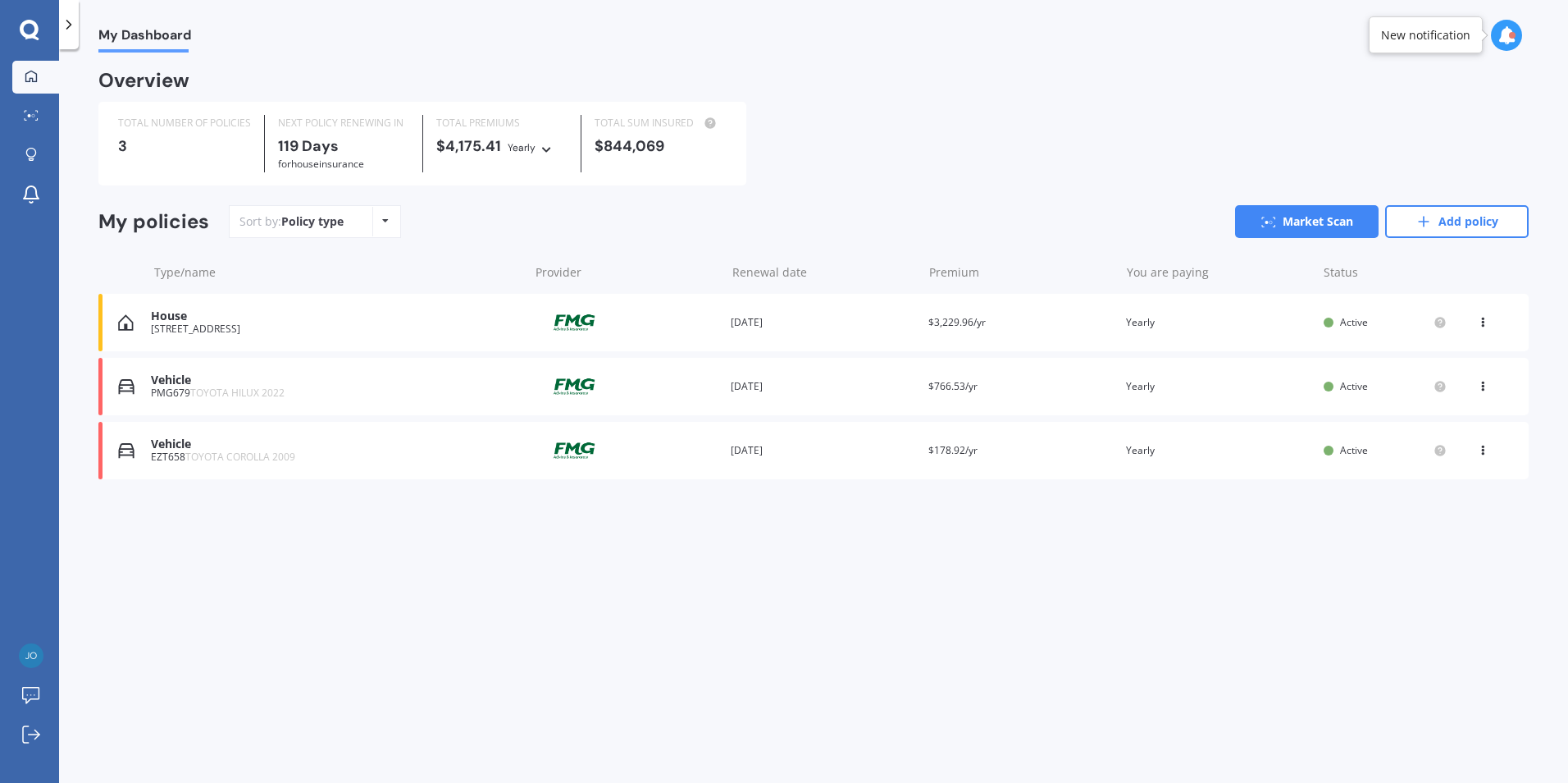
click at [1507, 29] on icon at bounding box center [1506, 35] width 18 height 18
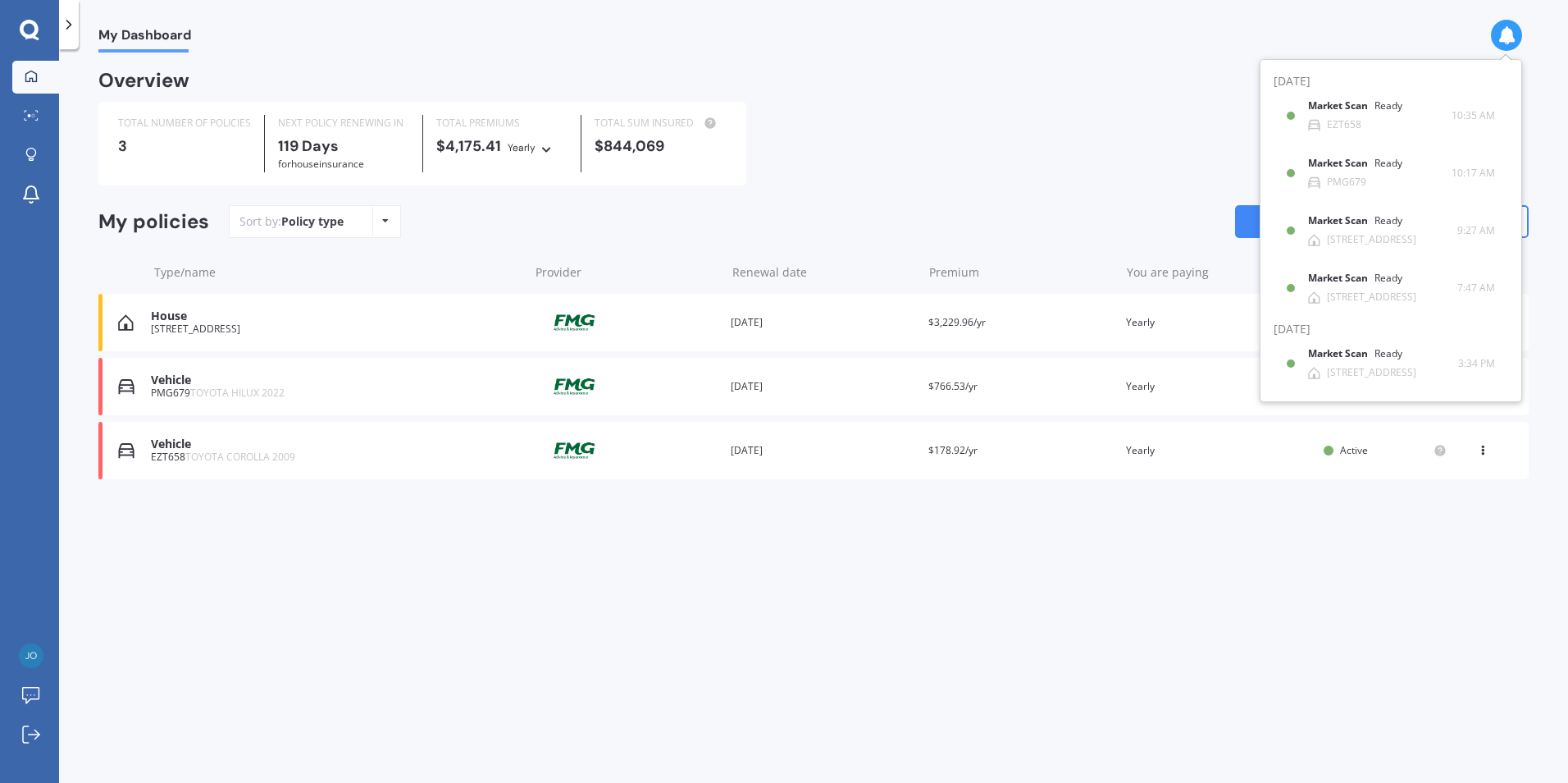
click at [1170, 57] on div "My Dashboard Overview TOTAL NUMBER OF POLICIES 3 NEXT POLICY RENEWING [DATE] fo…" at bounding box center [814, 419] width 1509 height 733
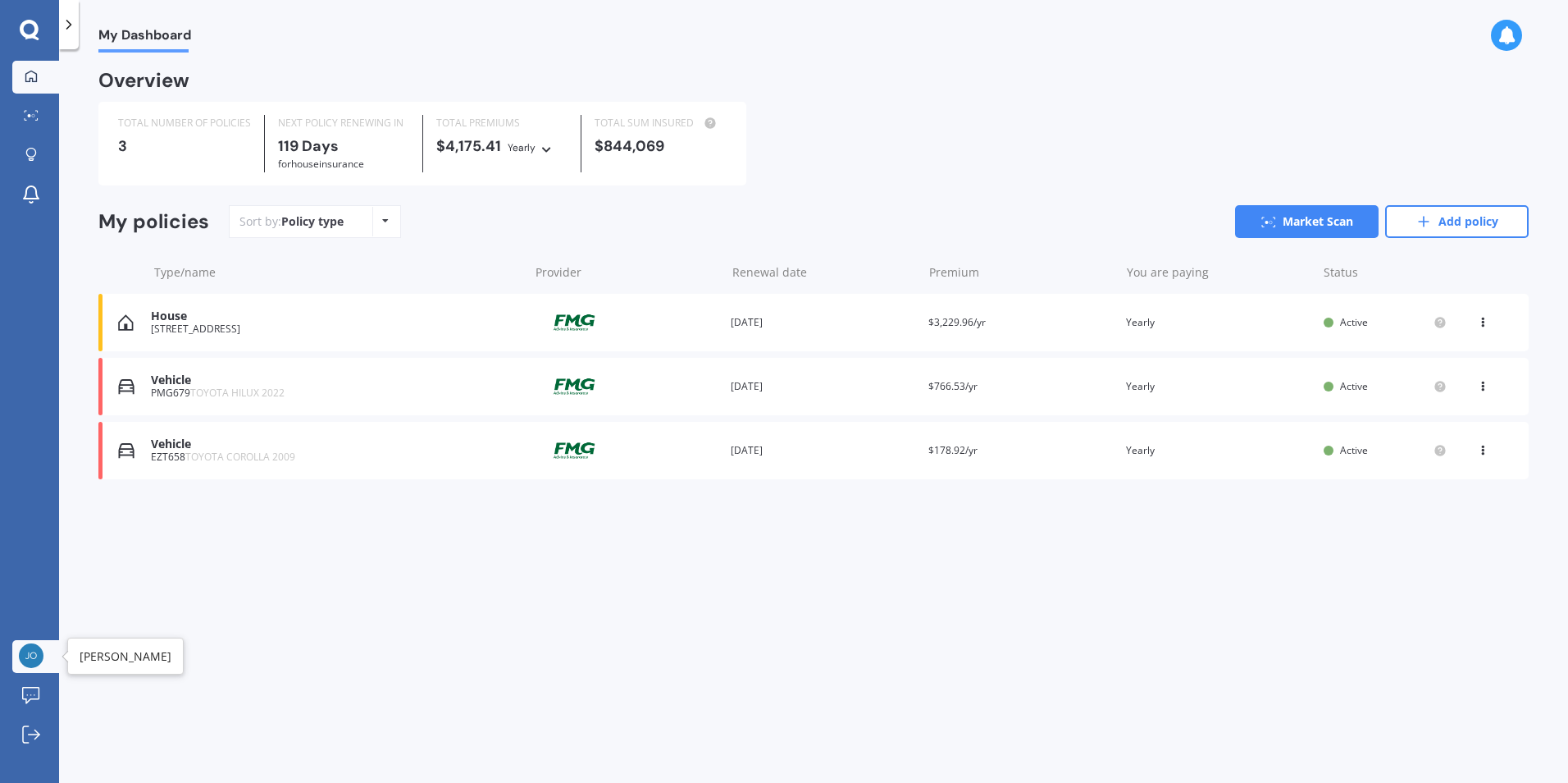
click at [29, 652] on img at bounding box center [31, 655] width 24 height 24
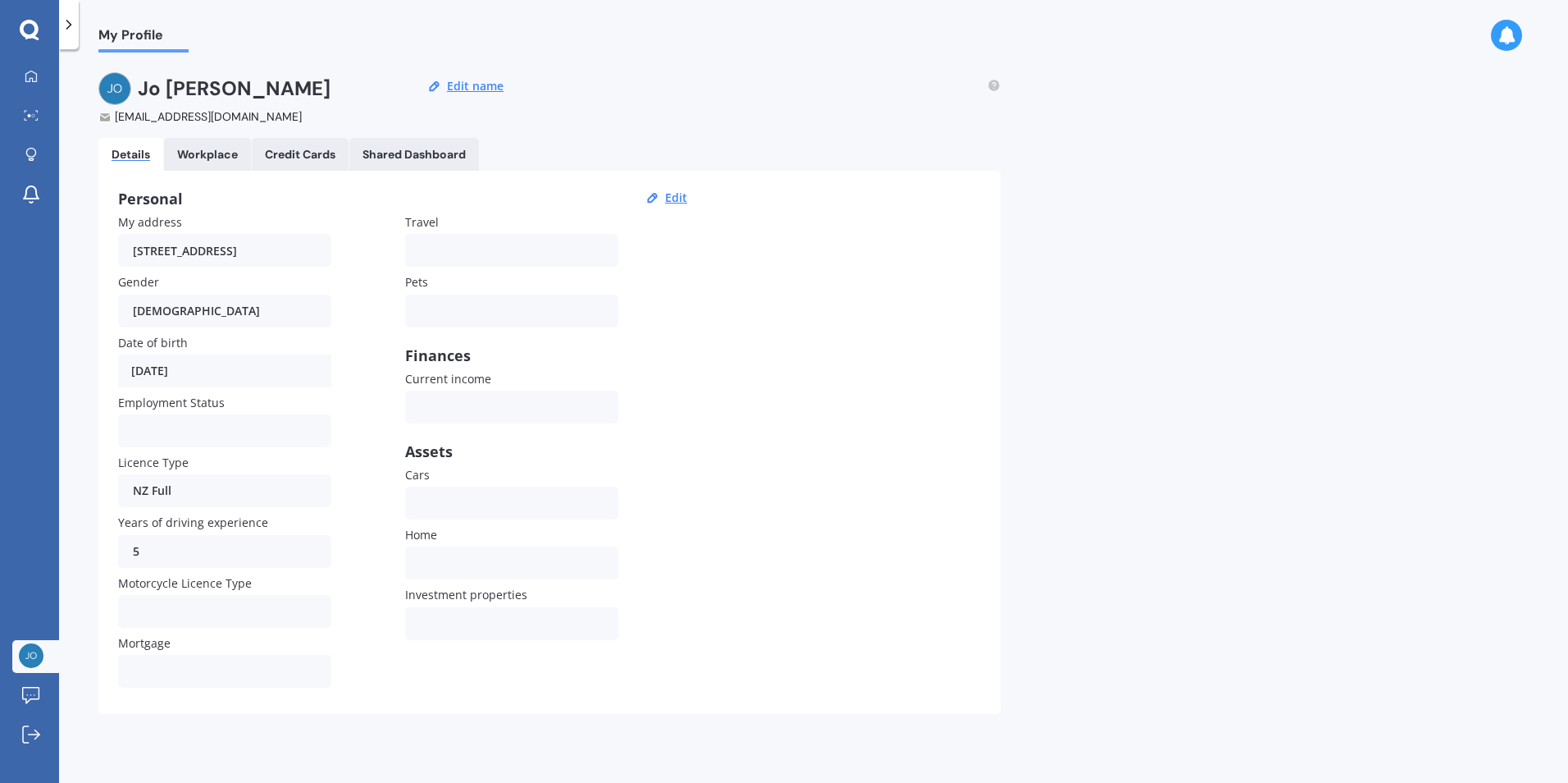
click at [197, 145] on link "Workplace" at bounding box center [208, 154] width 87 height 33
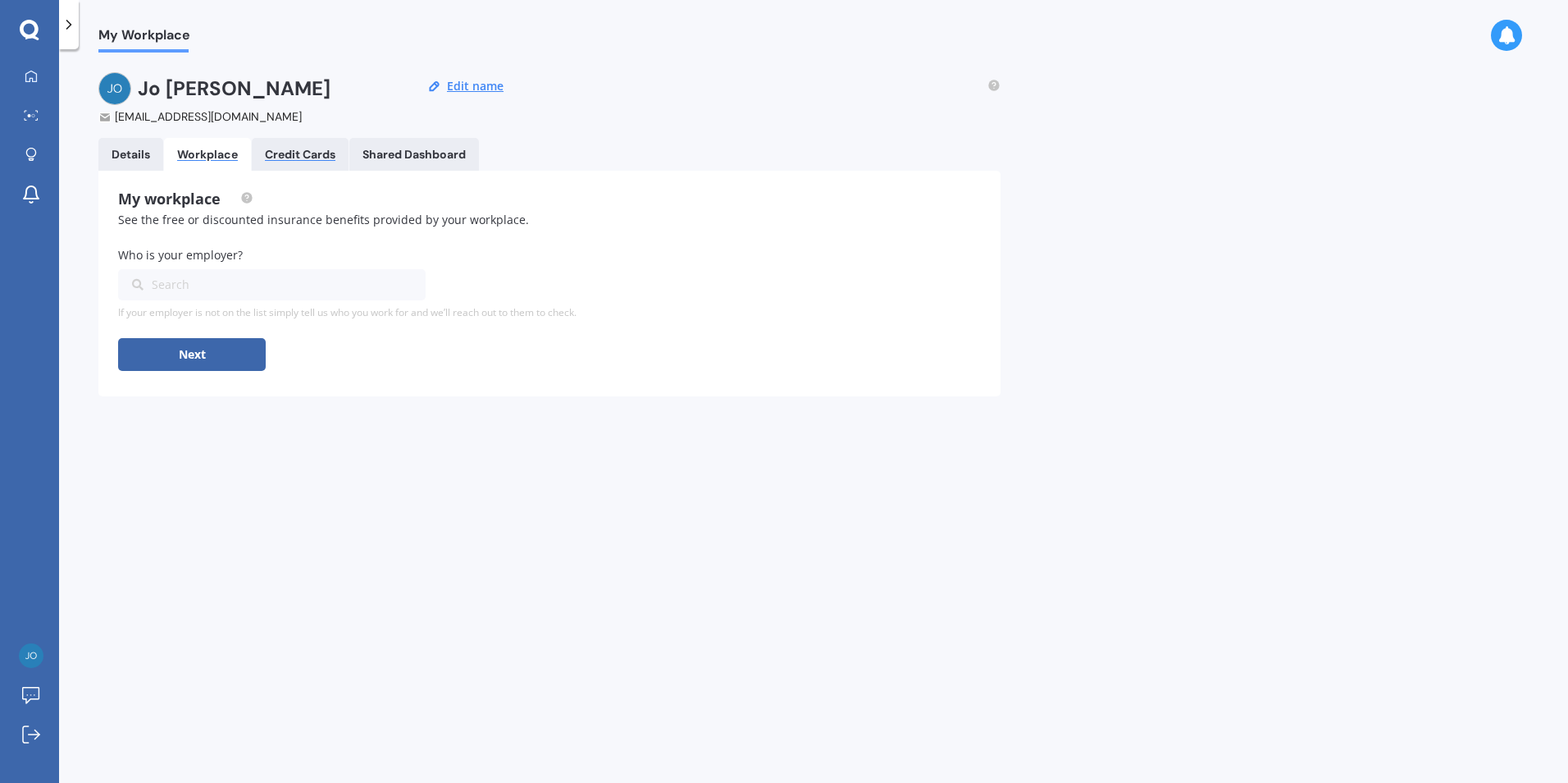
click at [323, 155] on div "Credit Cards" at bounding box center [300, 154] width 70 height 14
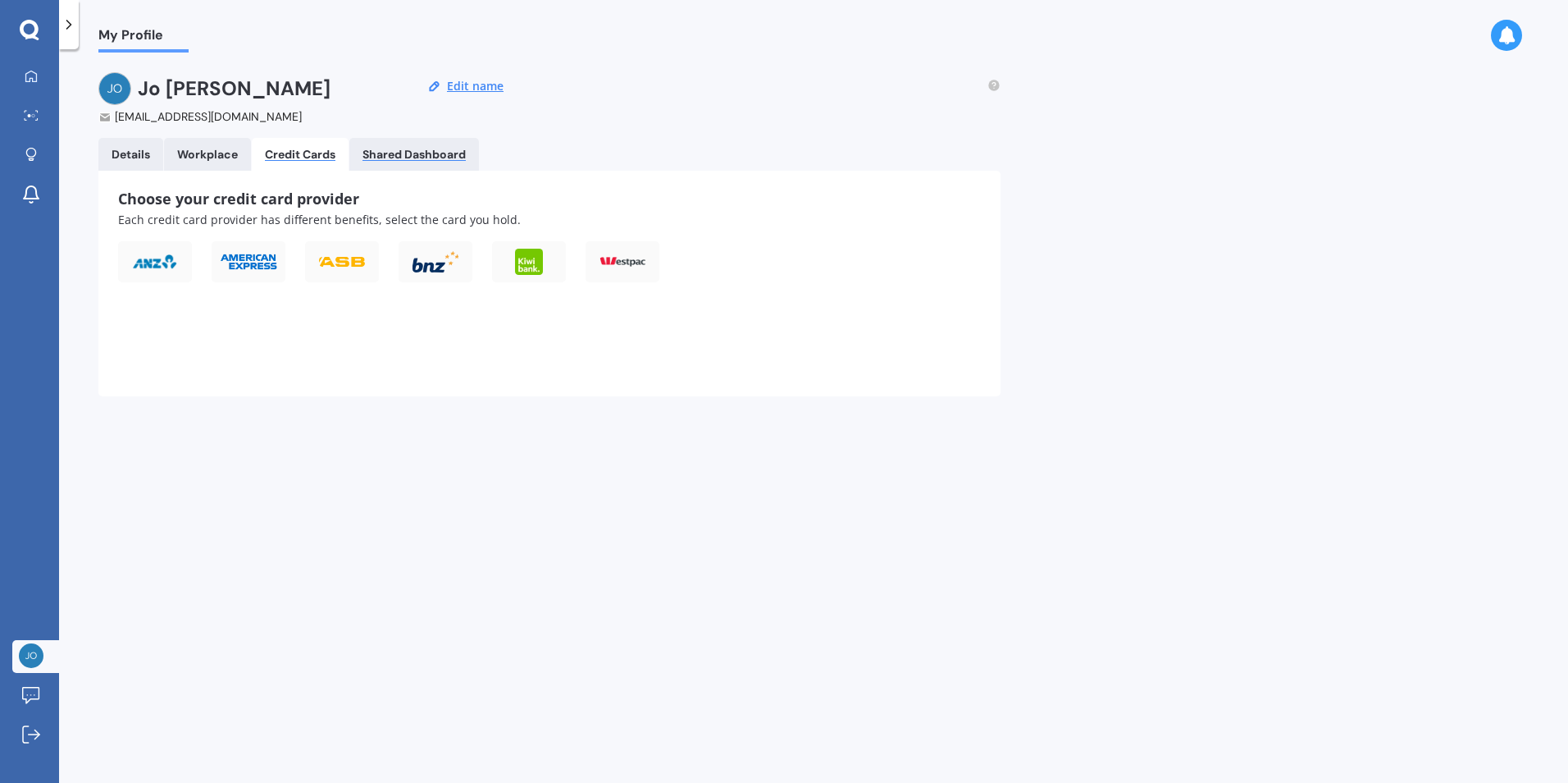
click at [423, 149] on div "Shared Dashboard" at bounding box center [414, 154] width 103 height 14
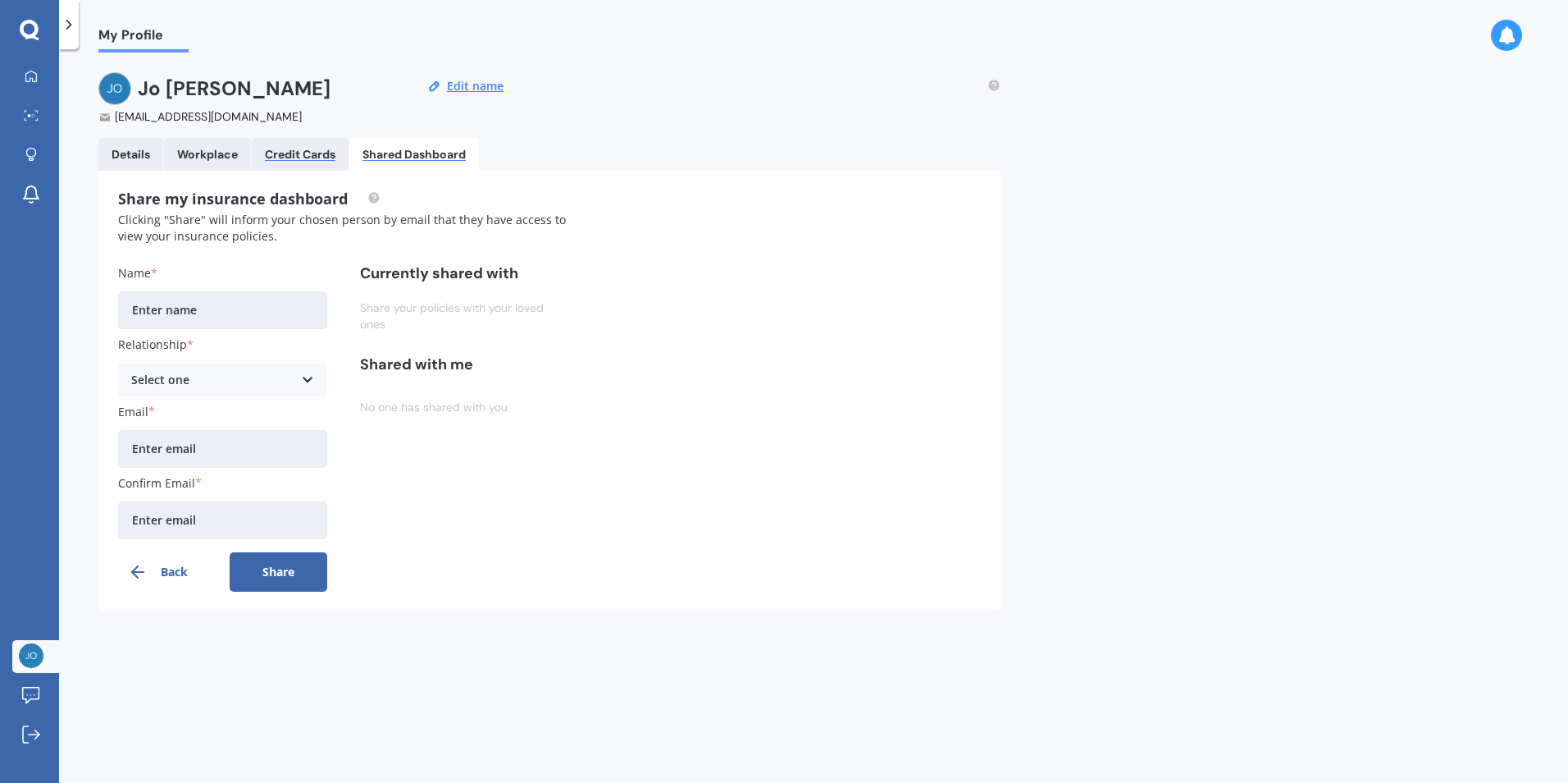
click at [296, 148] on div "Credit Cards" at bounding box center [300, 154] width 70 height 14
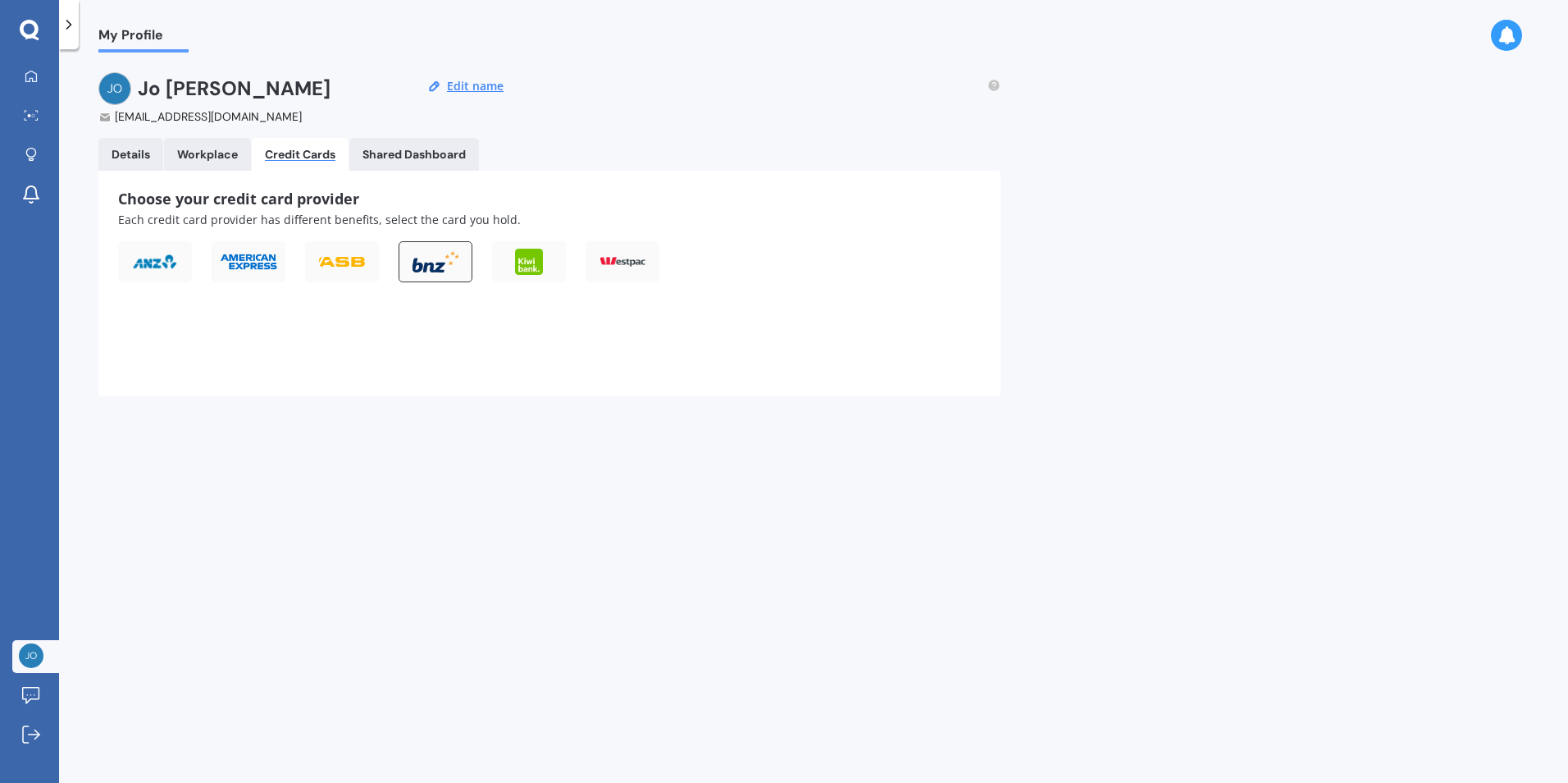
click at [442, 254] on img at bounding box center [435, 262] width 46 height 23
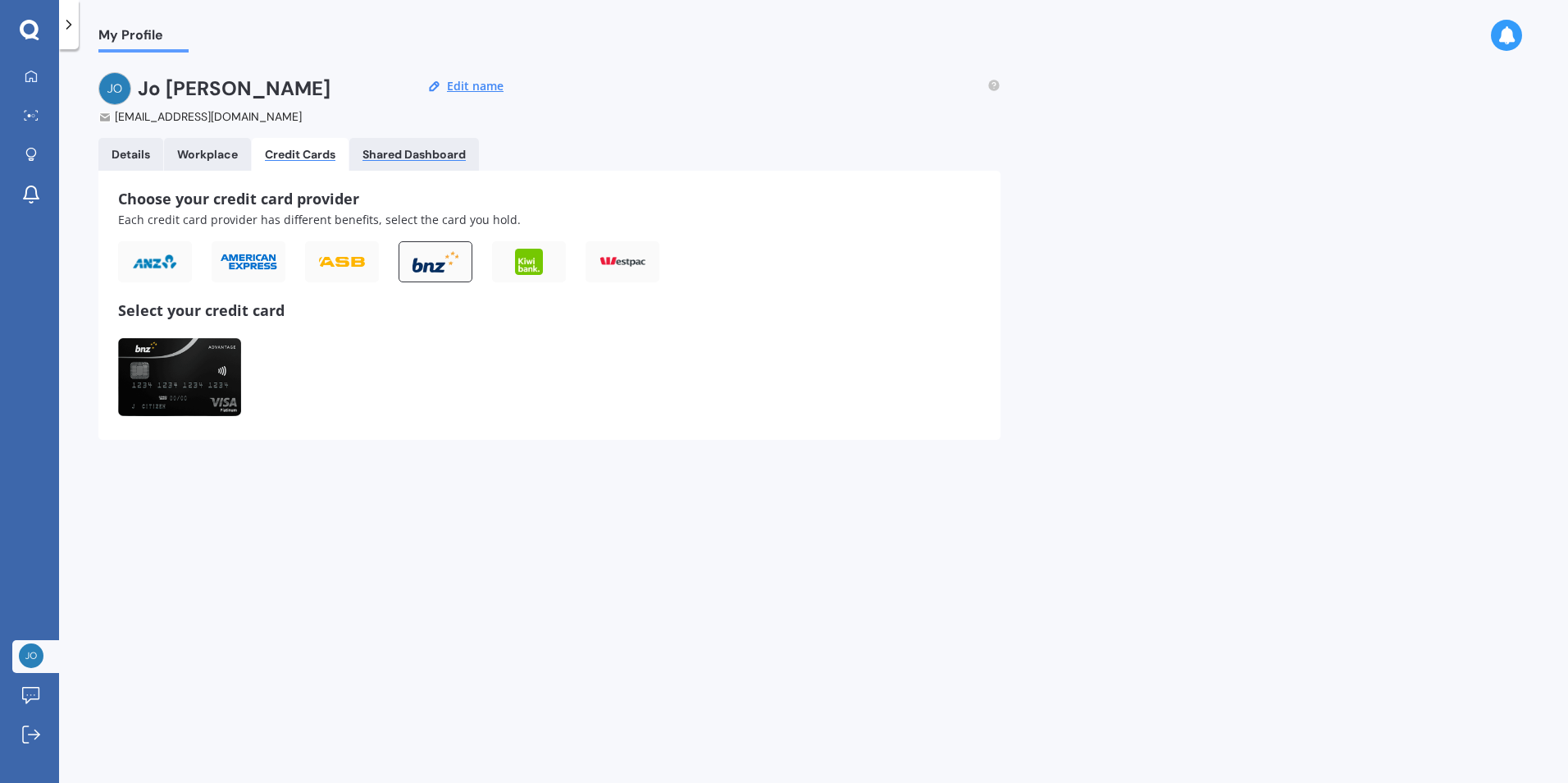
click at [422, 158] on div "Shared Dashboard" at bounding box center [414, 154] width 103 height 14
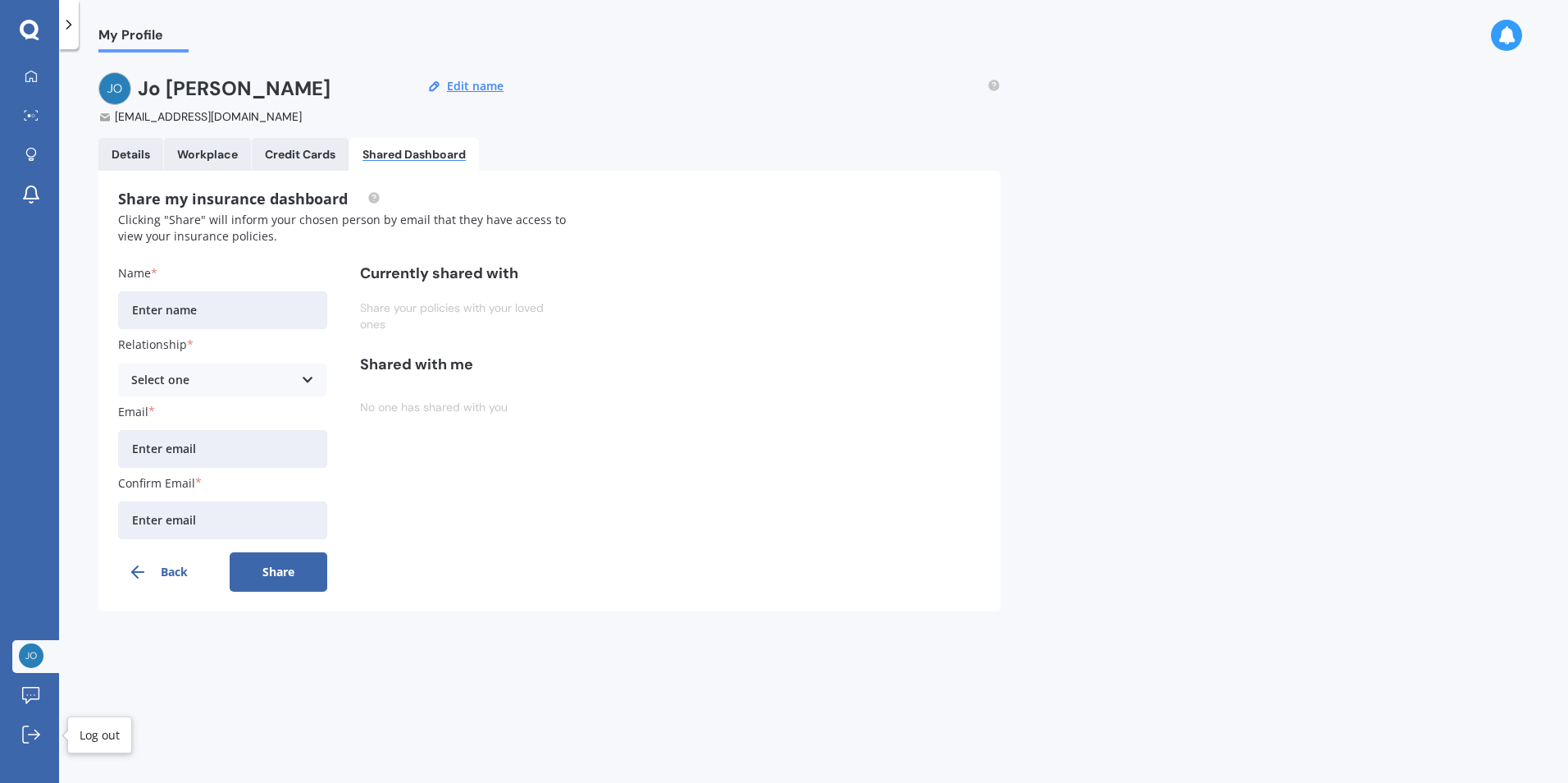
click at [113, 679] on div "My Profile [PERSON_NAME] [PERSON_NAME][EMAIL_ADDRESS][DOMAIN_NAME] Edit name De…" at bounding box center [814, 419] width 1509 height 733
click at [35, 739] on icon at bounding box center [37, 734] width 5 height 9
